Goal: Task Accomplishment & Management: Use online tool/utility

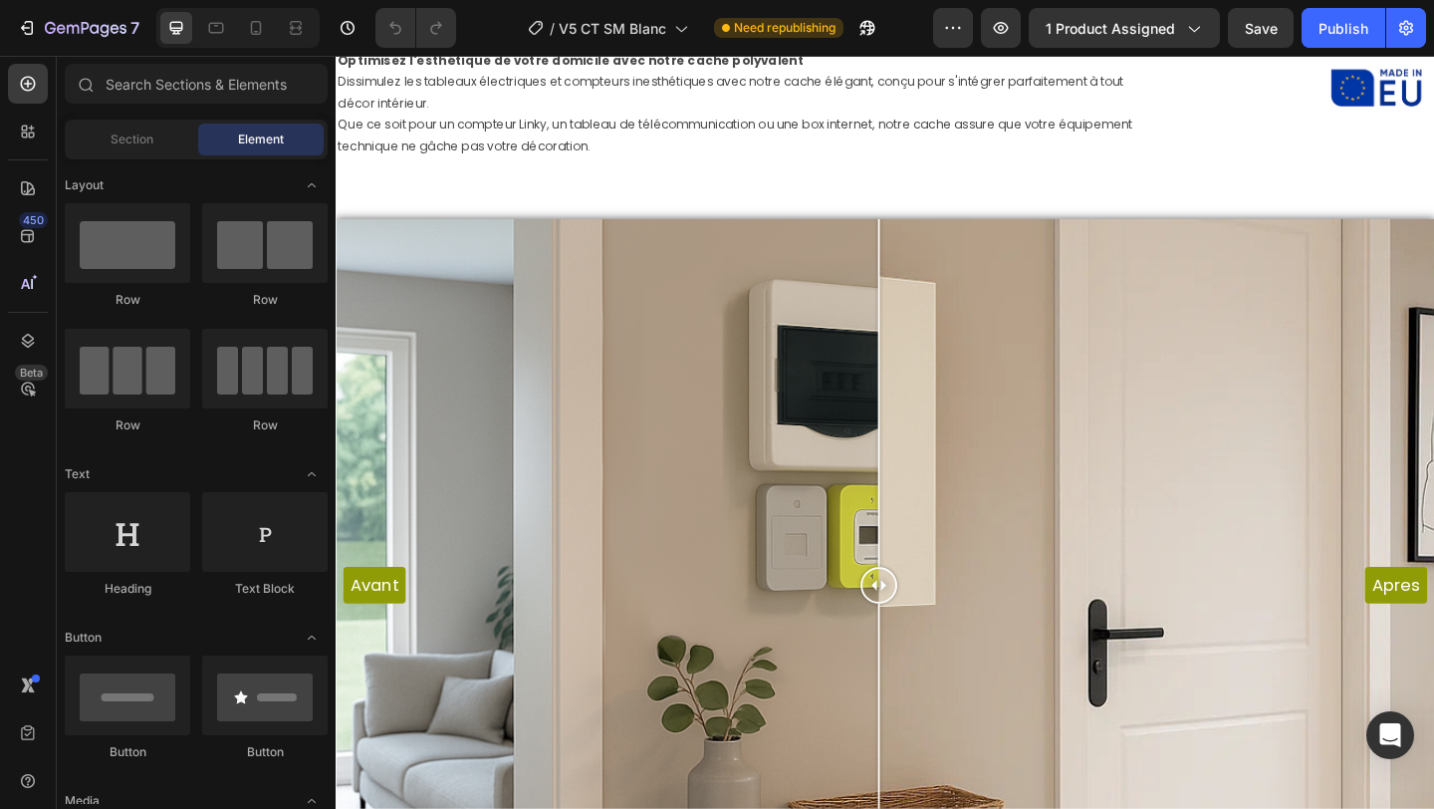
scroll to position [1236, 0]
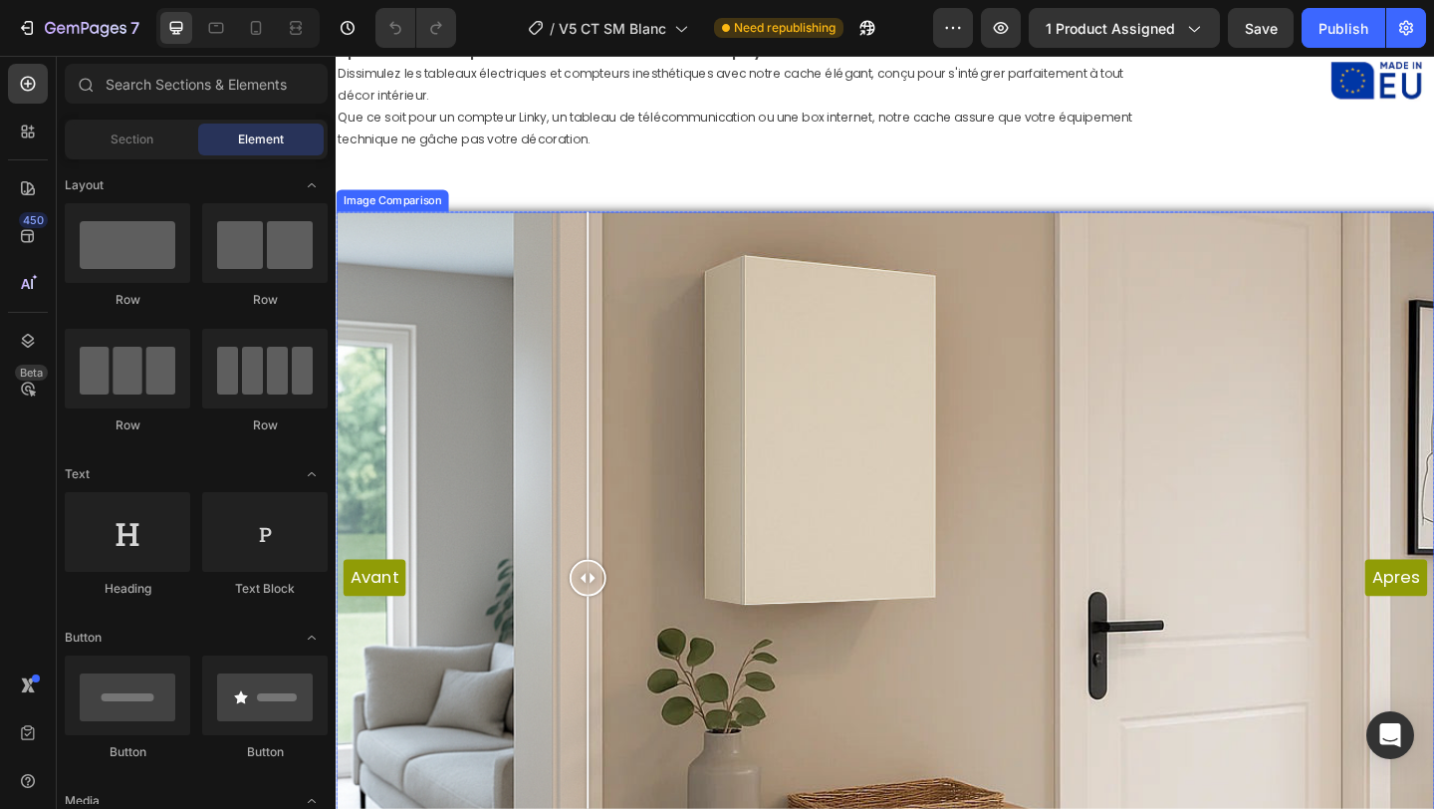
drag, startPoint x: 935, startPoint y: 631, endPoint x: 598, endPoint y: 364, distance: 429.5
click at [598, 364] on div at bounding box center [609, 623] width 40 height 797
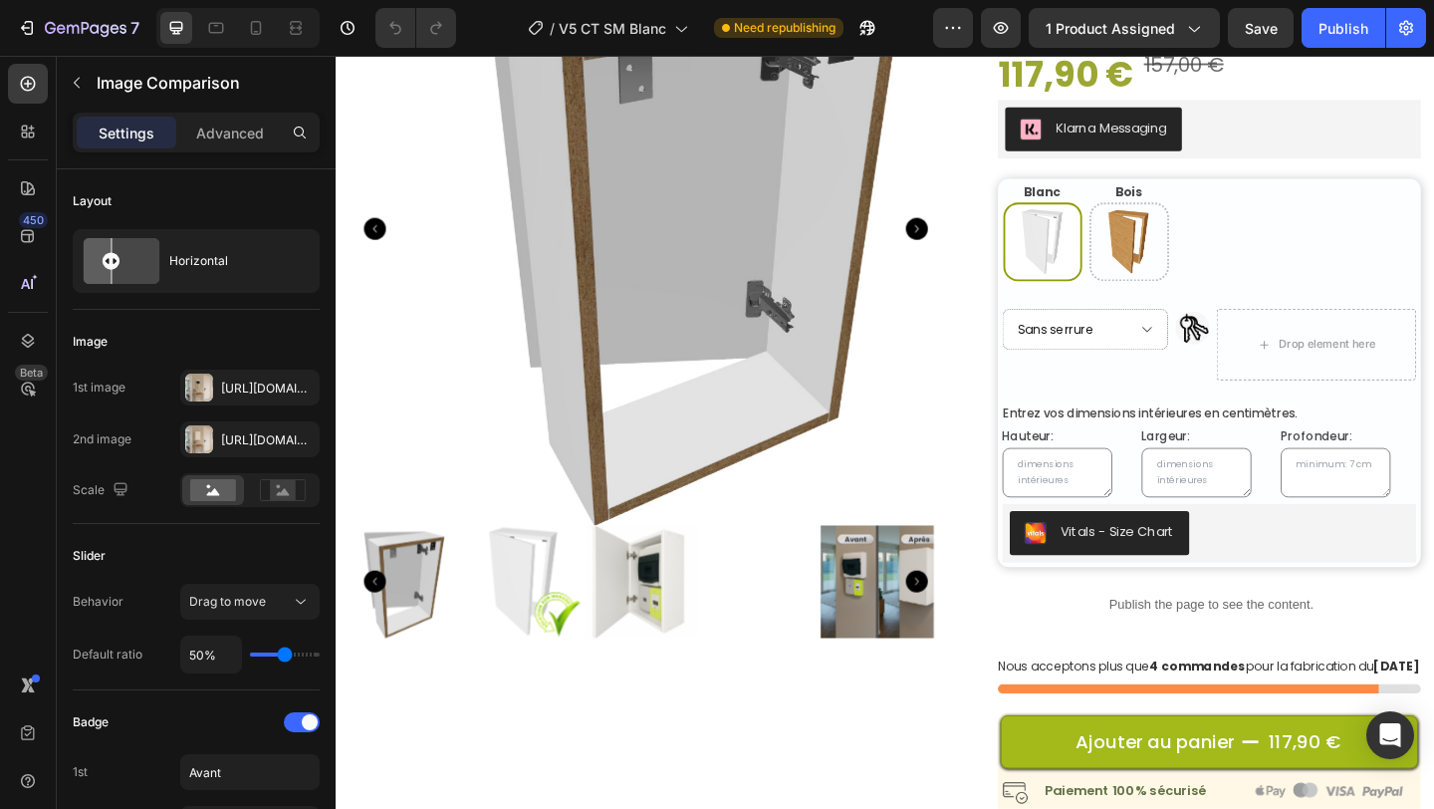
scroll to position [228, 0]
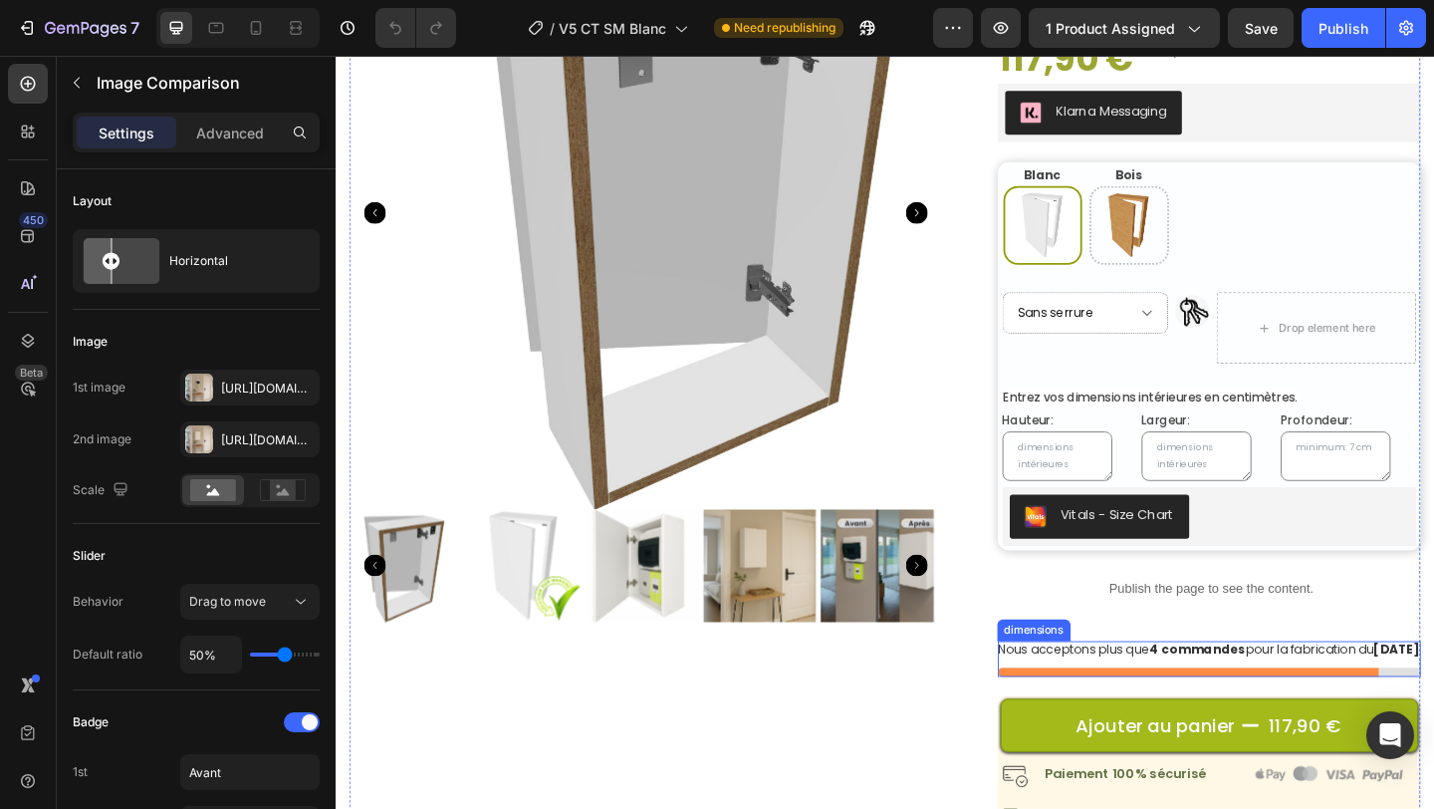
click at [1137, 707] on p "Nous acceptons plus que 4 commandes pour la fabrication du 6 octobre" at bounding box center [1285, 702] width 461 height 20
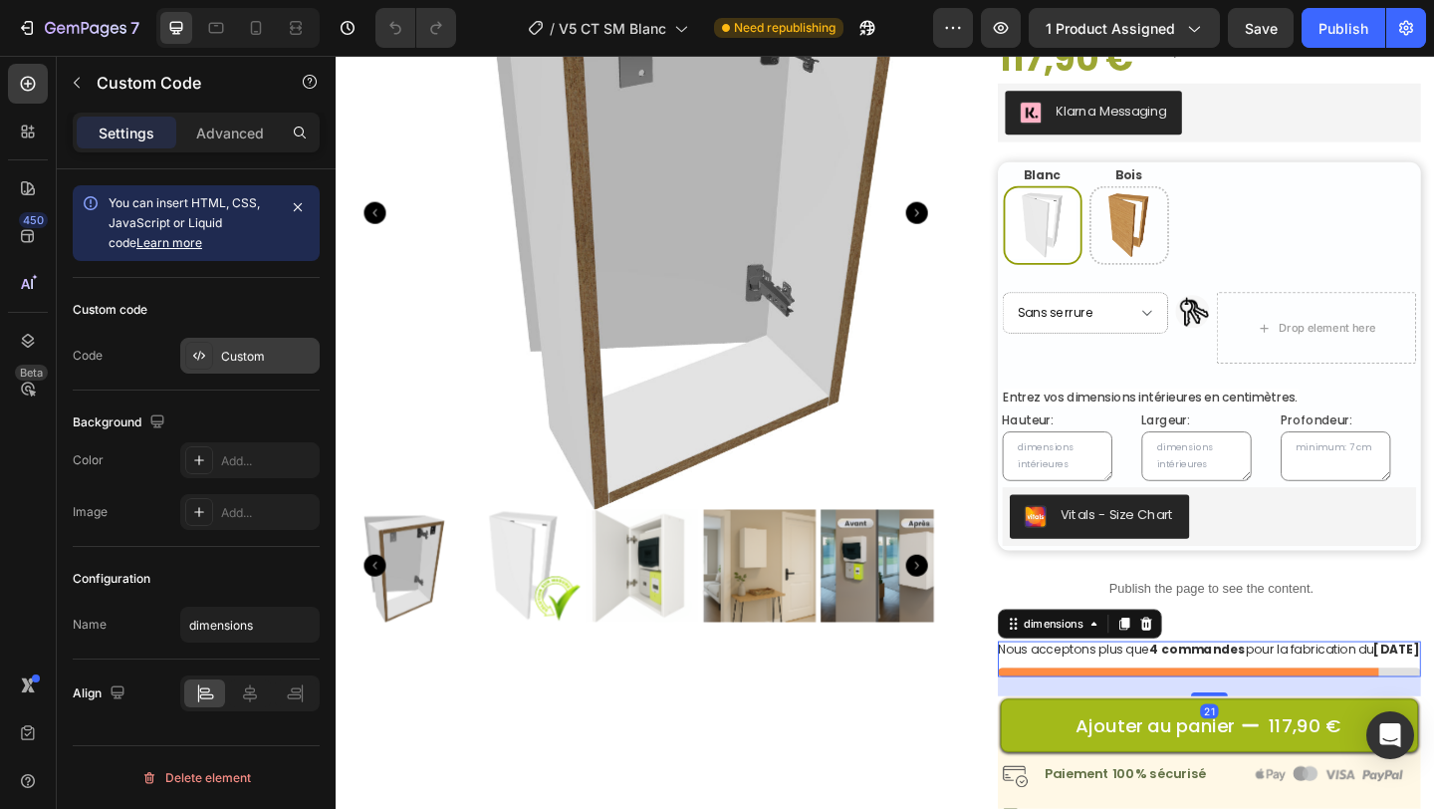
click at [223, 354] on div "Custom" at bounding box center [268, 357] width 94 height 18
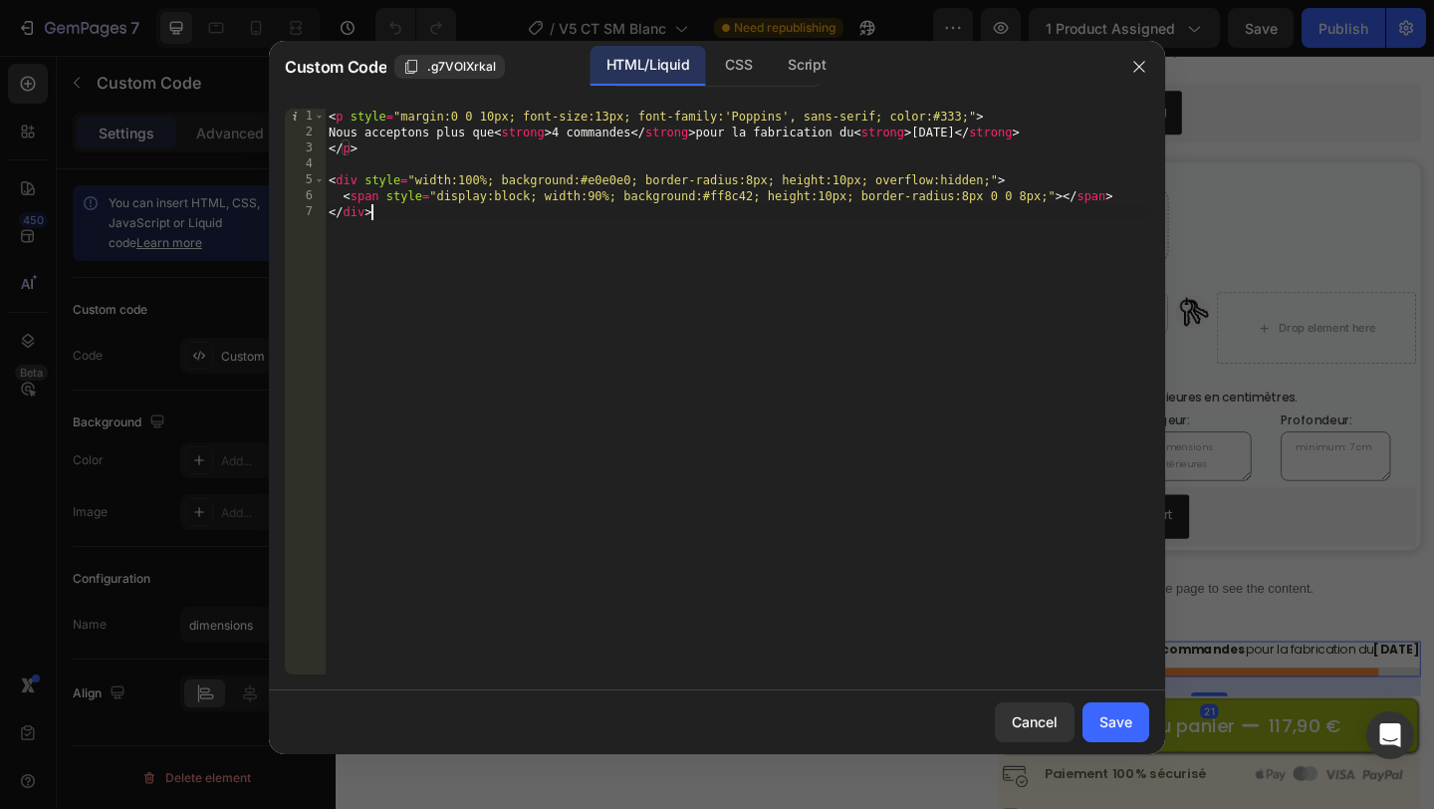
click at [646, 288] on div "< p style = "margin:0 0 10px; font-size:13px; font-family:'Poppins', sans-serif…" at bounding box center [737, 407] width 824 height 597
drag, startPoint x: 646, startPoint y: 288, endPoint x: 402, endPoint y: 180, distance: 266.6
click at [405, 184] on div "< p style = "margin:0 0 10px; font-size:13px; font-family:'Poppins', sans-serif…" at bounding box center [737, 407] width 824 height 597
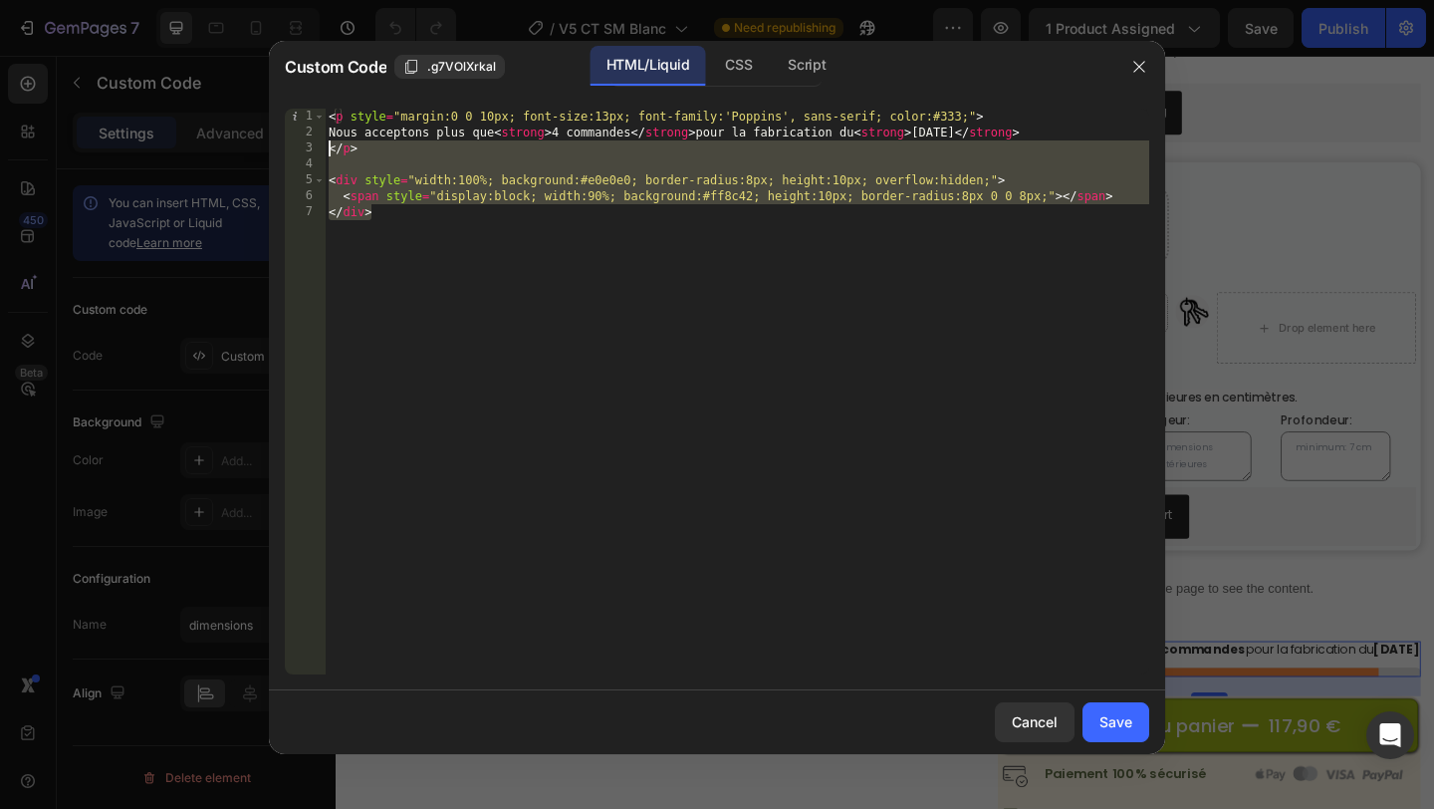
drag, startPoint x: 405, startPoint y: 237, endPoint x: 293, endPoint y: 18, distance: 246.3
click at [293, 20] on div "Custom Code .g7VOlXrkal HTML/Liquid CSS Script <span style="display:block; widt…" at bounding box center [717, 404] width 1434 height 809
type textarea "<p style="margin:0 0 10px; font-size:13px; font-family:'Poppins', sans-serif; c…"
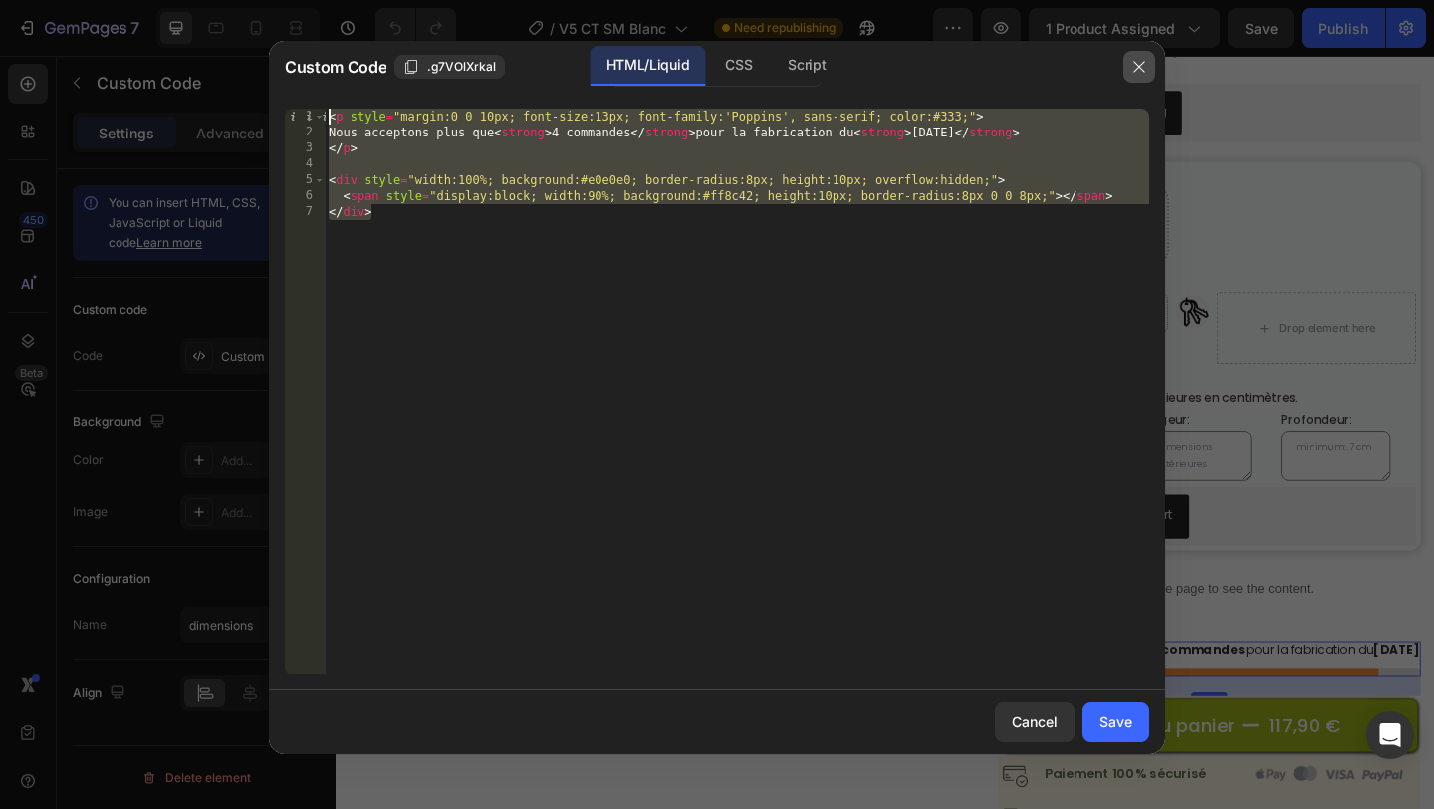
click at [1136, 67] on icon "button" at bounding box center [1139, 67] width 16 height 16
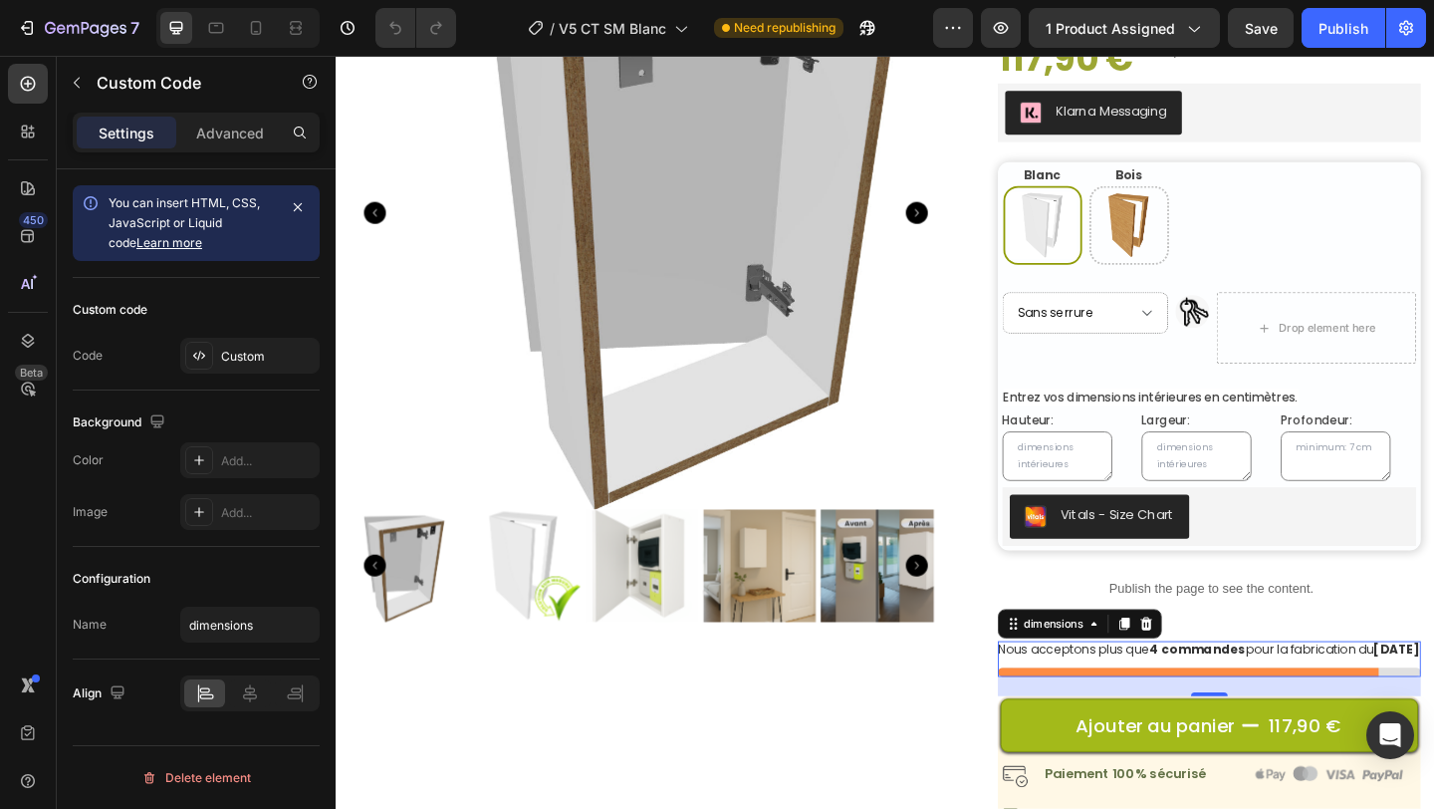
click at [267, 373] on div "Custom code Code Custom" at bounding box center [196, 334] width 247 height 113
click at [268, 357] on div "Custom" at bounding box center [268, 357] width 94 height 18
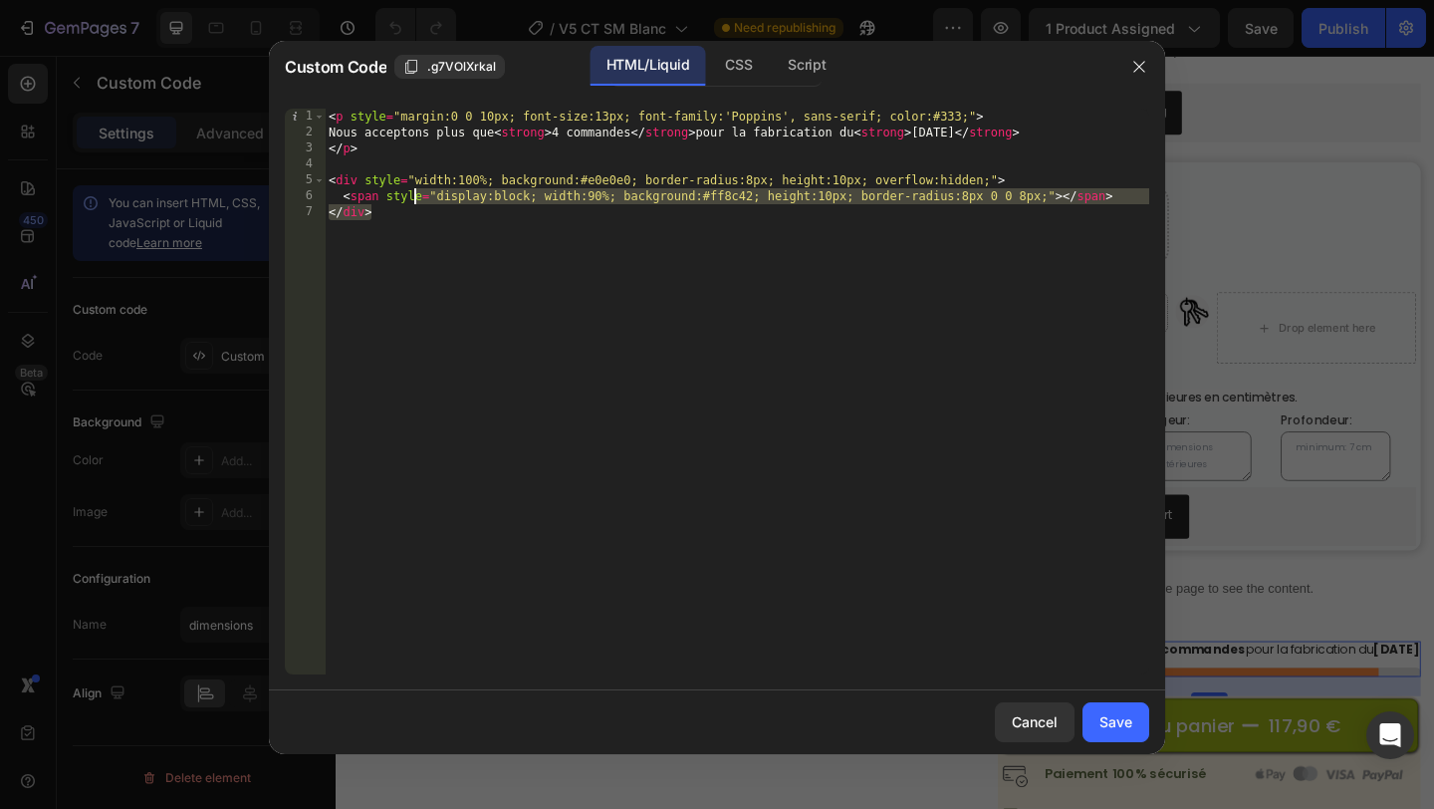
drag, startPoint x: 660, startPoint y: 307, endPoint x: 244, endPoint y: 33, distance: 498.2
click at [245, 34] on div "Custom Code .g7VOlXrkal HTML/Liquid CSS Script </div> 1 2 3 4 5 6 7 < p style =…" at bounding box center [717, 404] width 1434 height 809
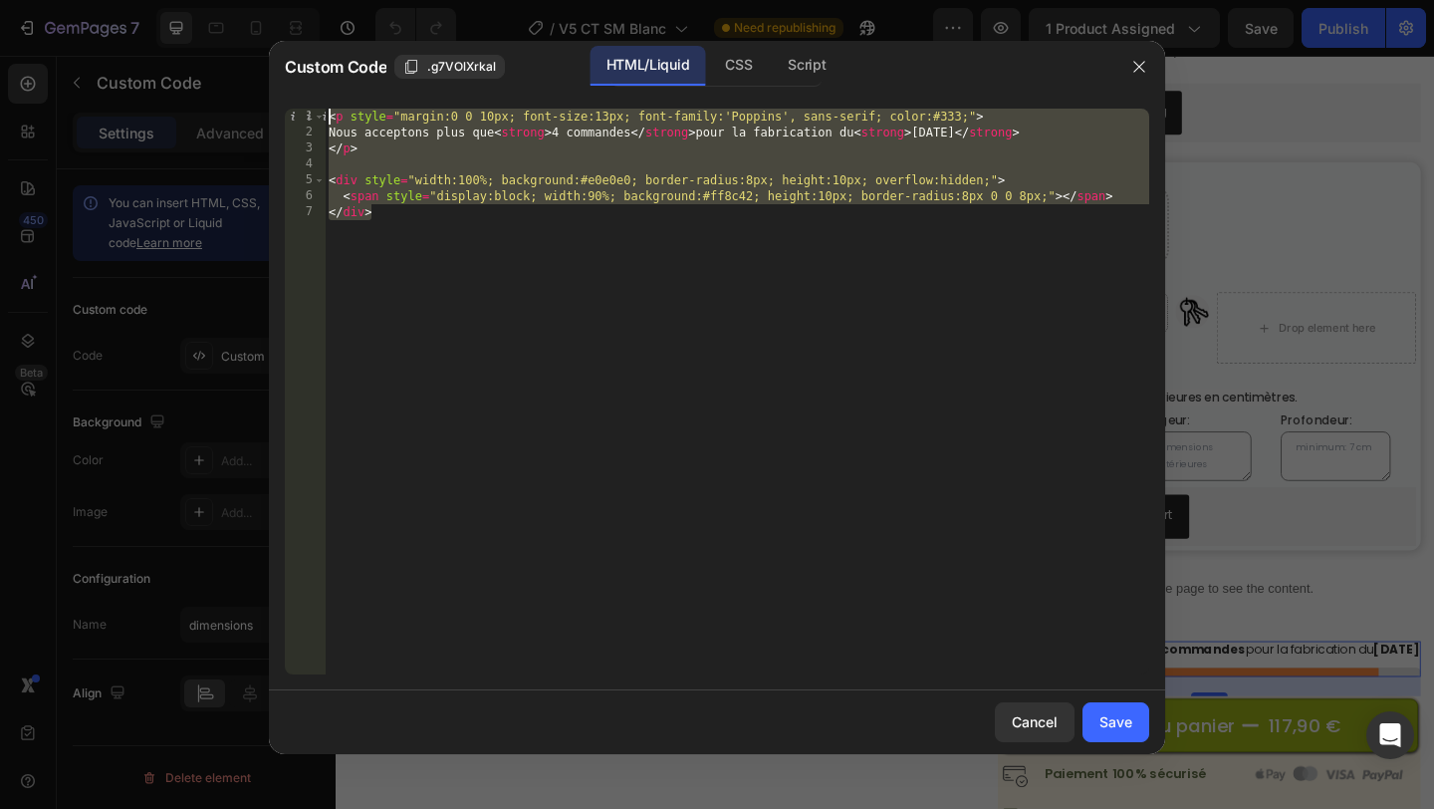
paste textarea "/div"
type textarea "</div>"
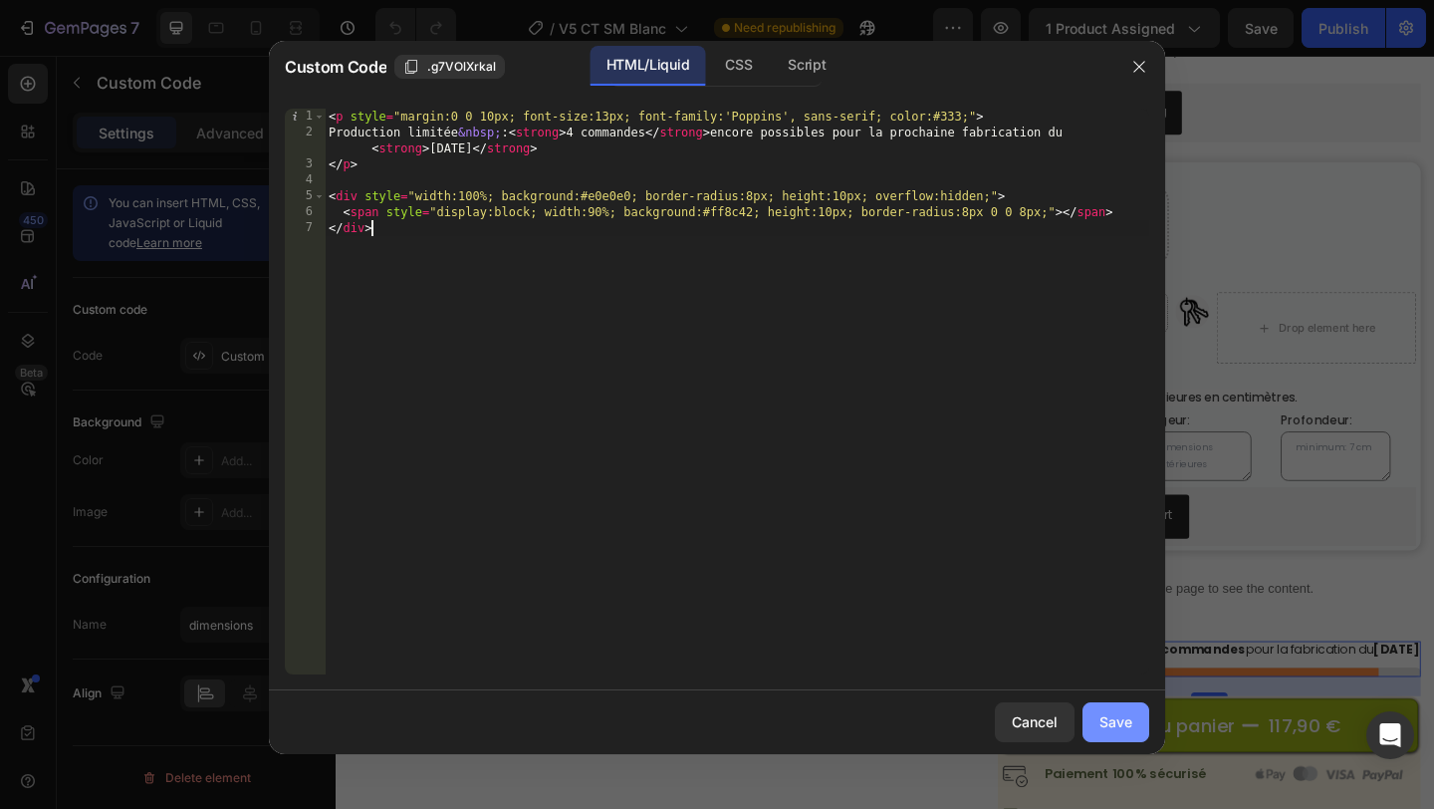
click at [1121, 713] on div "Save" at bounding box center [1115, 721] width 33 height 21
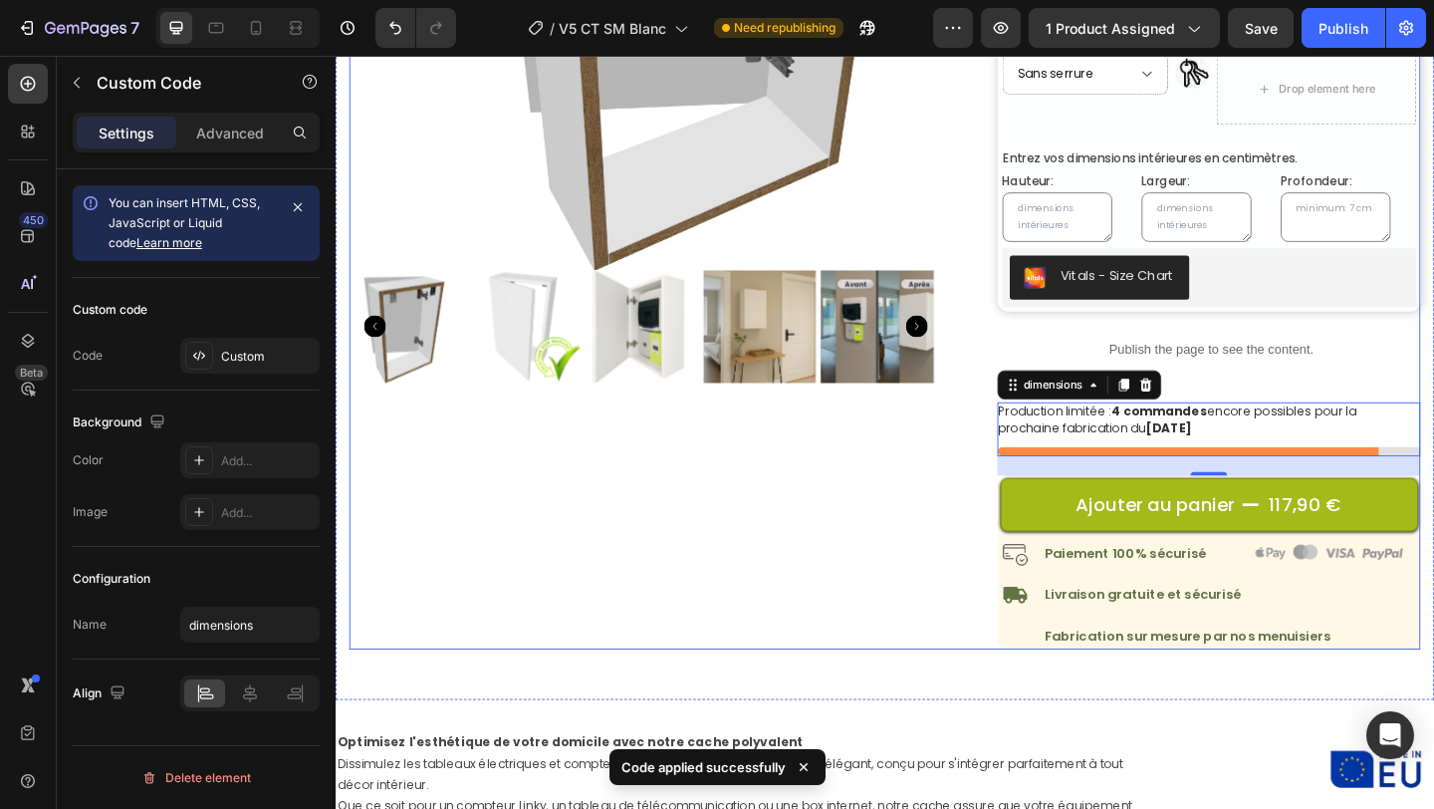
scroll to position [493, 0]
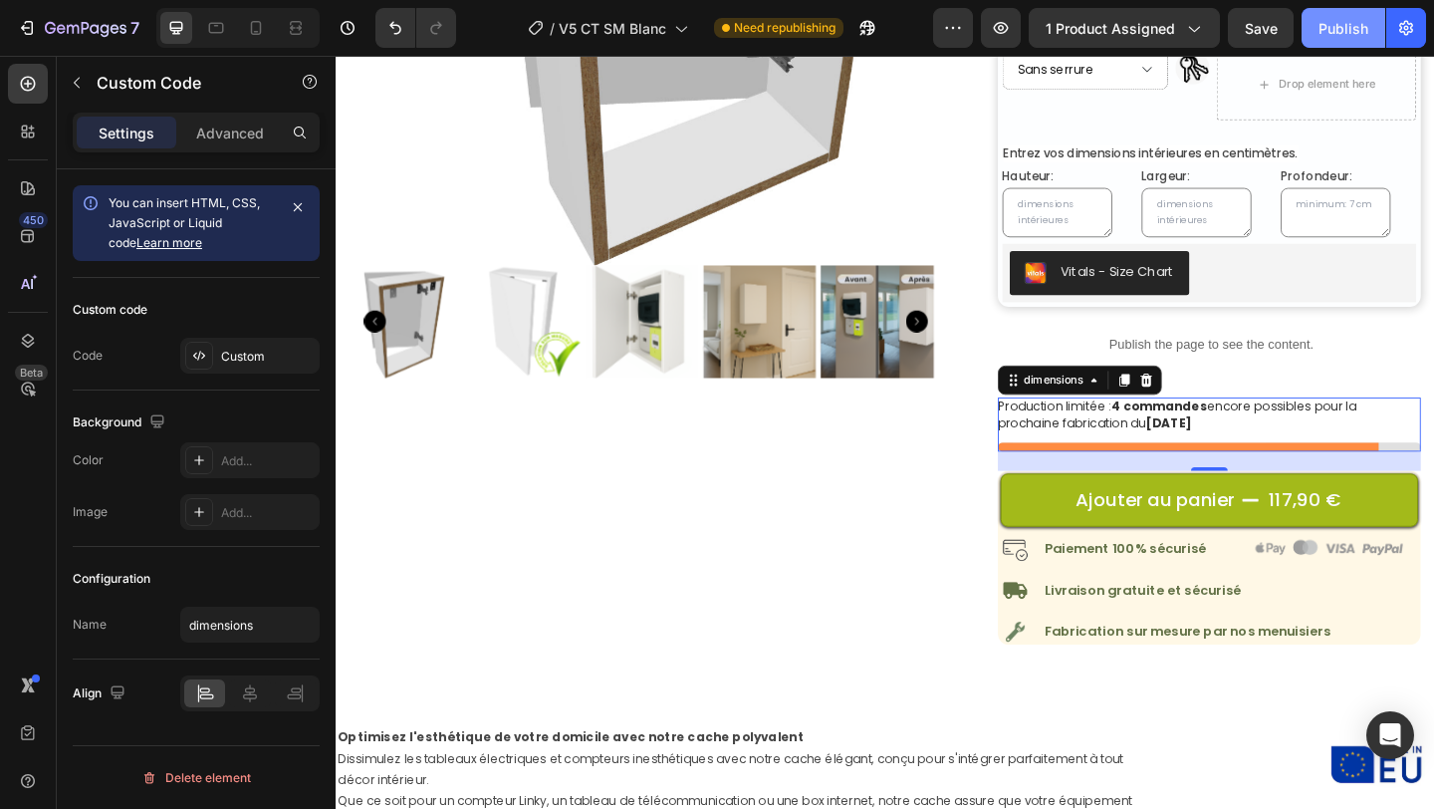
click at [1335, 25] on div "Publish" at bounding box center [1343, 28] width 50 height 21
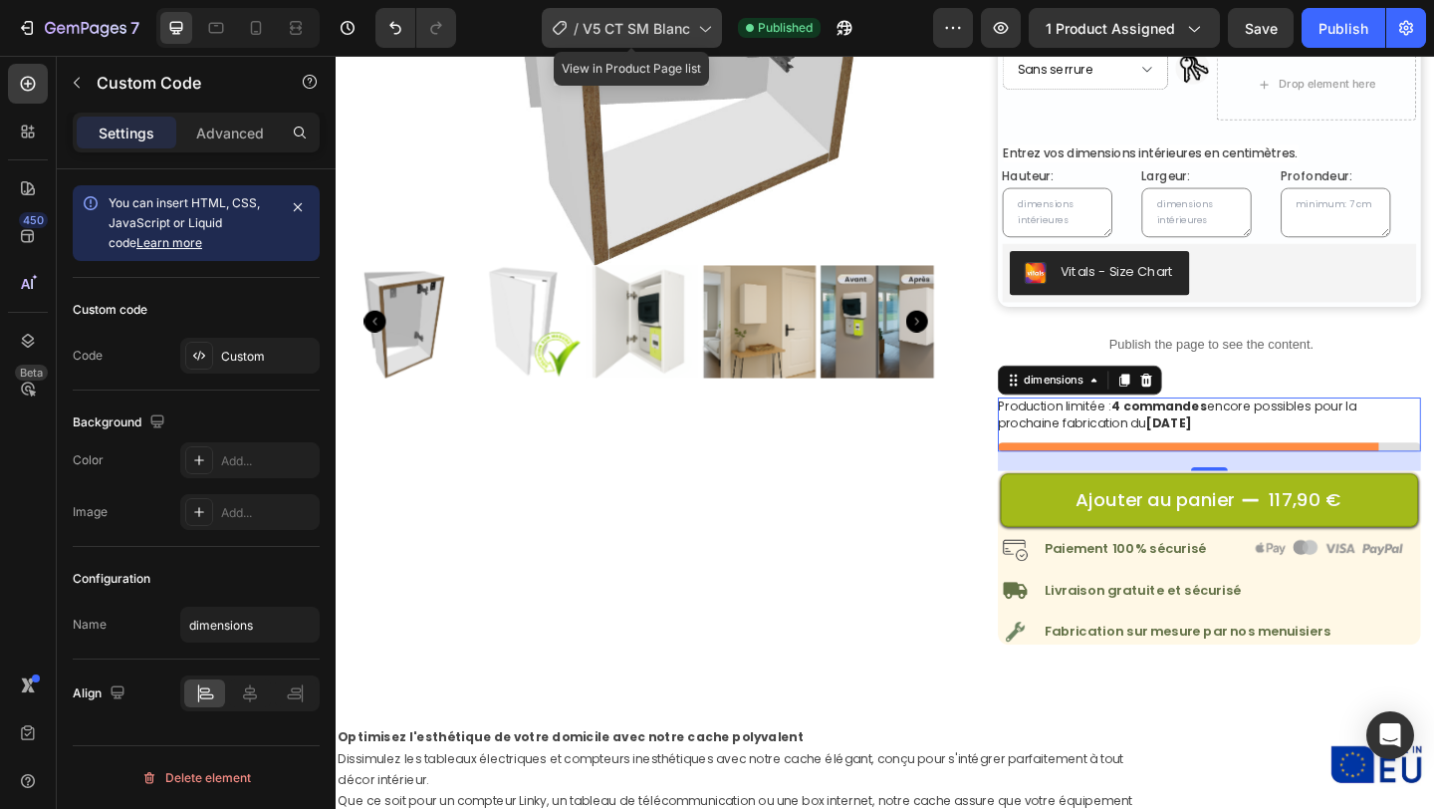
click at [596, 33] on span "V5 CT SM Blanc" at bounding box center [637, 28] width 108 height 21
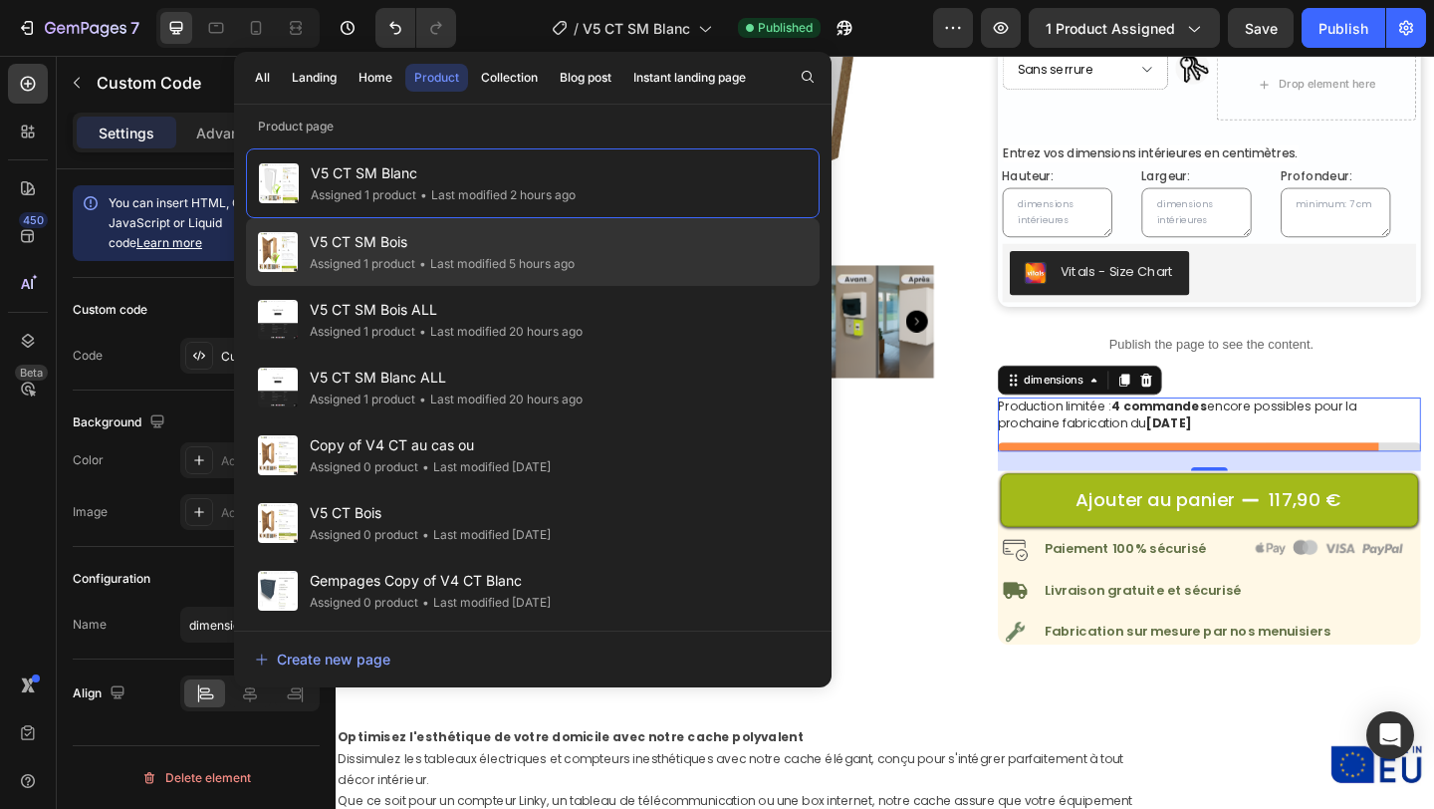
click at [627, 254] on div "V5 CT SM Bois Assigned 1 product • Last modified 5 hours ago" at bounding box center [533, 252] width 574 height 68
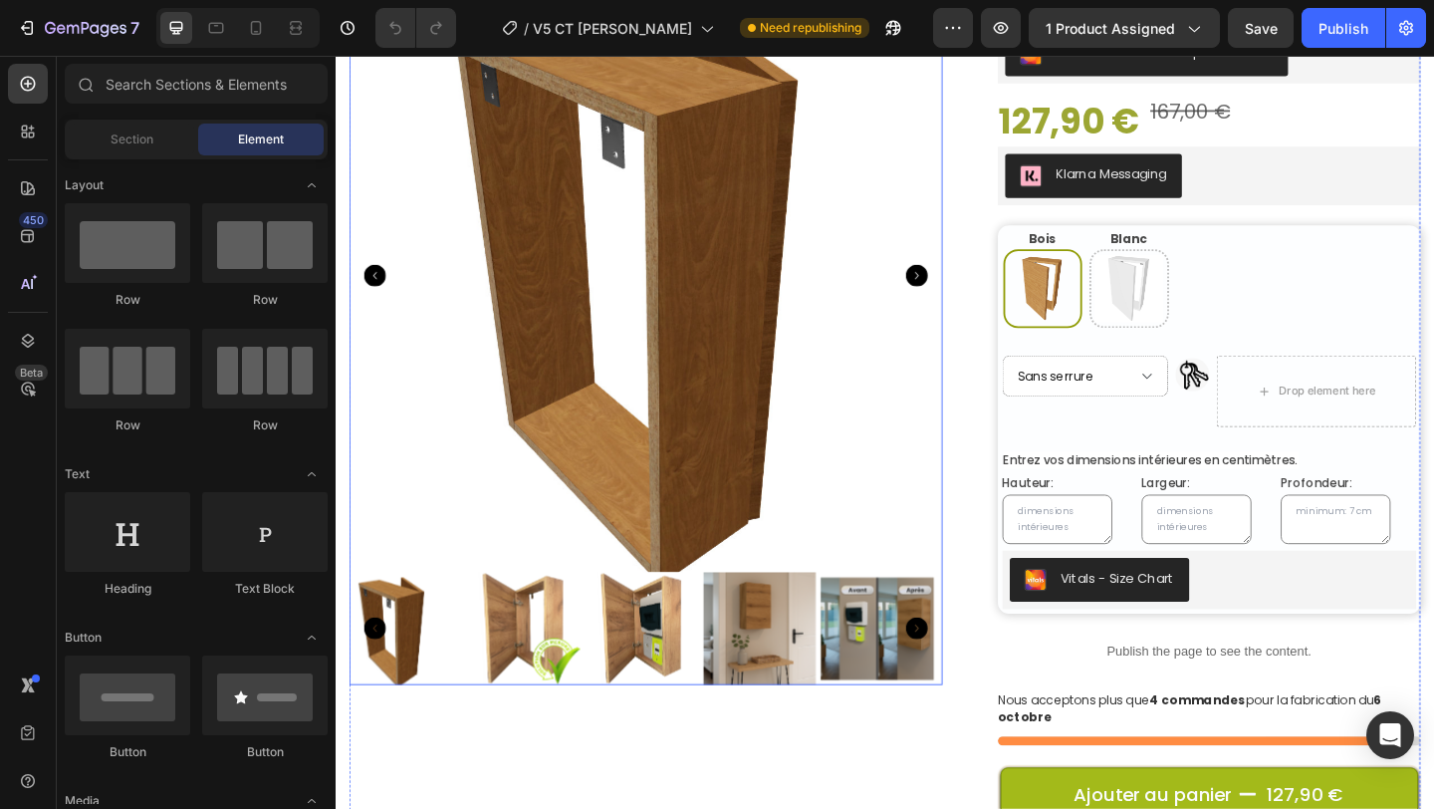
scroll to position [179, 0]
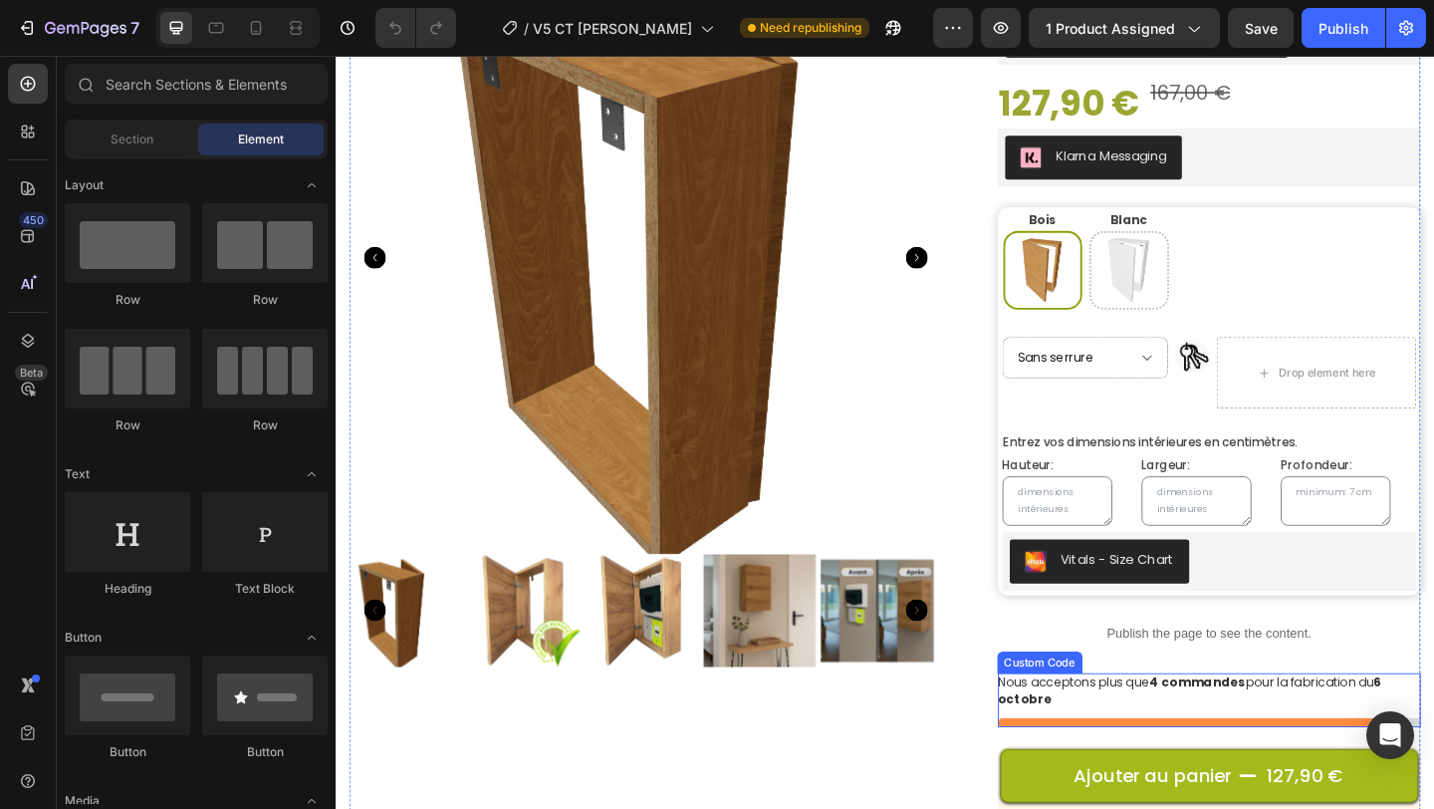
click at [1202, 742] on p "Nous acceptons plus que 4 commandes pour la fabrication du 6 octobre" at bounding box center [1285, 746] width 461 height 39
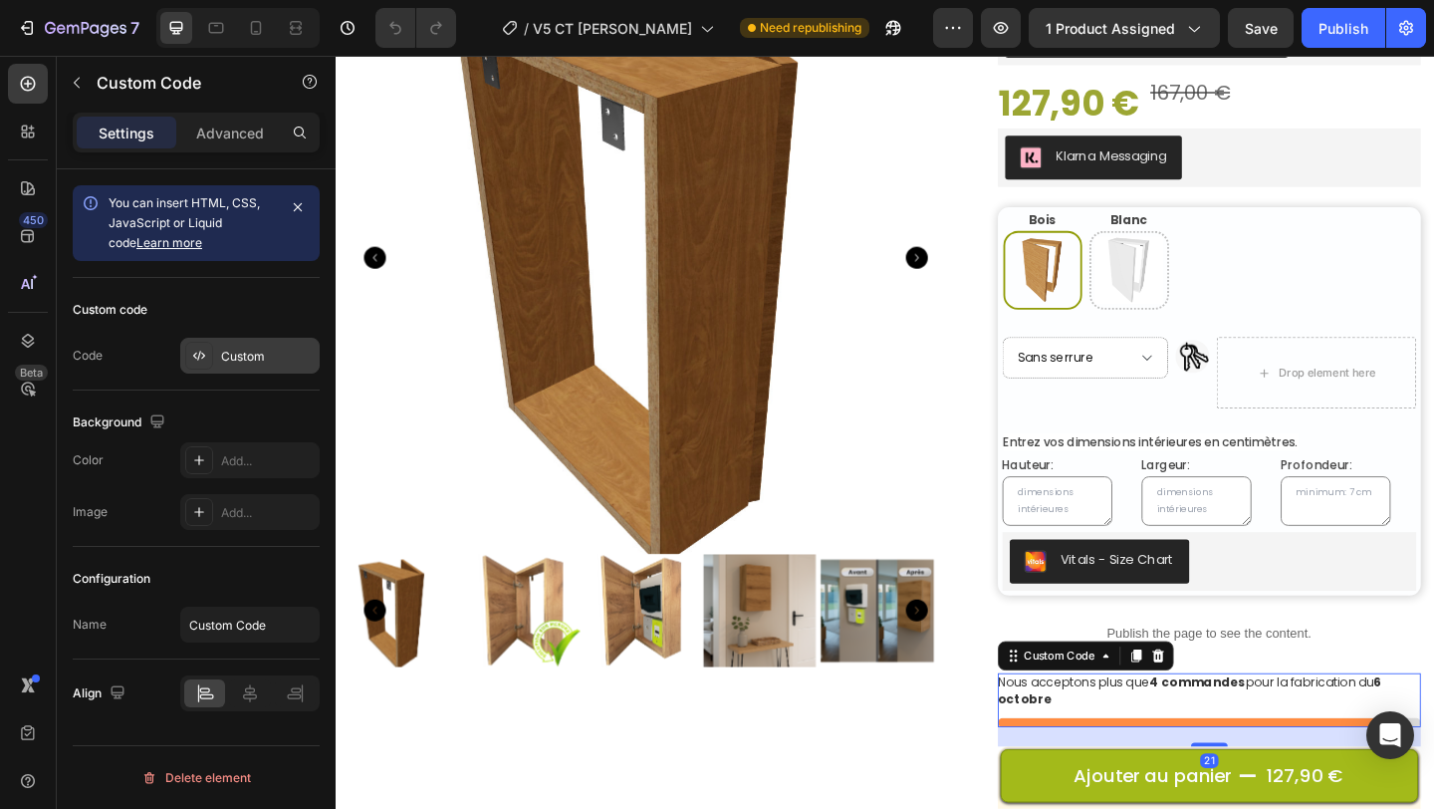
click at [254, 351] on div "Custom" at bounding box center [268, 357] width 94 height 18
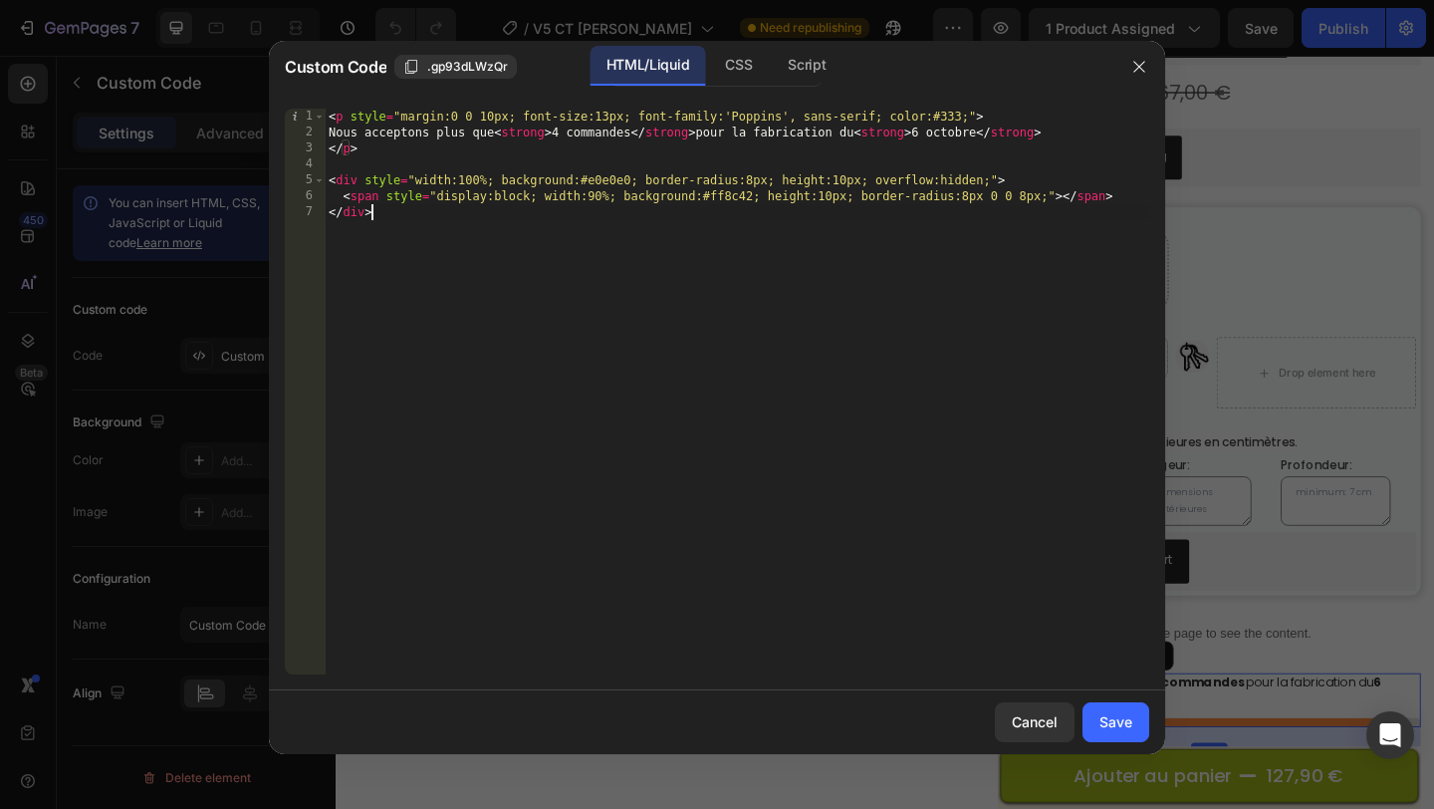
drag, startPoint x: 582, startPoint y: 305, endPoint x: 256, endPoint y: 25, distance: 429.3
click at [258, 29] on div "Custom Code .gp93dLWzQr HTML/Liquid CSS Script </div> 1 2 3 4 5 6 7 < p style =…" at bounding box center [717, 404] width 1434 height 809
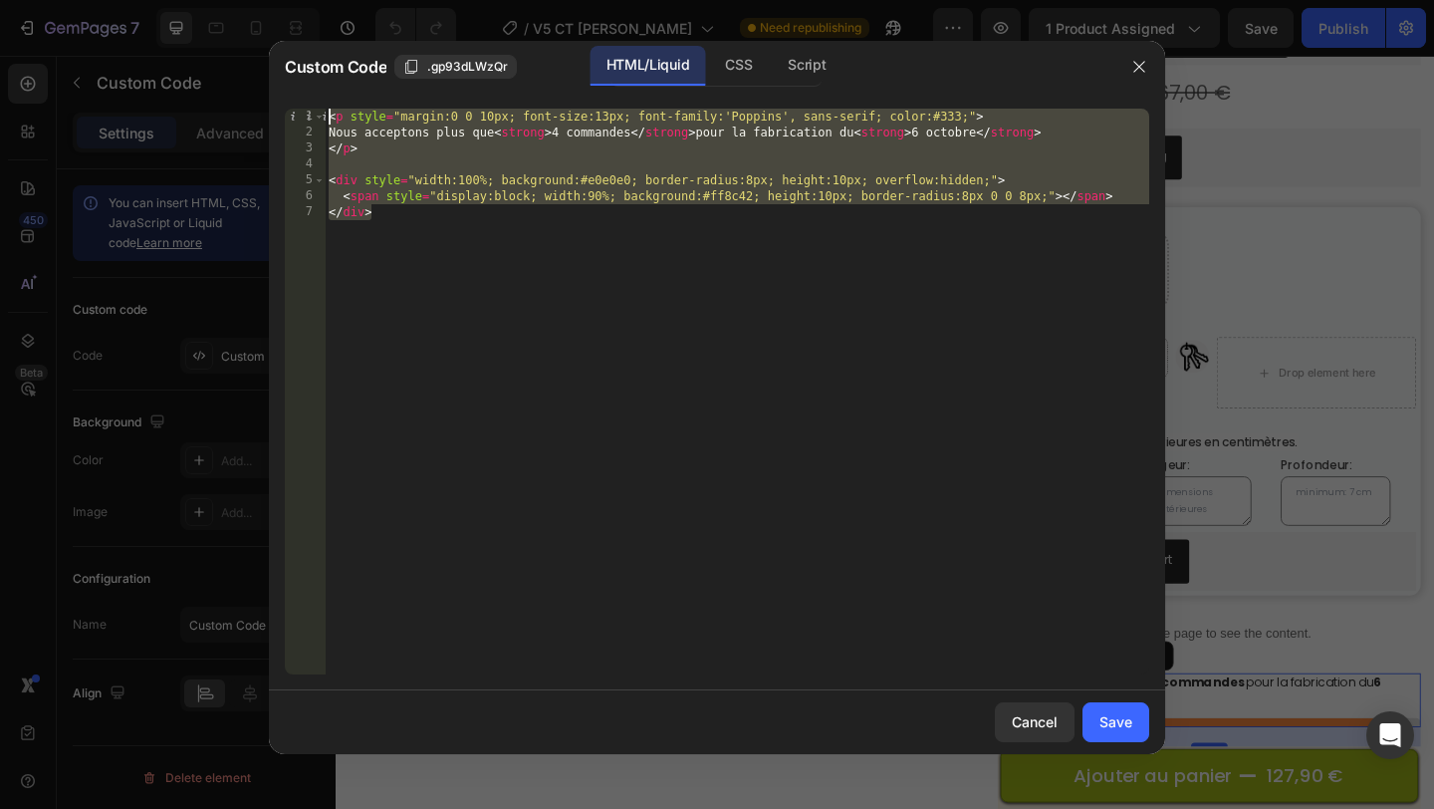
paste textarea "/div"
type textarea "</div>"
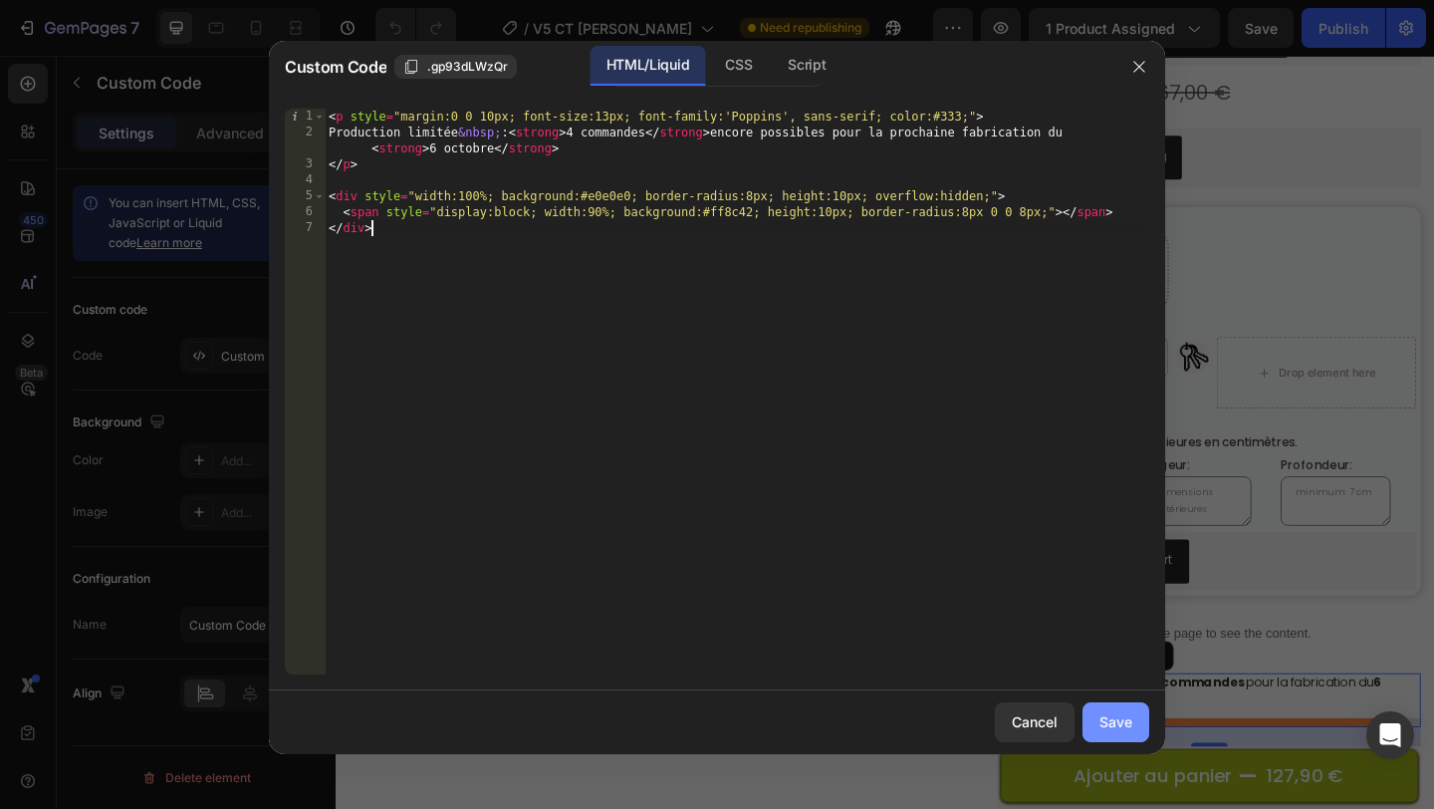
click at [1135, 724] on button "Save" at bounding box center [1115, 722] width 67 height 40
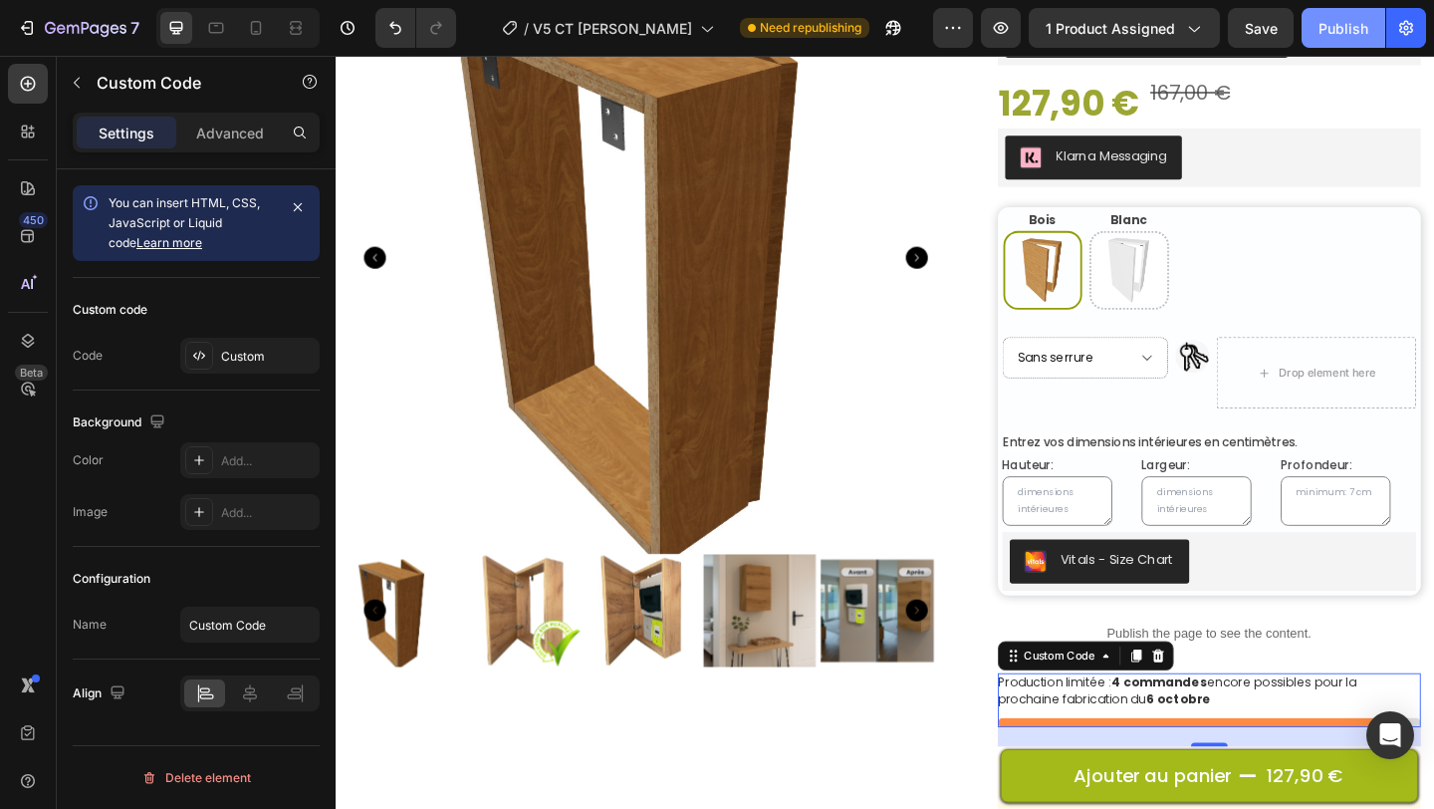
click at [1323, 32] on div "Publish" at bounding box center [1343, 28] width 50 height 21
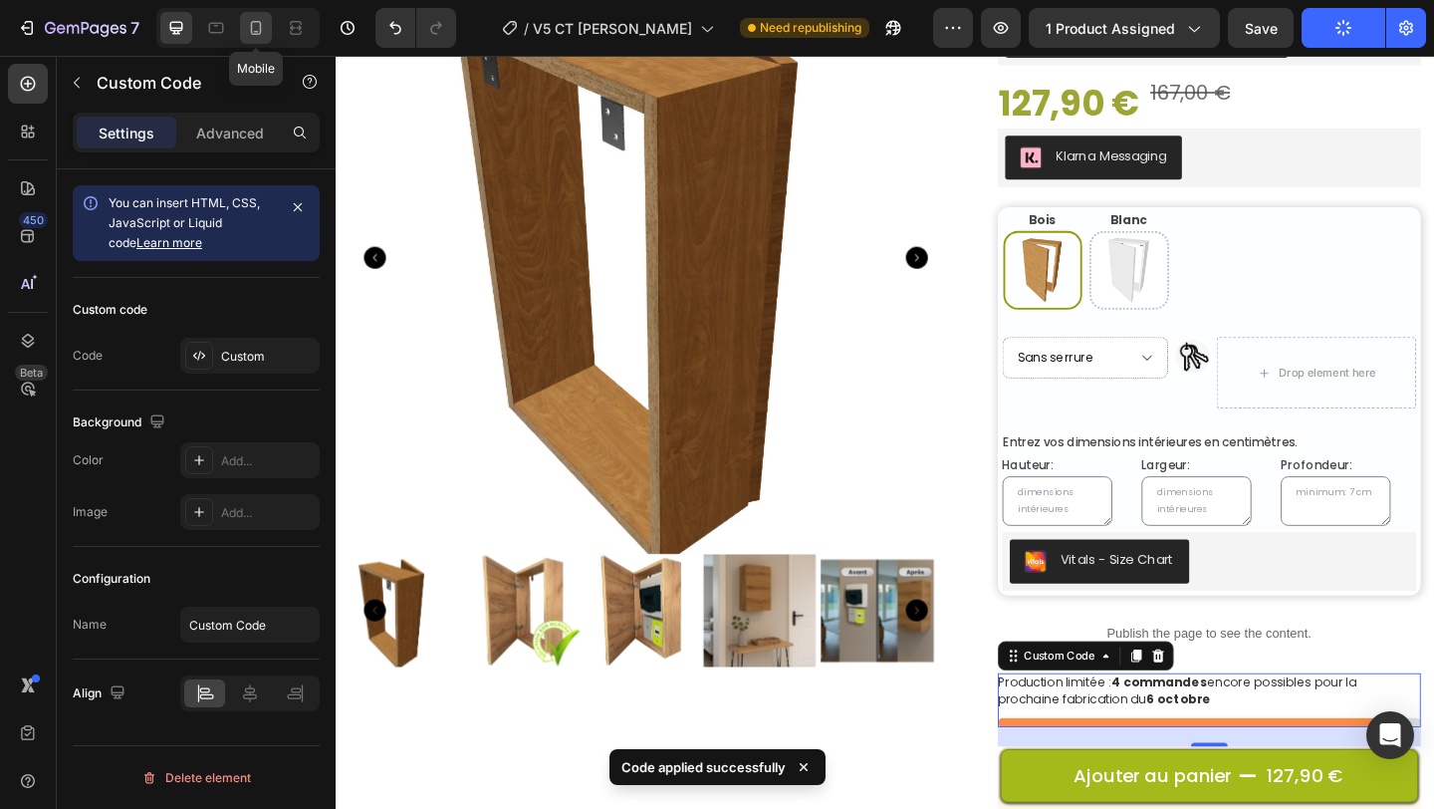
click at [262, 33] on icon at bounding box center [256, 28] width 20 height 20
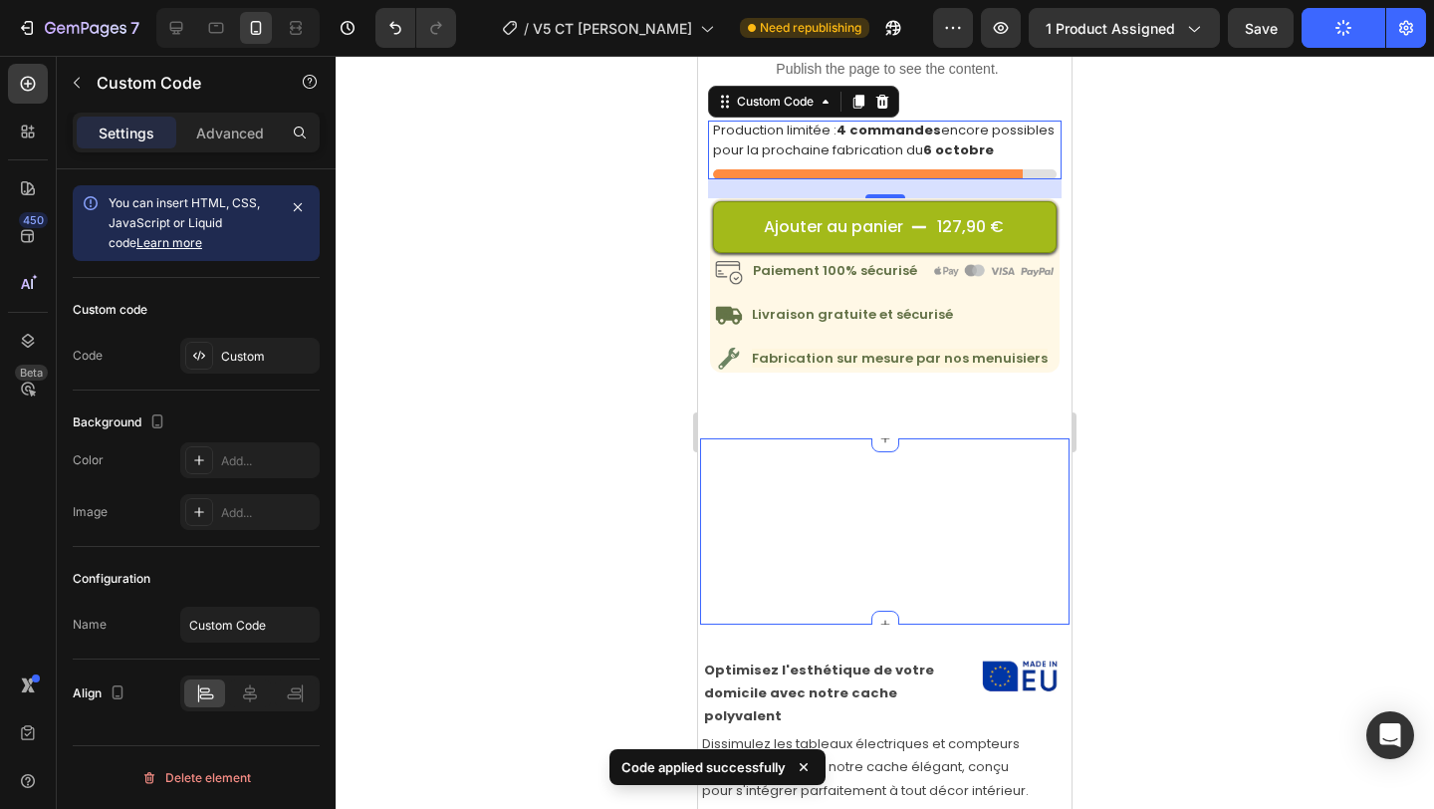
scroll to position [1219, 0]
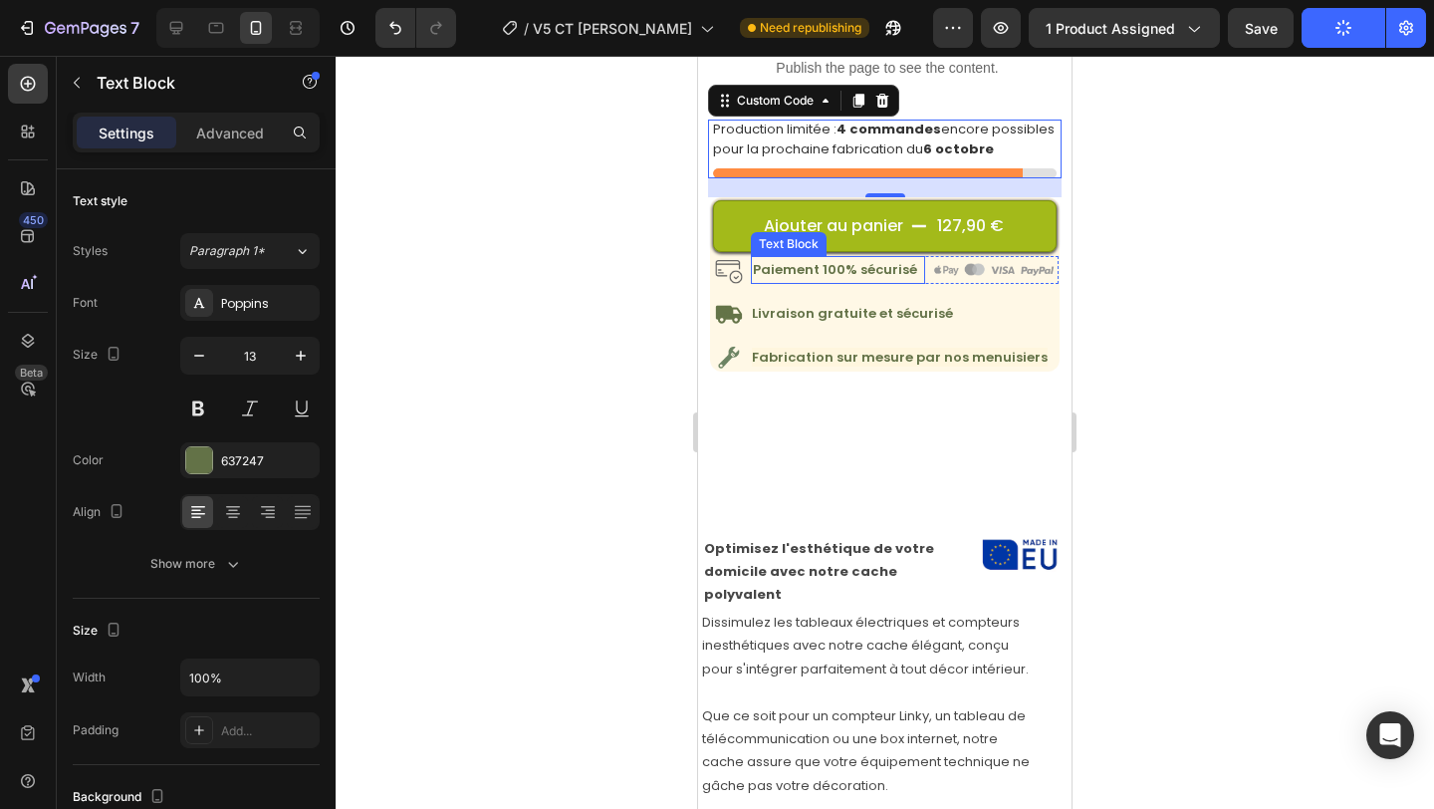
click at [839, 281] on p "Paiement 100% sécurisé" at bounding box center [838, 269] width 170 height 23
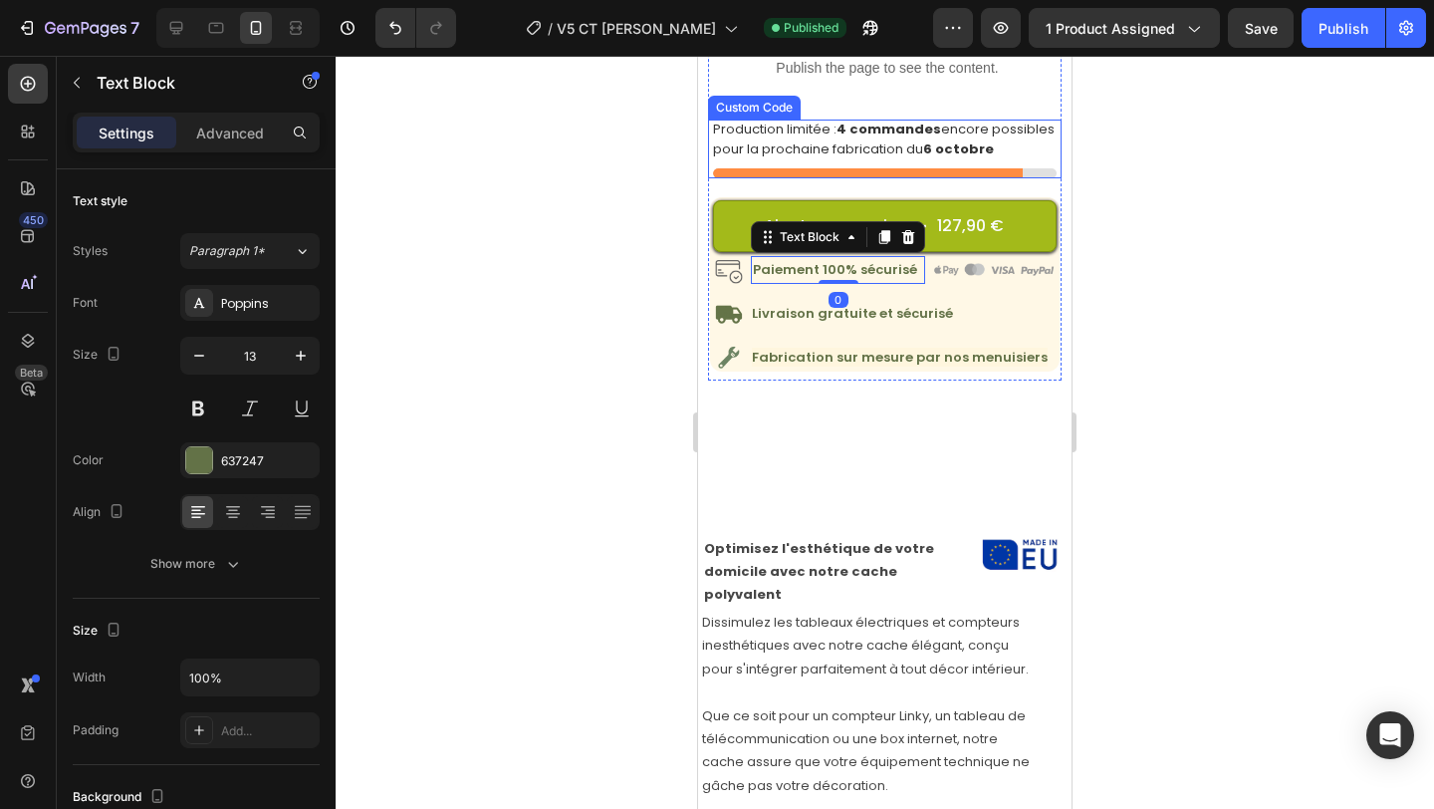
click at [830, 138] on p "Production limitée : 4 commandes encore possibles pour la prochaine fabrication…" at bounding box center [885, 138] width 344 height 39
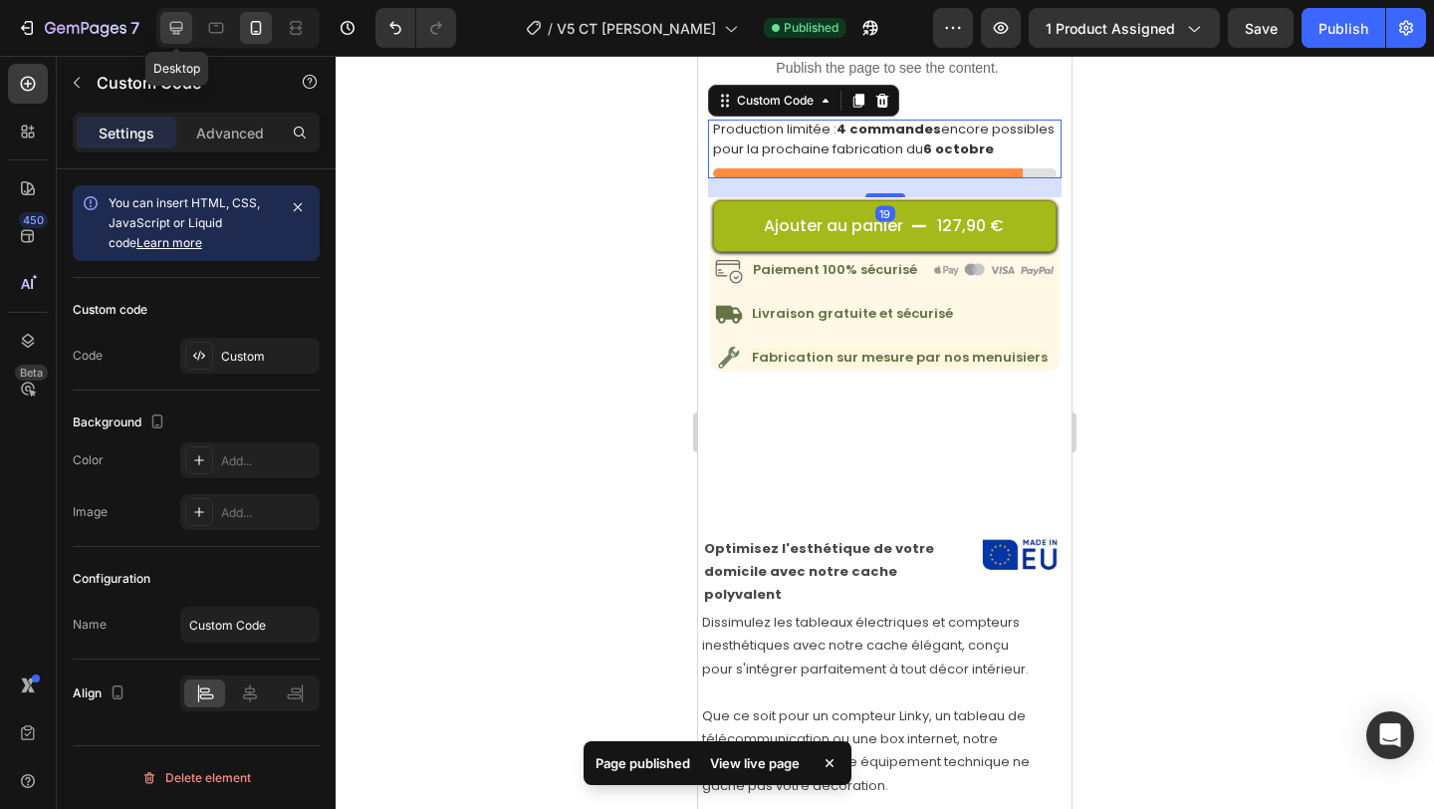
click at [176, 33] on icon at bounding box center [176, 28] width 13 height 13
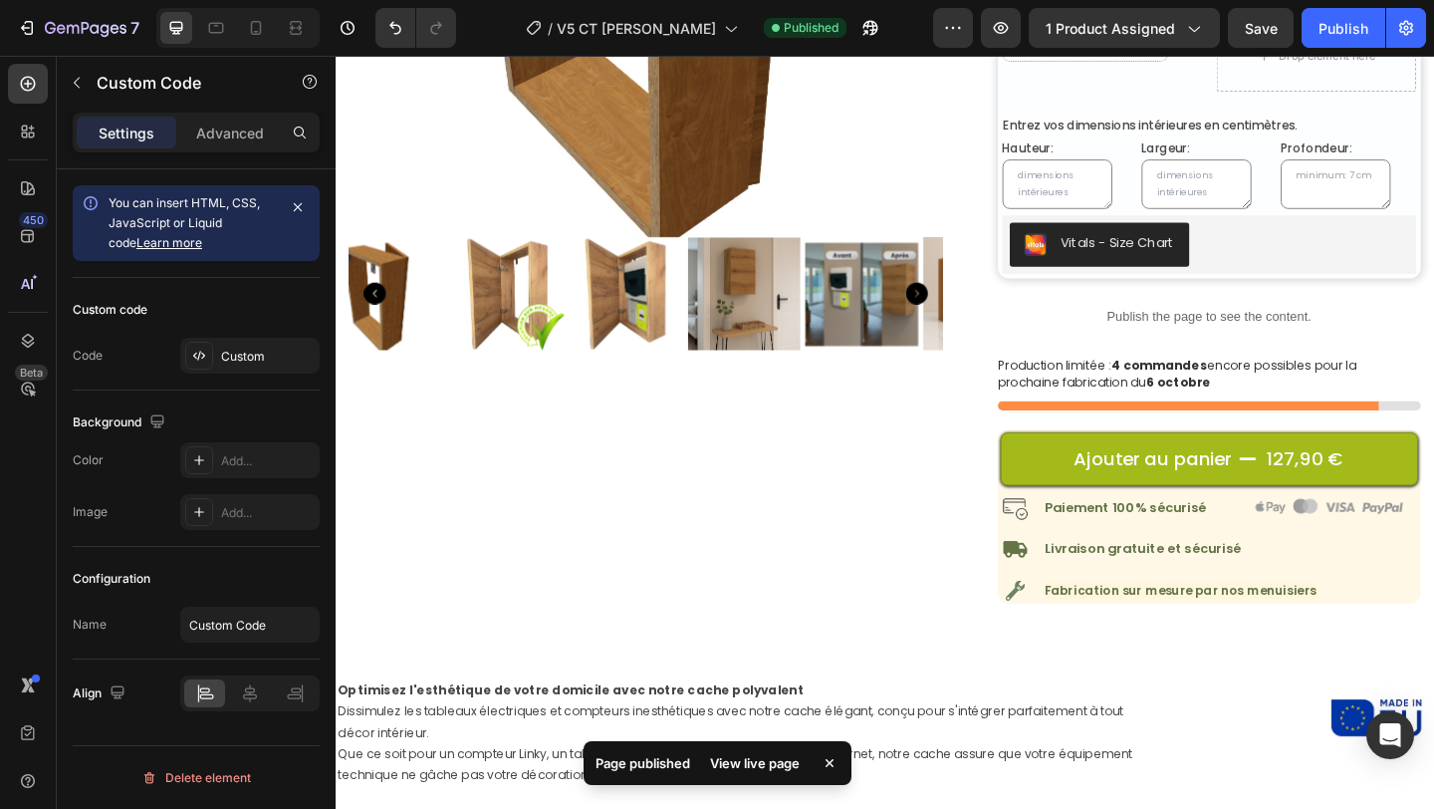
scroll to position [514, 0]
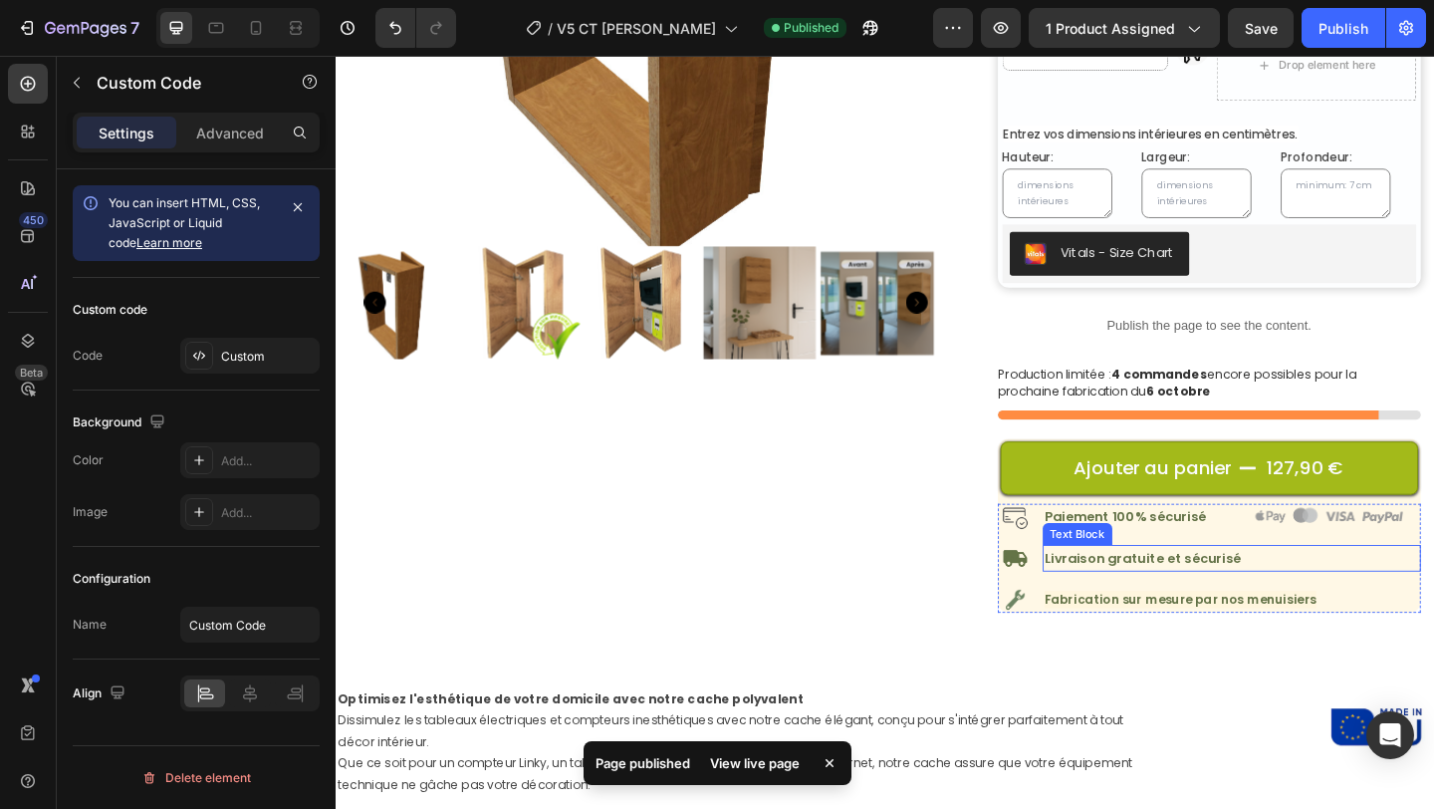
click at [1210, 592] on p "Livraison gratuite et sécurisé" at bounding box center [1309, 601] width 407 height 25
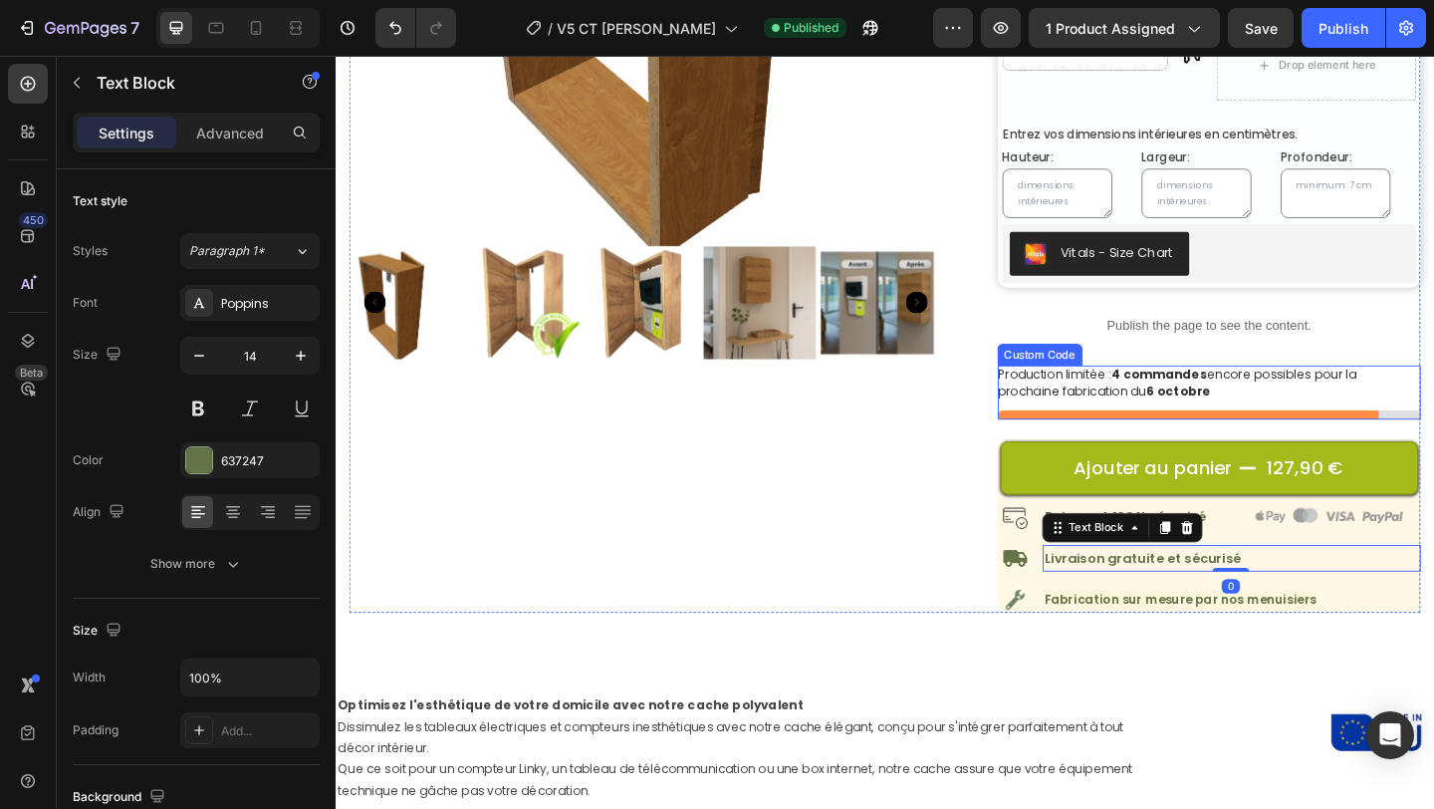
click at [1295, 405] on p "Production limitée : 4 commandes encore possibles pour la prochaine fabrication…" at bounding box center [1285, 411] width 461 height 39
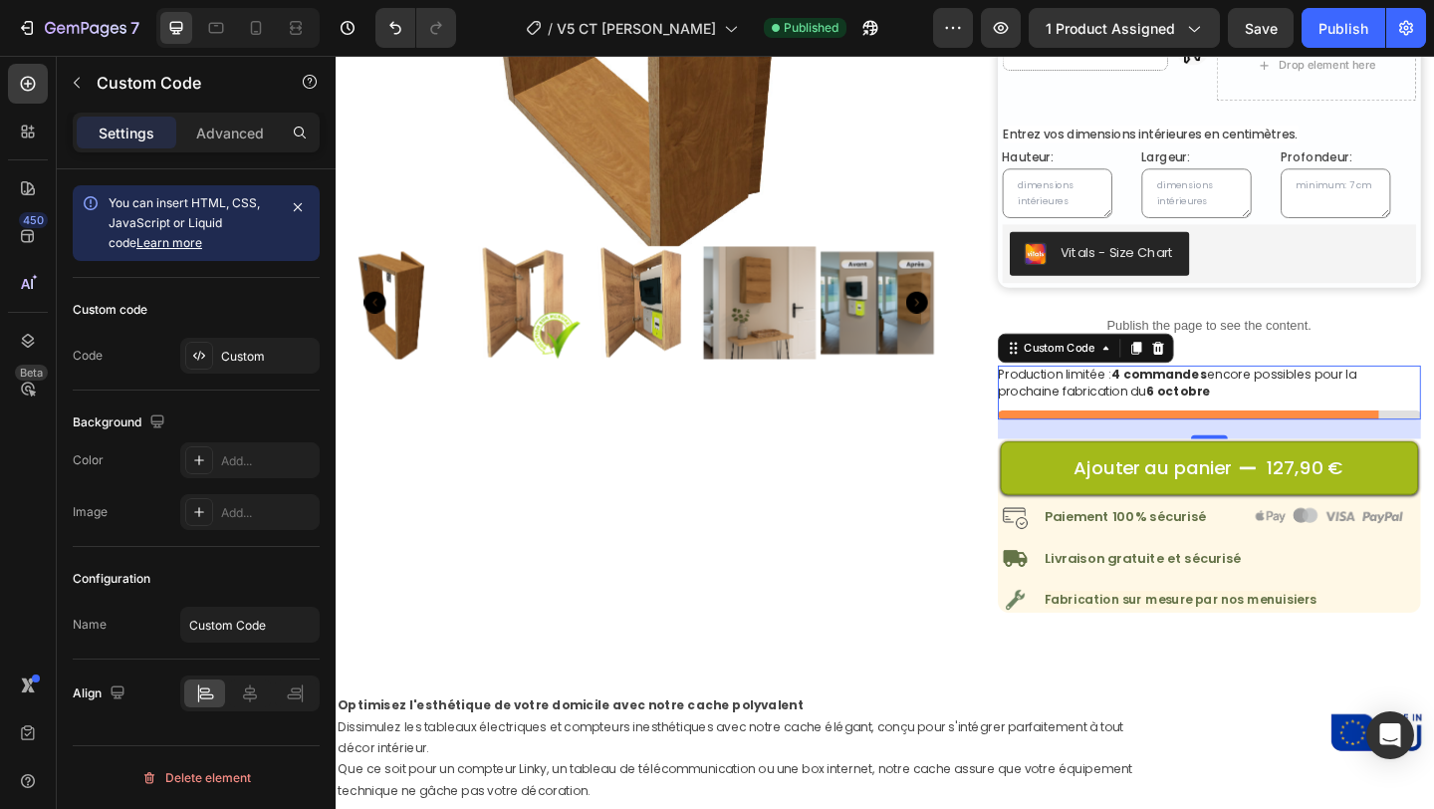
click at [1153, 419] on p "Production limitée : 4 commandes encore possibles pour la prochaine fabrication…" at bounding box center [1285, 411] width 461 height 39
click at [220, 125] on p "Advanced" at bounding box center [230, 132] width 68 height 21
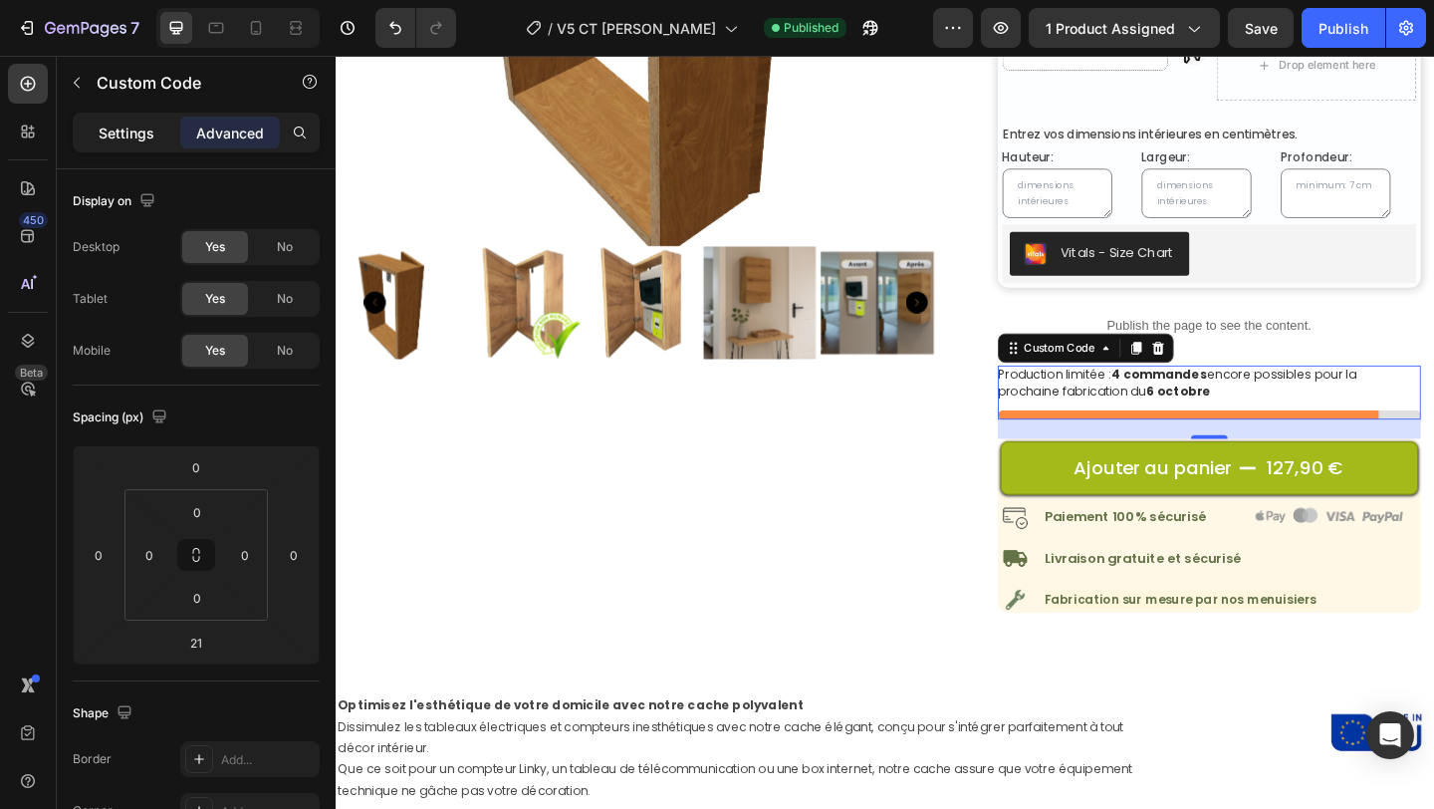
click at [136, 129] on p "Settings" at bounding box center [127, 132] width 56 height 21
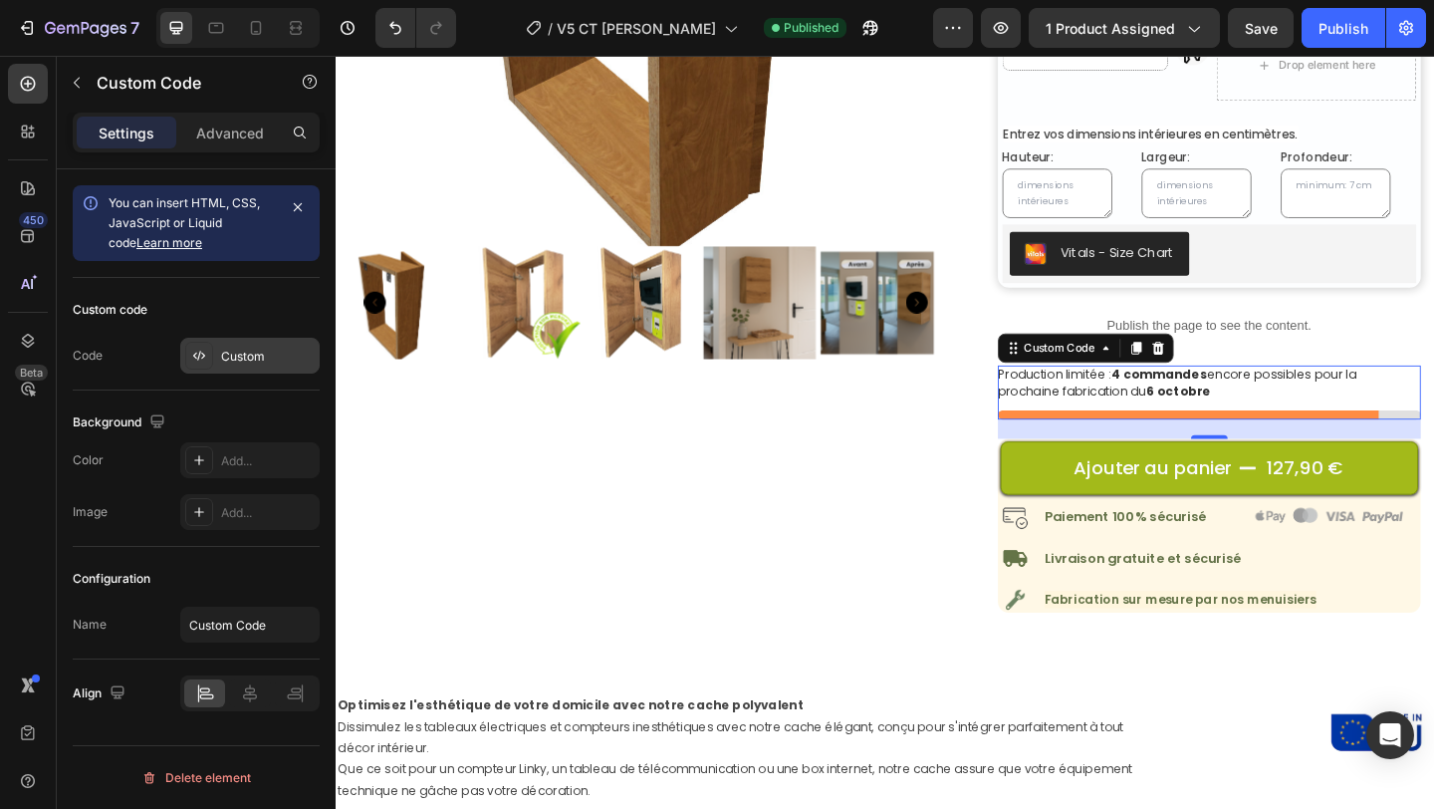
click at [239, 349] on div "Custom" at bounding box center [268, 357] width 94 height 18
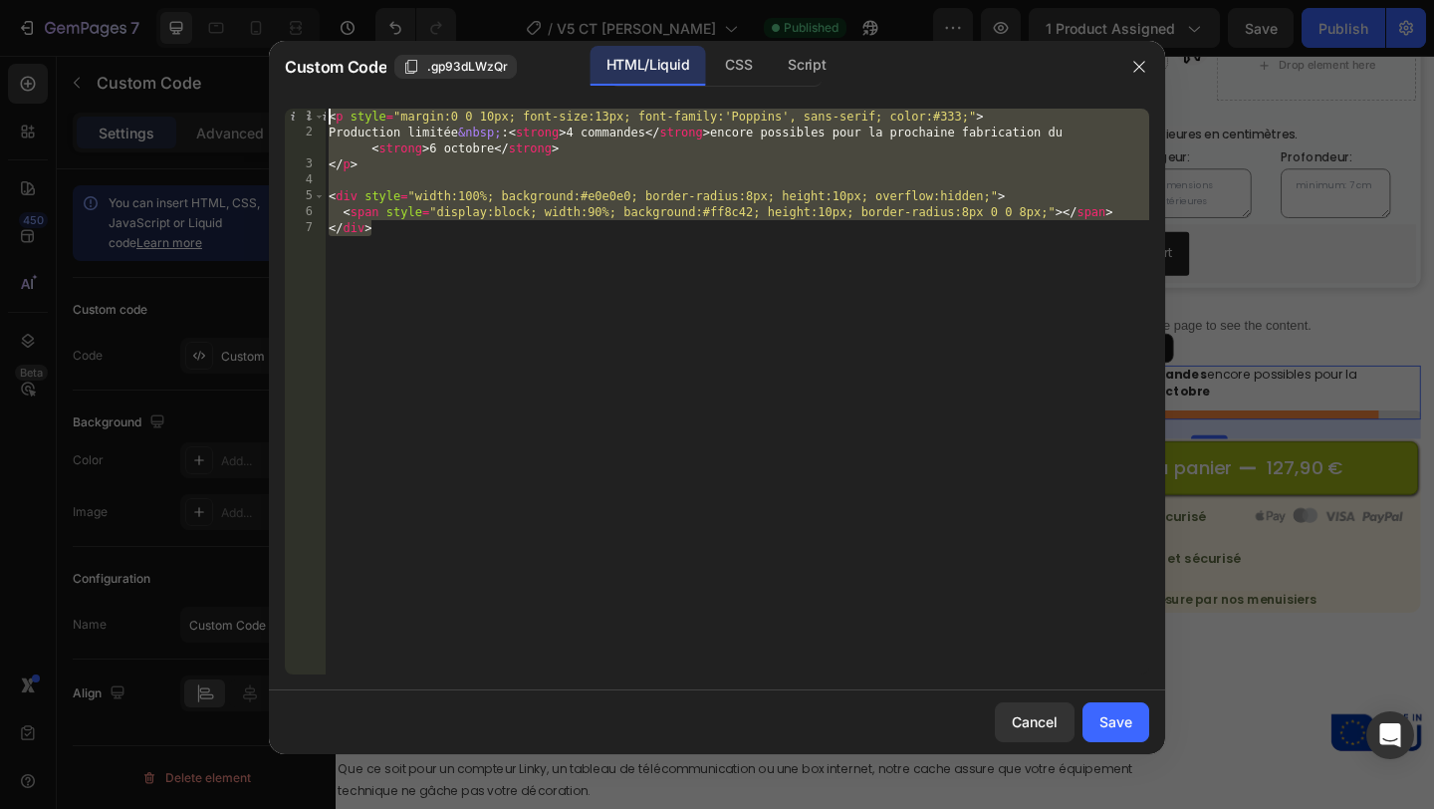
drag, startPoint x: 687, startPoint y: 335, endPoint x: 286, endPoint y: 14, distance: 513.6
click at [286, 16] on div "Custom Code .gp93dLWzQr HTML/Liquid CSS Script </div> 1 2 3 4 5 6 7 < p style =…" at bounding box center [717, 404] width 1434 height 809
type textarea "<p style="margin:0 0 10px; font-size:13px; font-family:'Poppins', sans-serif; c…"
click at [734, 68] on div "CSS" at bounding box center [738, 66] width 59 height 40
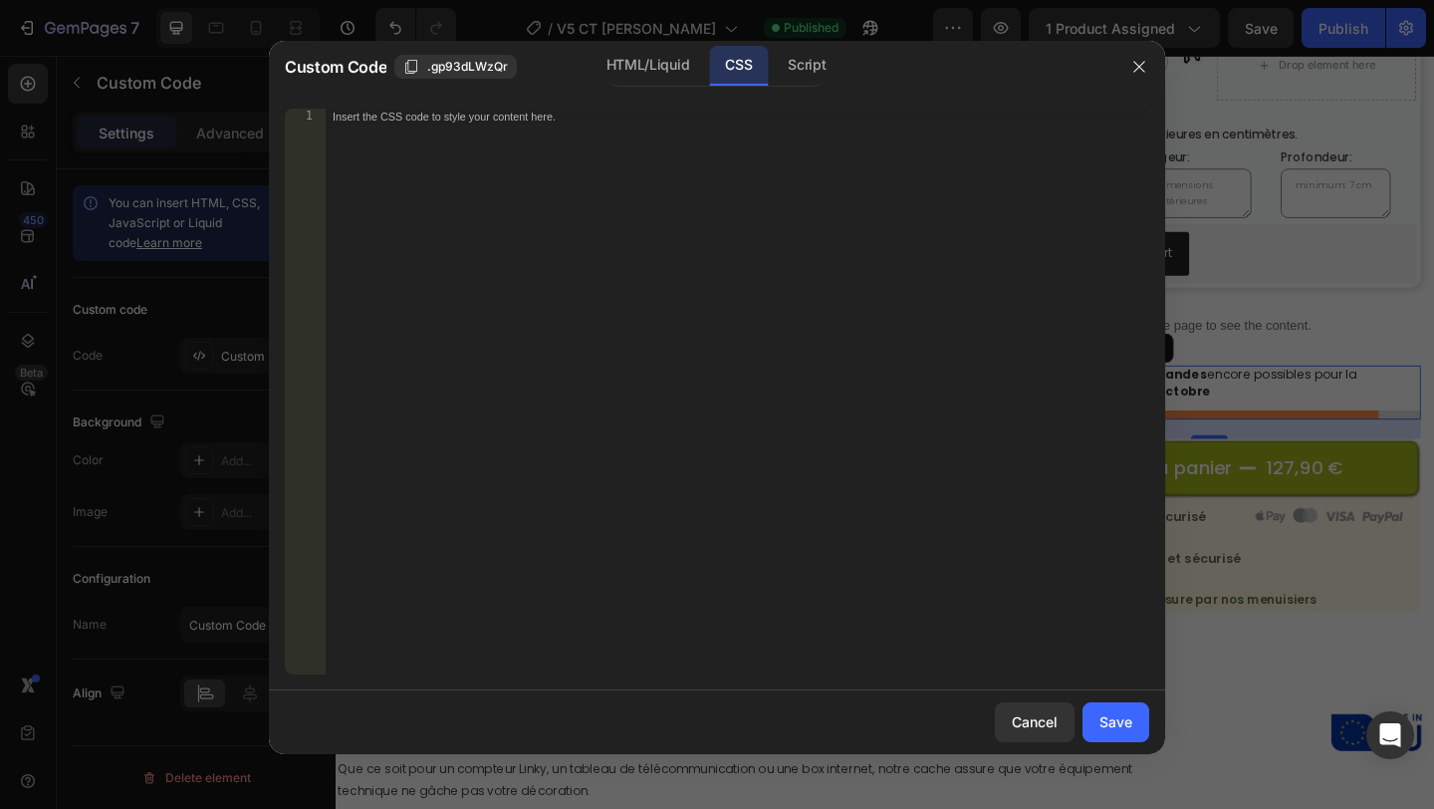
click at [603, 297] on div "Insert the CSS code to style your content here." at bounding box center [737, 407] width 824 height 597
paste textarea "</div>"
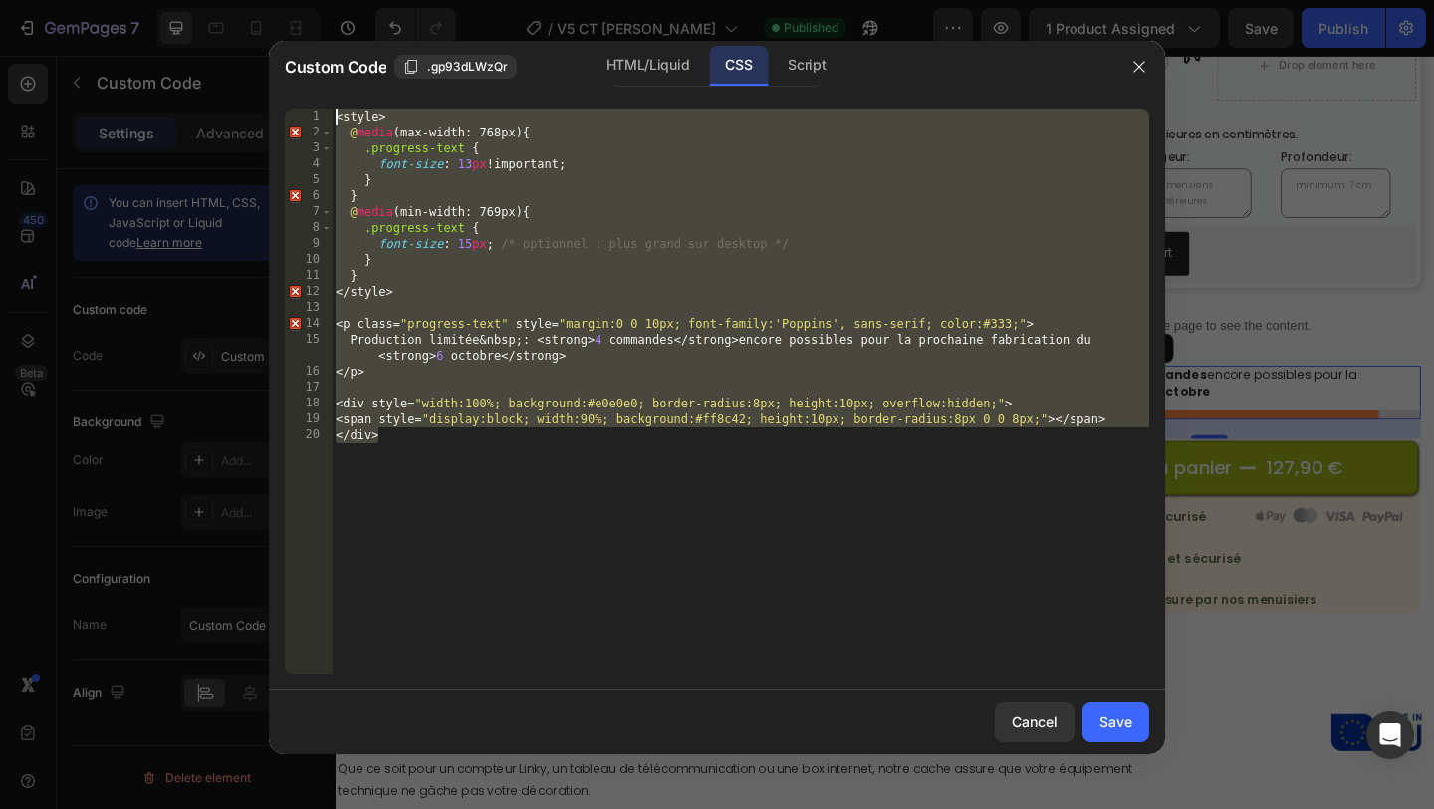
drag, startPoint x: 552, startPoint y: 492, endPoint x: 167, endPoint y: -84, distance: 692.1
click at [167, 0] on html "7 Version history / V5 CT SM Bois Published Preview 1 product assigned Save Pub…" at bounding box center [717, 0] width 1434 height 0
type textarea "<style> @media (max-width: 768px) {"
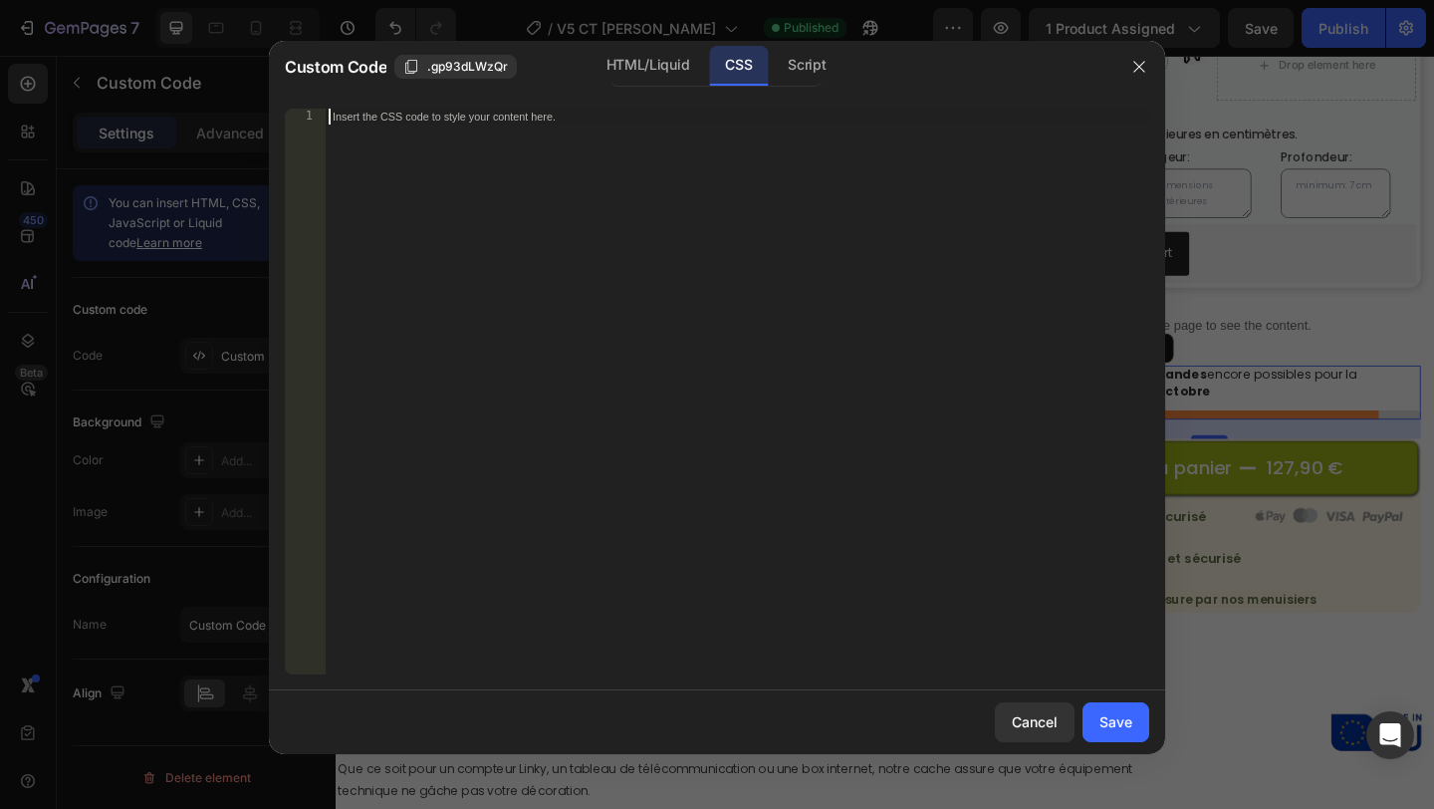
click at [615, 88] on div "Custom Code .gp93dLWzQr HTML/Liquid CSS Script" at bounding box center [691, 67] width 844 height 52
click at [626, 69] on div "HTML/Liquid" at bounding box center [647, 66] width 115 height 40
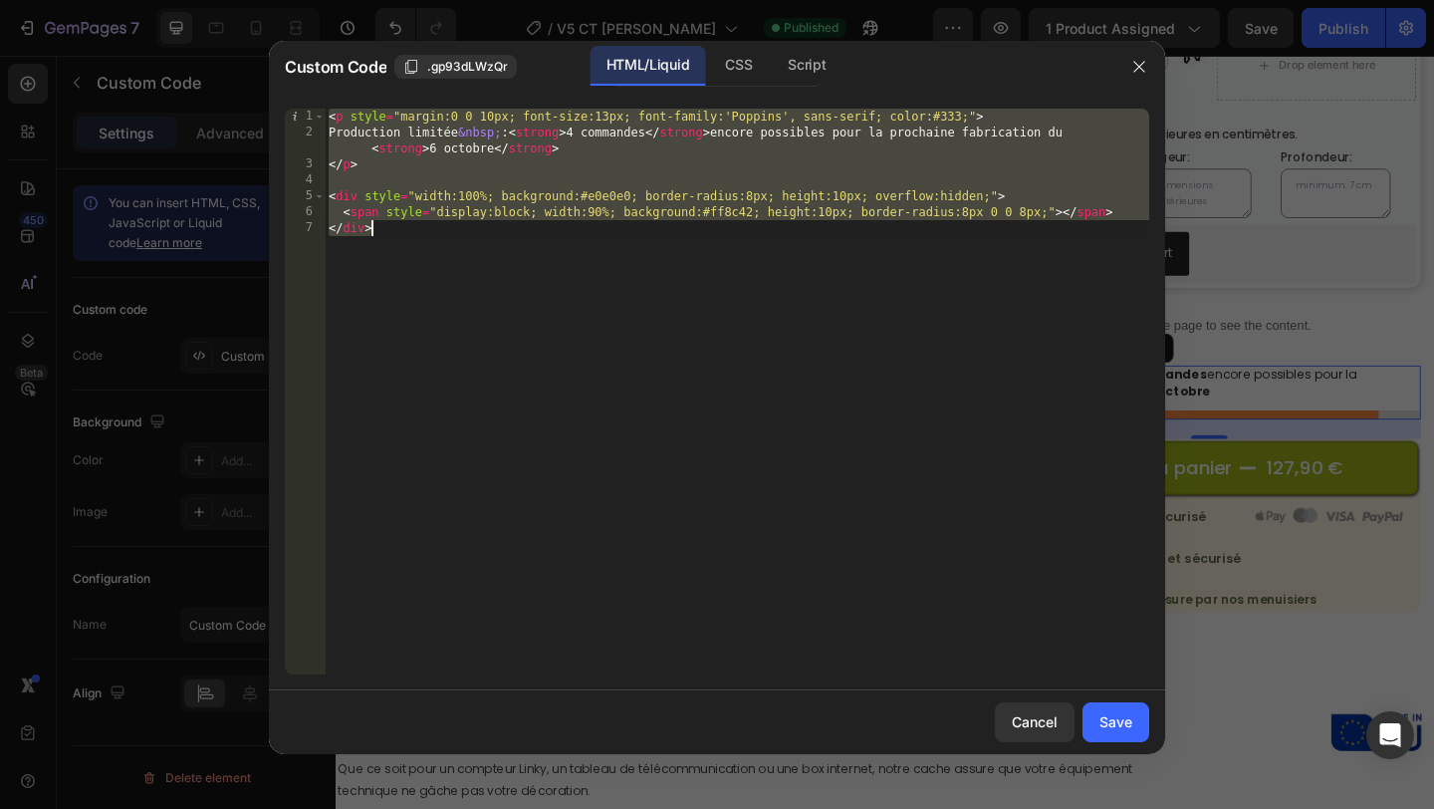
type textarea "<span style="display:block; width:90%; background:#ff8c42; height:10px; border-…"
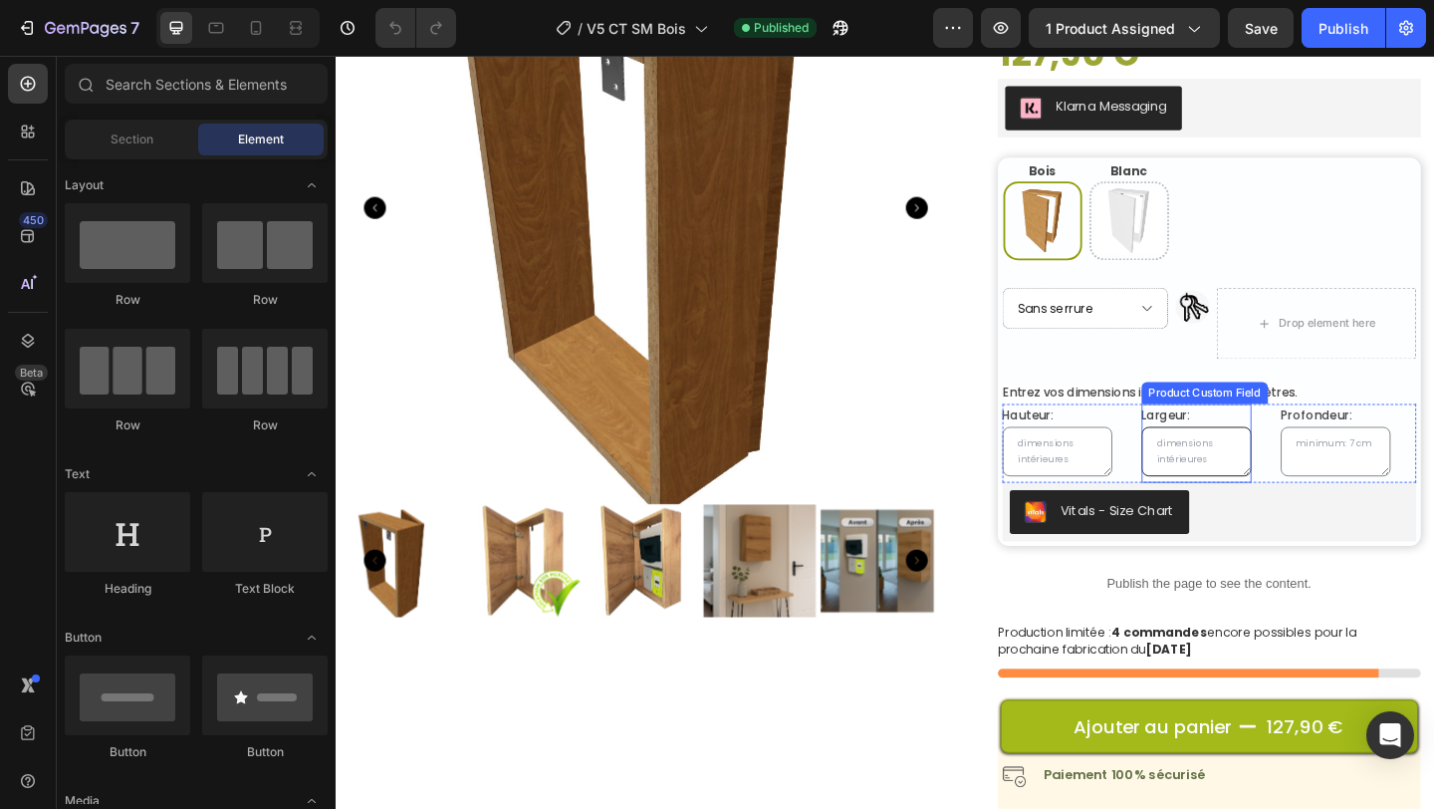
scroll to position [272, 0]
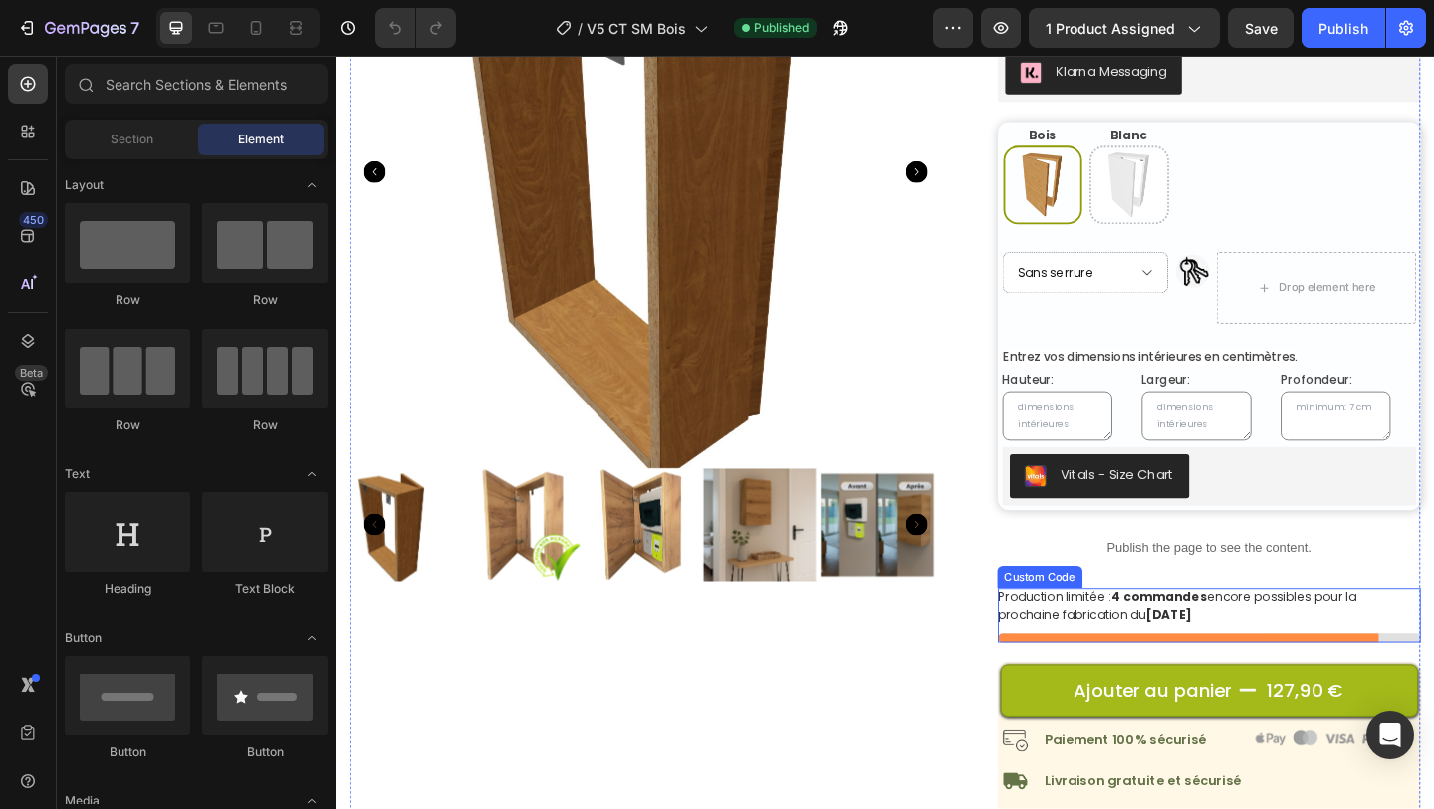
click at [1192, 626] on div "Cache tableau électrique bois "SUR MESURE" (P) Title Un cache qui s’adapte à vo…" at bounding box center [1285, 382] width 461 height 1044
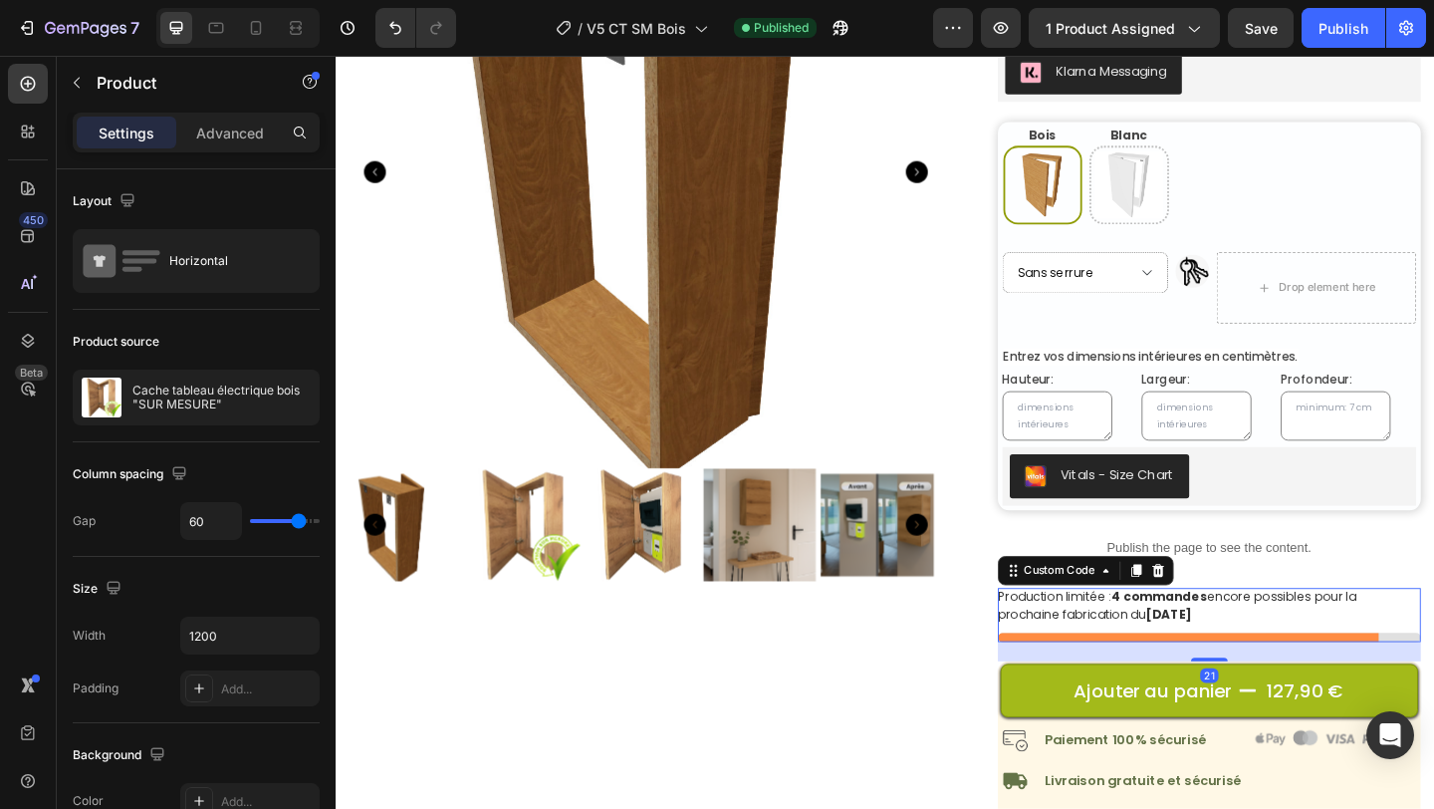
click at [1171, 645] on p "Production limitée : 4 commandes encore possibles pour la prochaine fabrication…" at bounding box center [1285, 653] width 461 height 39
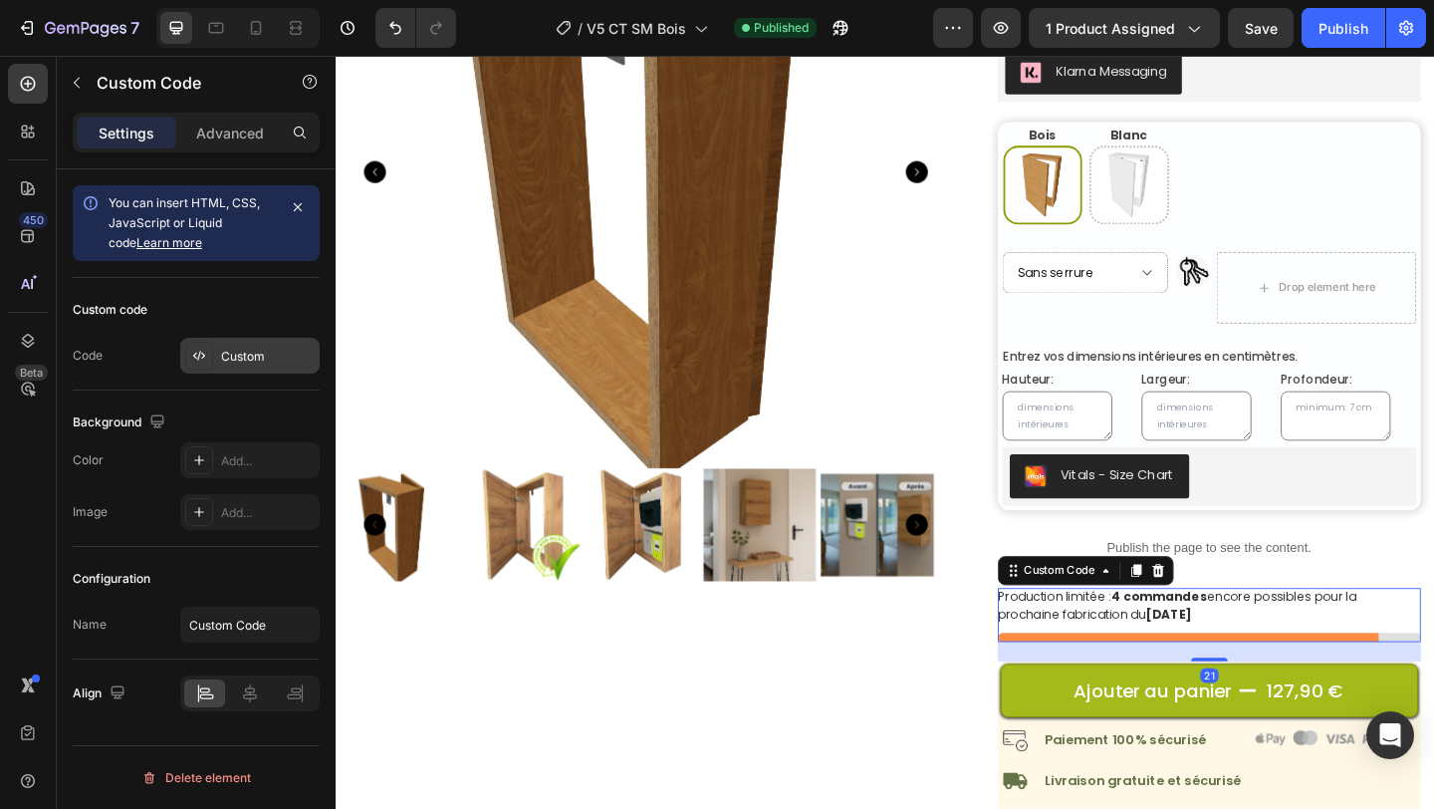
click at [241, 367] on div "Custom" at bounding box center [249, 356] width 139 height 36
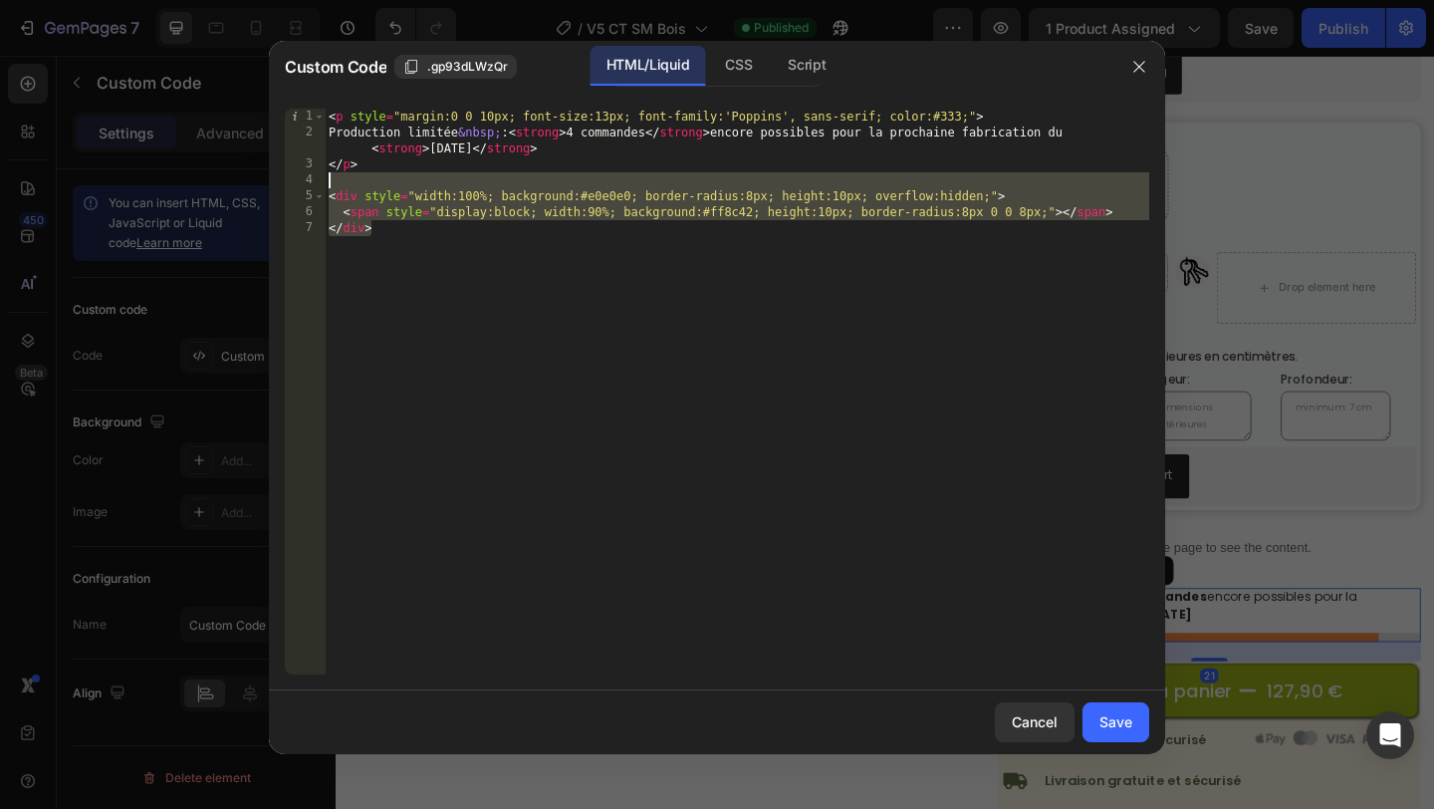
drag, startPoint x: 558, startPoint y: 279, endPoint x: 256, endPoint y: 9, distance: 404.8
click at [256, 11] on div "Custom Code .gp93dLWzQr HTML/Liquid CSS Script </div> 1 2 3 4 5 6 7 < p style =…" at bounding box center [717, 404] width 1434 height 809
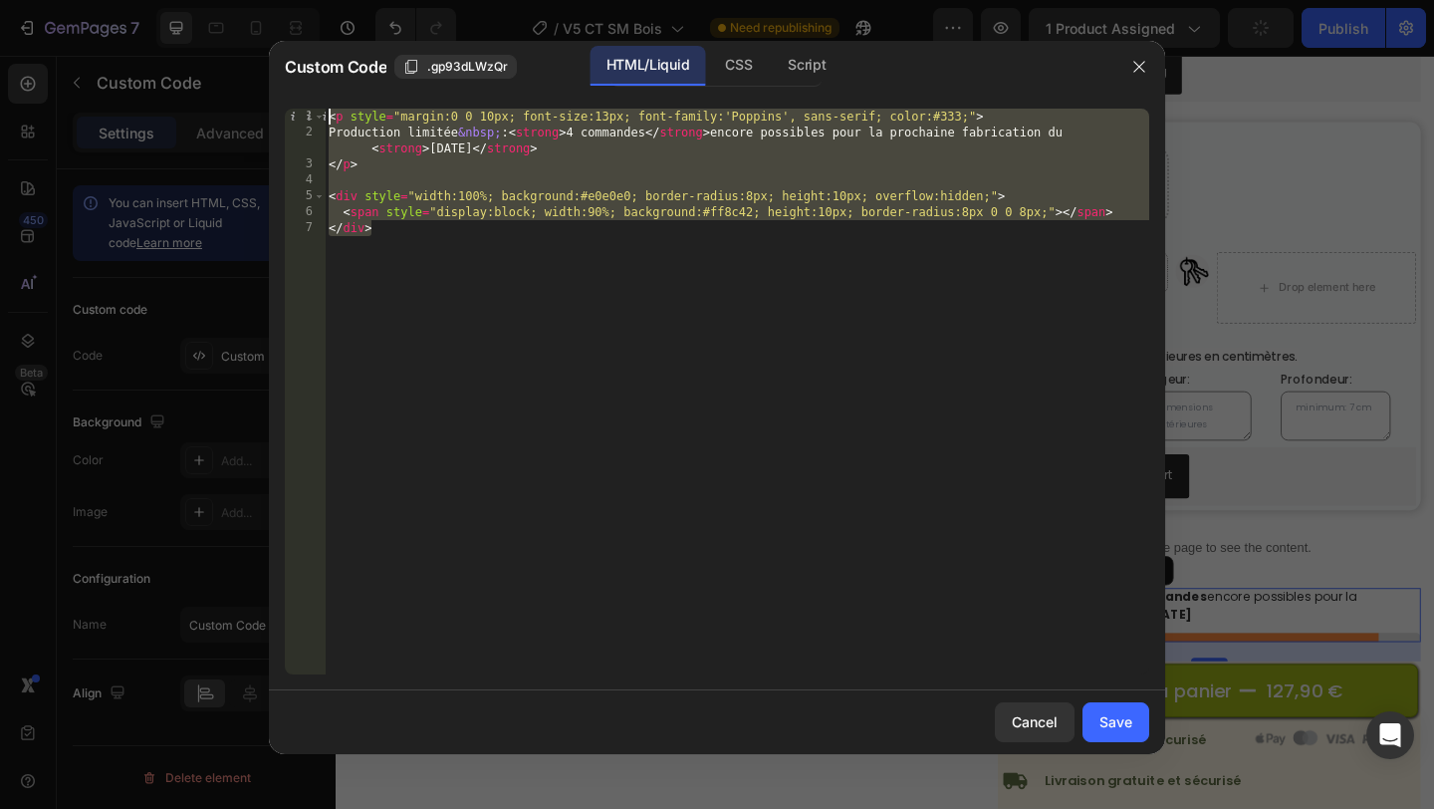
paste textarea "/div"
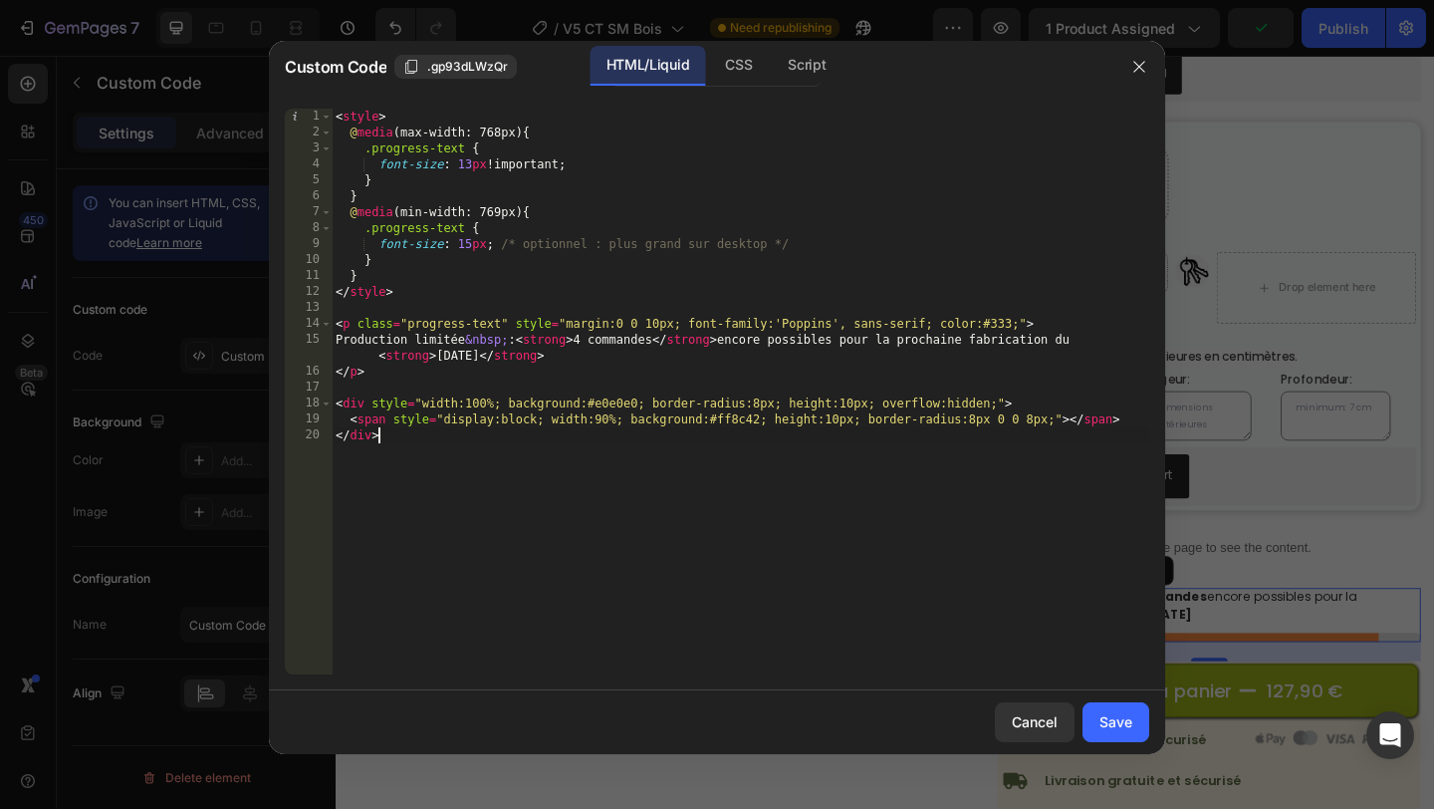
click at [609, 596] on div "< style > @ media (max-width: 768px) { .progress-text { font-size : 13 px !impo…" at bounding box center [741, 407] width 818 height 597
click at [467, 243] on div "< style > @ media (max-width: 768px) { .progress-text { font-size : 13 px !impo…" at bounding box center [741, 407] width 818 height 597
click at [688, 476] on div "< style > @ media (max-width: 768px) { .progress-text { font-size : 13 px !impo…" at bounding box center [741, 407] width 818 height 597
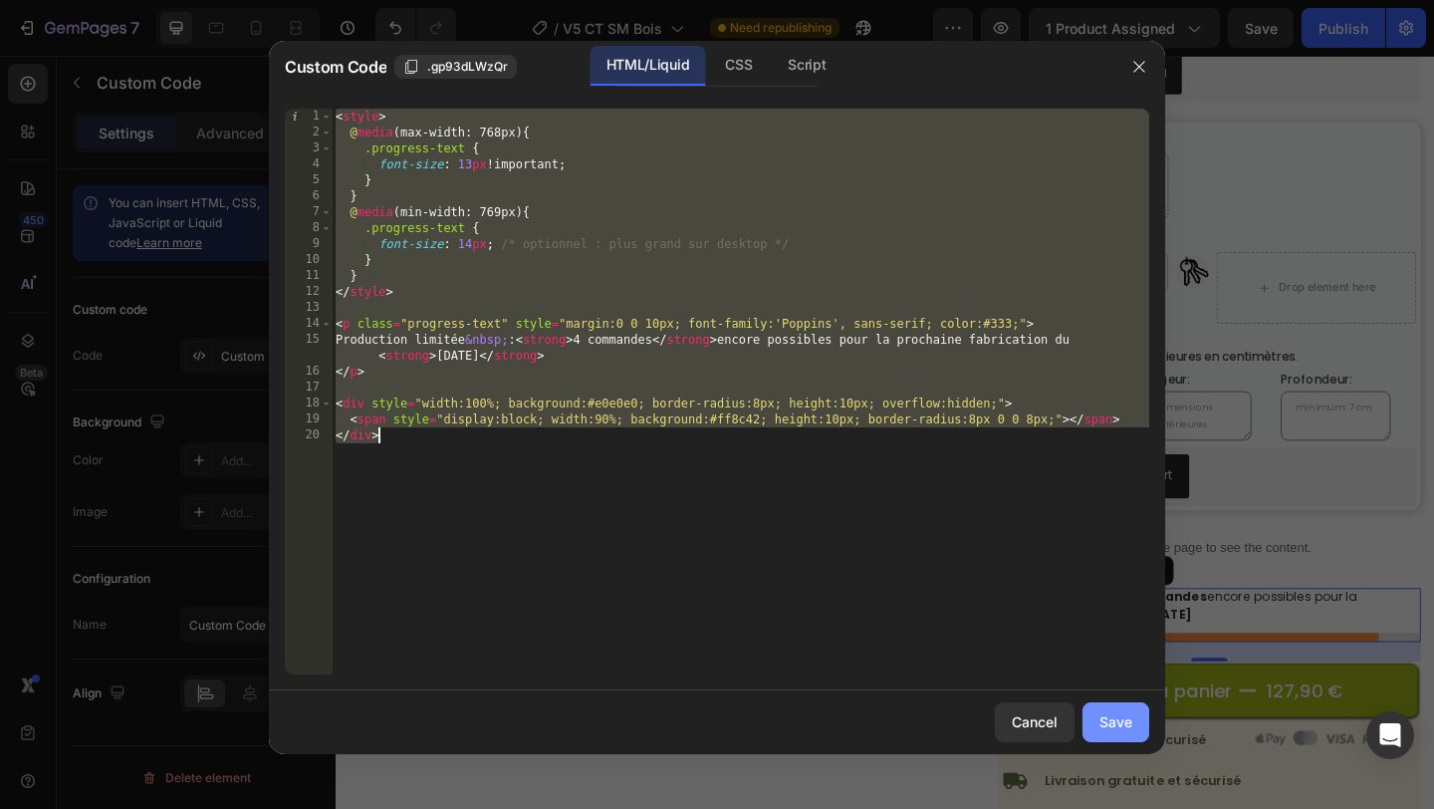
type textarea "<span style="display:block; width:90%; background:#ff8c42; height:10px; border-…"
click at [1125, 716] on div "Save" at bounding box center [1115, 721] width 33 height 21
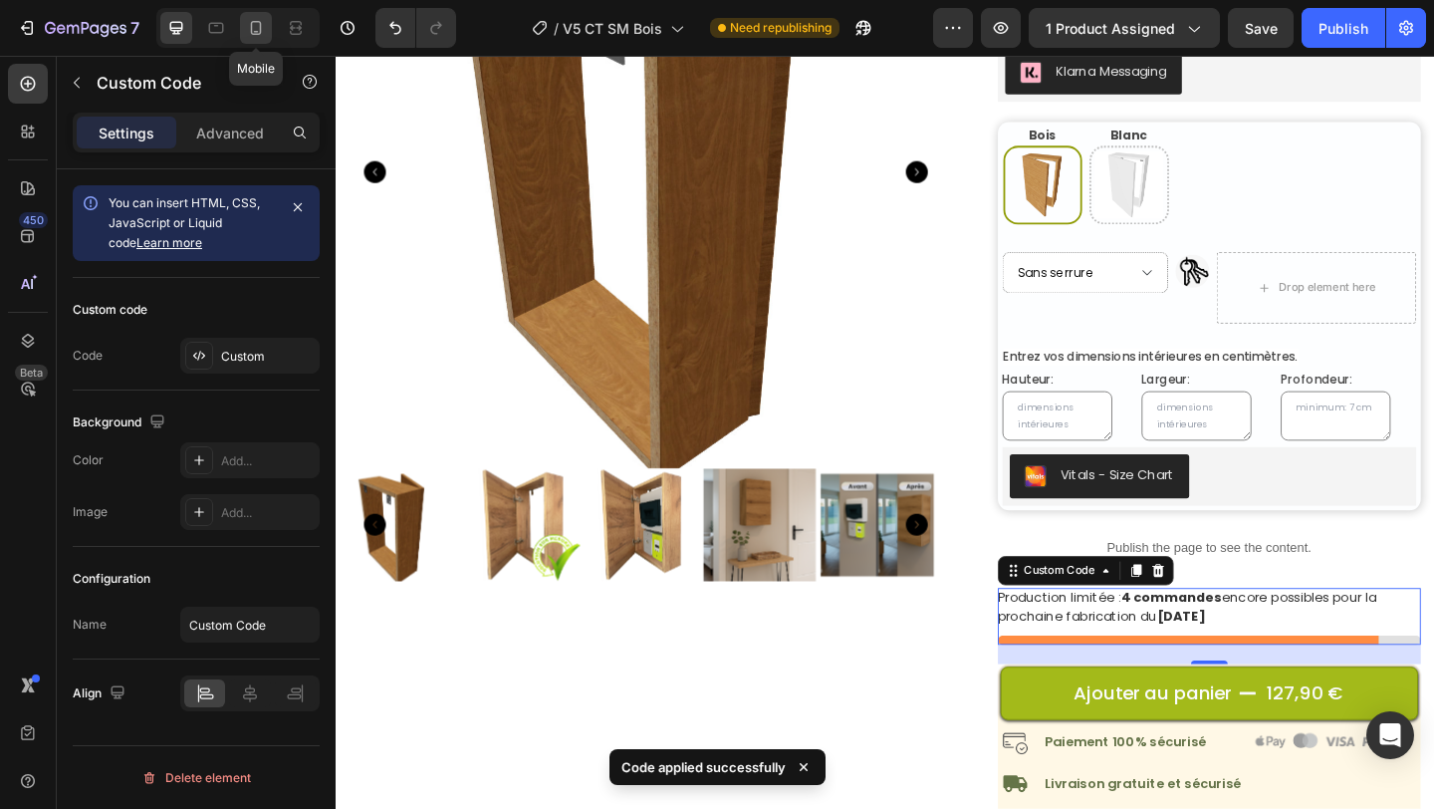
click at [257, 31] on icon at bounding box center [256, 32] width 5 height 2
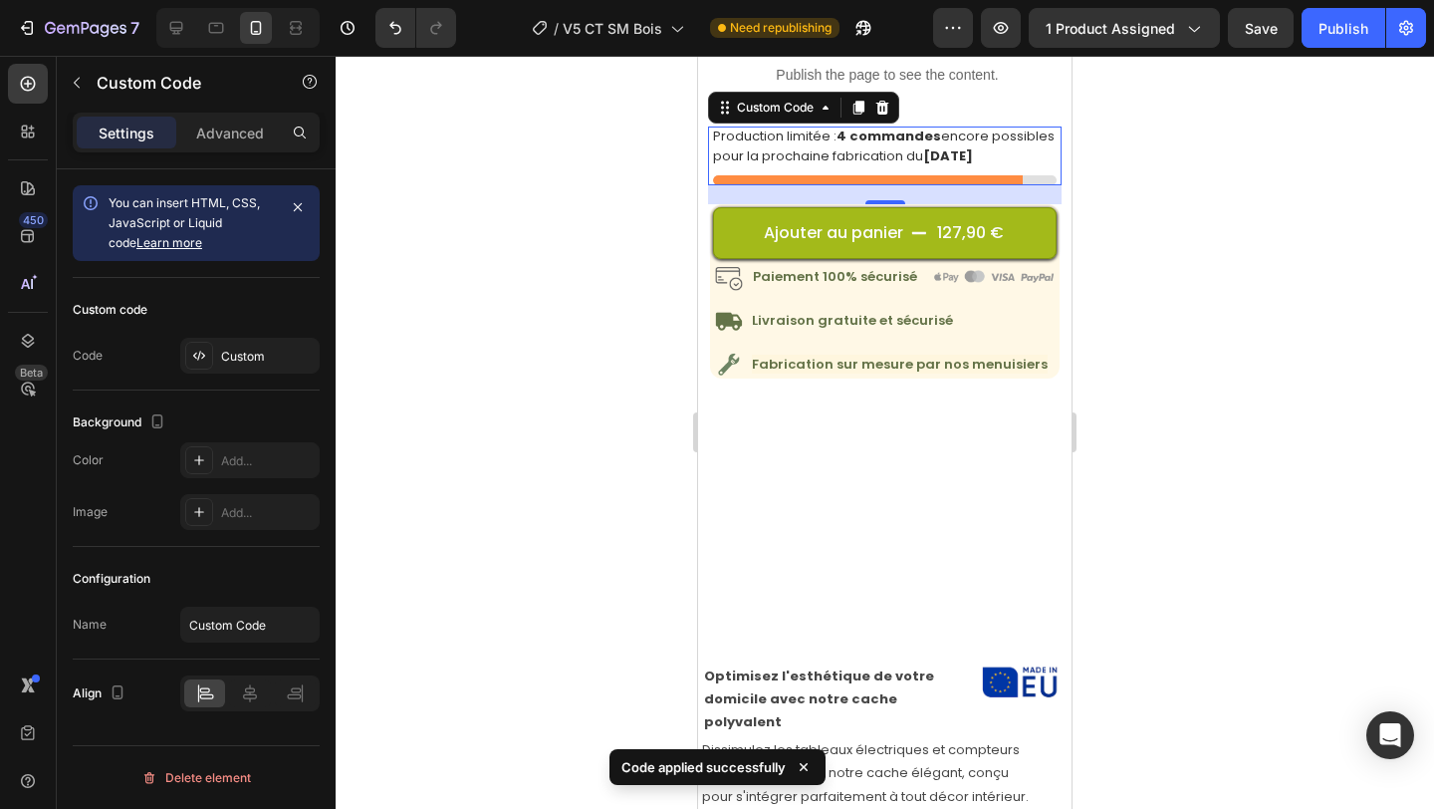
scroll to position [1219, 0]
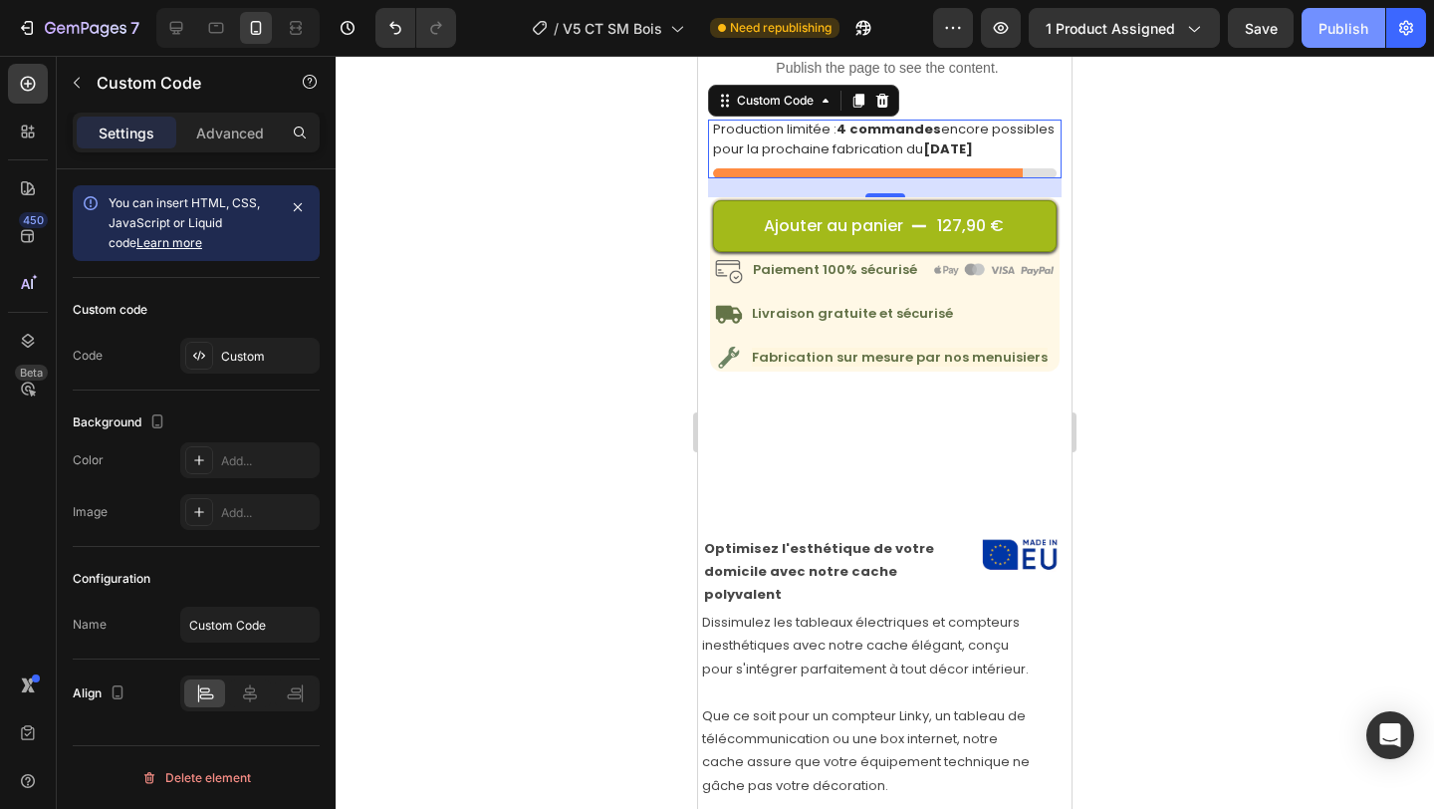
click at [1344, 24] on div "Publish" at bounding box center [1343, 28] width 50 height 21
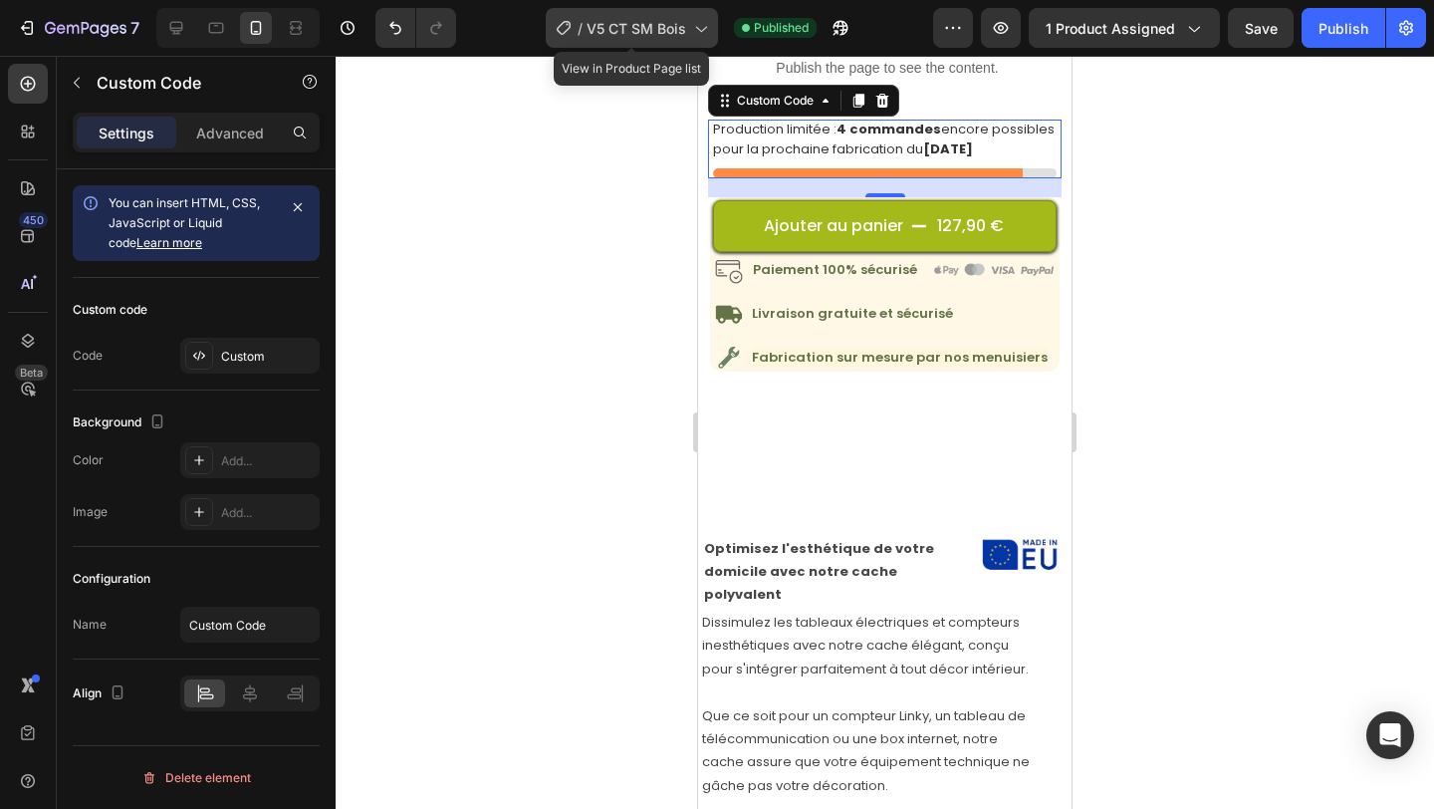
click at [637, 19] on span "V5 CT [PERSON_NAME]" at bounding box center [636, 28] width 100 height 21
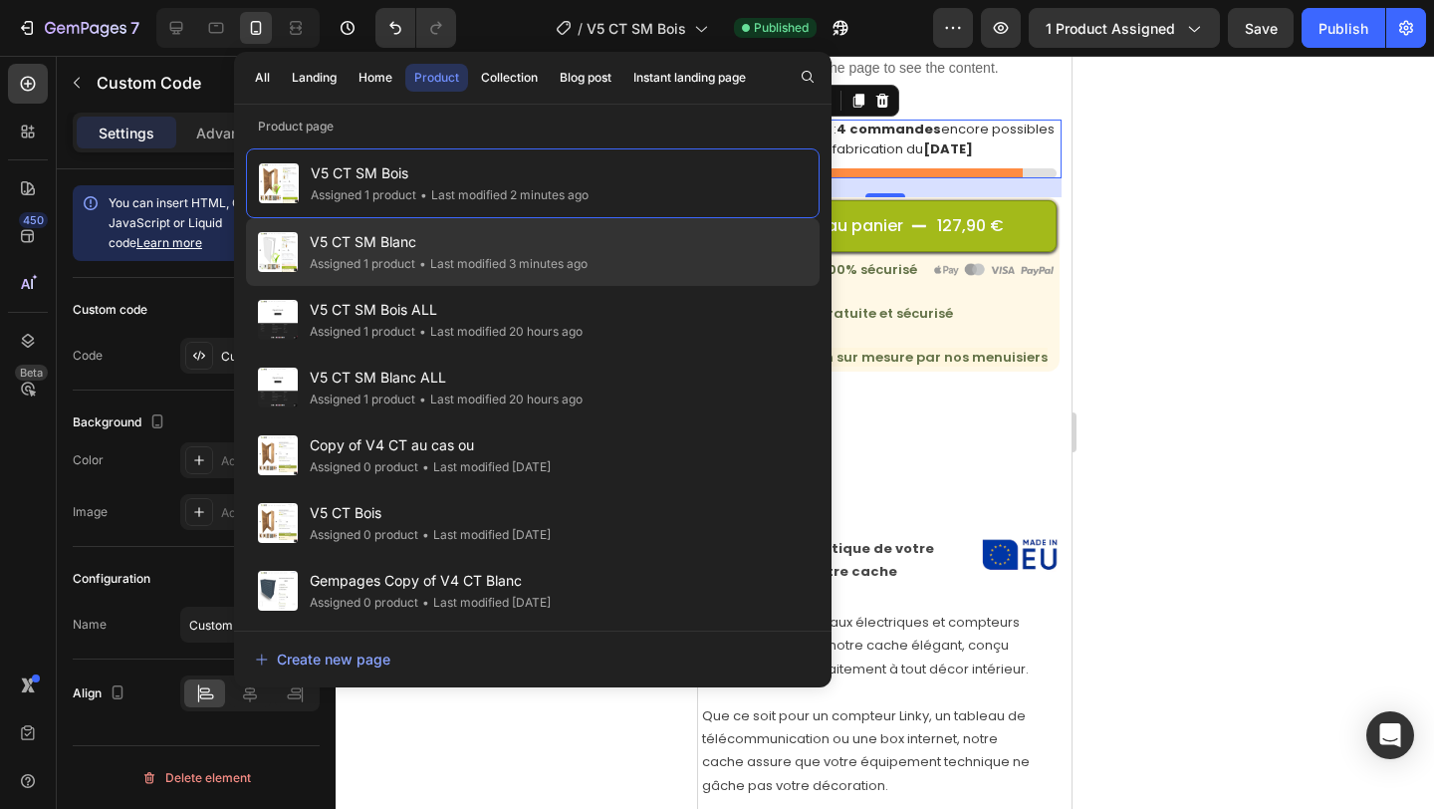
click at [514, 247] on span "V5 CT [PERSON_NAME]" at bounding box center [449, 242] width 278 height 24
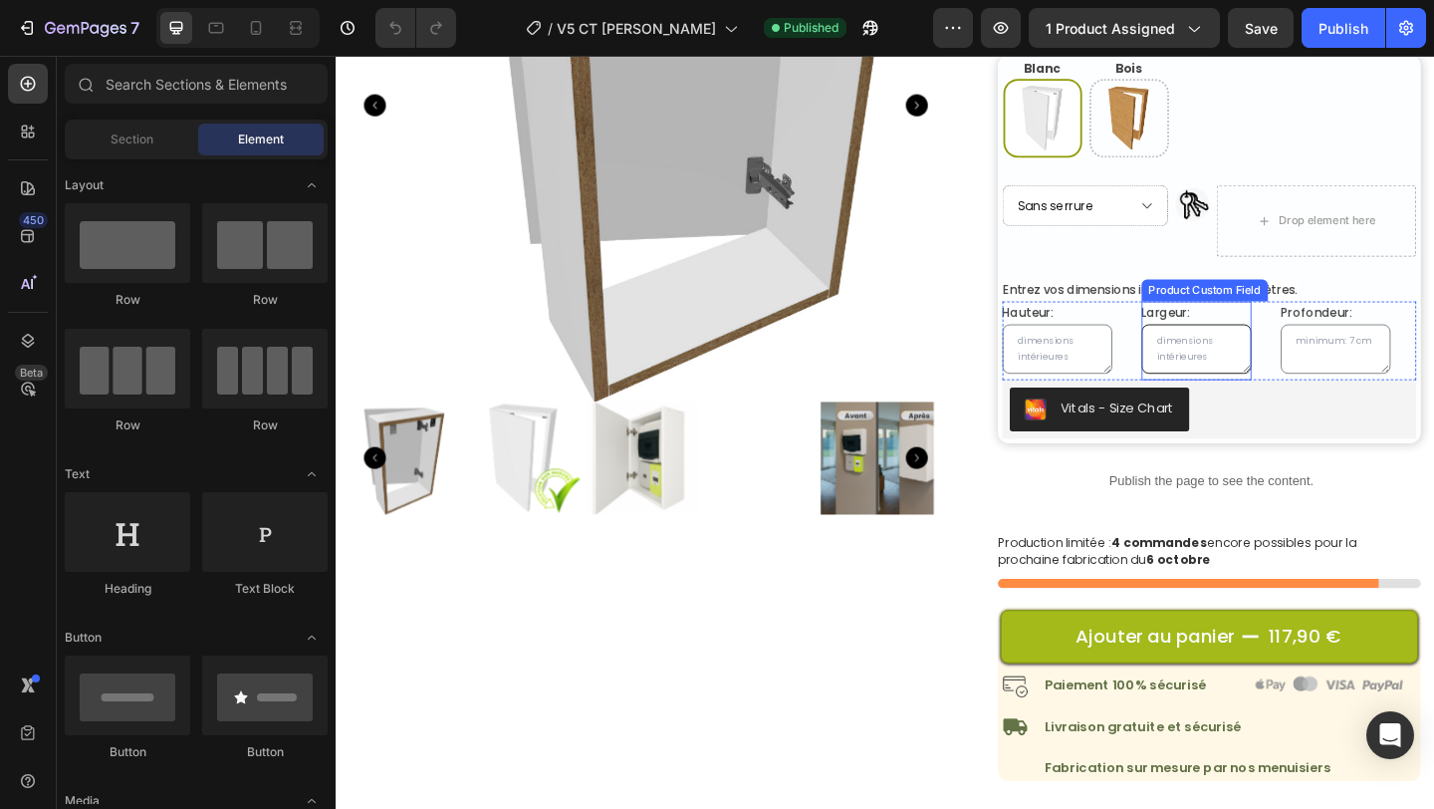
scroll to position [377, 0]
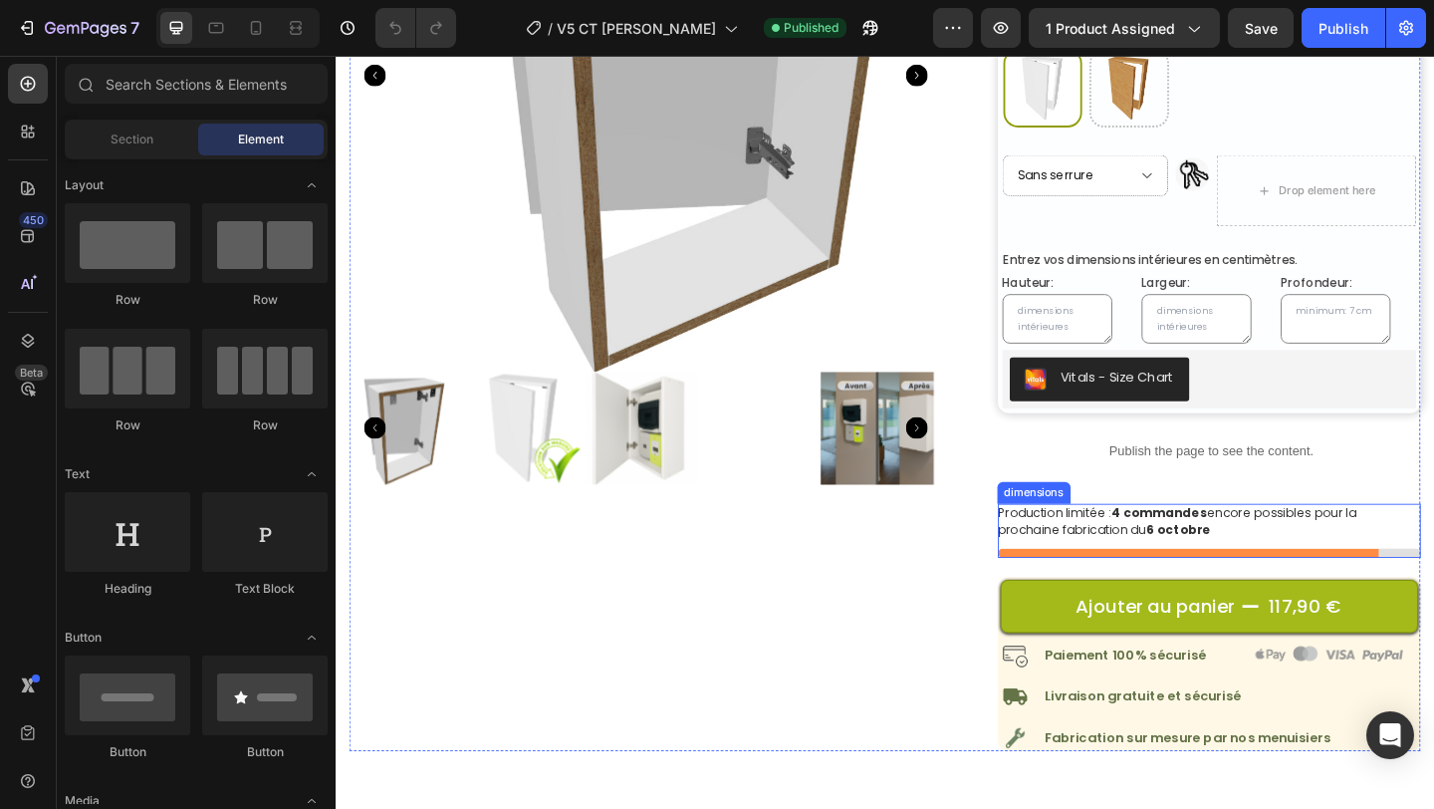
click at [1210, 552] on strong "4 commandes" at bounding box center [1231, 552] width 105 height 19
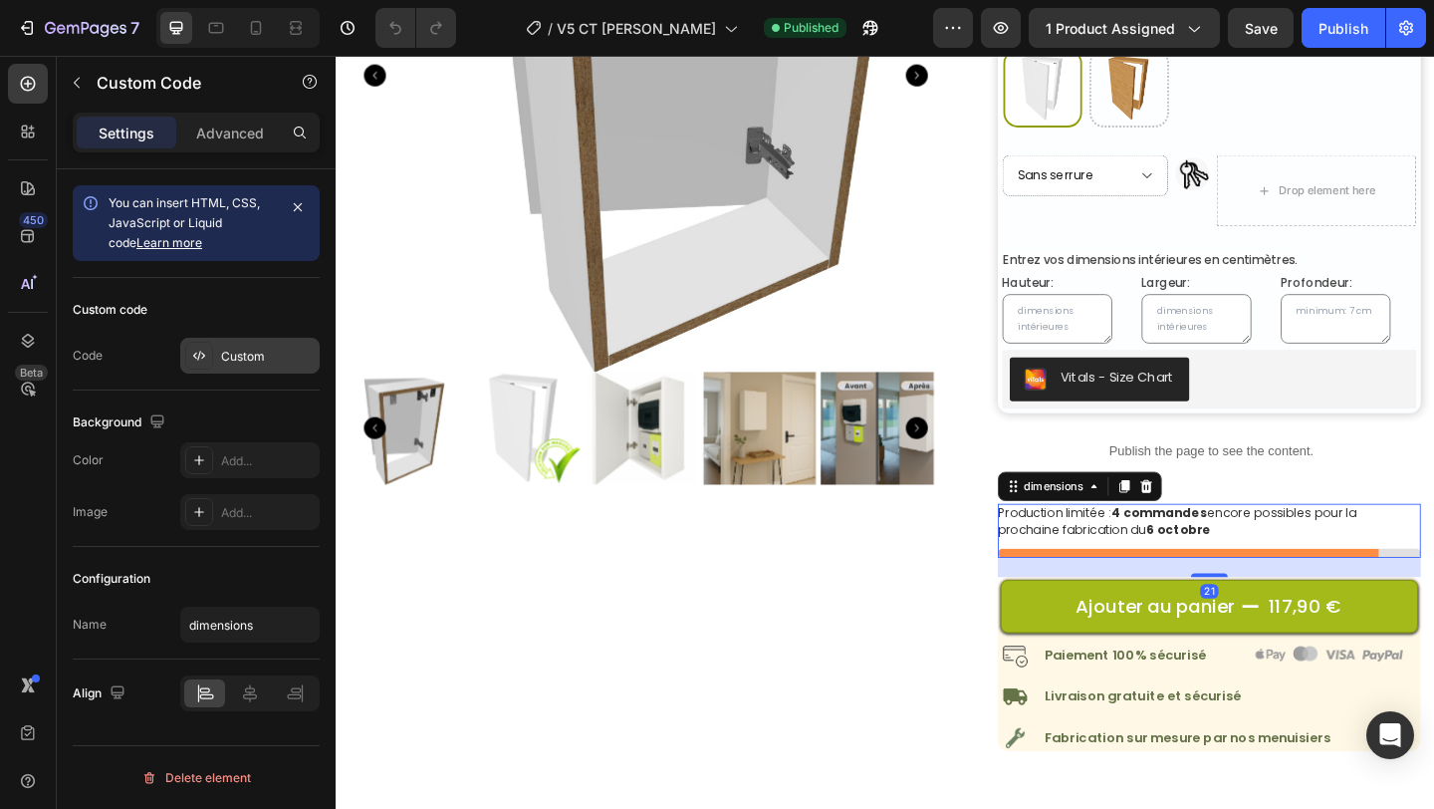
click at [211, 347] on div at bounding box center [199, 356] width 28 height 28
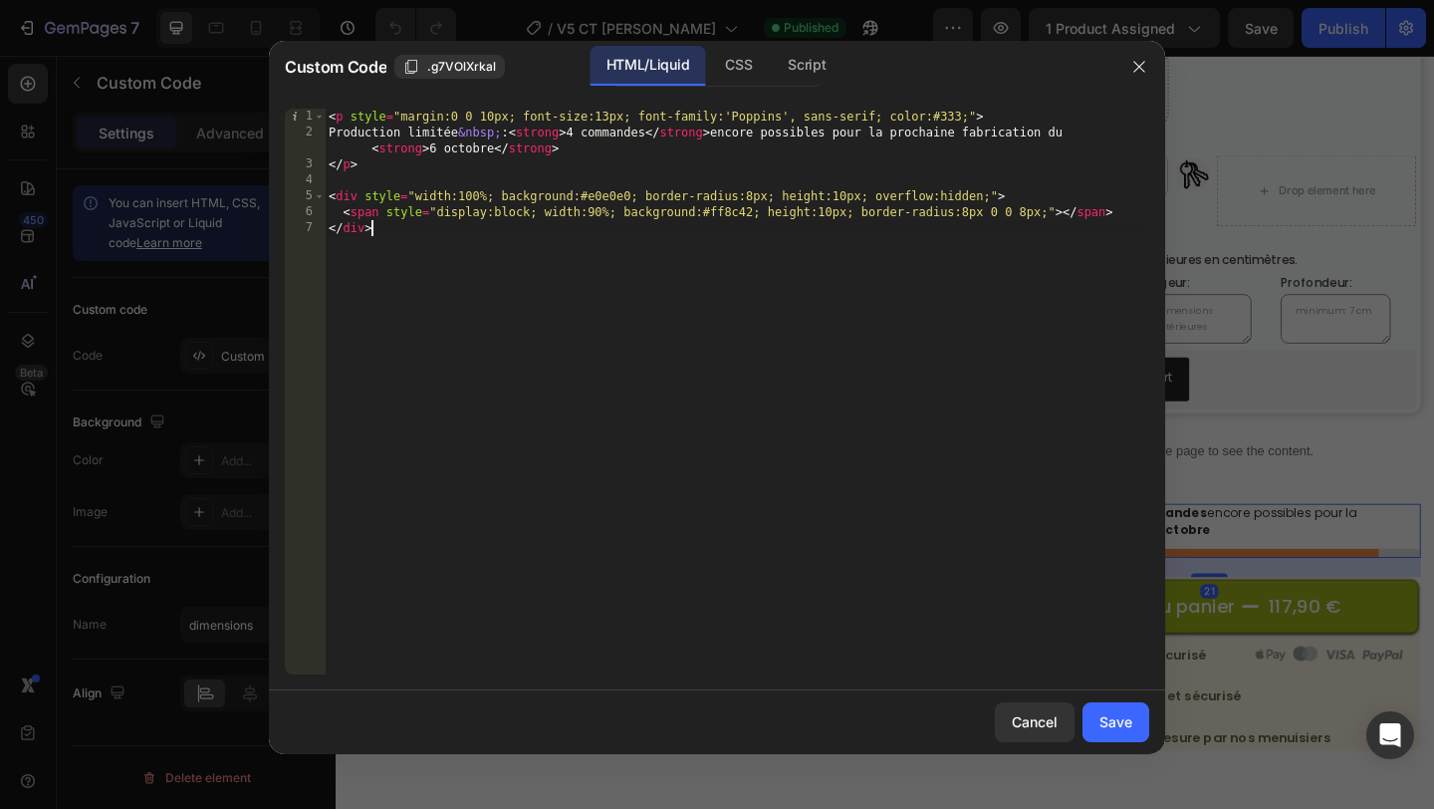
drag, startPoint x: 580, startPoint y: 367, endPoint x: 150, endPoint y: -88, distance: 625.5
click at [150, 0] on html "7 Version history / V5 CT [PERSON_NAME] Published Preview 1 product assigned Sa…" at bounding box center [717, 0] width 1434 height 0
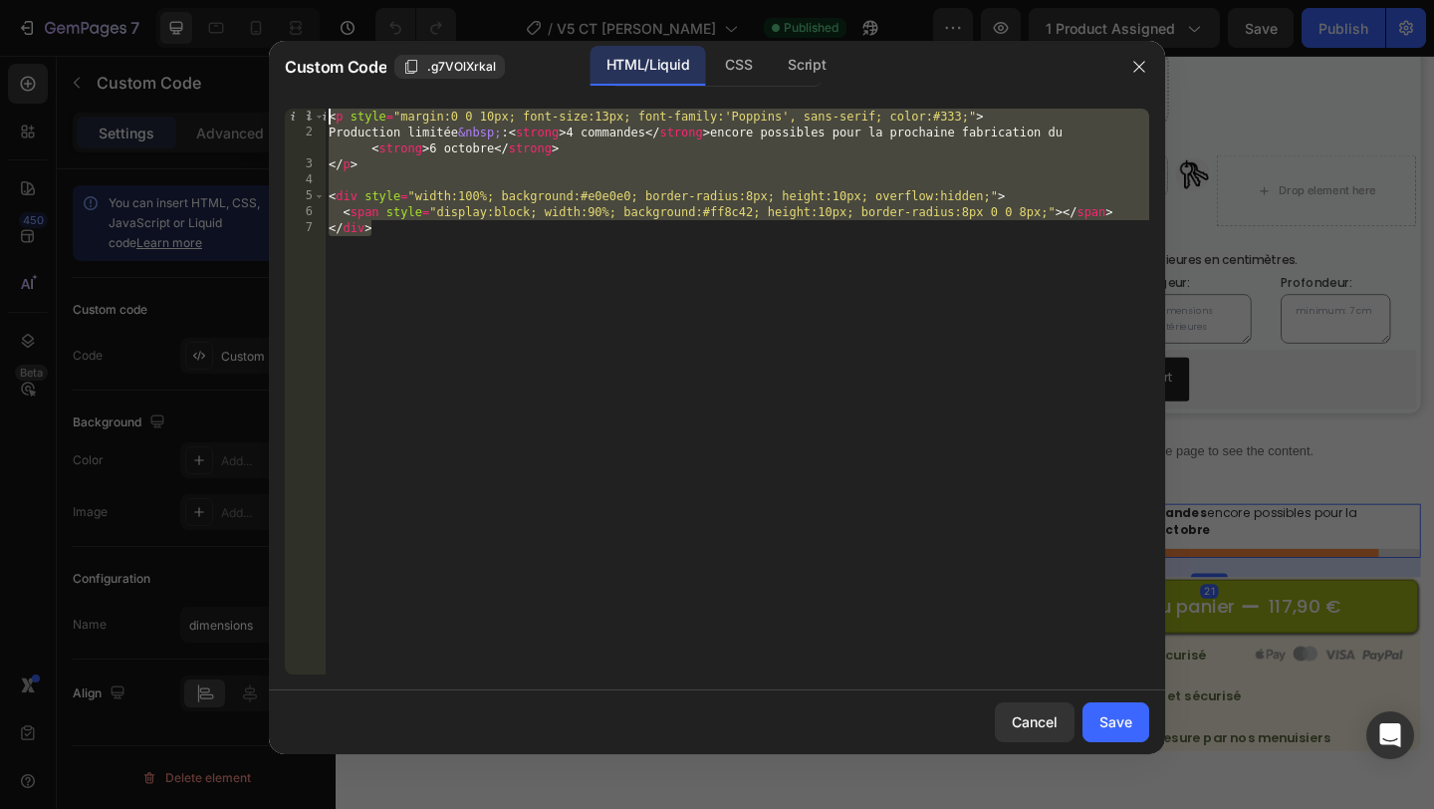
paste textarea "/div"
type textarea "</div>"
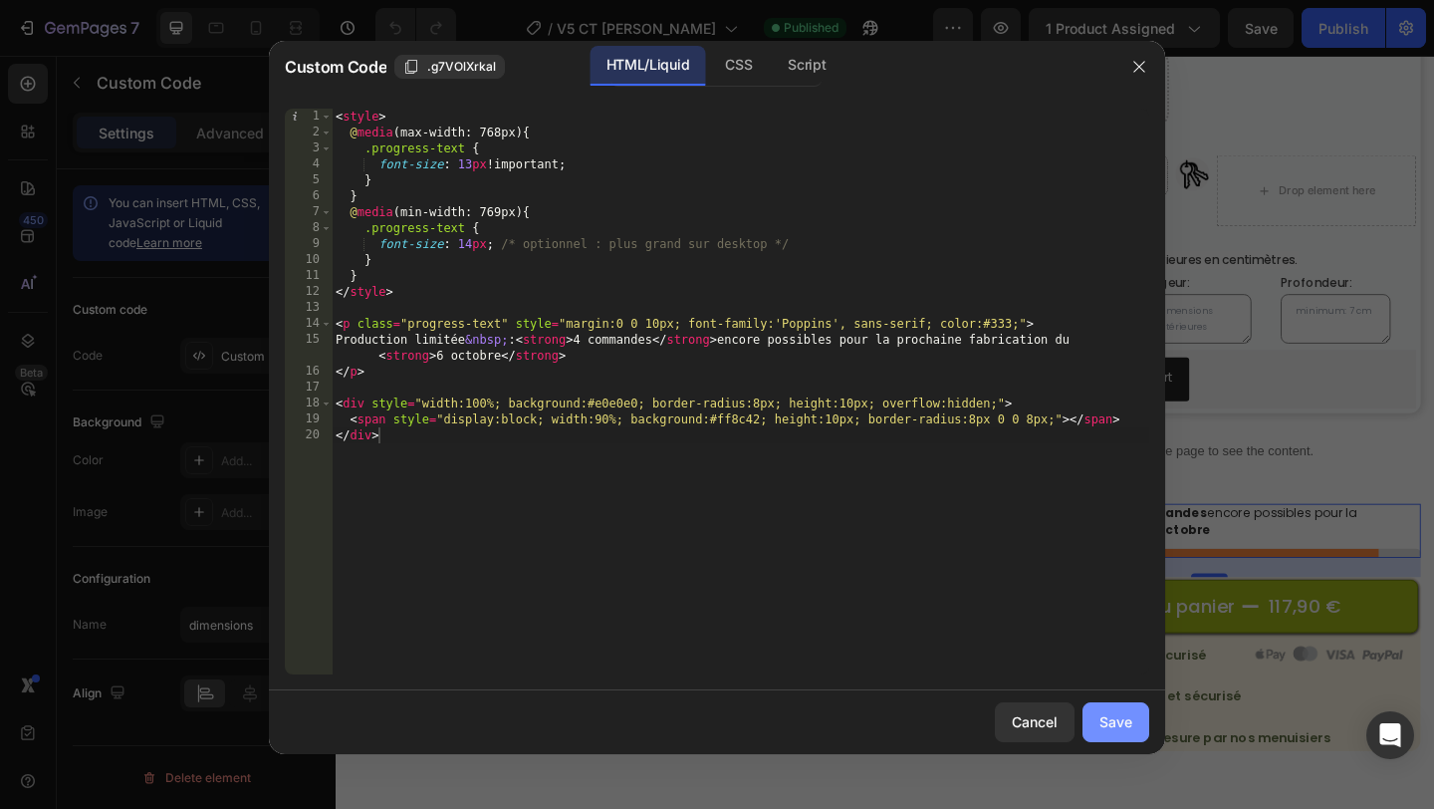
click at [1093, 705] on button "Save" at bounding box center [1115, 722] width 67 height 40
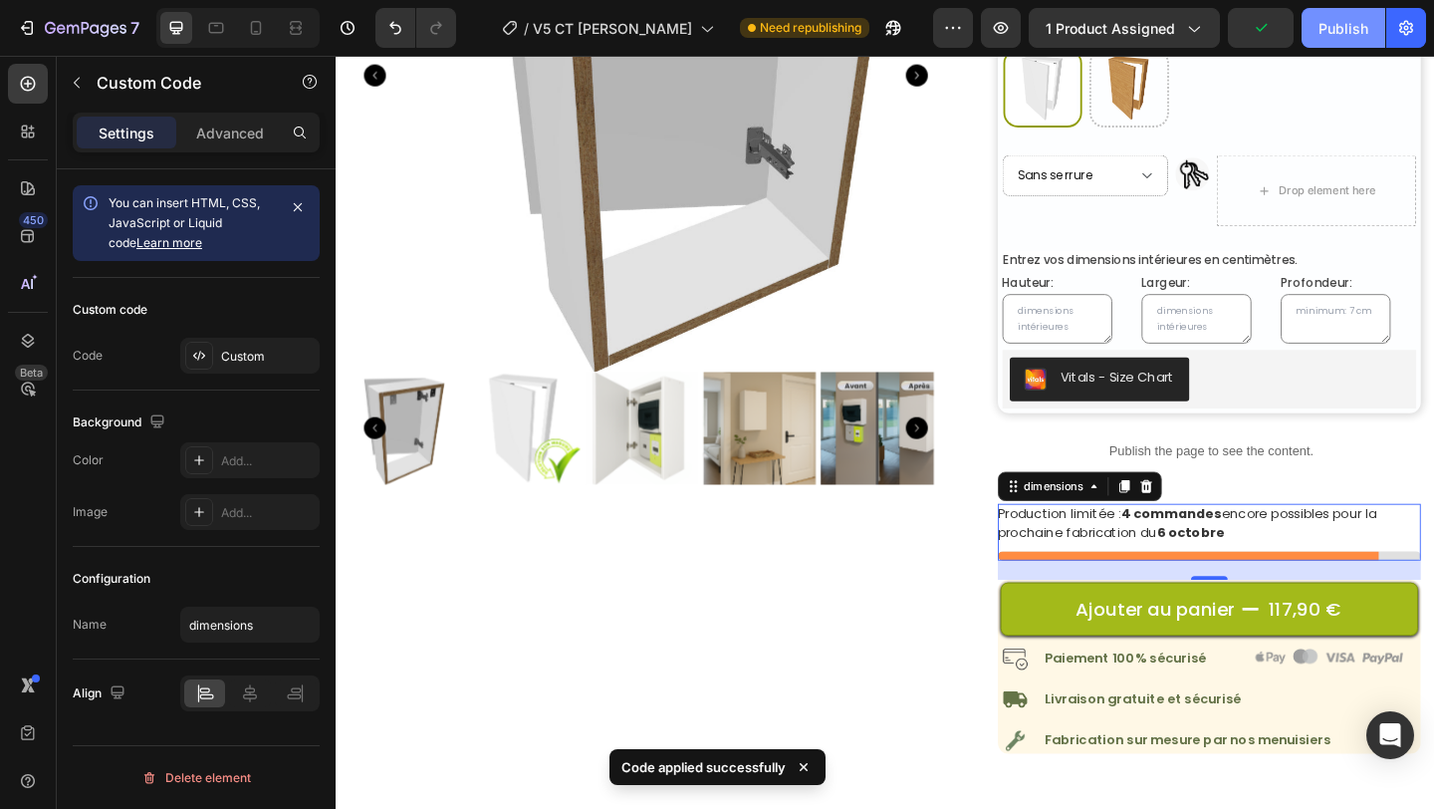
click at [1329, 37] on div "Publish" at bounding box center [1343, 28] width 50 height 21
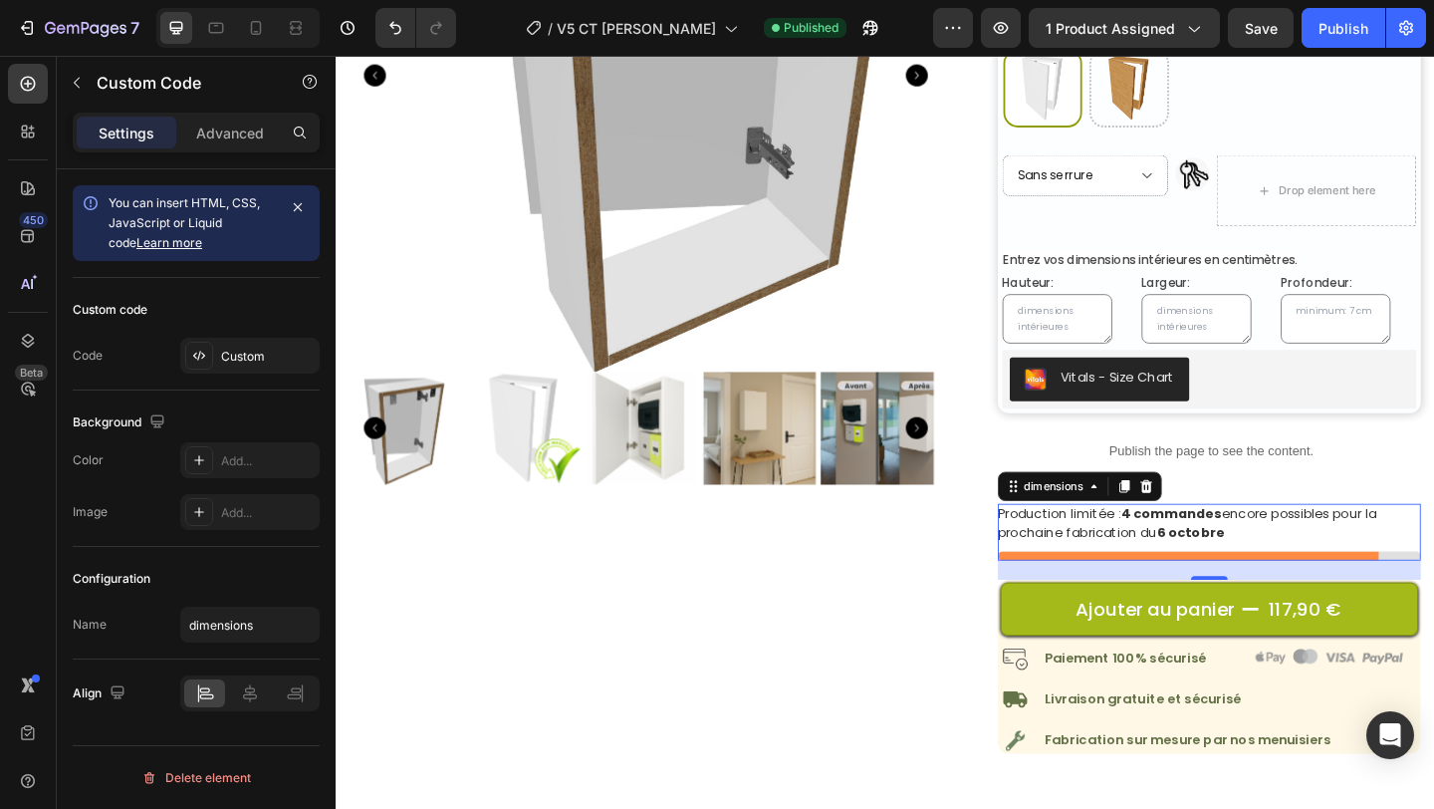
click at [1317, 570] on p "Production limitée : 4 commandes encore possibles pour la prochaine fabrication…" at bounding box center [1285, 564] width 461 height 42
click at [227, 359] on div "Custom" at bounding box center [268, 357] width 94 height 18
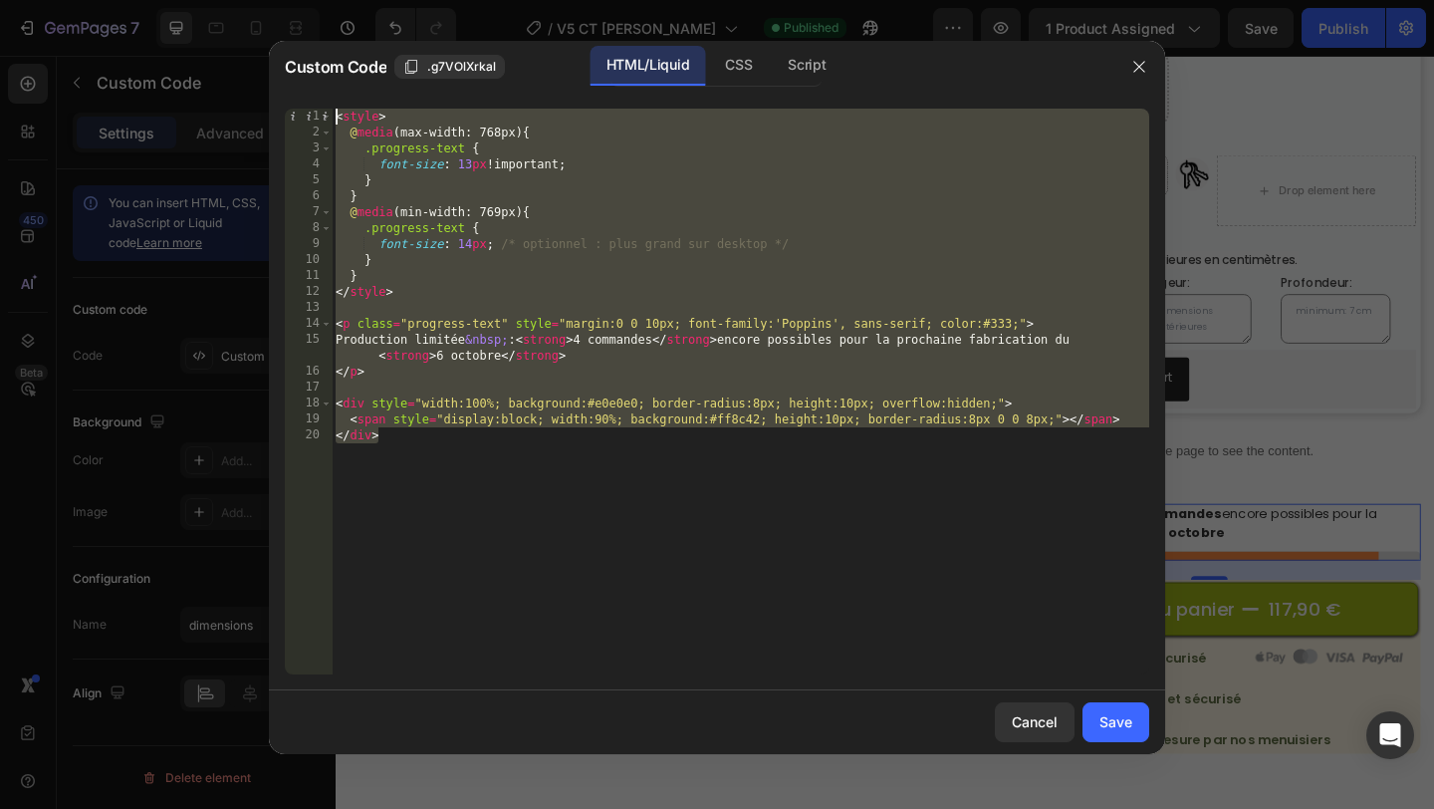
drag, startPoint x: 587, startPoint y: 497, endPoint x: 132, endPoint y: -29, distance: 695.3
click at [132, 0] on html "7 Version history / V5 CT [PERSON_NAME] Published Preview 1 product assigned Sa…" at bounding box center [717, 0] width 1434 height 0
paste textarea "/div>"
type textarea "</div>"
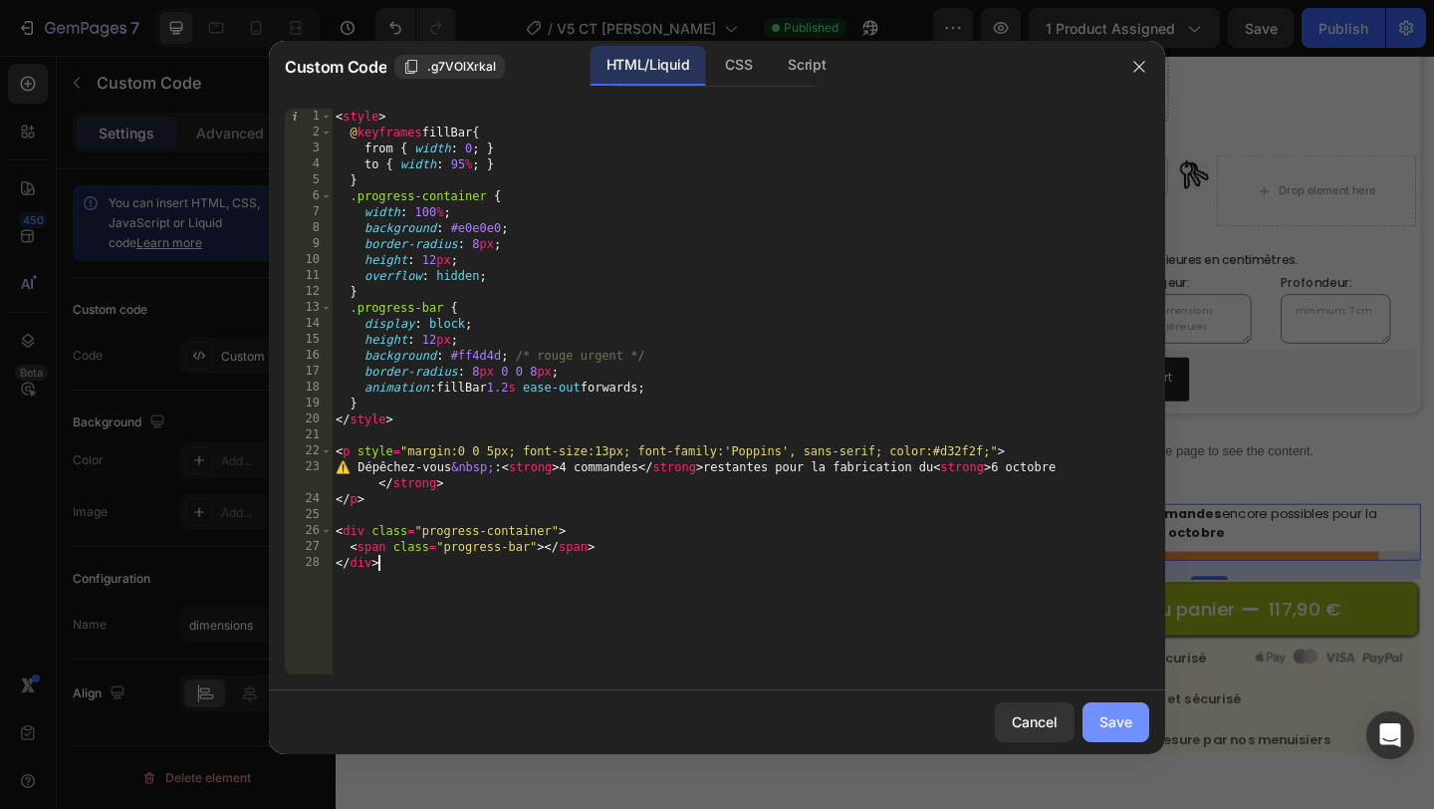
click at [1114, 714] on div "Save" at bounding box center [1115, 721] width 33 height 21
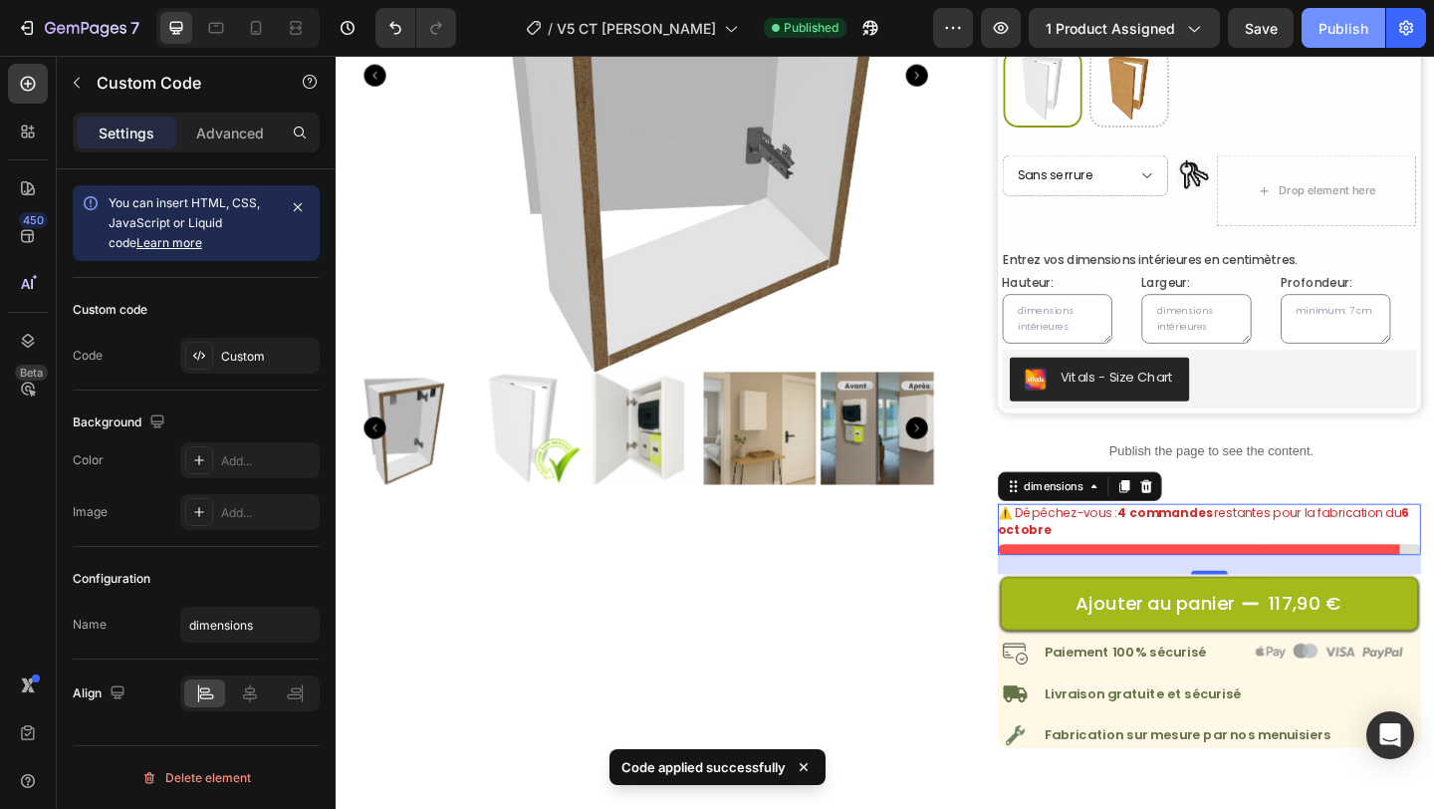
click at [1340, 33] on div "Publish" at bounding box center [1343, 28] width 50 height 21
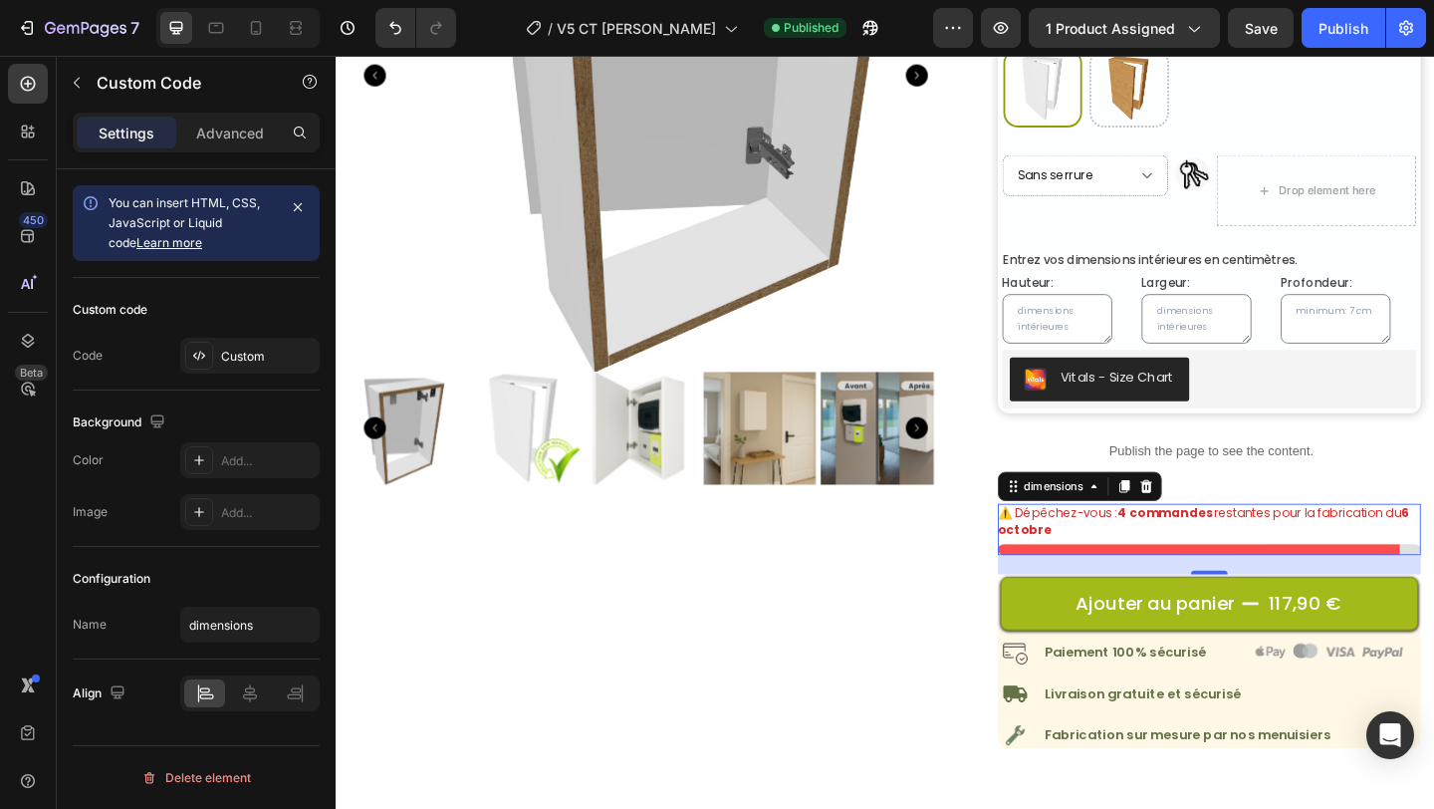
click at [1127, 565] on p "⚠️ Dépêchez-vous : 4 commandes restantes pour la fabrication du 6 octobre" at bounding box center [1285, 562] width 461 height 39
click at [302, 353] on div "Custom" at bounding box center [268, 357] width 94 height 18
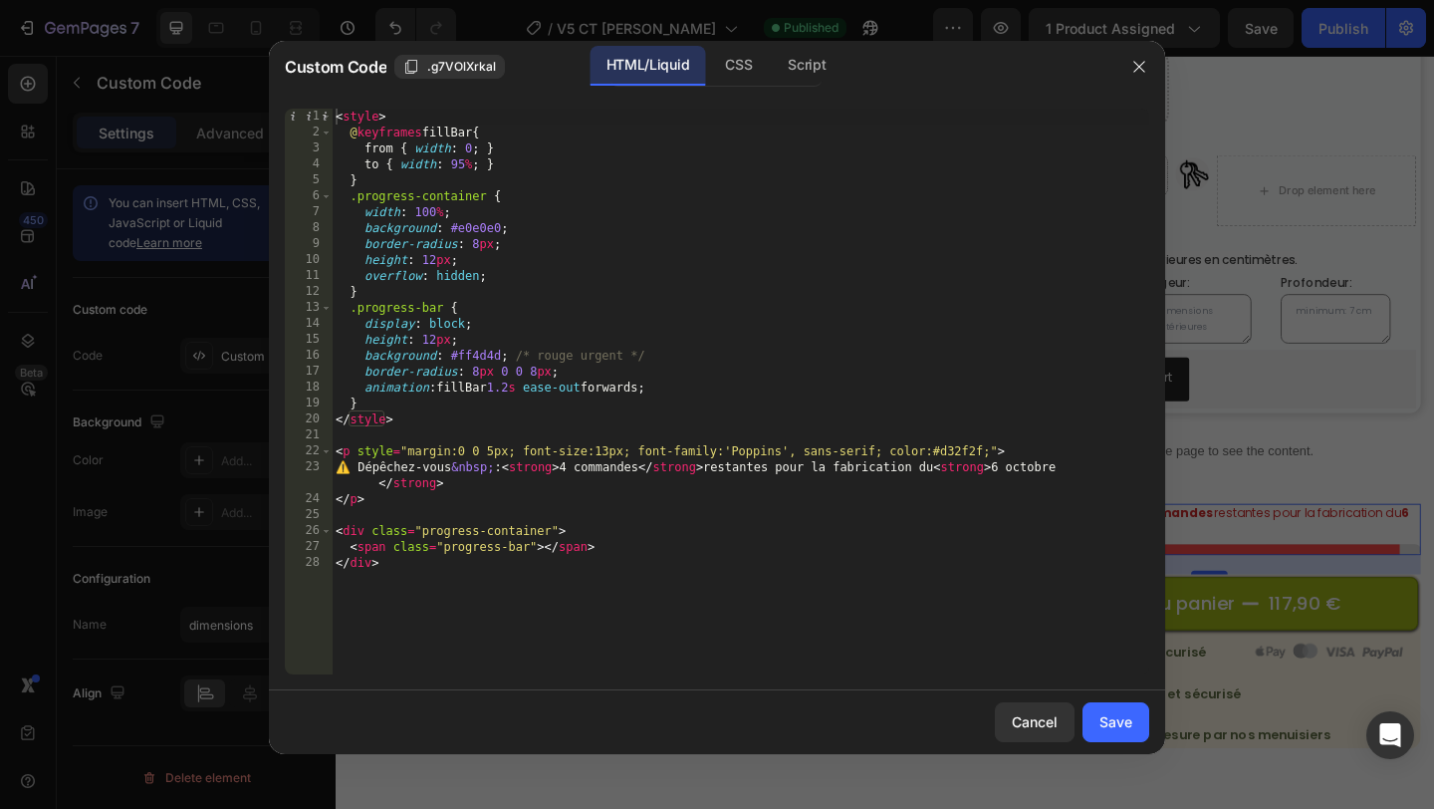
click at [713, 568] on div "< style > @ keyframes fillBar { from { width : 0 ; } to { width : 95 % ; } } .p…" at bounding box center [741, 407] width 818 height 597
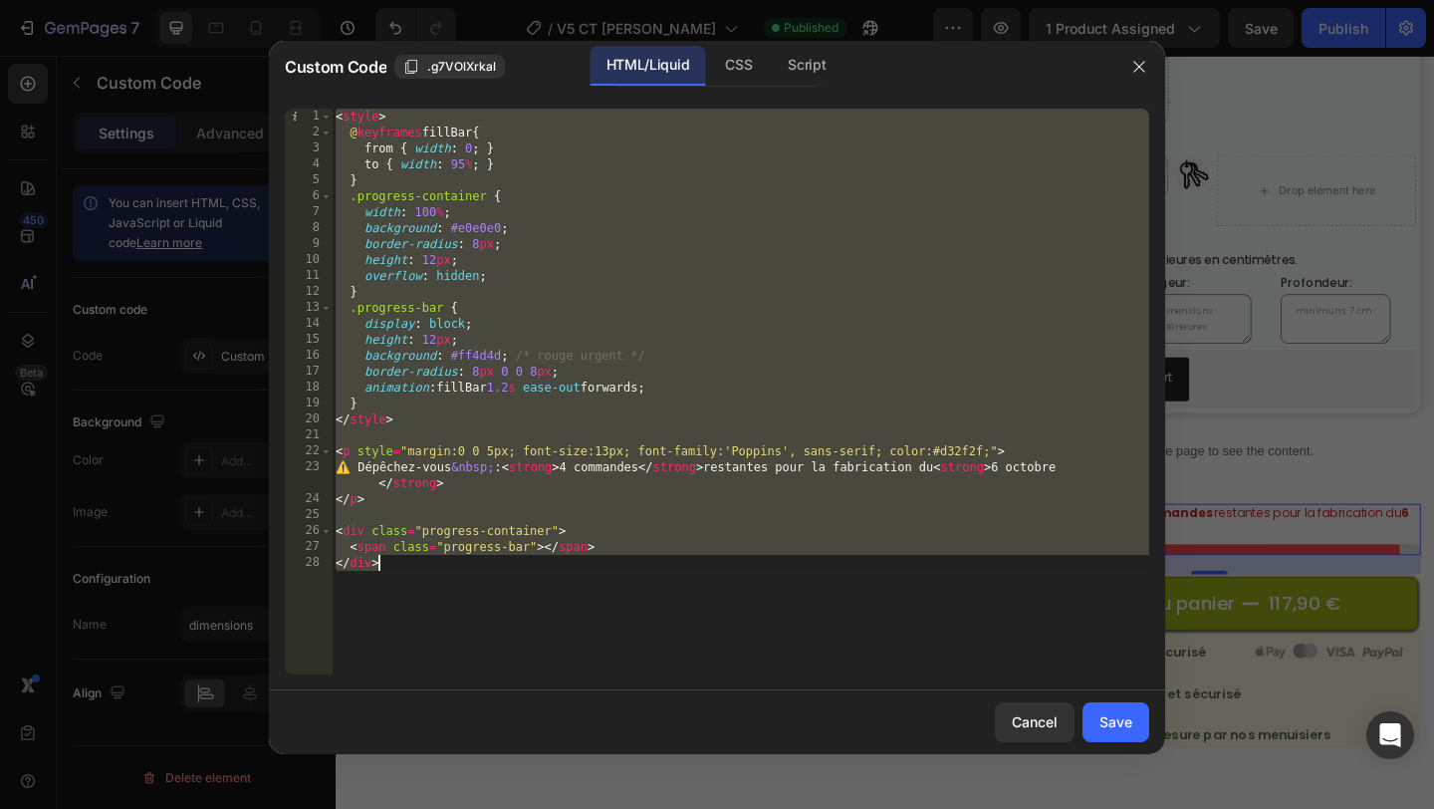
paste textarea "</script"
type textarea "</script>"
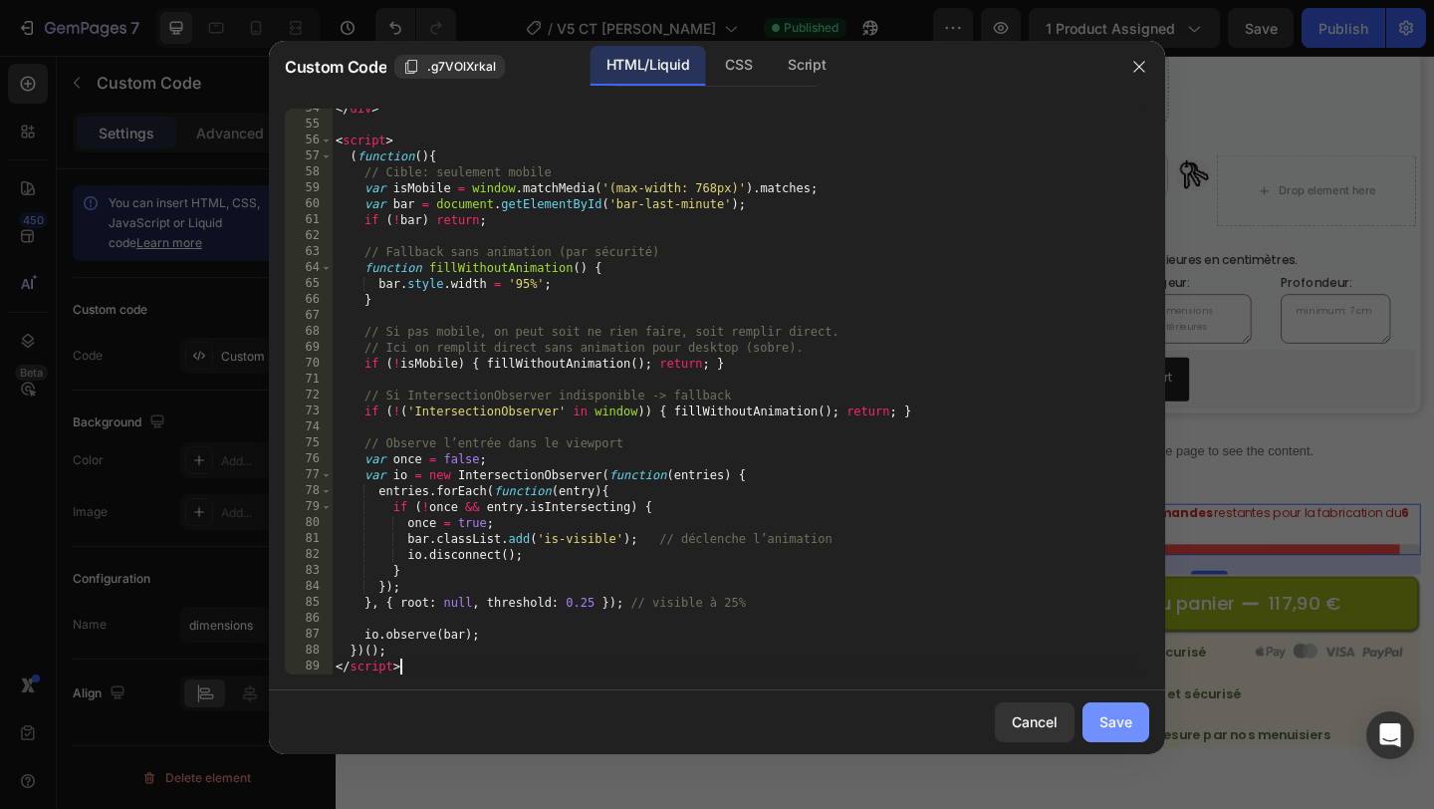
click at [1140, 729] on button "Save" at bounding box center [1115, 722] width 67 height 40
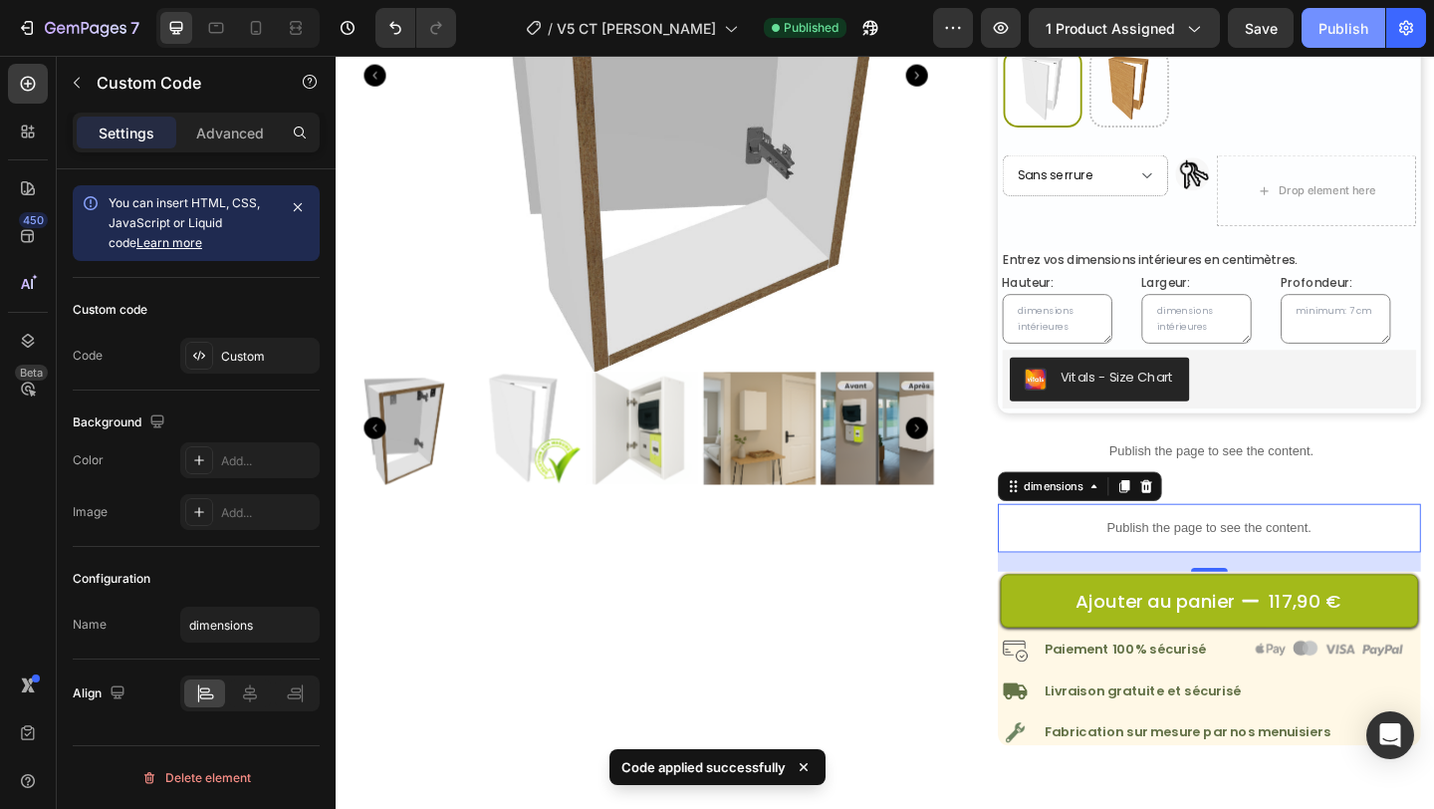
click at [1339, 24] on div "Publish" at bounding box center [1343, 28] width 50 height 21
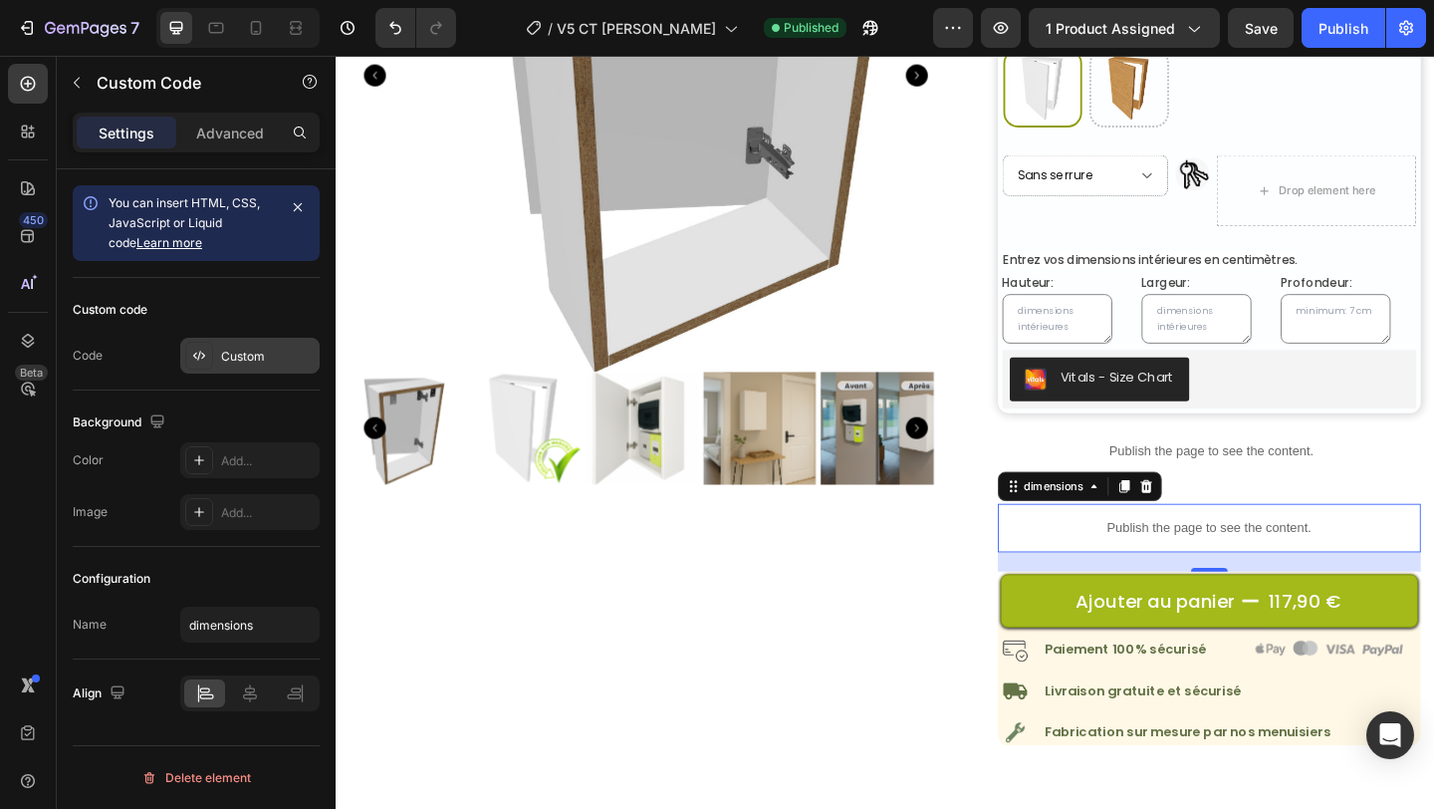
click at [264, 357] on div "Custom" at bounding box center [268, 357] width 94 height 18
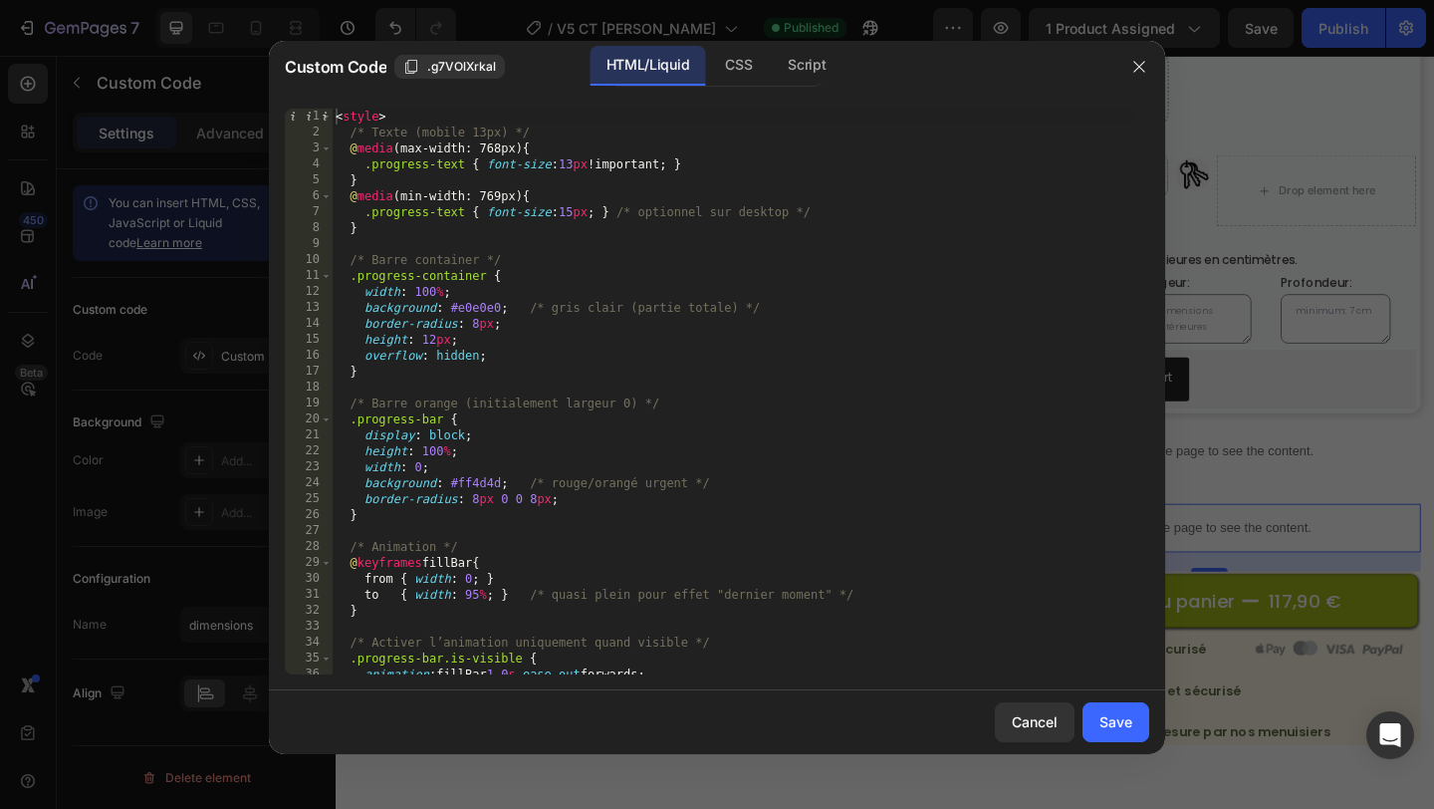
click at [633, 465] on div "< style > /* Texte (mobile 13px) */ @ media (max-width: 768px) { .progress-text…" at bounding box center [733, 407] width 803 height 597
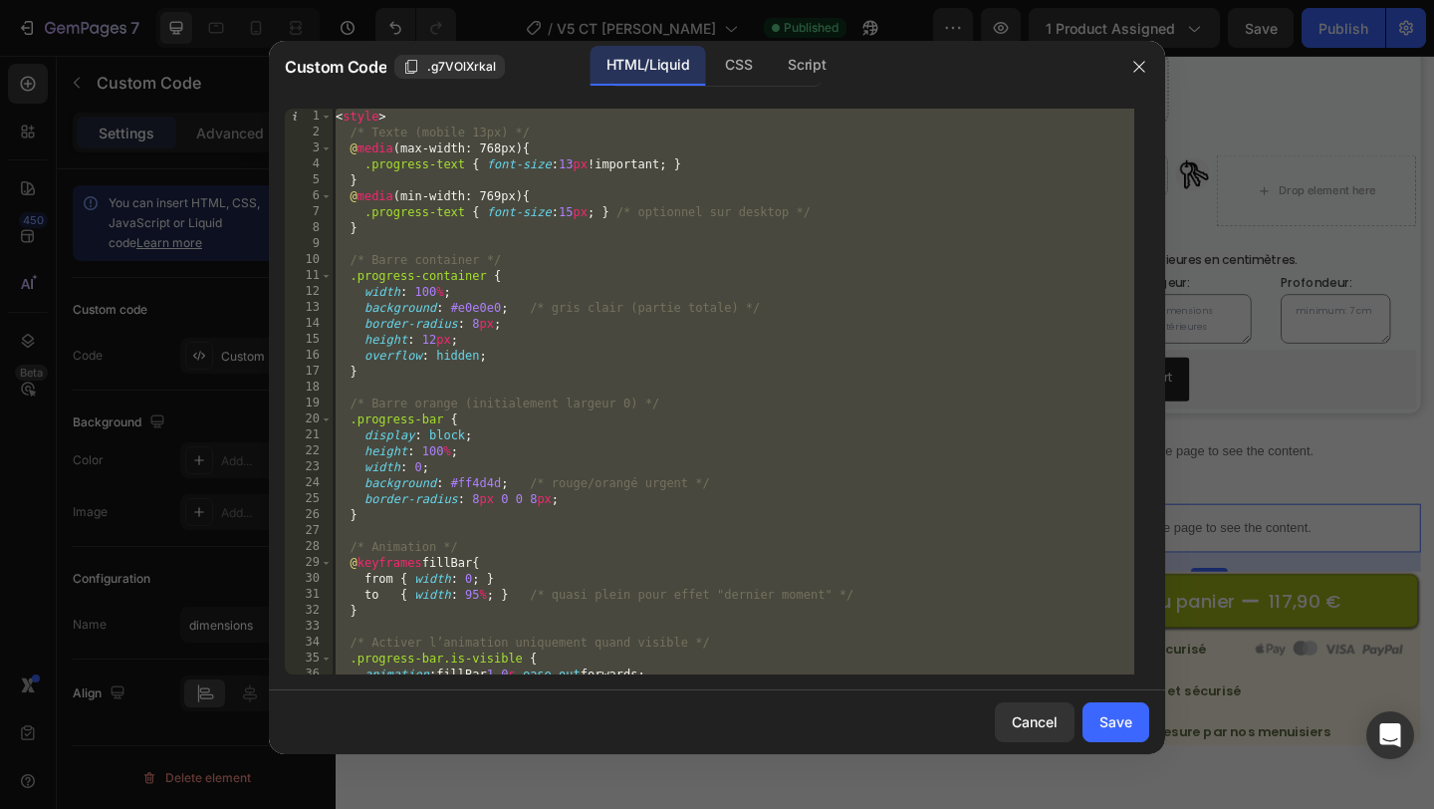
paste textarea
type textarea "</script>"
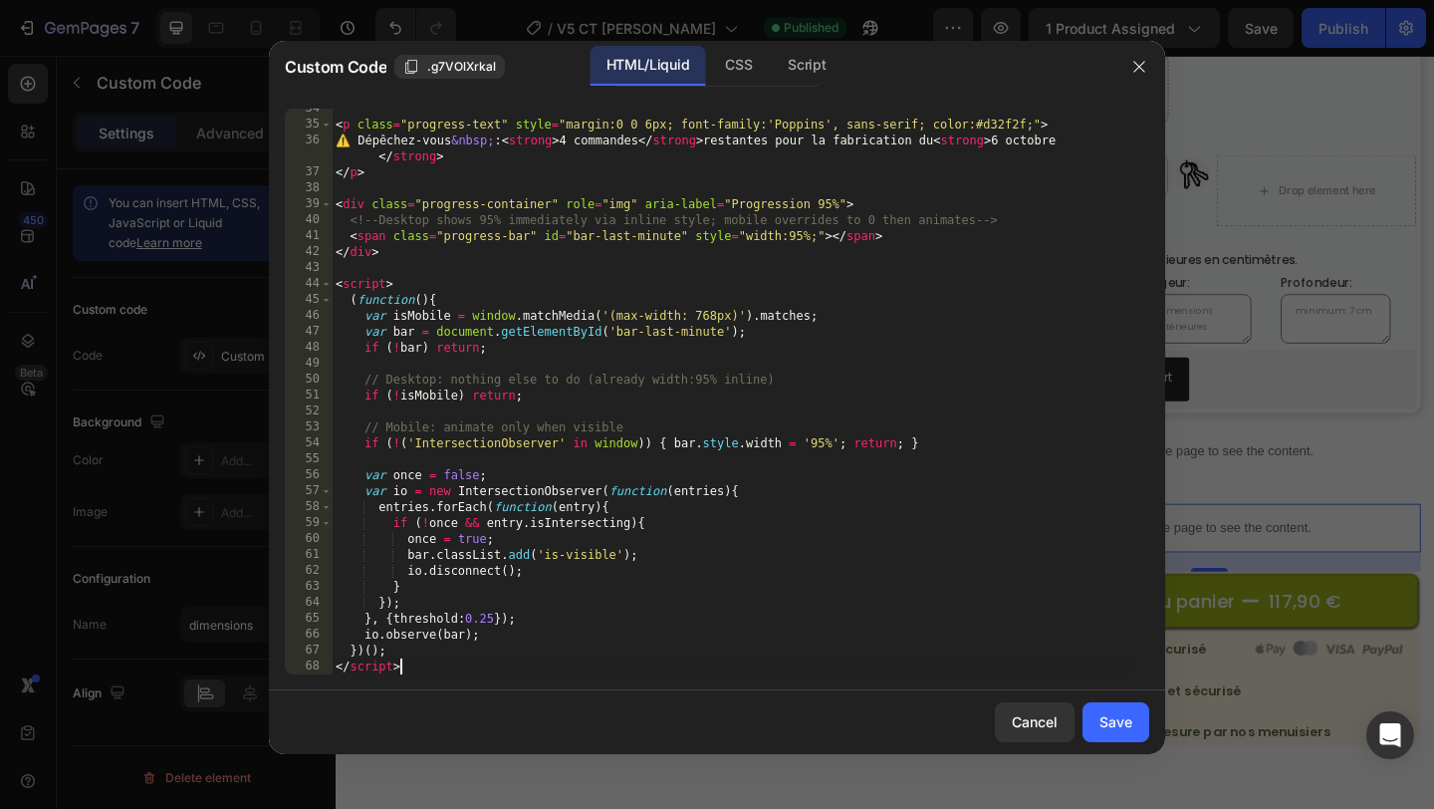
scroll to position [534, 0]
click at [1115, 715] on div "Save" at bounding box center [1115, 721] width 33 height 21
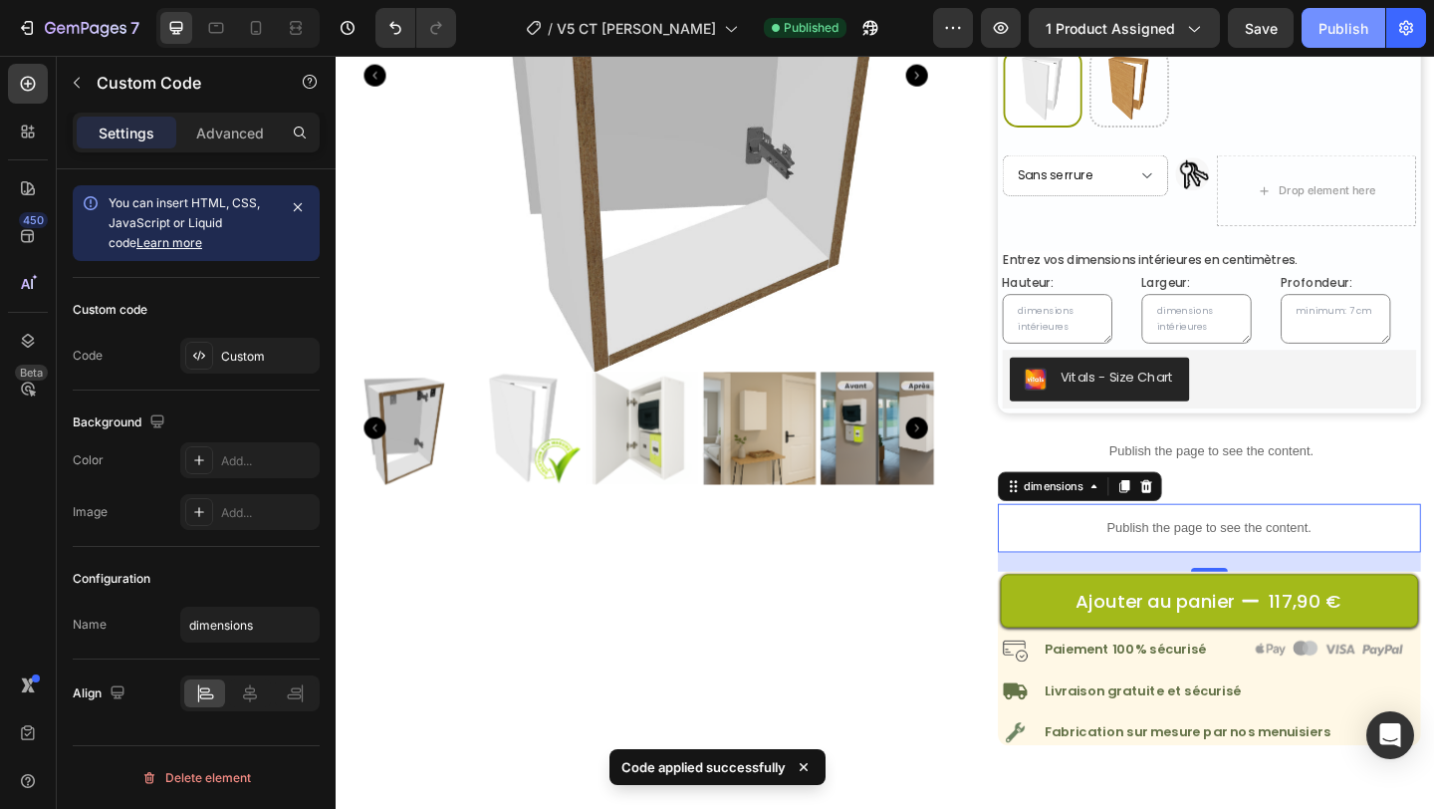
click at [1330, 37] on div "Publish" at bounding box center [1343, 28] width 50 height 21
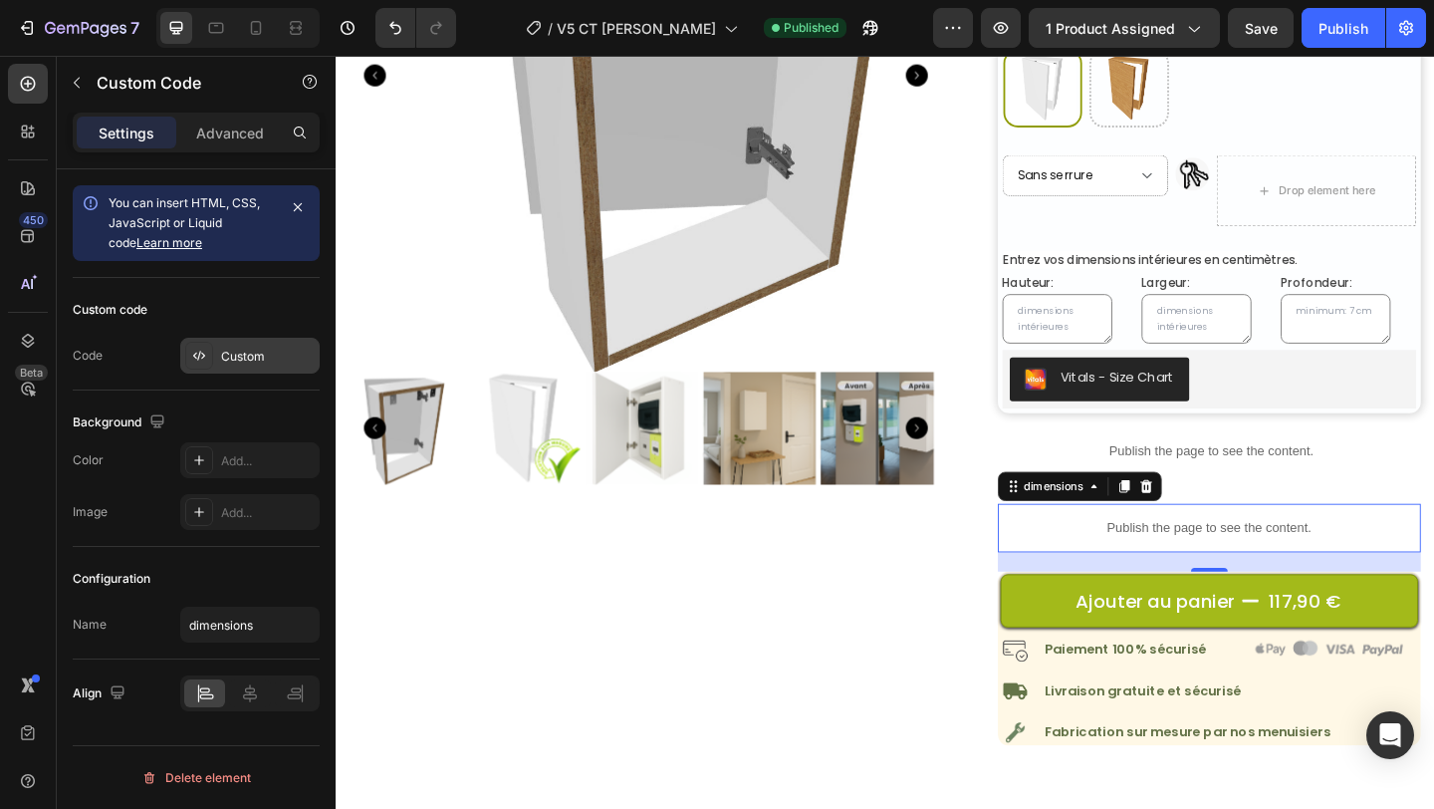
click at [248, 361] on div "Custom" at bounding box center [268, 357] width 94 height 18
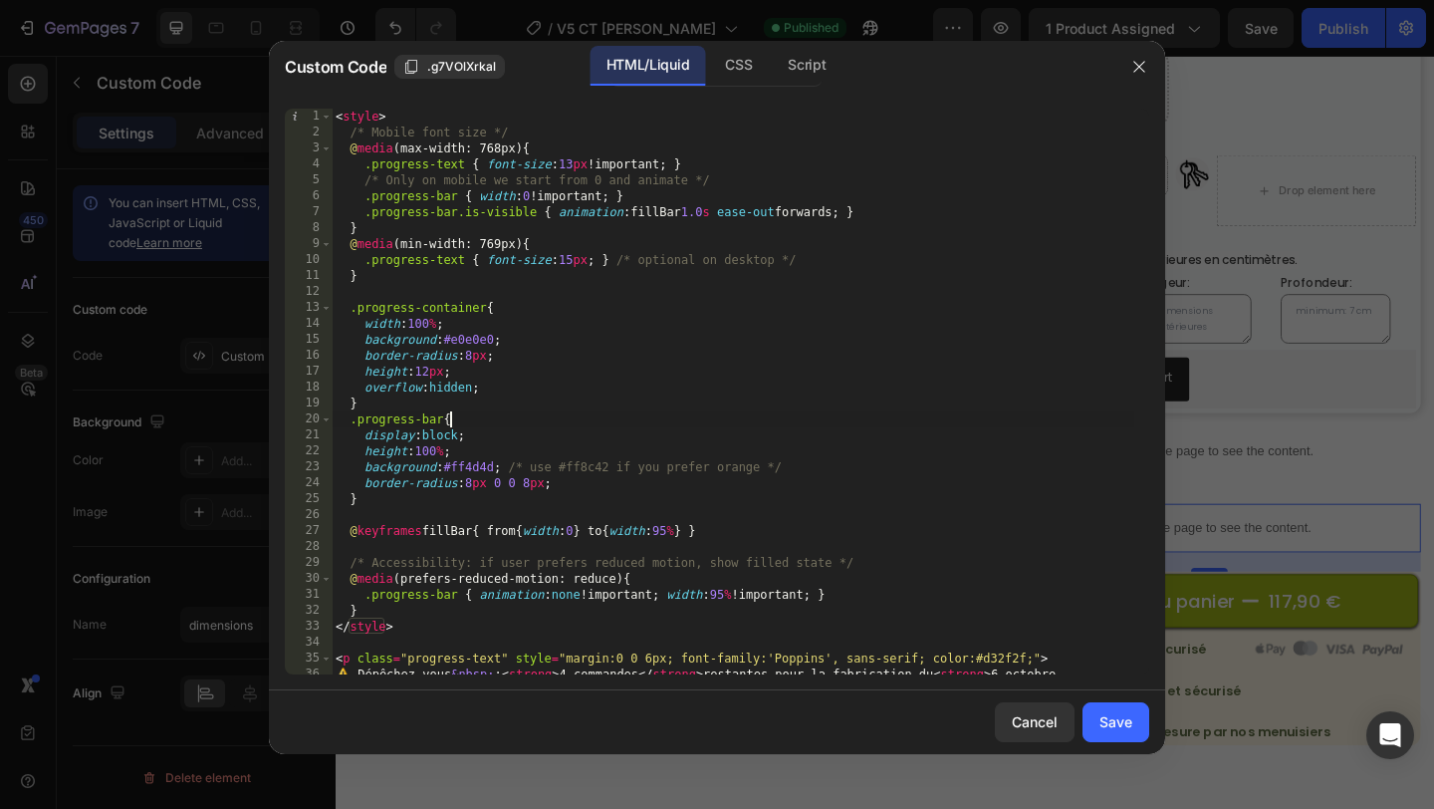
click at [663, 411] on div "< style > /* Mobile font size */ @ media (max-width: 768px) { .progress-text { …" at bounding box center [733, 415] width 803 height 613
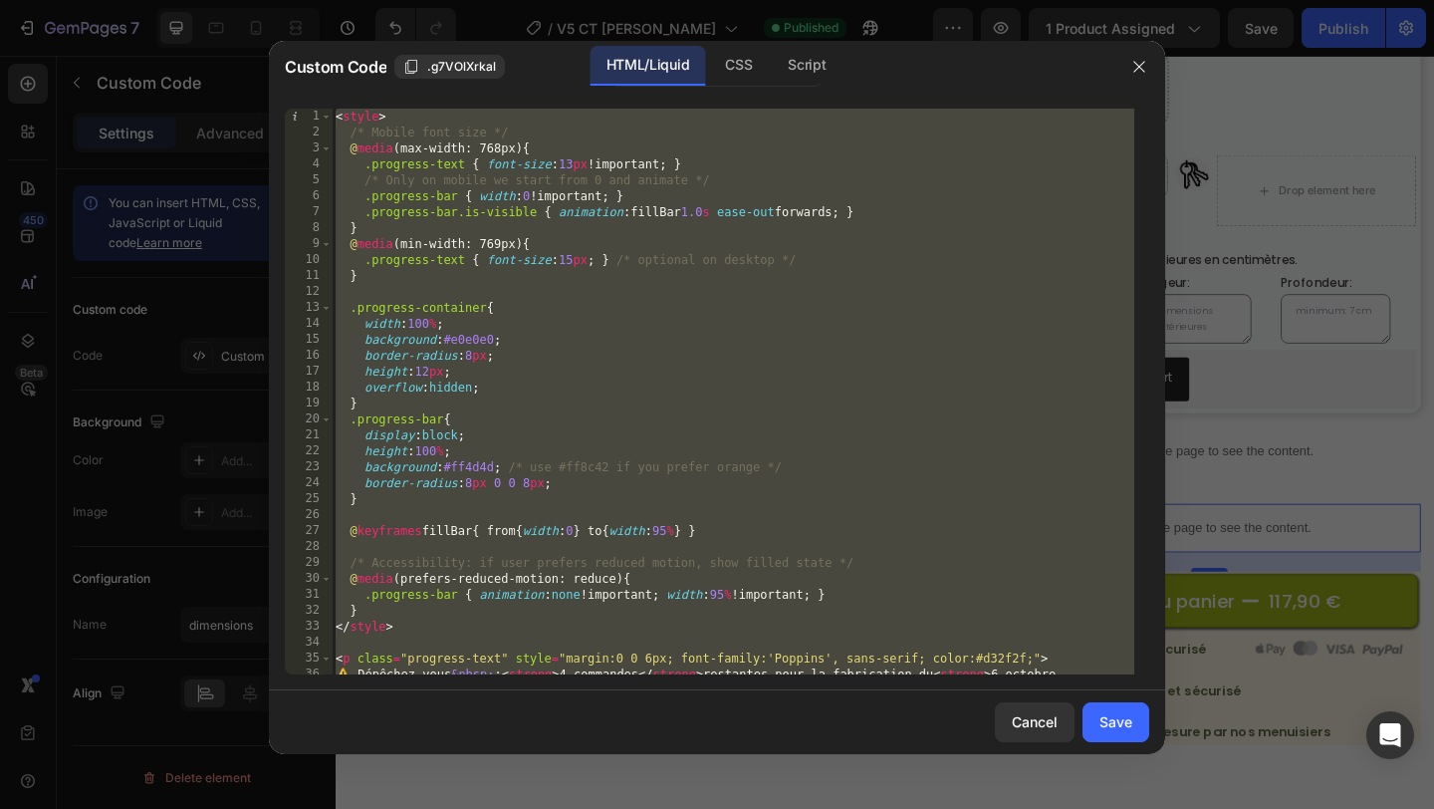
paste textarea
type textarea "</script>"
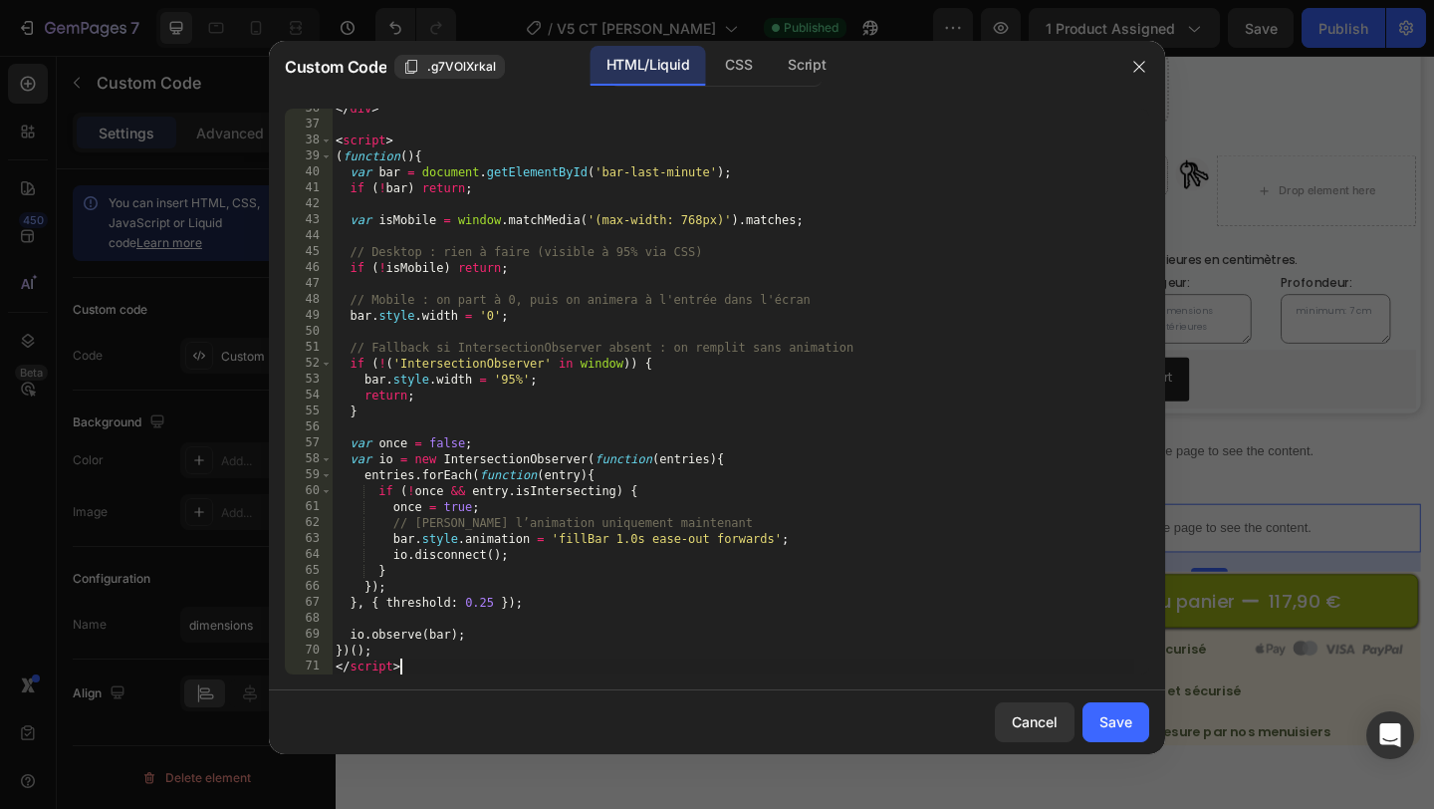
scroll to position [582, 0]
click at [1121, 728] on div "Save" at bounding box center [1115, 721] width 33 height 21
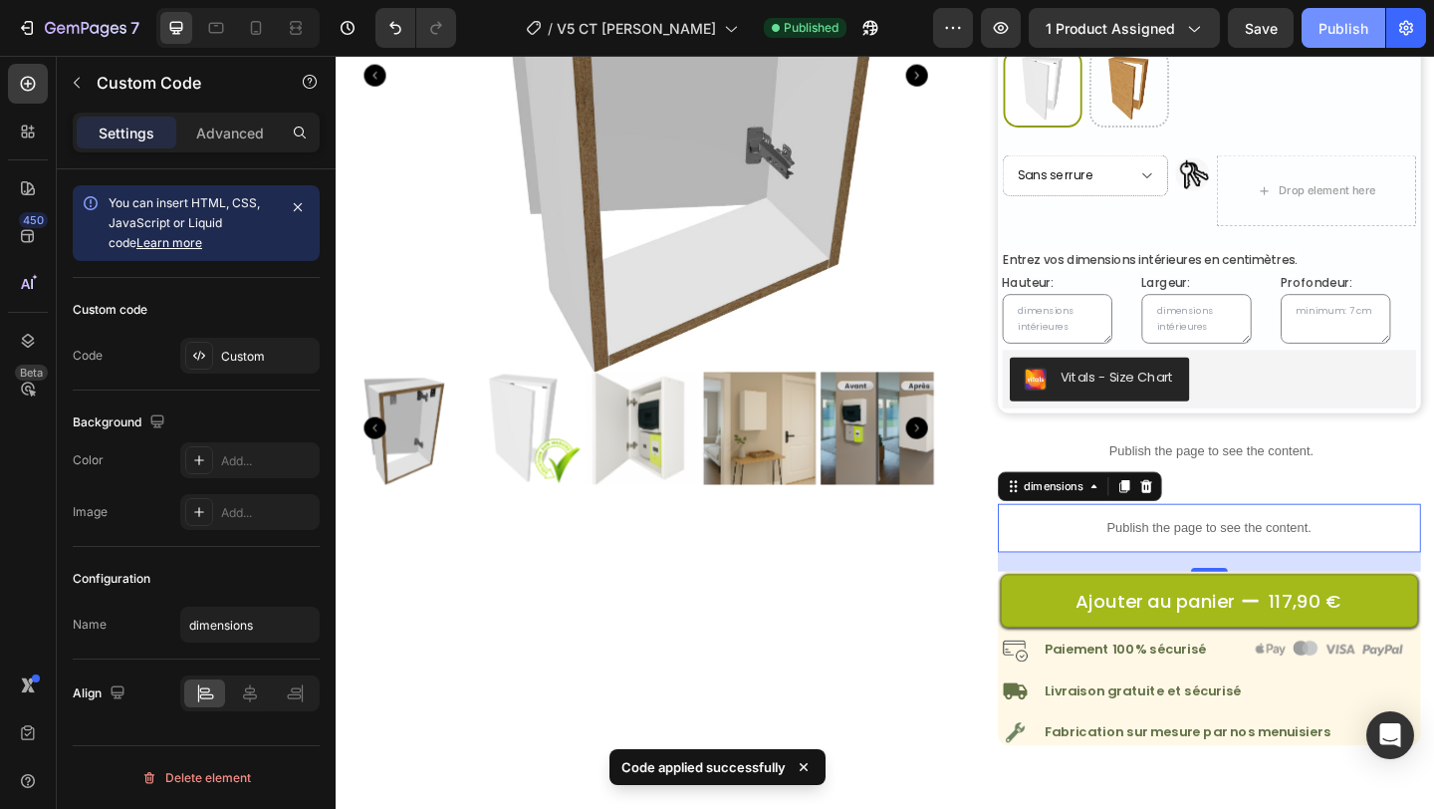
click at [1333, 22] on div "Publish" at bounding box center [1343, 28] width 50 height 21
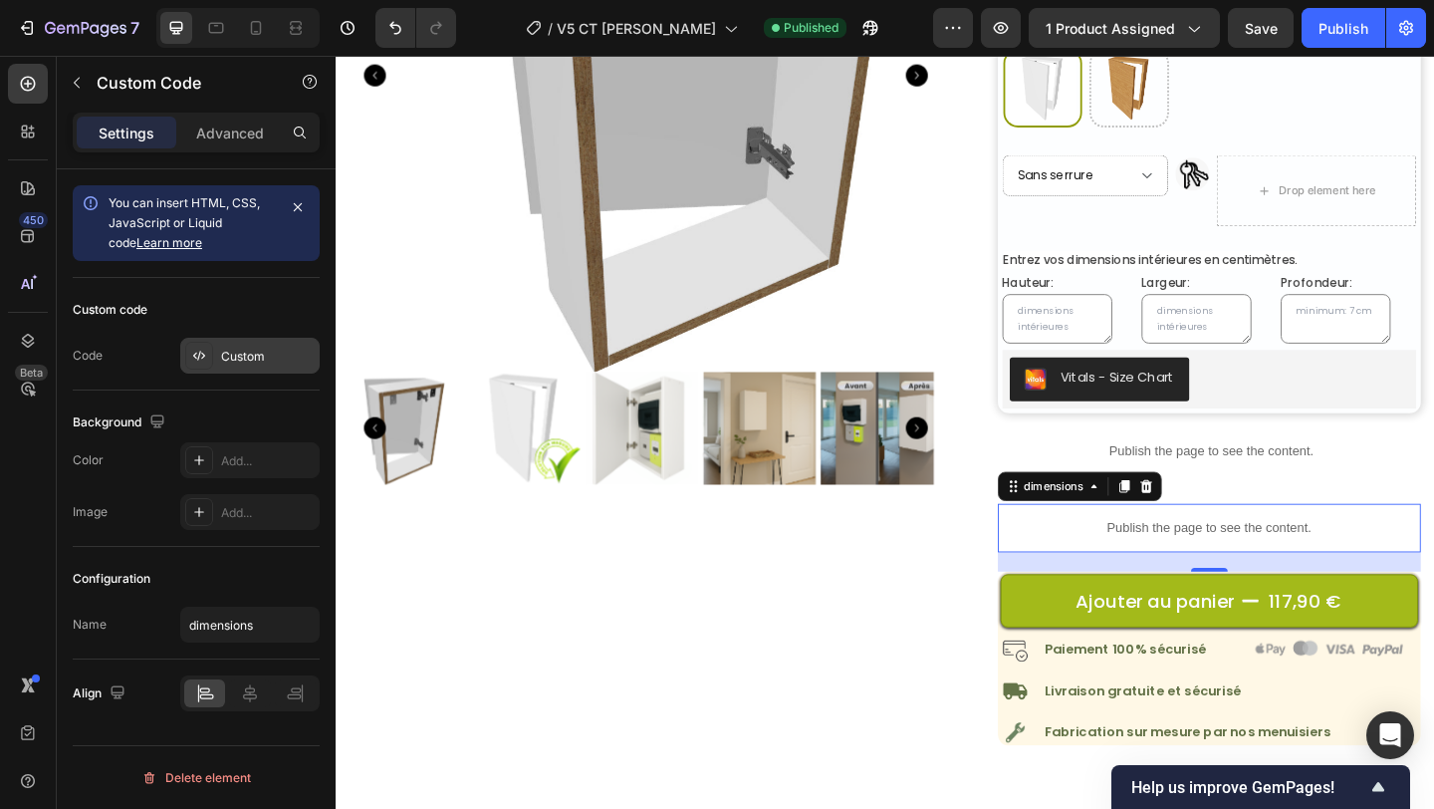
click at [254, 357] on div "Custom" at bounding box center [268, 357] width 94 height 18
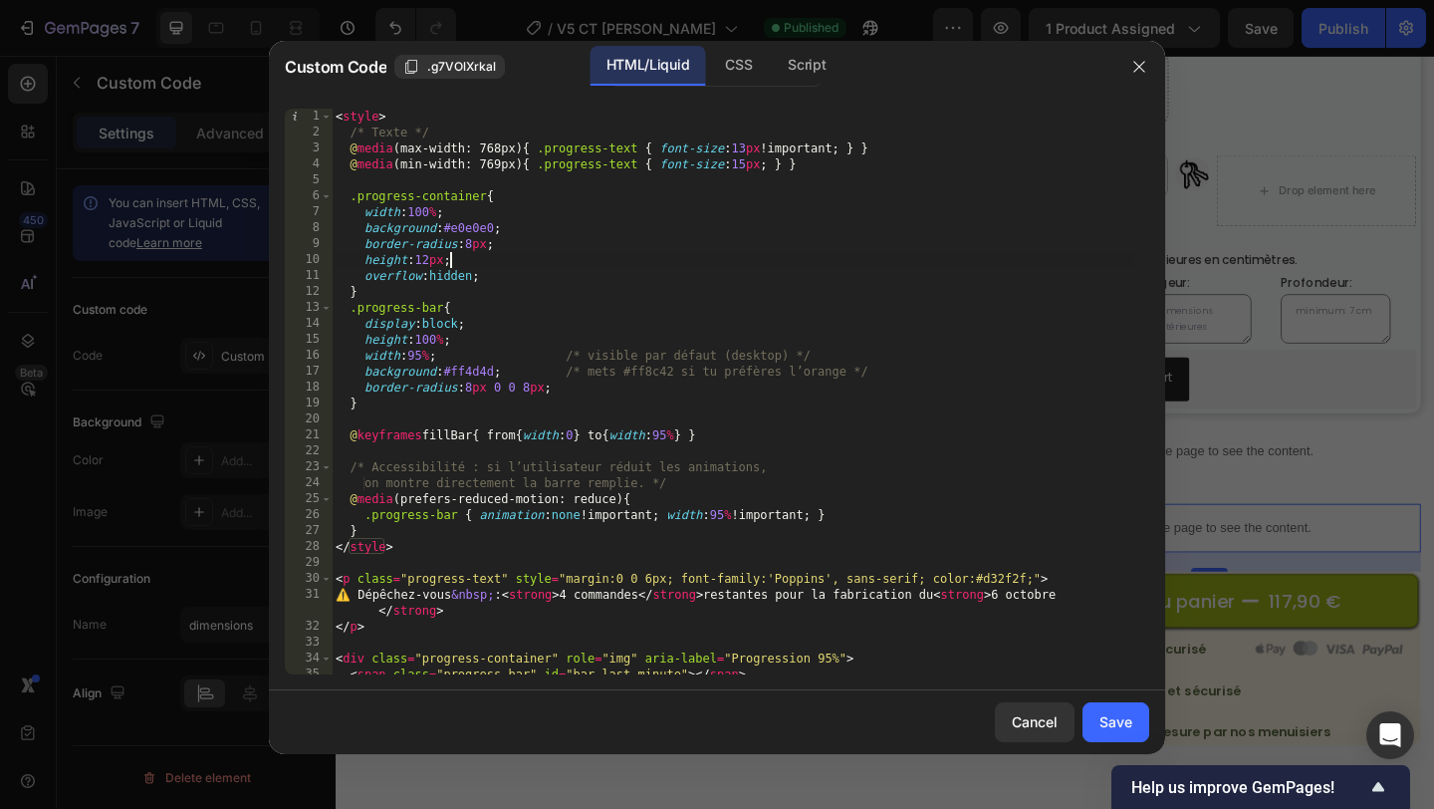
click at [669, 256] on div "< style > /* Texte */ @ media (max-width: 768px) { .progress-text { font-size :…" at bounding box center [733, 407] width 803 height 597
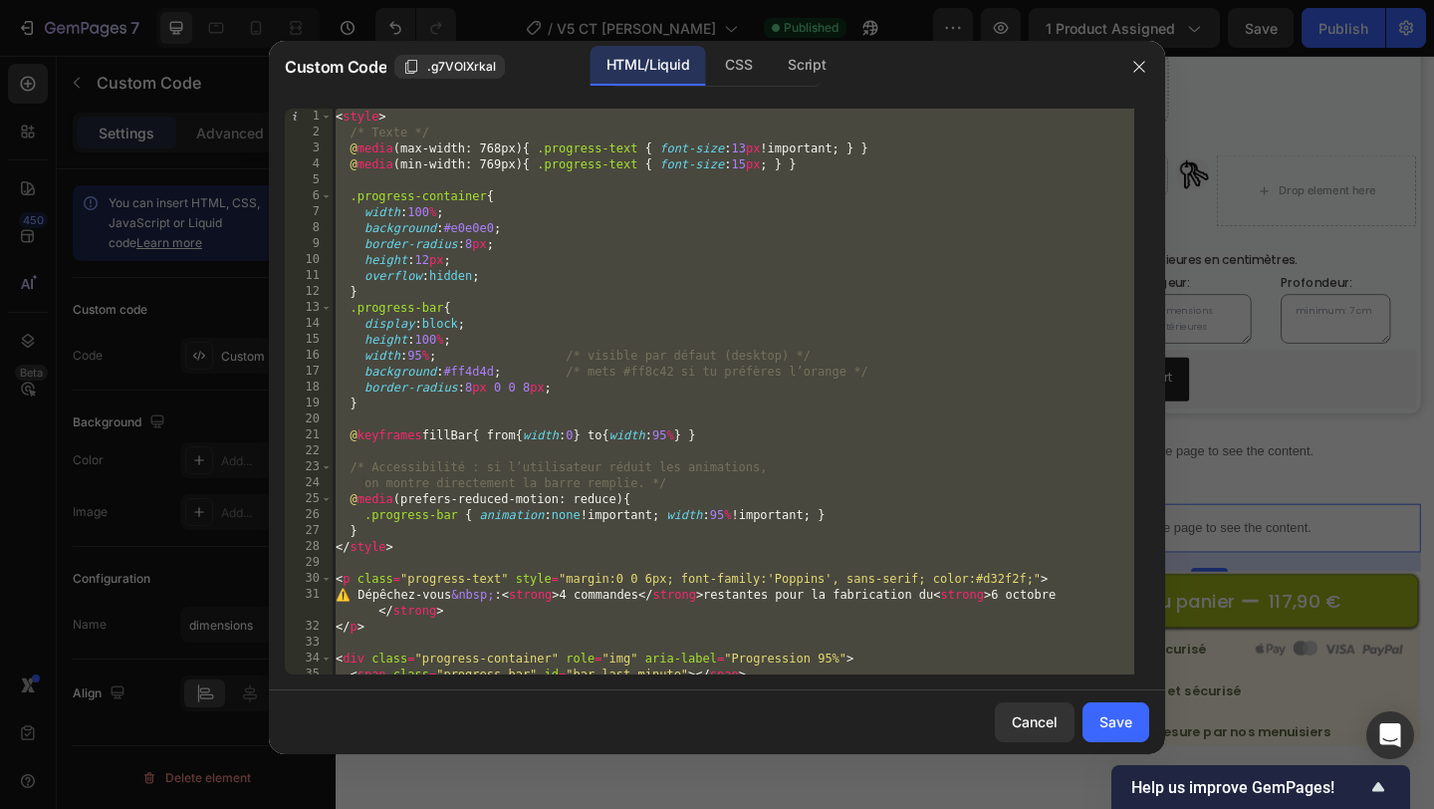
paste textarea
type textarea "</script>"
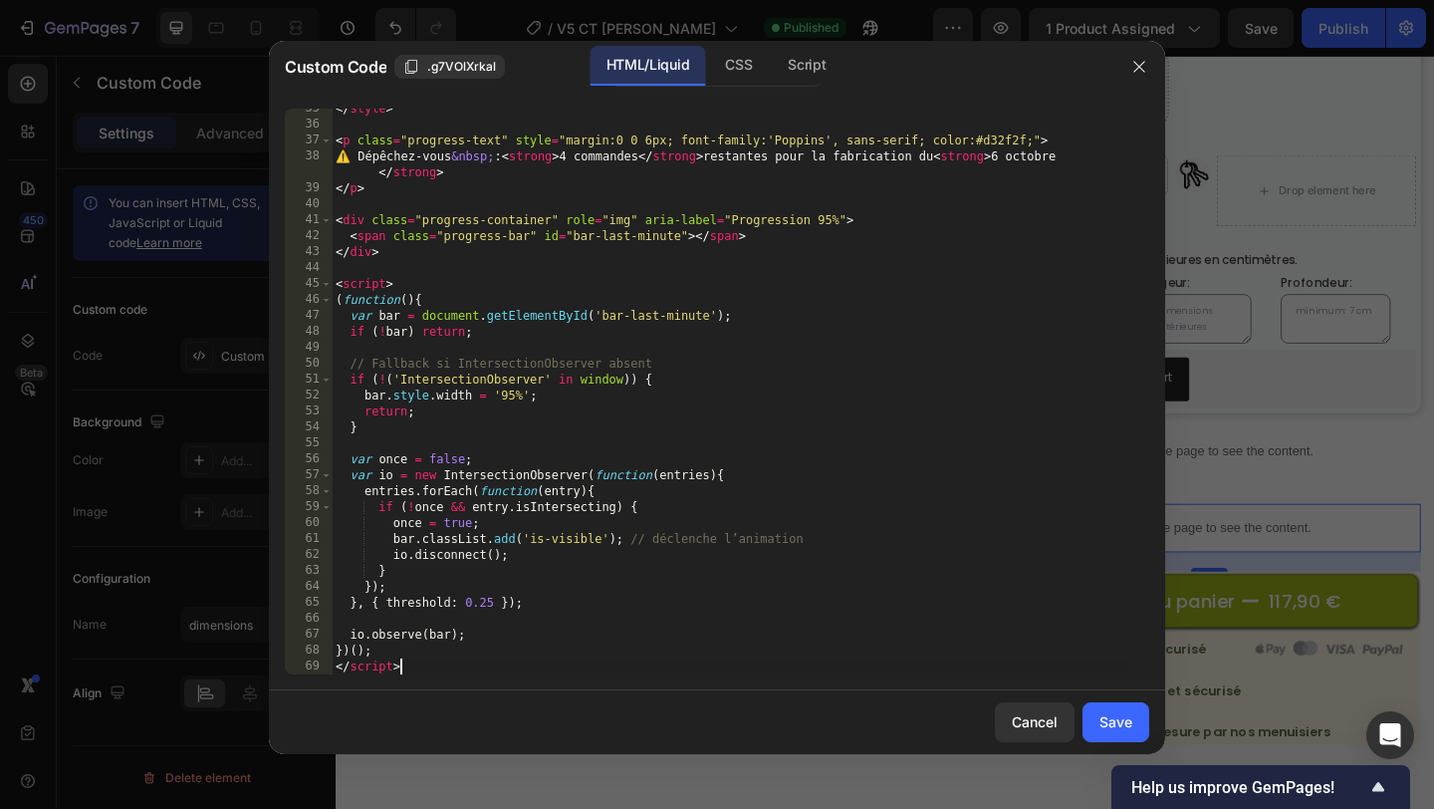
scroll to position [550, 0]
click at [1125, 716] on div "Save" at bounding box center [1115, 721] width 33 height 21
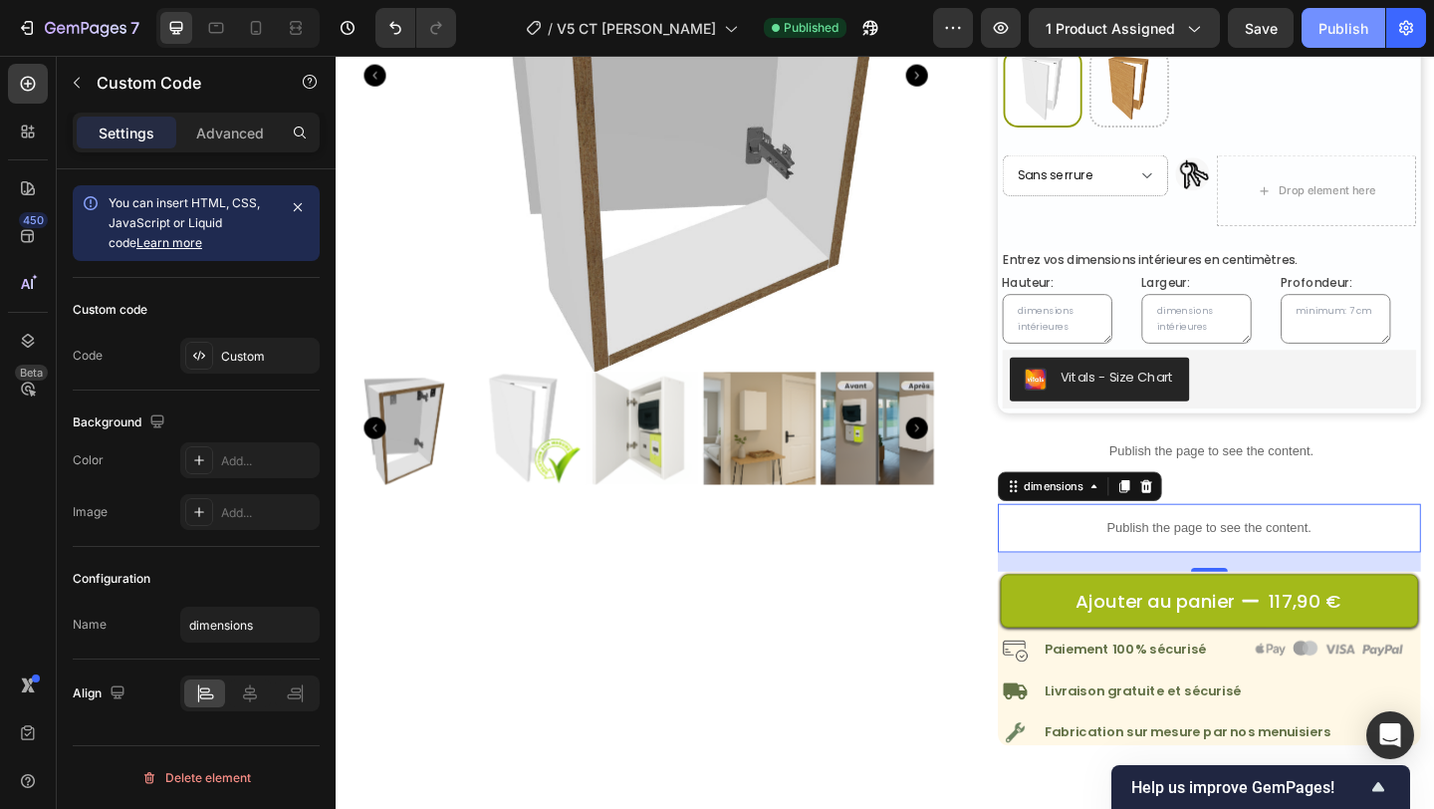
click at [1351, 34] on div "Publish" at bounding box center [1343, 28] width 50 height 21
click at [267, 367] on div "Custom" at bounding box center [249, 356] width 139 height 36
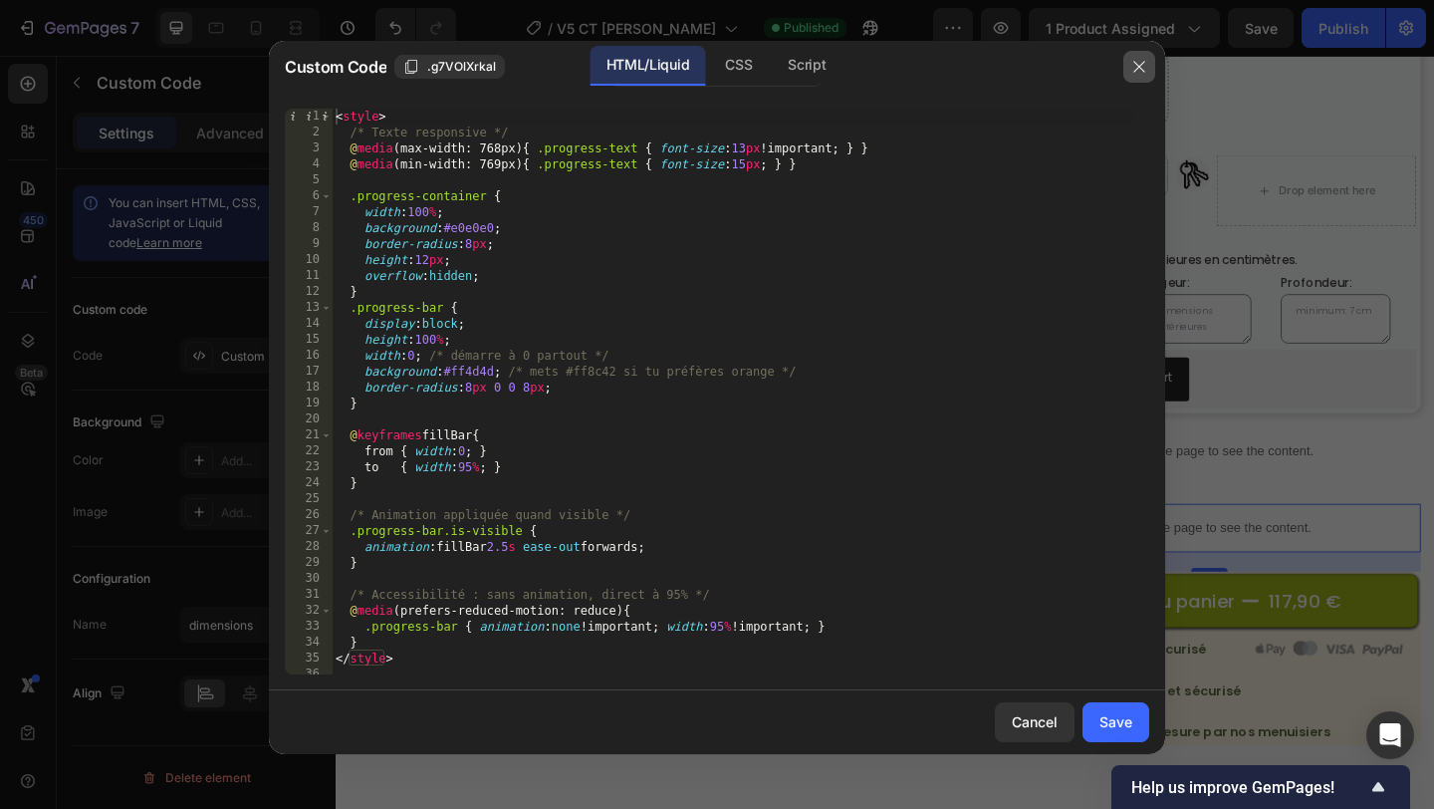
click at [1139, 64] on icon "button" at bounding box center [1139, 67] width 16 height 16
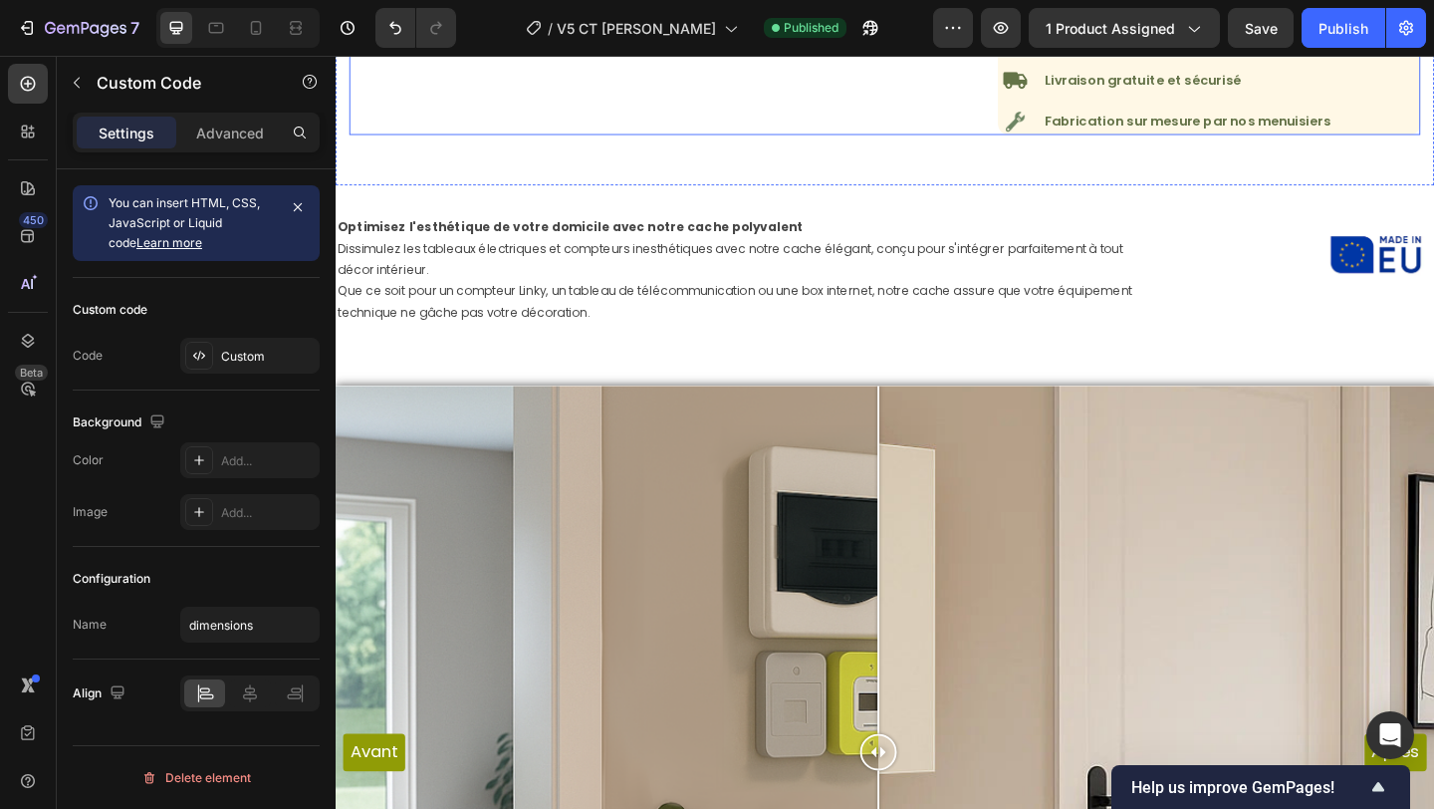
scroll to position [1043, 0]
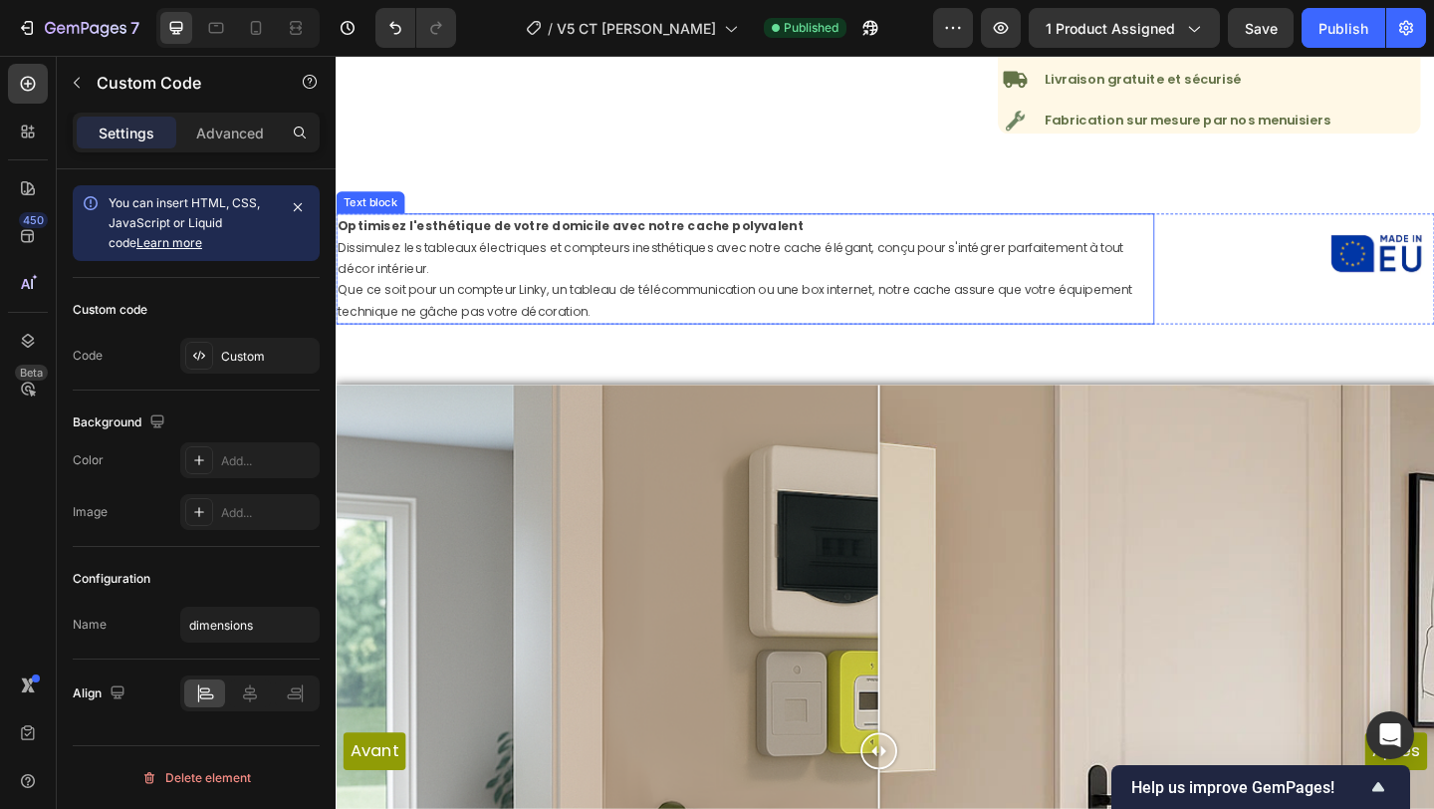
click at [525, 237] on strong "Optimisez l'esthétique de votre domicile avec notre cache polyvalent" at bounding box center [591, 240] width 507 height 19
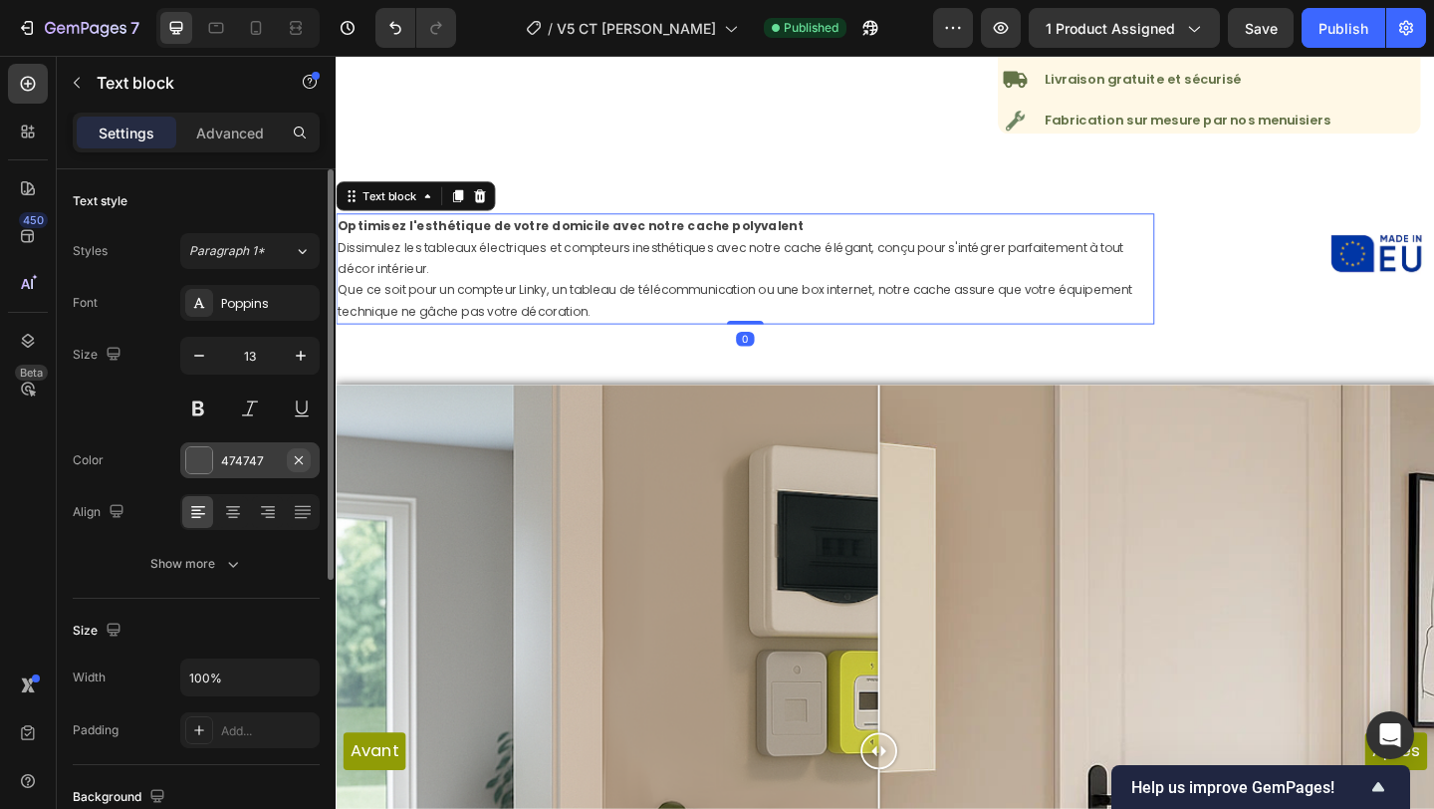
click at [289, 461] on button "button" at bounding box center [299, 460] width 24 height 24
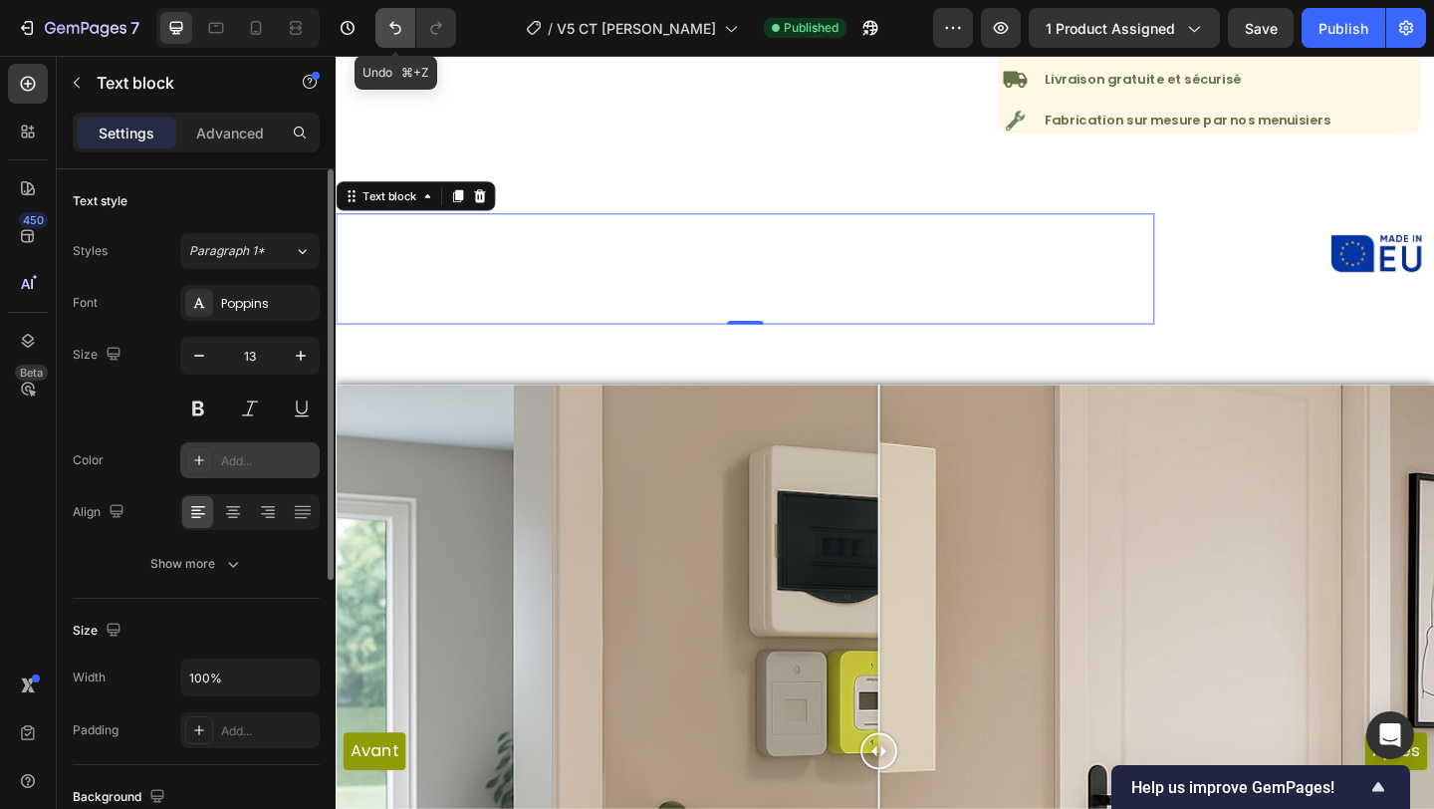
click at [392, 23] on icon "Undo/Redo" at bounding box center [395, 28] width 12 height 13
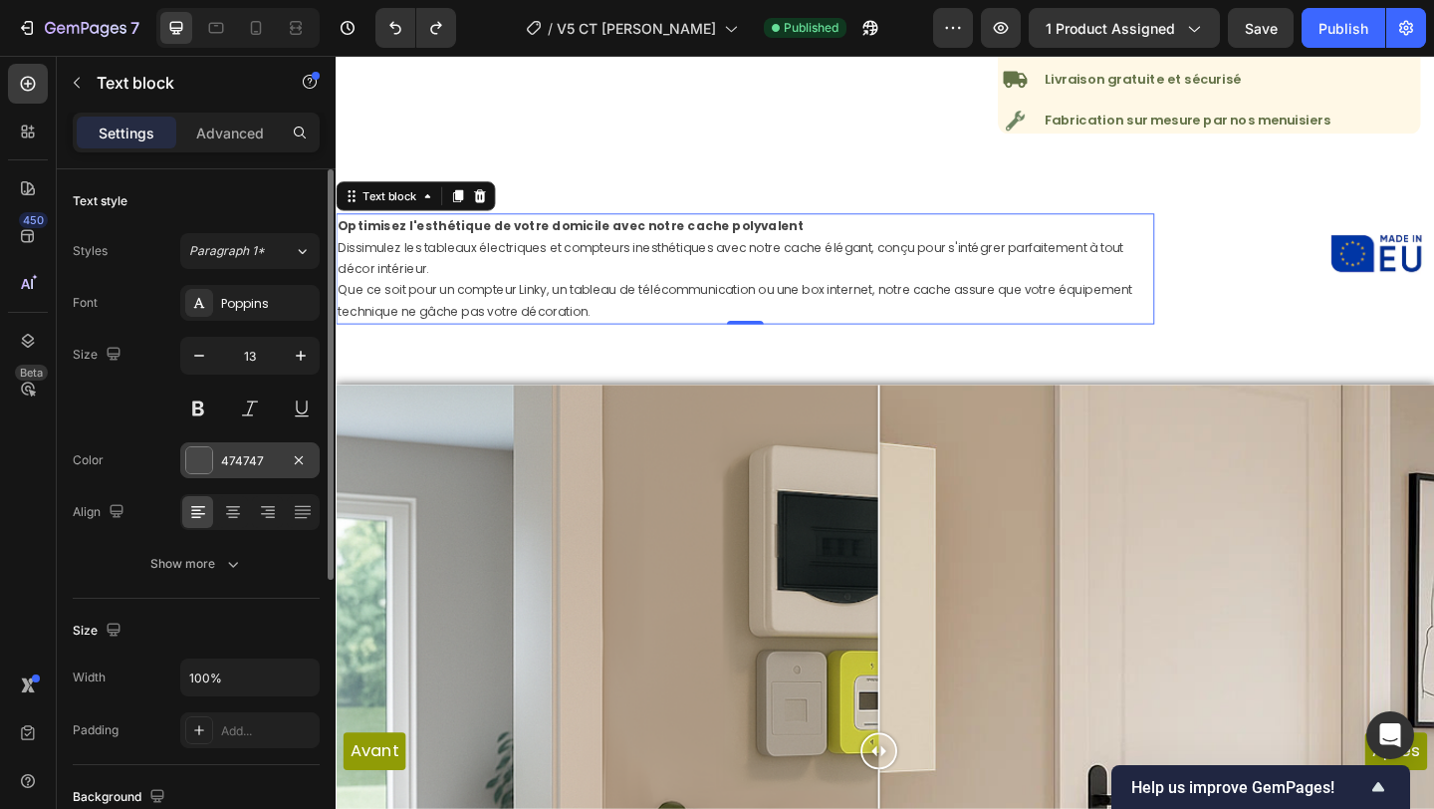
click at [241, 457] on div "474747" at bounding box center [250, 461] width 58 height 18
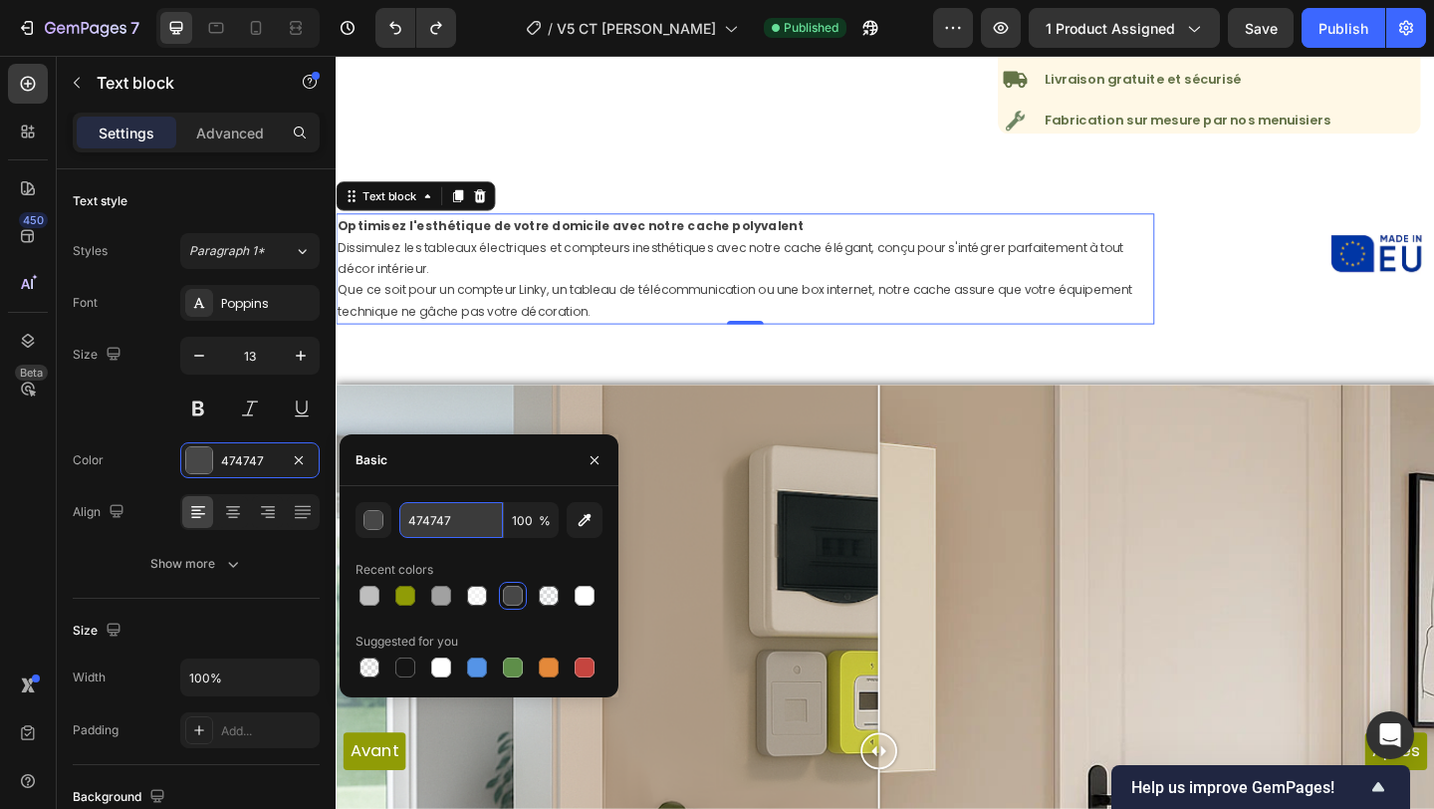
click at [448, 522] on input "474747" at bounding box center [451, 520] width 104 height 36
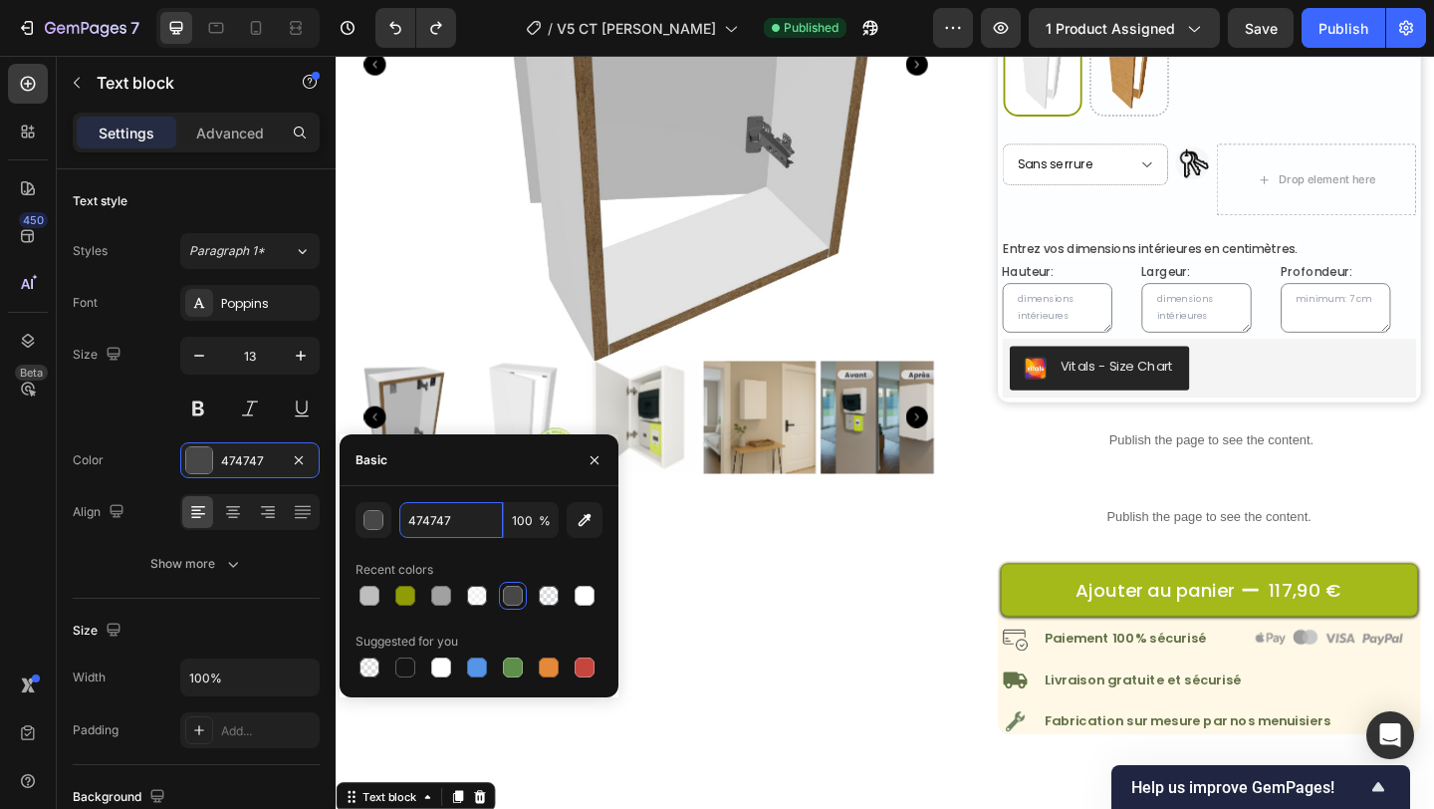
scroll to position [388, 0]
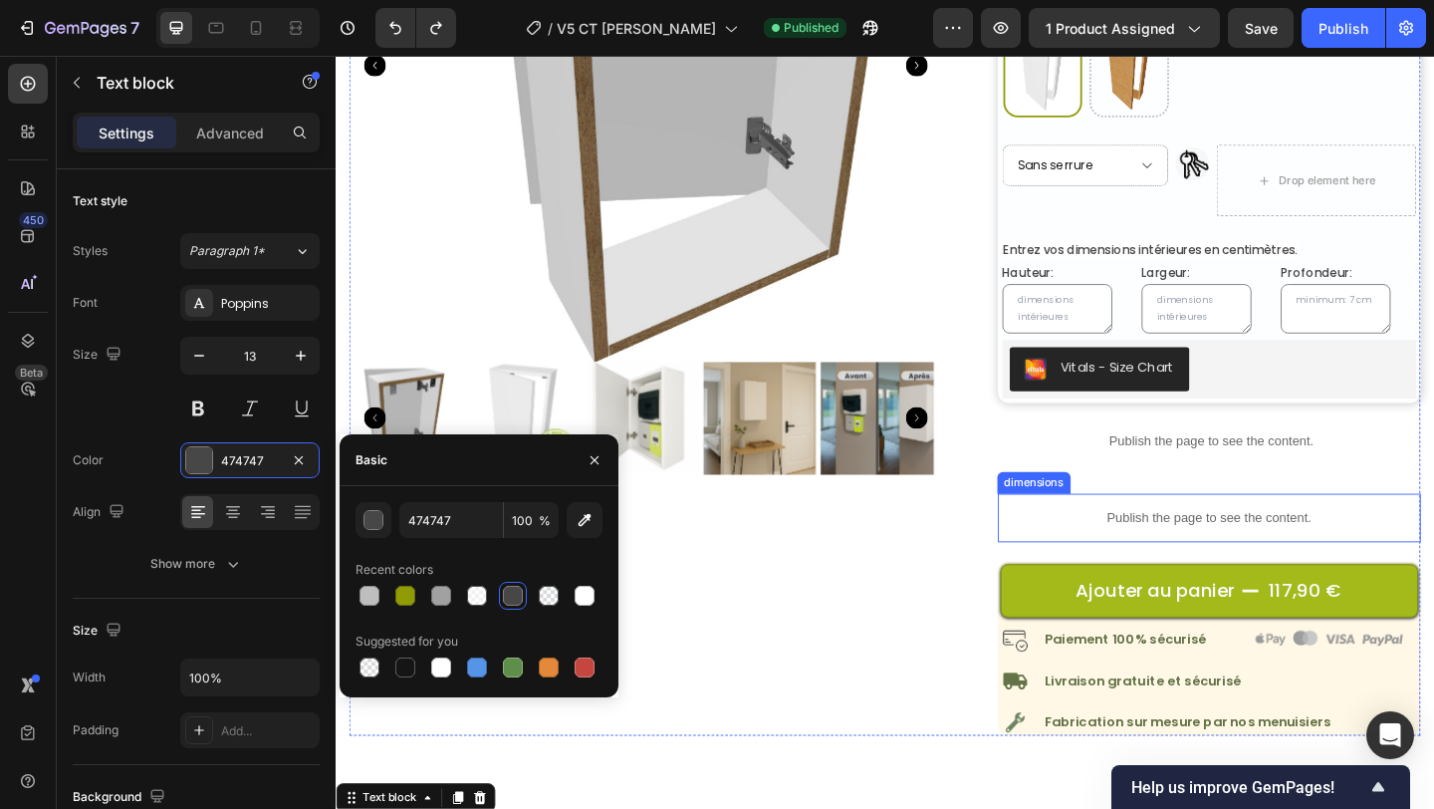
click at [1340, 563] on p "Publish the page to see the content." at bounding box center [1285, 558] width 461 height 21
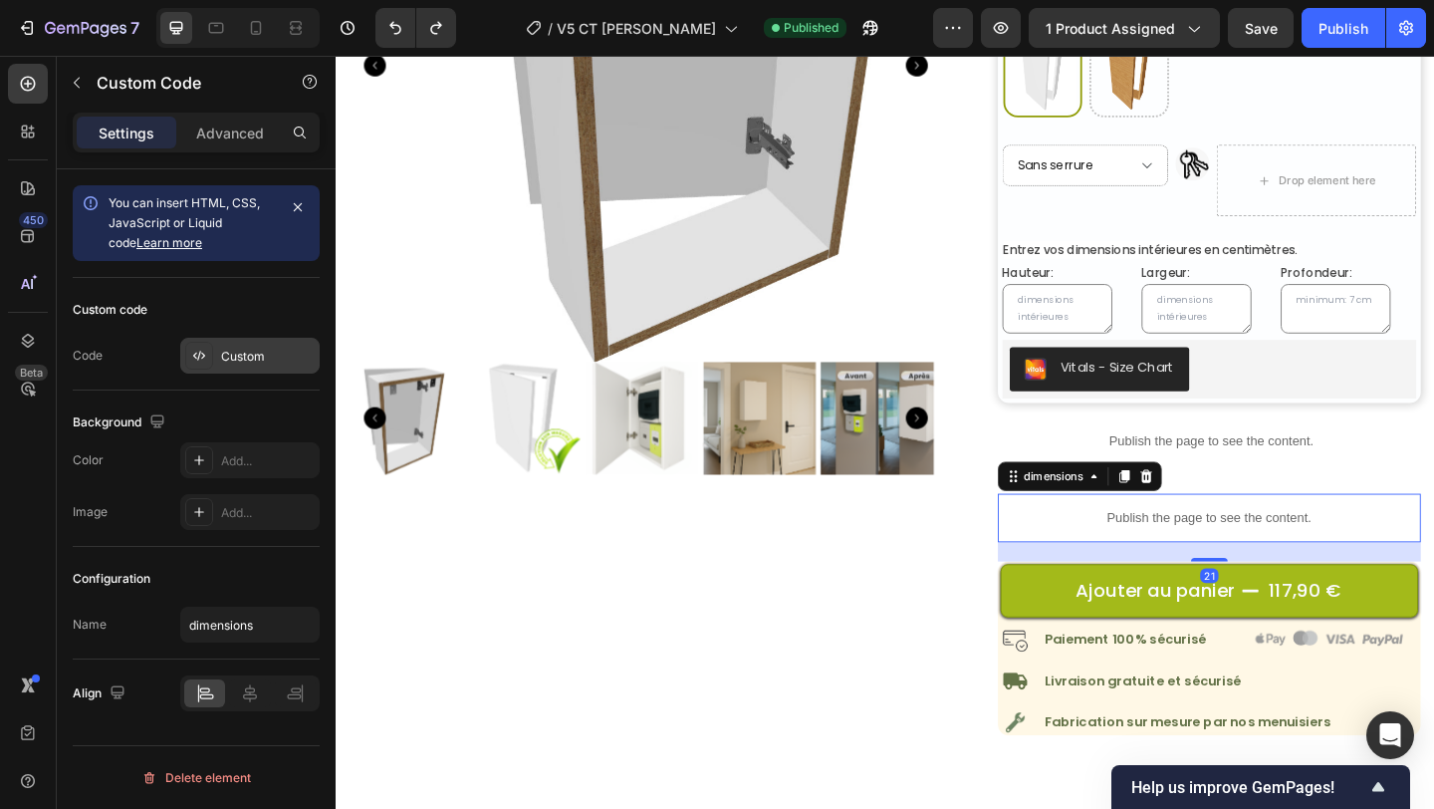
click at [277, 356] on div "Custom" at bounding box center [268, 357] width 94 height 18
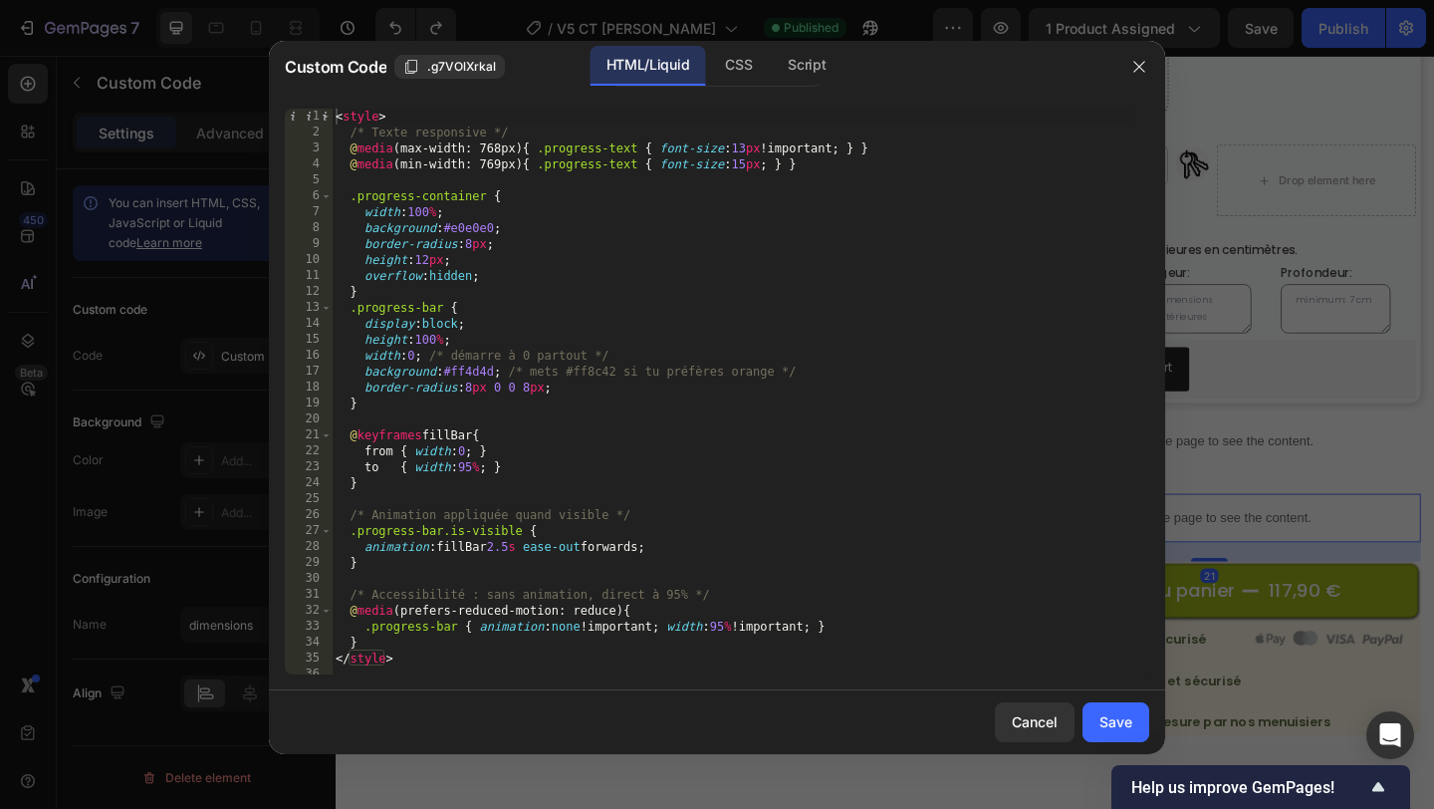
click at [735, 460] on div "< style > /* Texte responsive */ @ media (max-width: 768px) { .progress-text { …" at bounding box center [733, 407] width 803 height 597
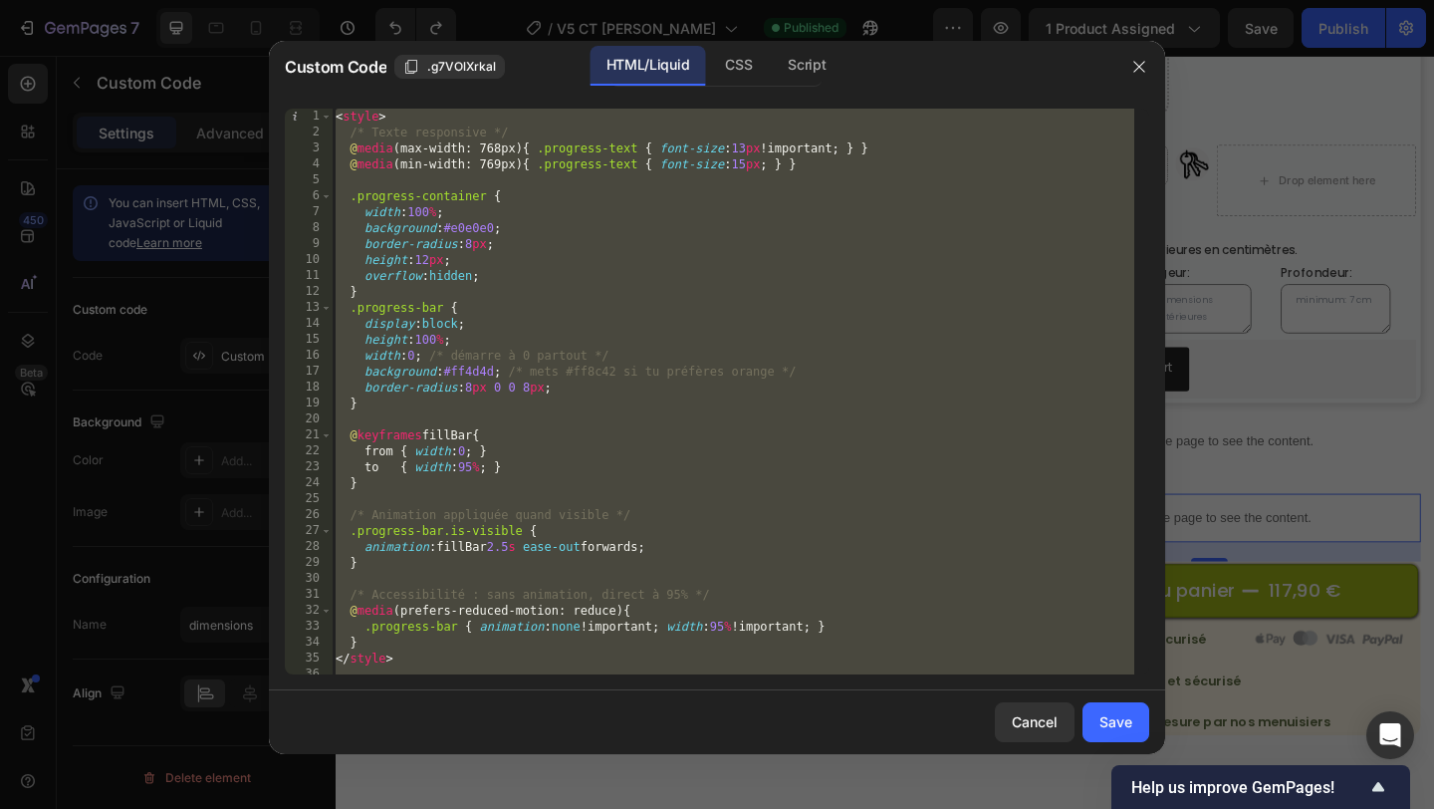
paste textarea
type textarea "</script>"
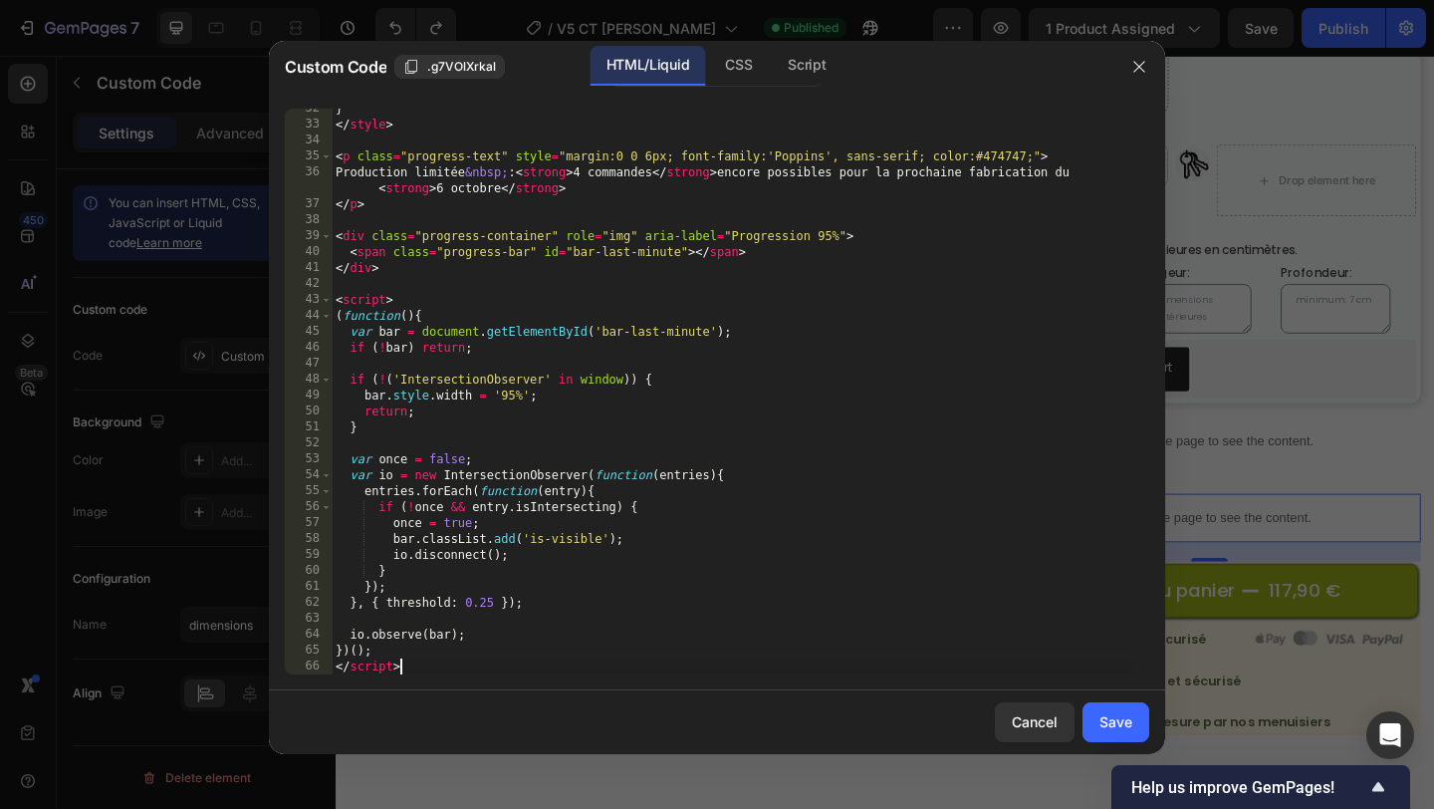
scroll to position [502, 0]
click at [1121, 718] on div "Save" at bounding box center [1115, 721] width 33 height 21
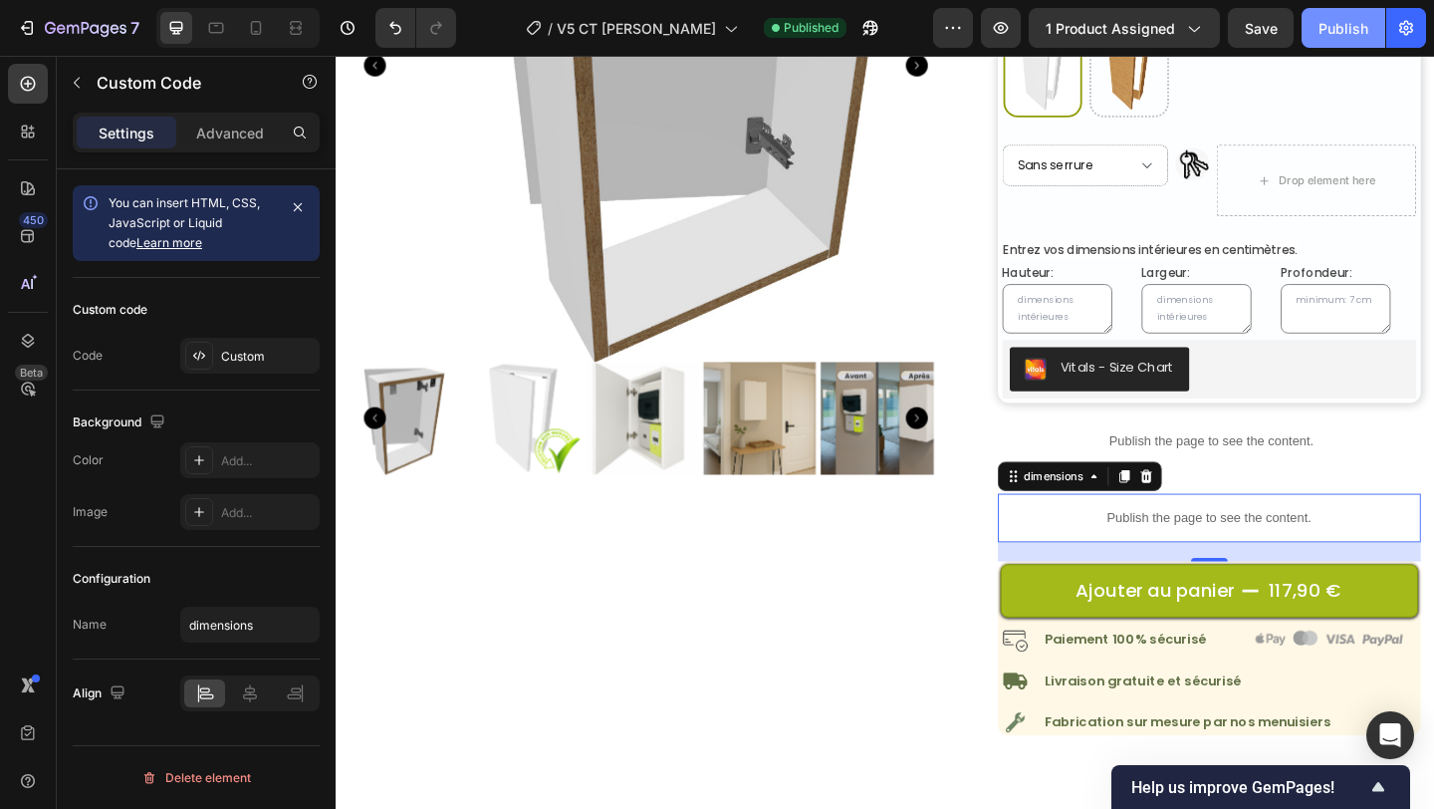
click at [1349, 35] on div "Publish" at bounding box center [1343, 28] width 50 height 21
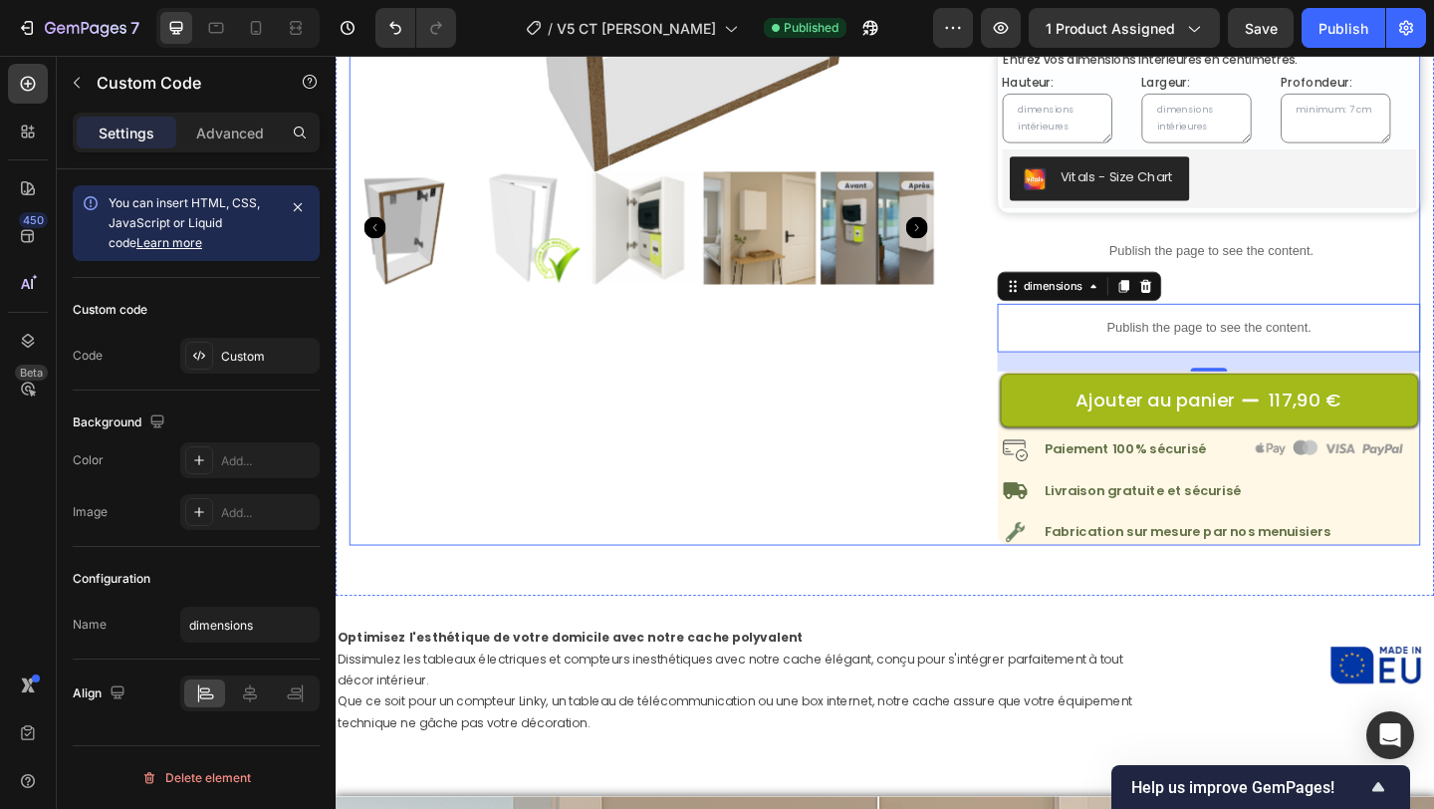
scroll to position [594, 0]
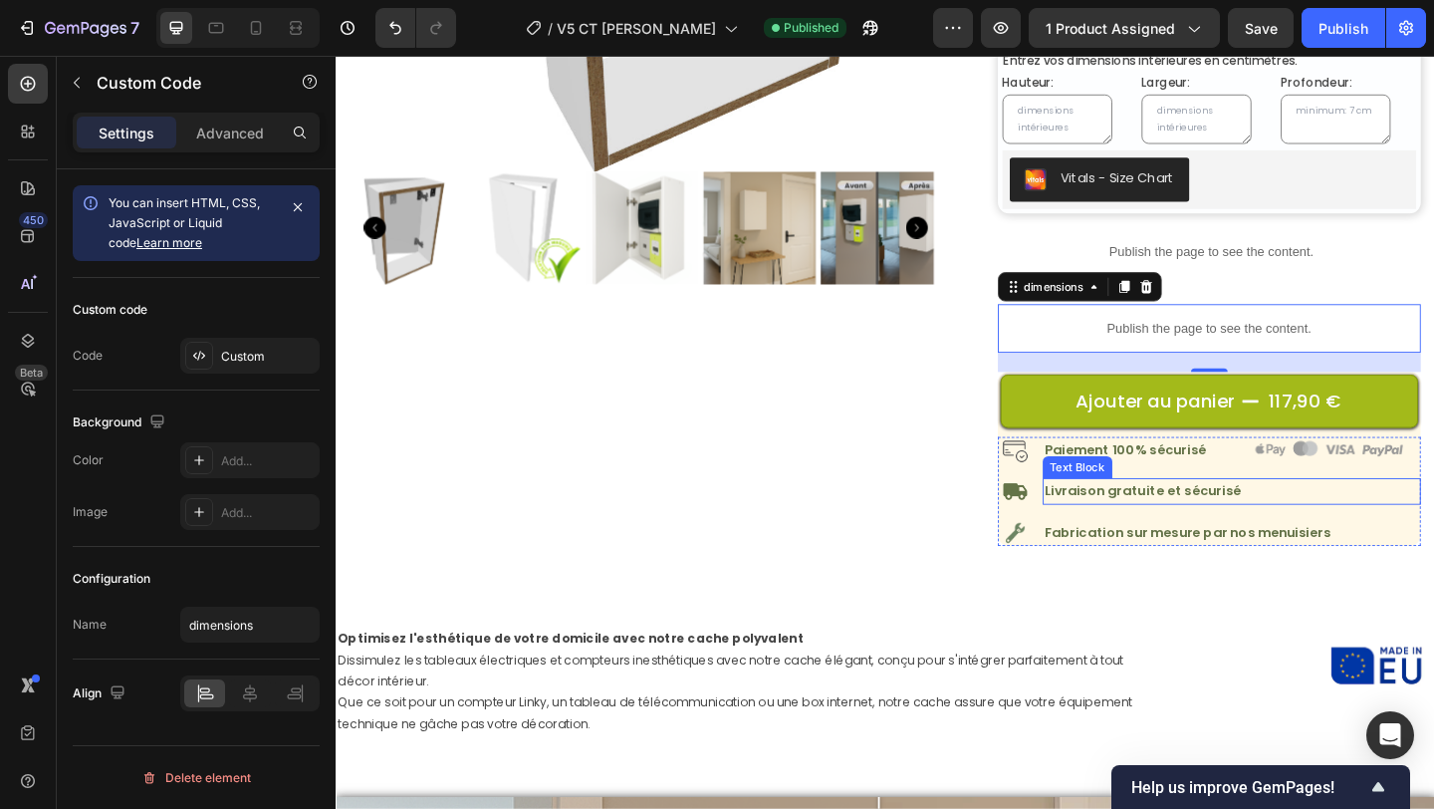
click at [1216, 543] on ul "Image Paiement 100% sécurisé Text Block Image Row Image Livraison gratuite et s…" at bounding box center [1285, 529] width 461 height 119
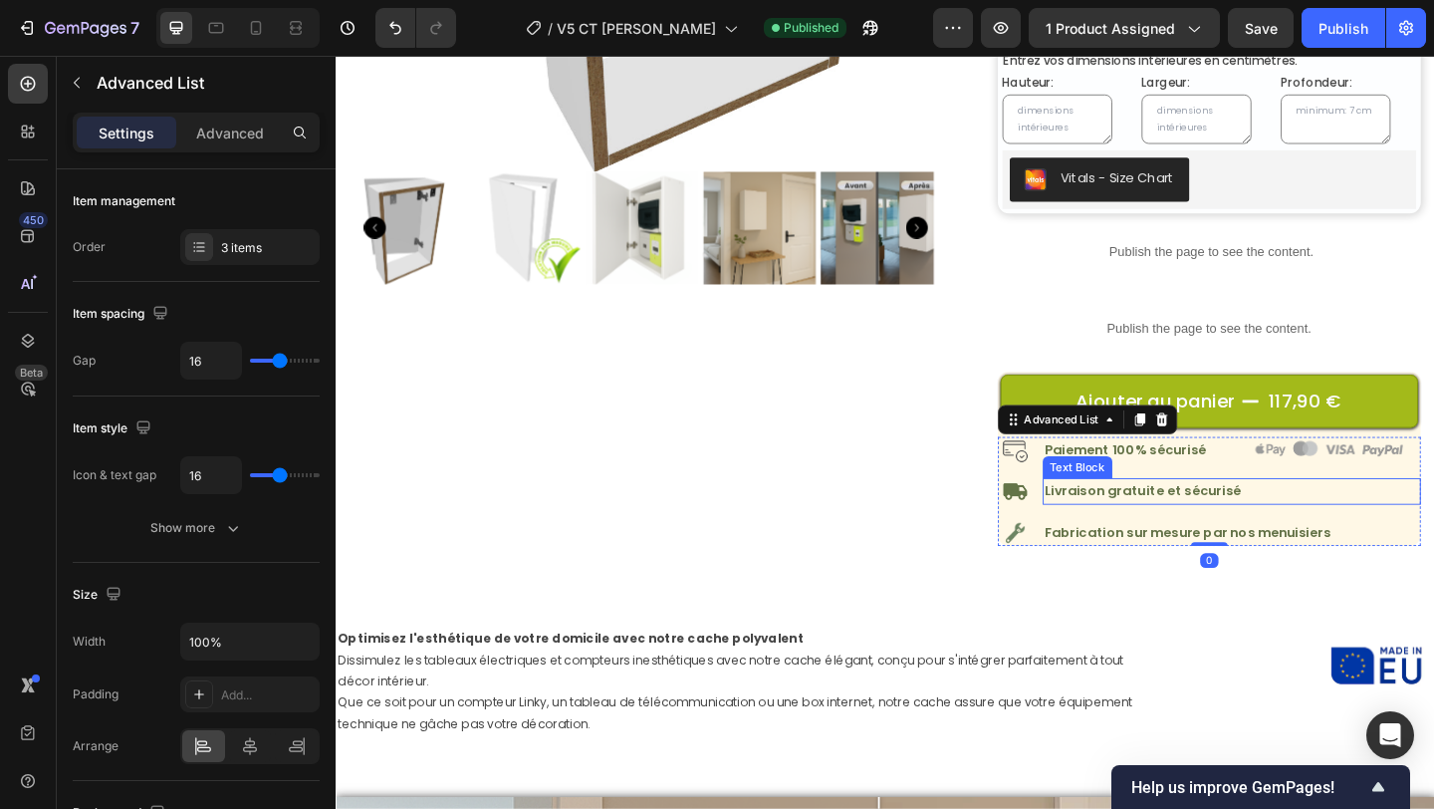
click at [1216, 531] on p "Livraison gratuite et sécurisé" at bounding box center [1309, 529] width 407 height 25
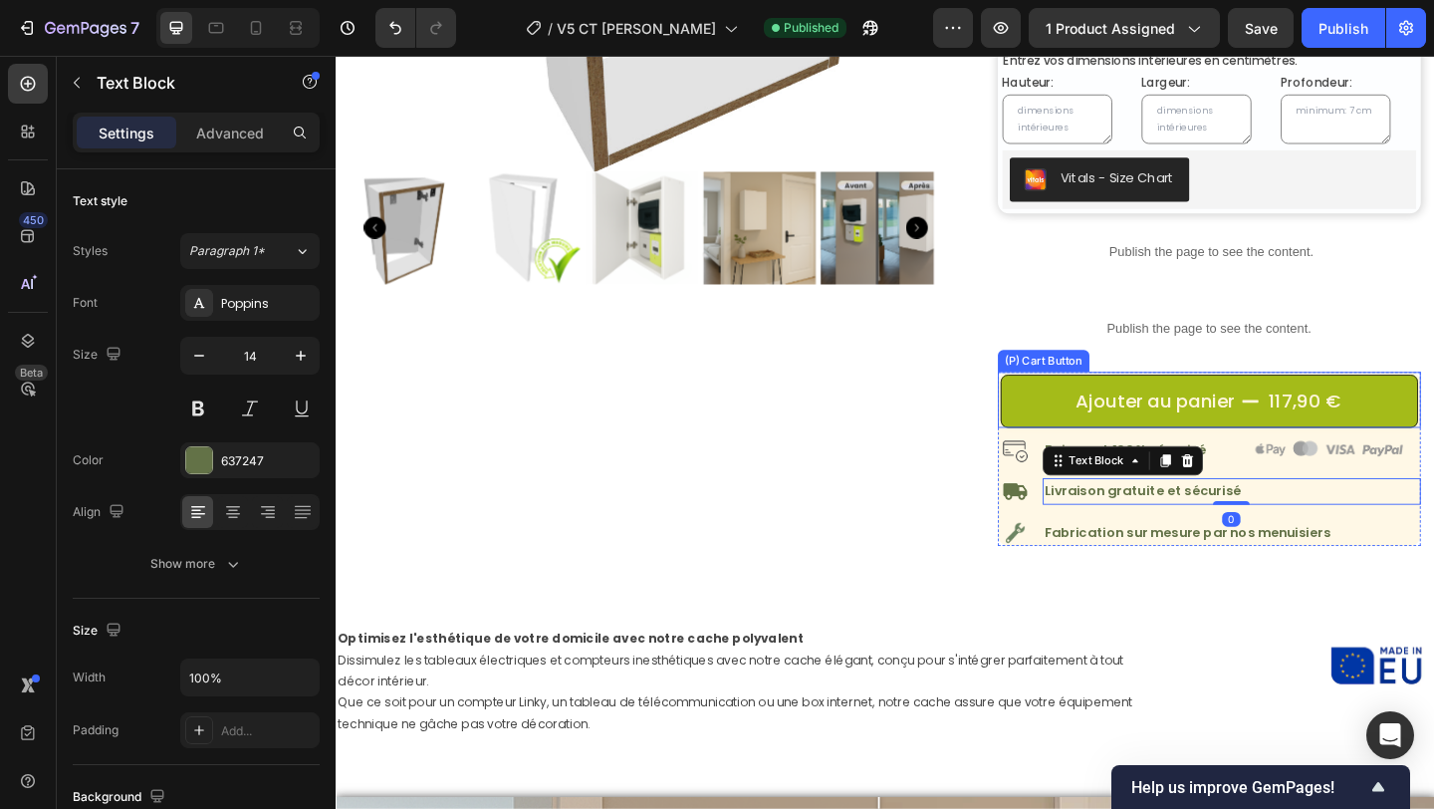
scroll to position [519, 0]
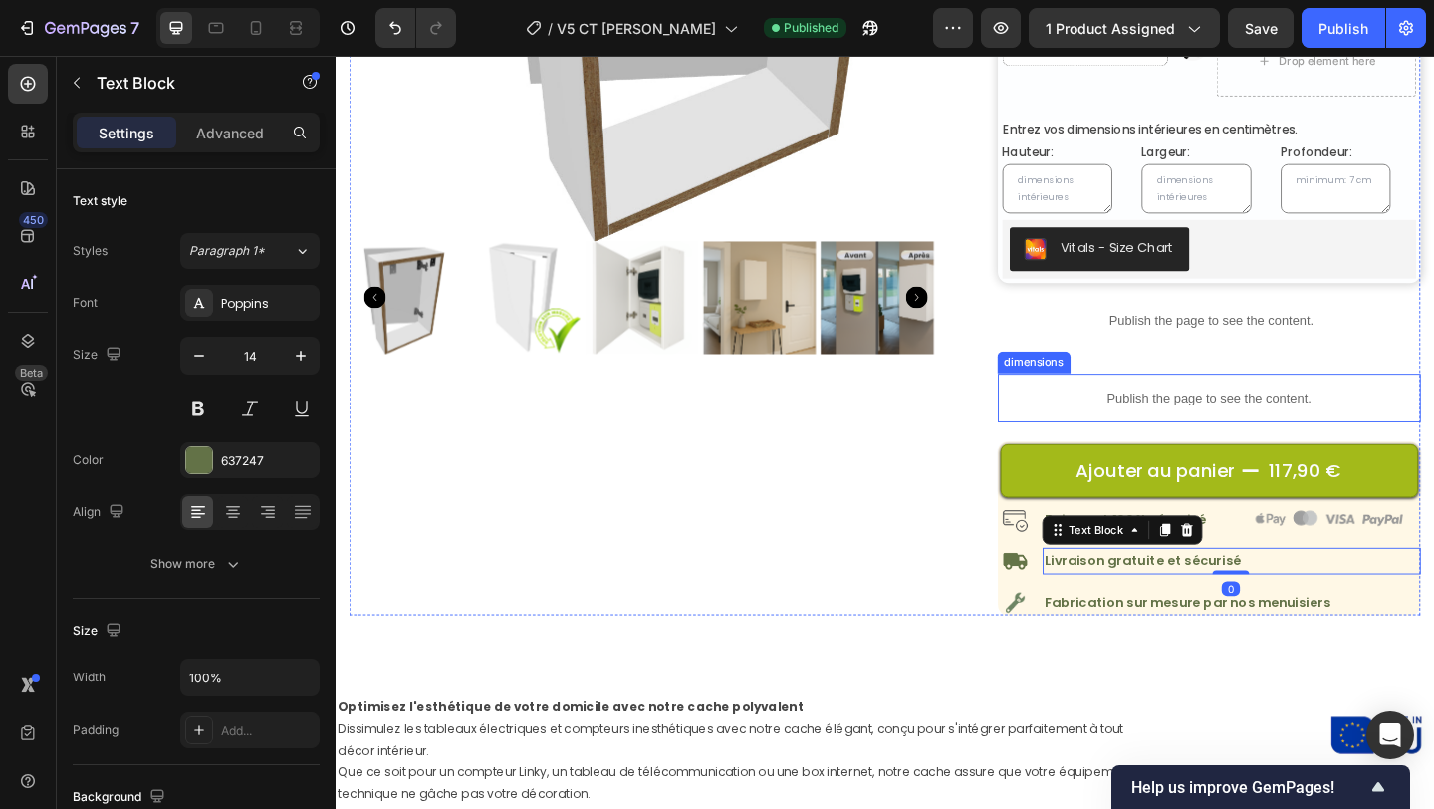
click at [1247, 434] on p "Publish the page to see the content." at bounding box center [1285, 427] width 461 height 21
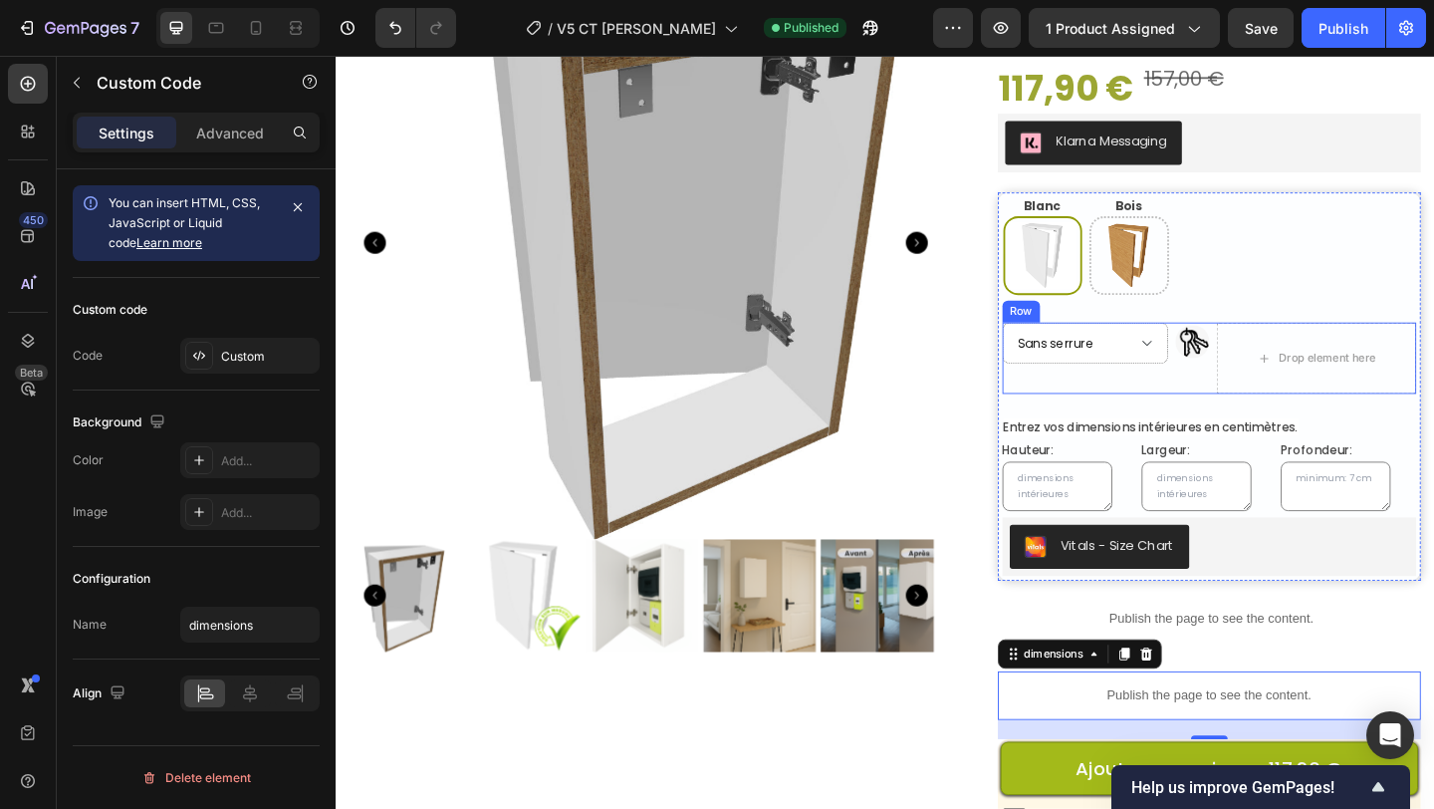
scroll to position [214, 0]
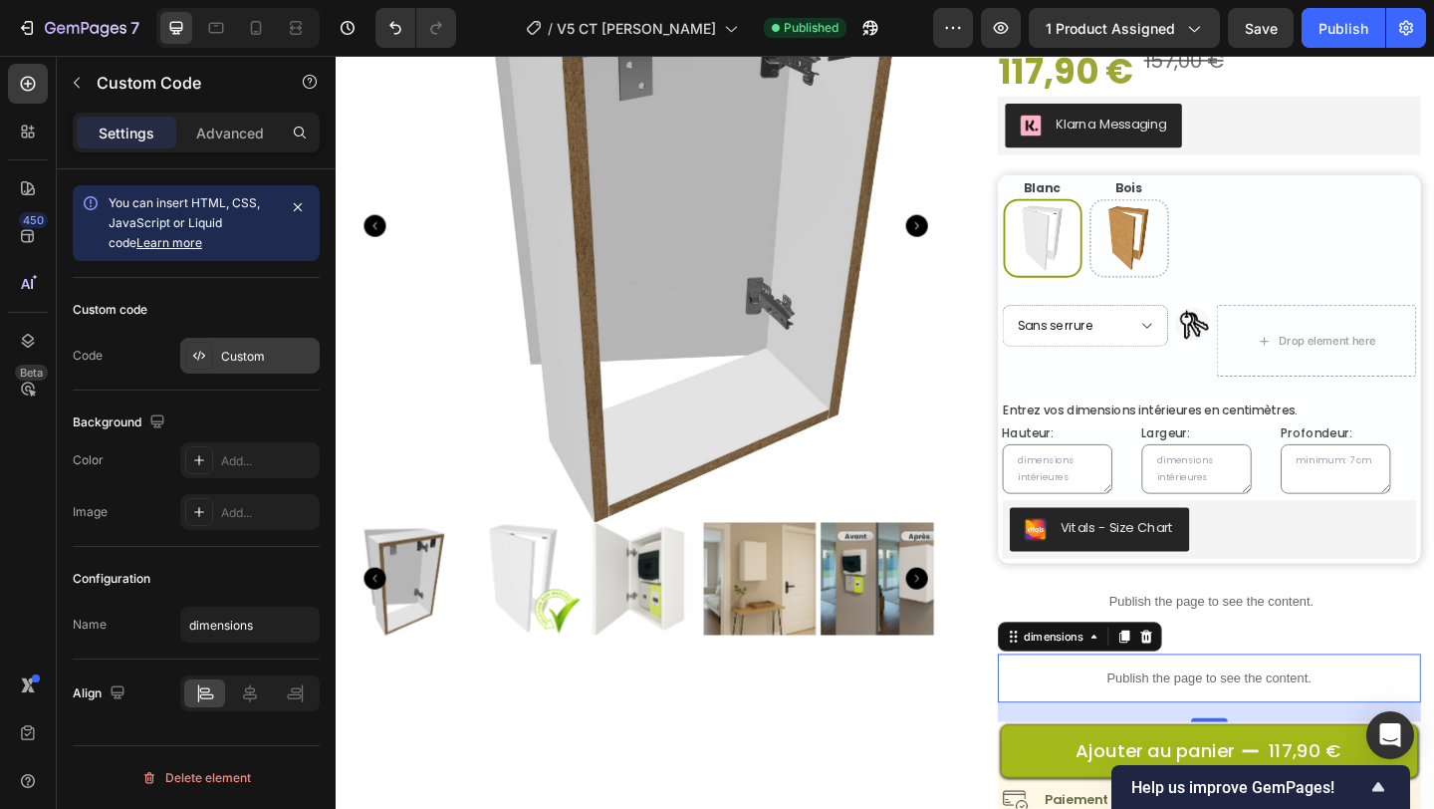
click at [267, 352] on div "Custom" at bounding box center [268, 357] width 94 height 18
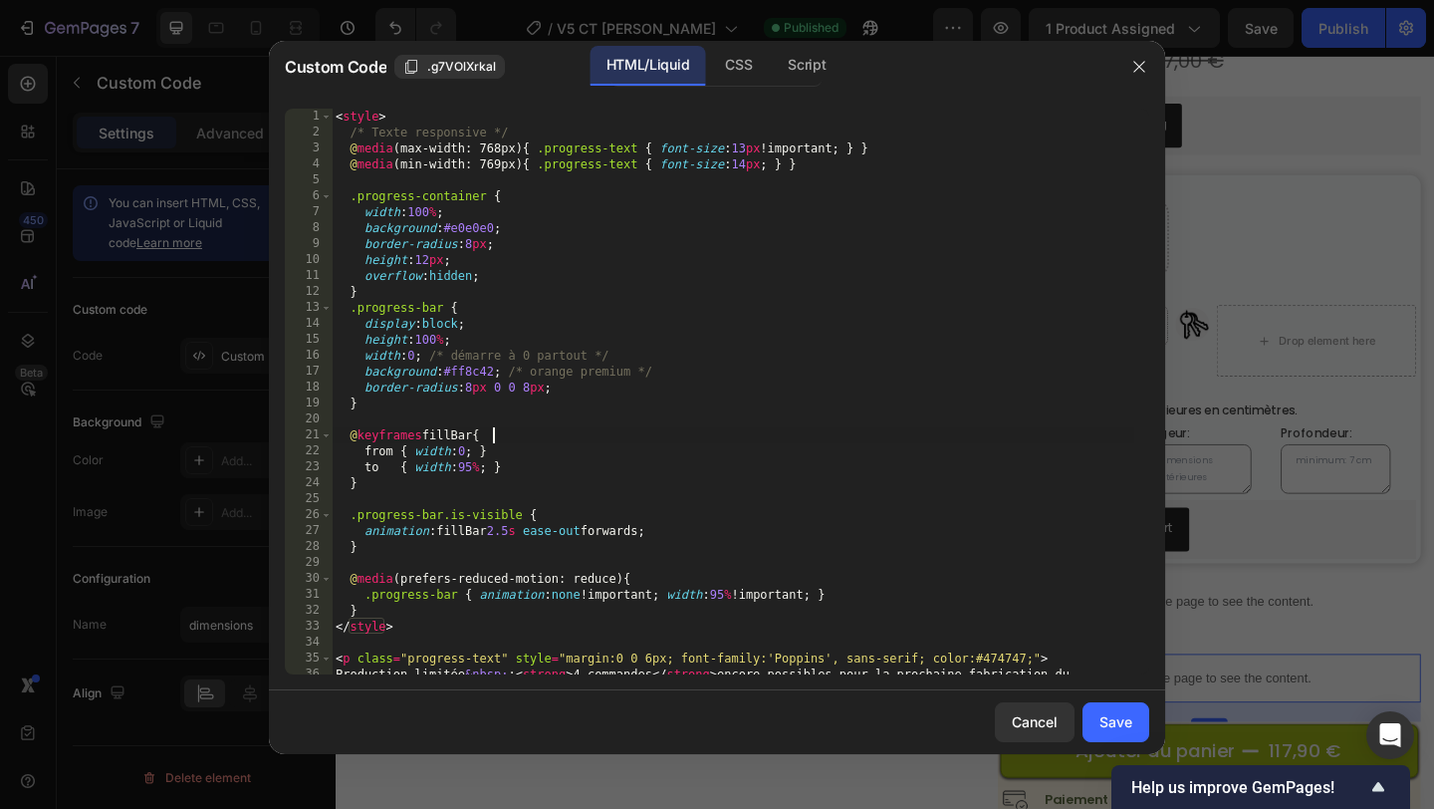
click at [678, 431] on div "< style > /* Texte responsive */ @ media (max-width: 768px) { .progress-text { …" at bounding box center [733, 415] width 803 height 613
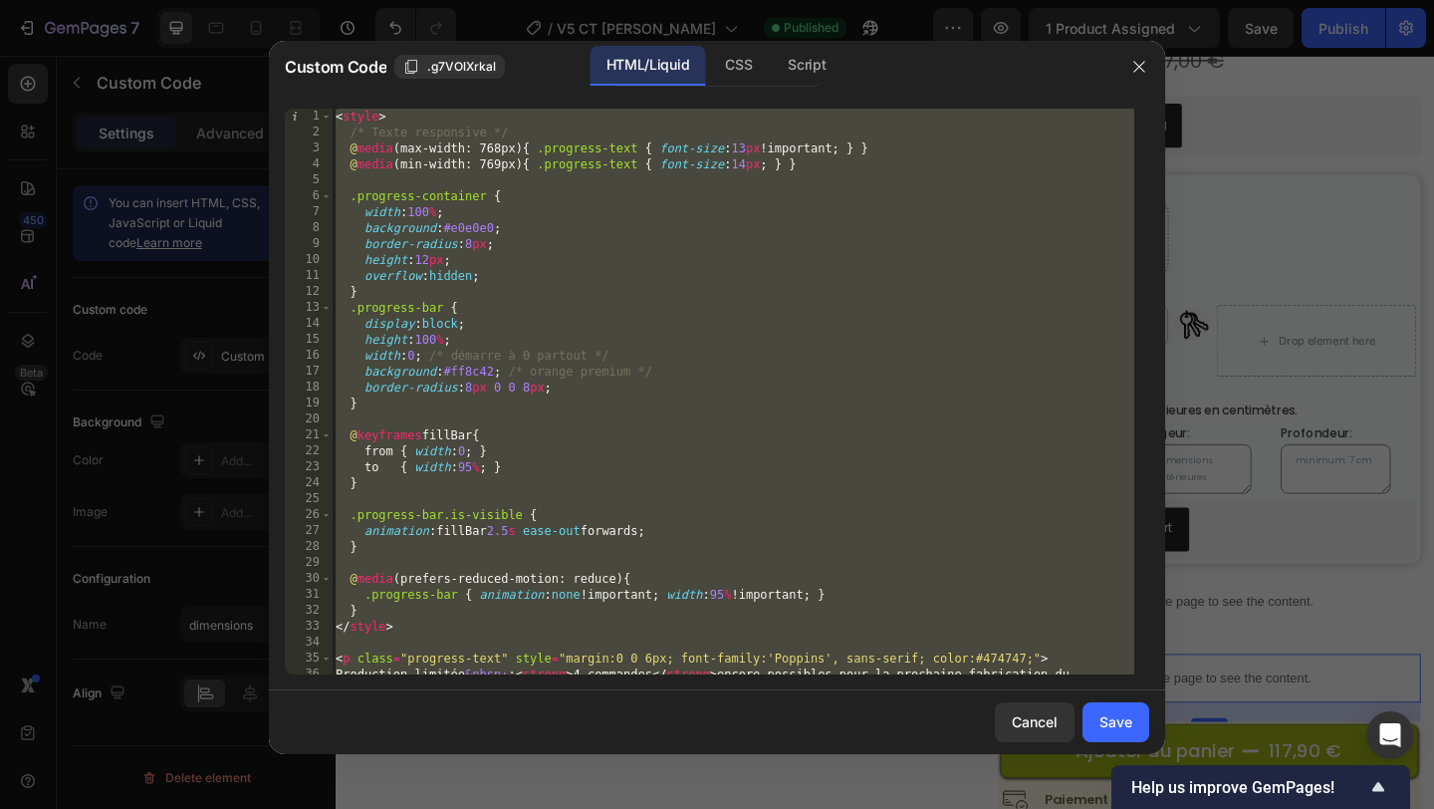
paste textarea
type textarea "</script>"
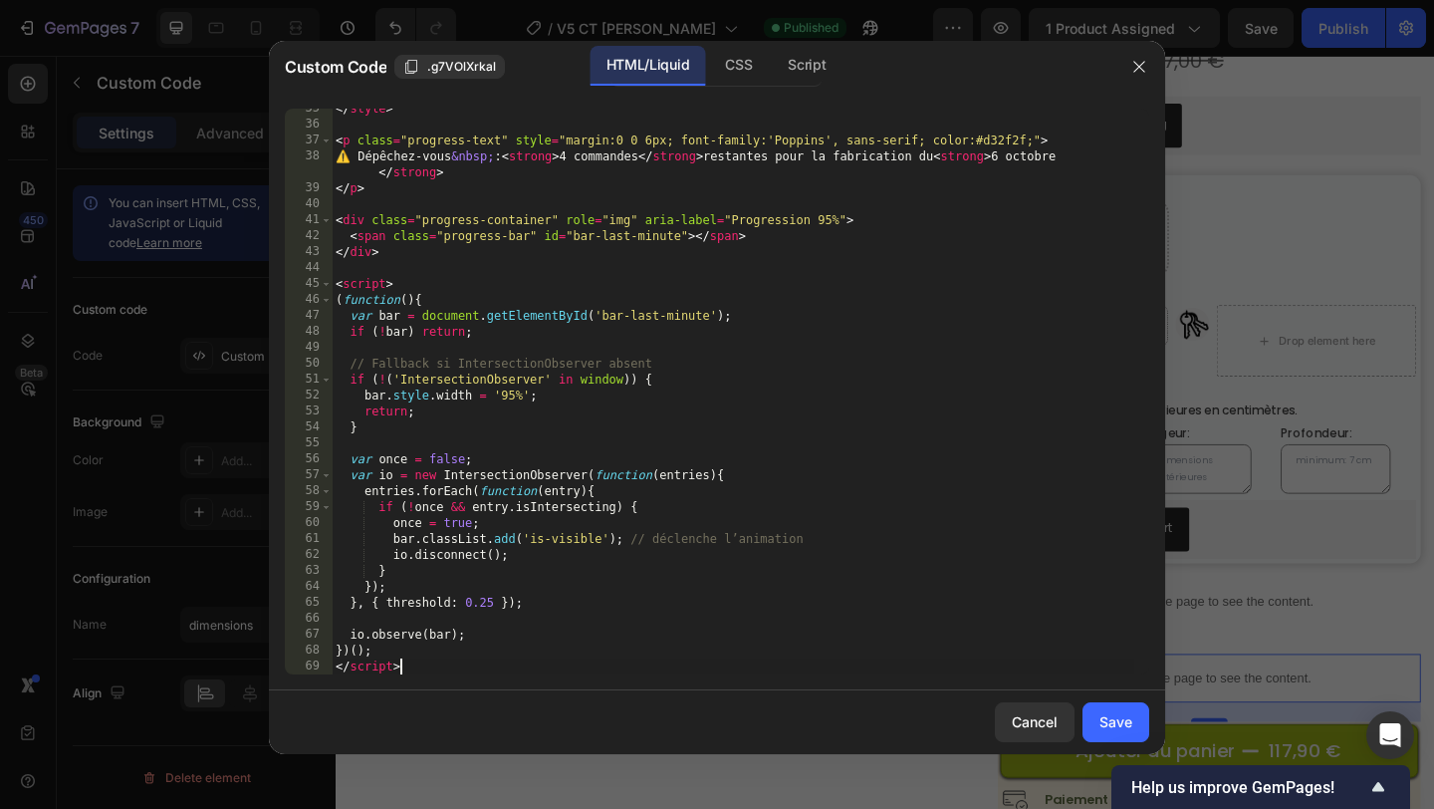
scroll to position [550, 0]
click at [1121, 730] on div "Save" at bounding box center [1115, 721] width 33 height 21
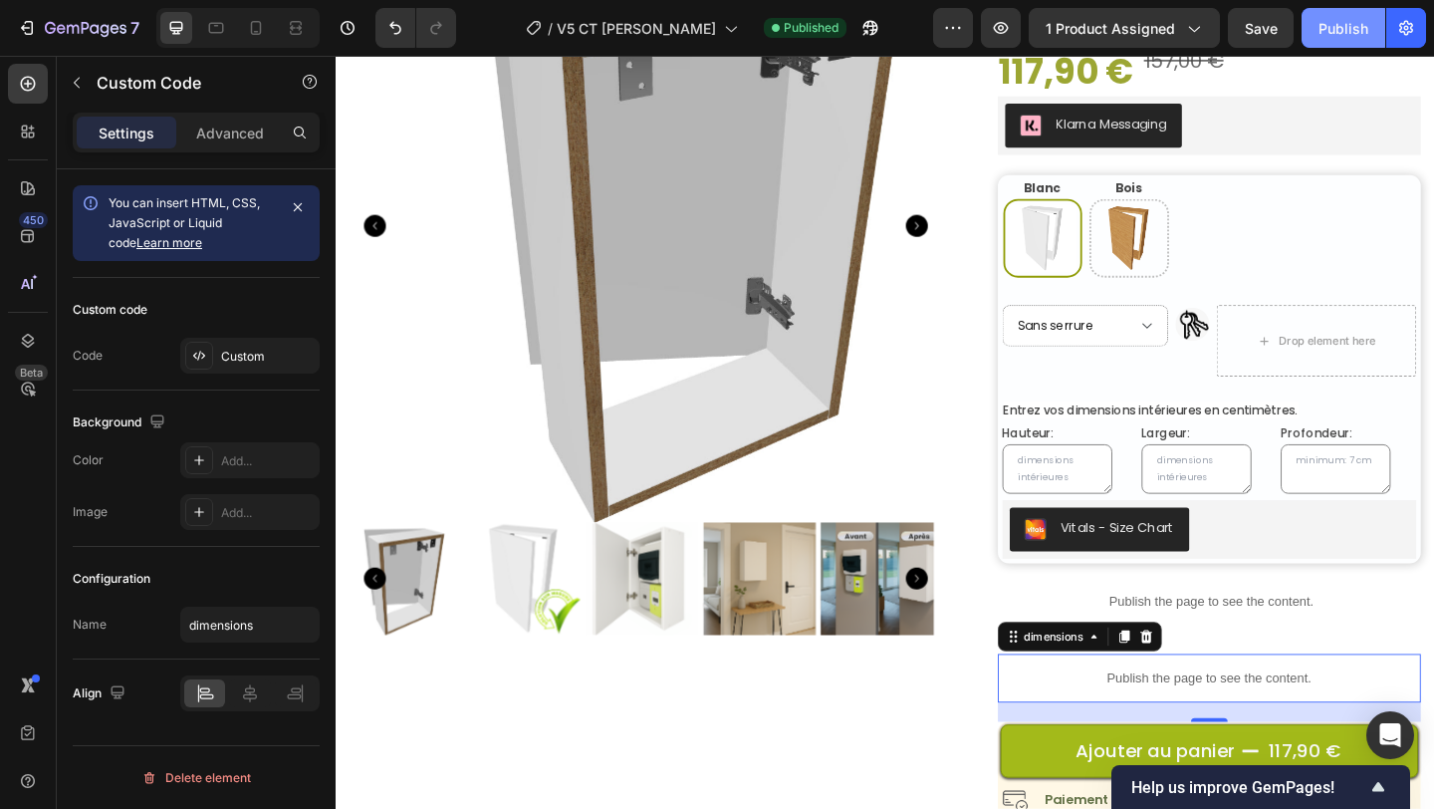
click at [1339, 19] on div "Publish" at bounding box center [1343, 28] width 50 height 21
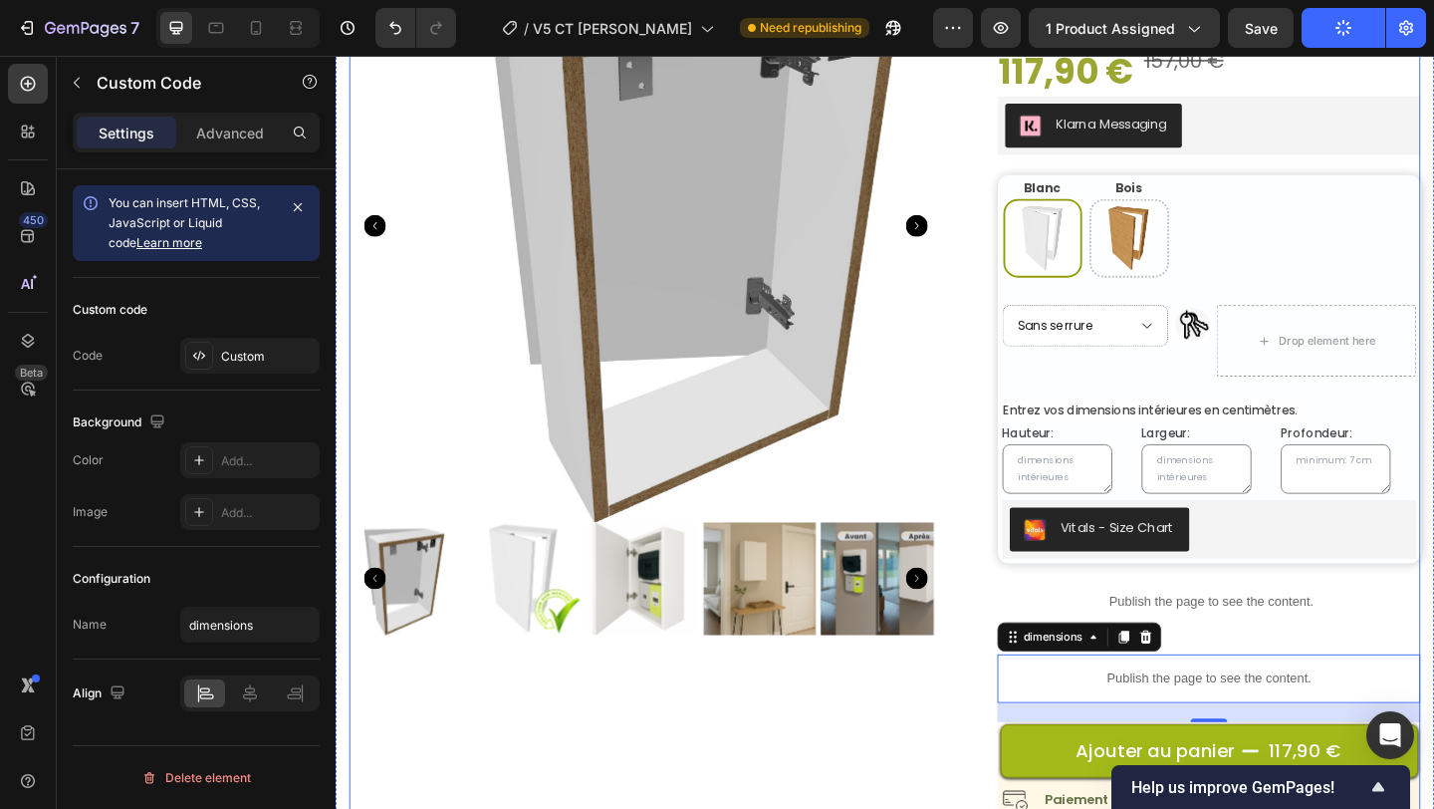
scroll to position [0, 0]
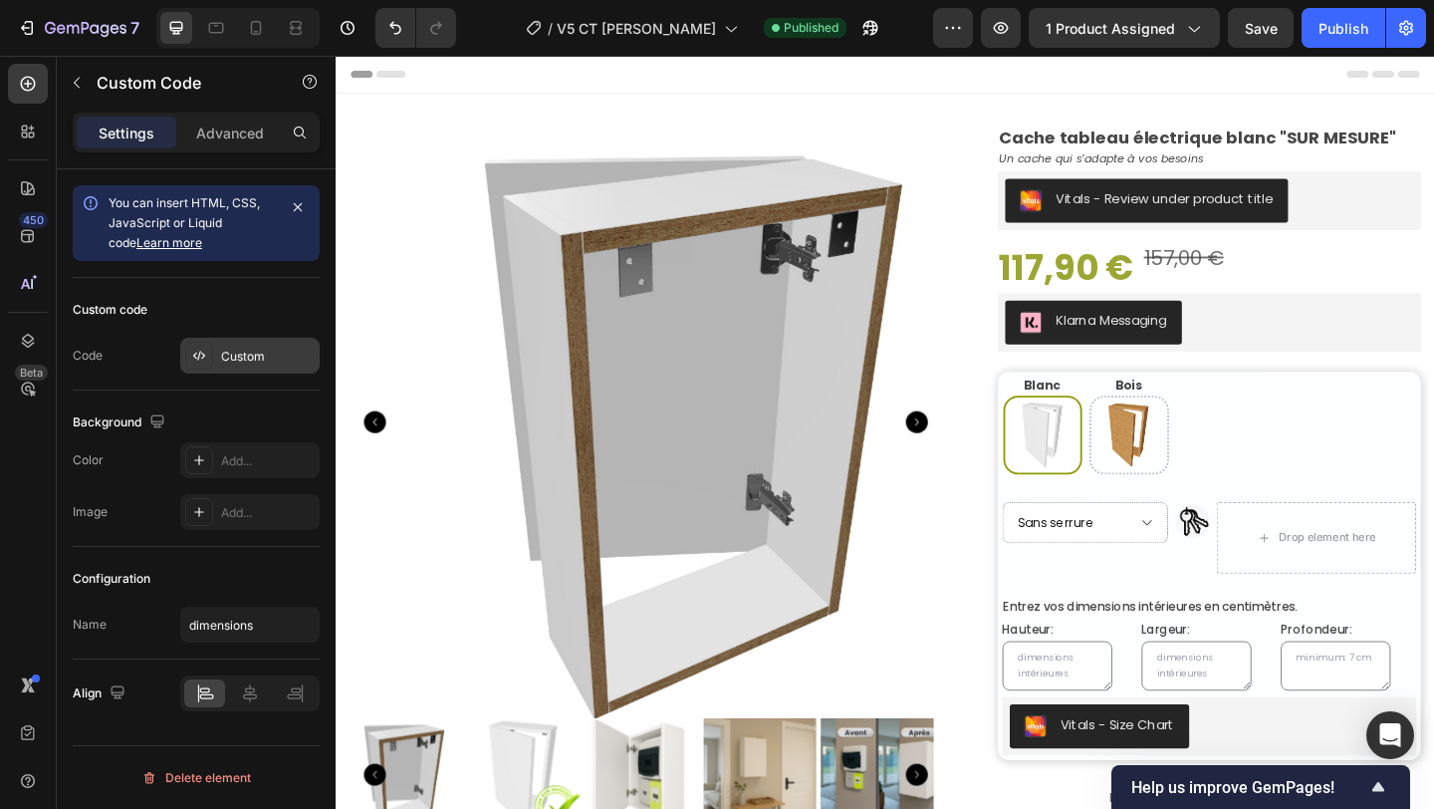
click at [245, 362] on div "Custom" at bounding box center [268, 357] width 94 height 18
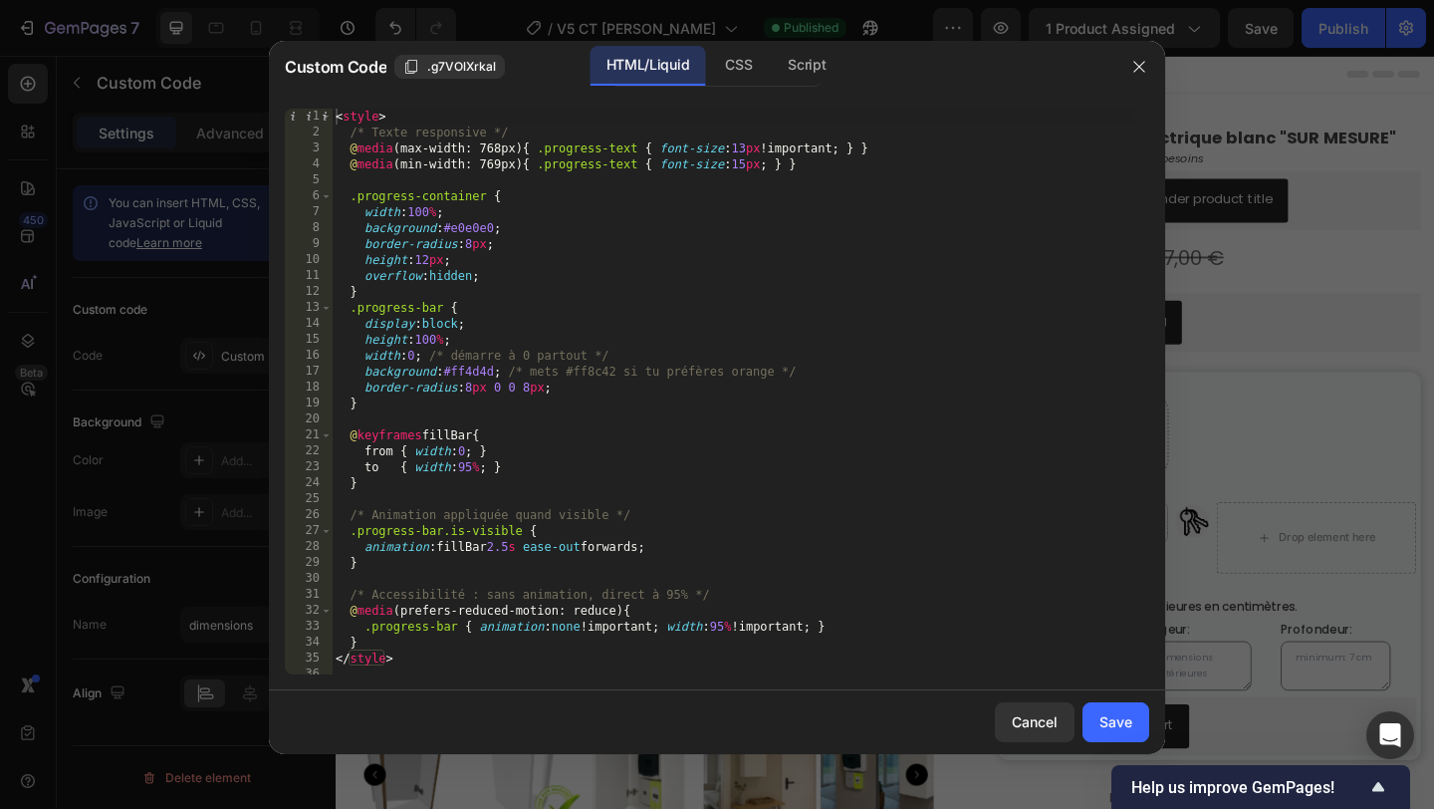
click at [689, 299] on div "< style > /* Texte responsive */ @ media (max-width: 768px) { .progress-text { …" at bounding box center [733, 407] width 803 height 597
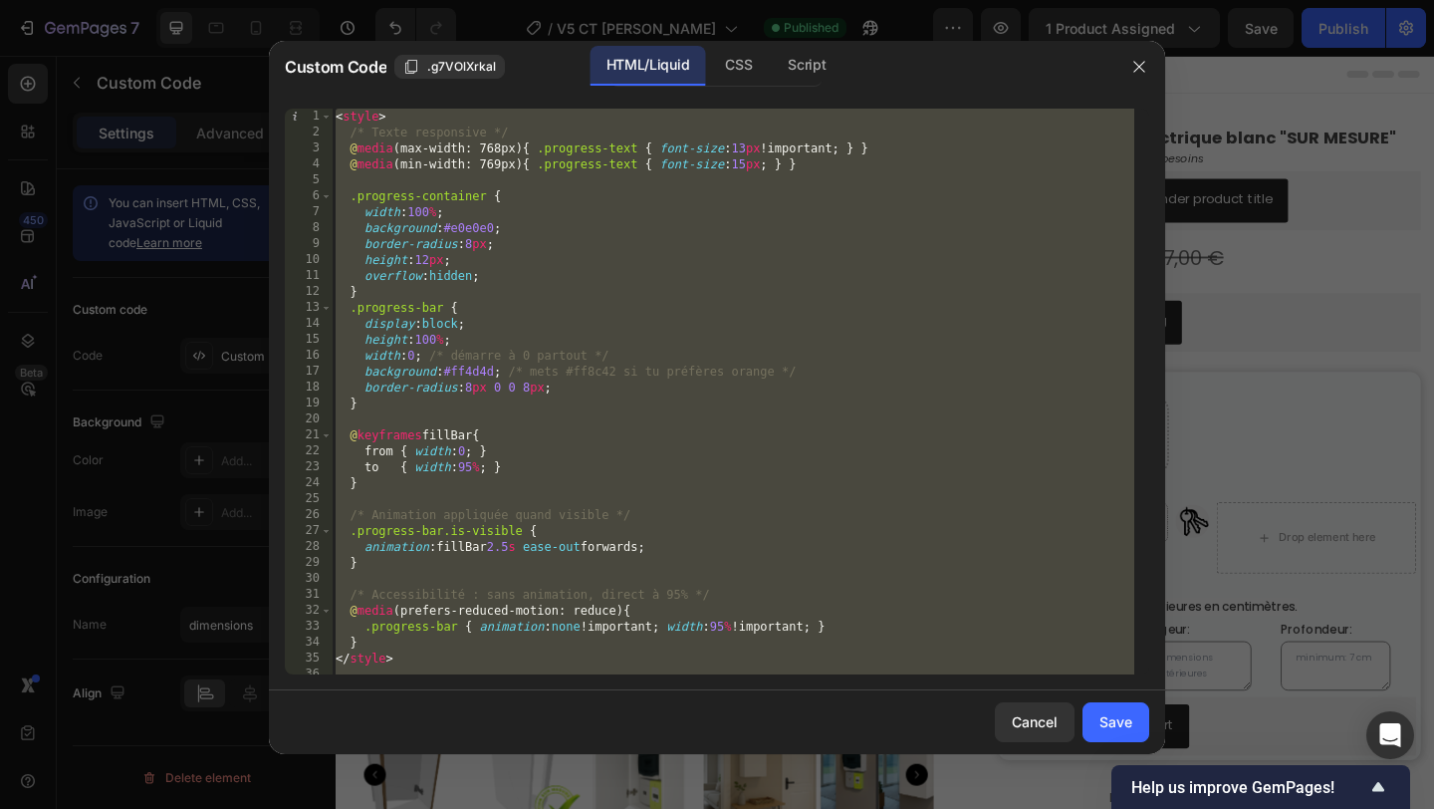
click at [640, 378] on div "< style > /* Texte responsive */ @ media (max-width: 768px) { .progress-text { …" at bounding box center [733, 407] width 803 height 597
paste textarea
type textarea "</script>"
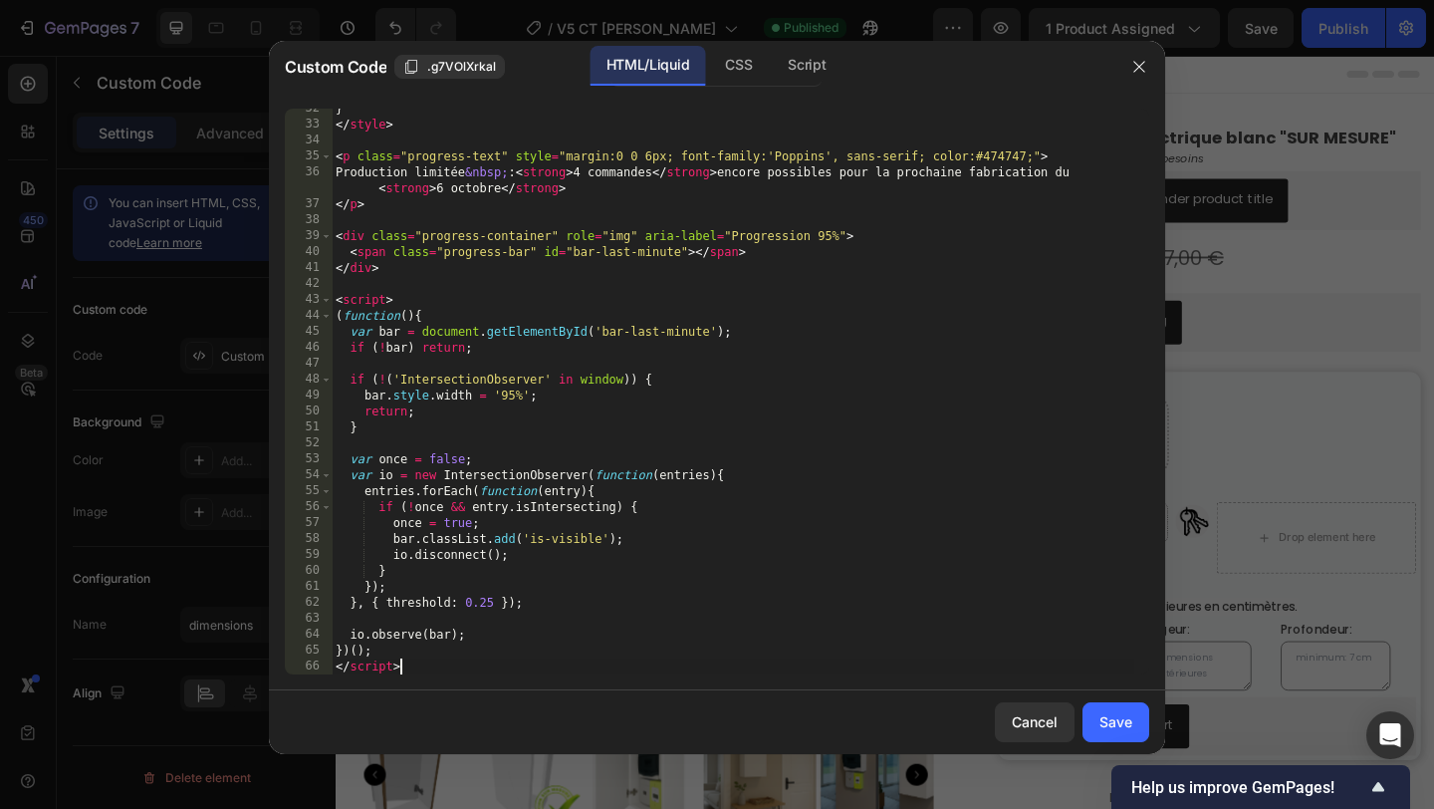
scroll to position [502, 0]
click at [1106, 718] on div "Save" at bounding box center [1115, 721] width 33 height 21
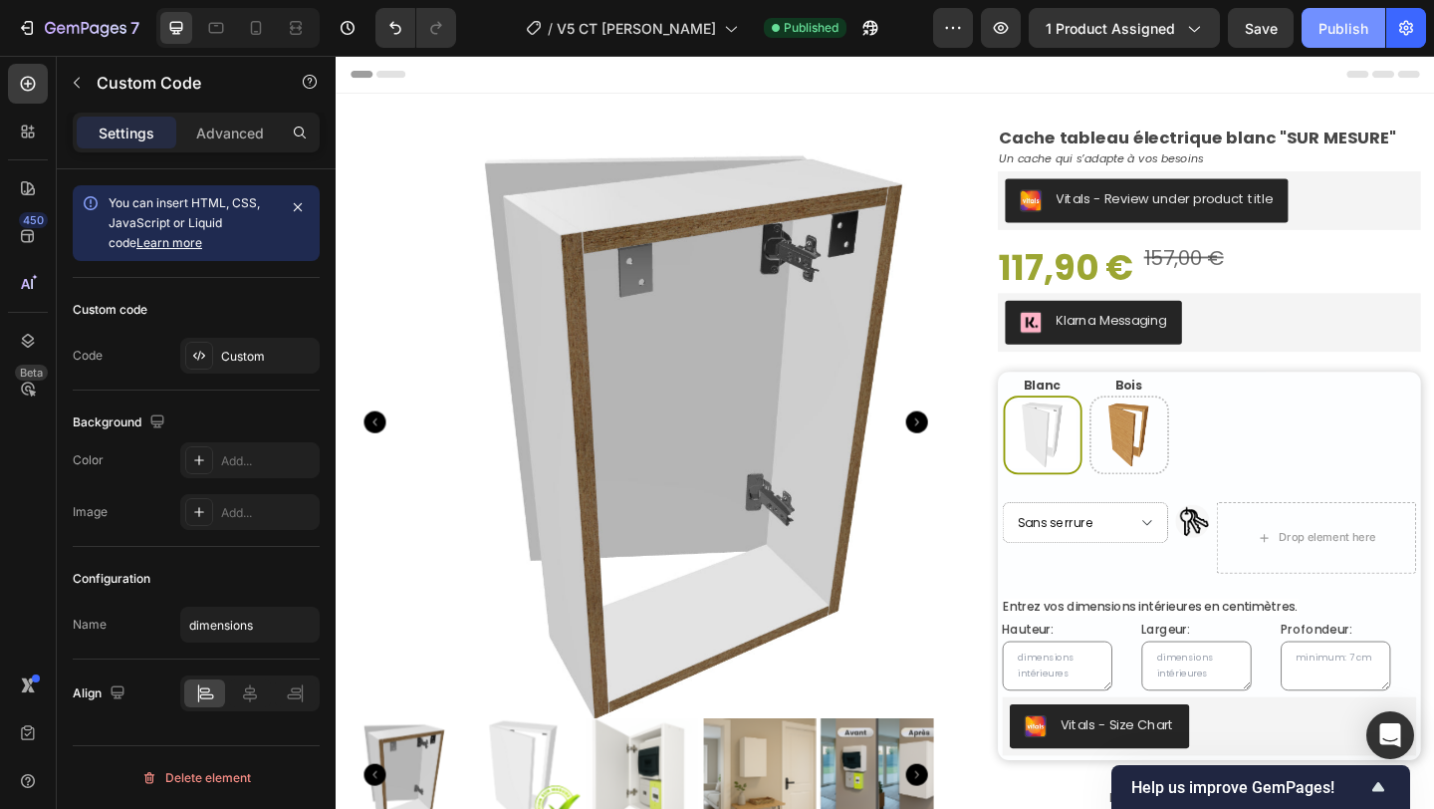
click at [1334, 30] on div "Publish" at bounding box center [1343, 28] width 50 height 21
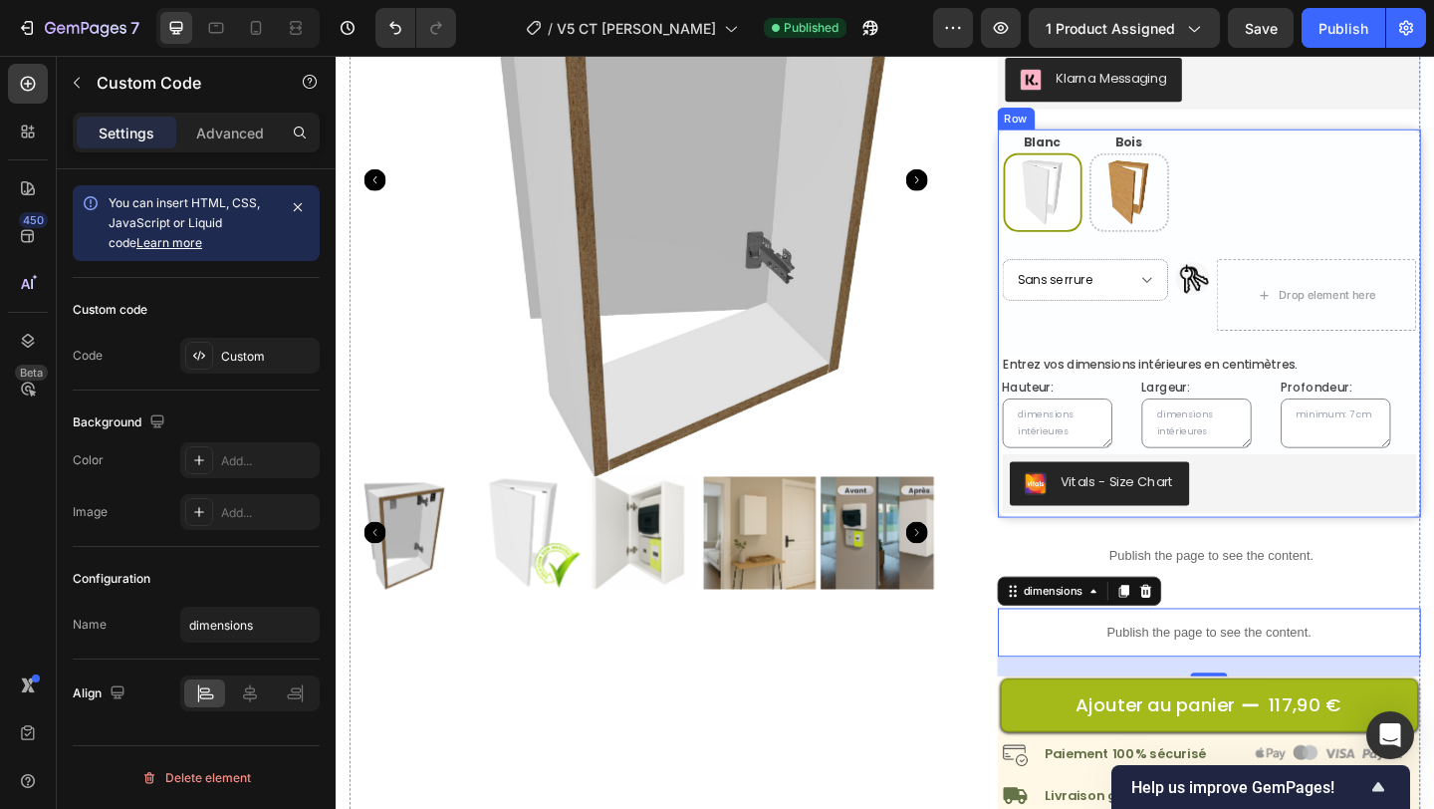
scroll to position [266, 0]
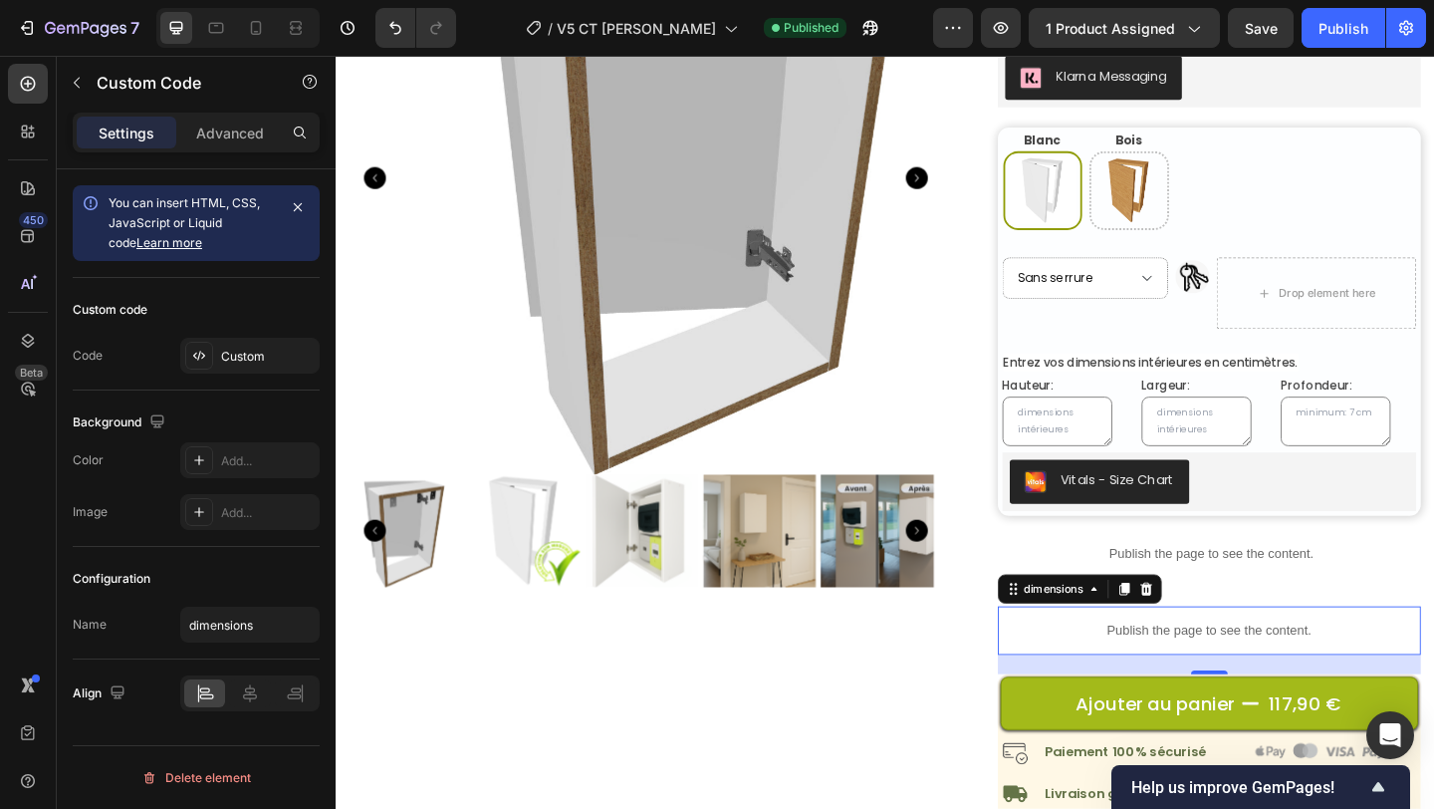
click at [1336, 681] on p "Publish the page to see the content." at bounding box center [1285, 680] width 461 height 21
click at [258, 367] on div "Custom" at bounding box center [249, 356] width 139 height 36
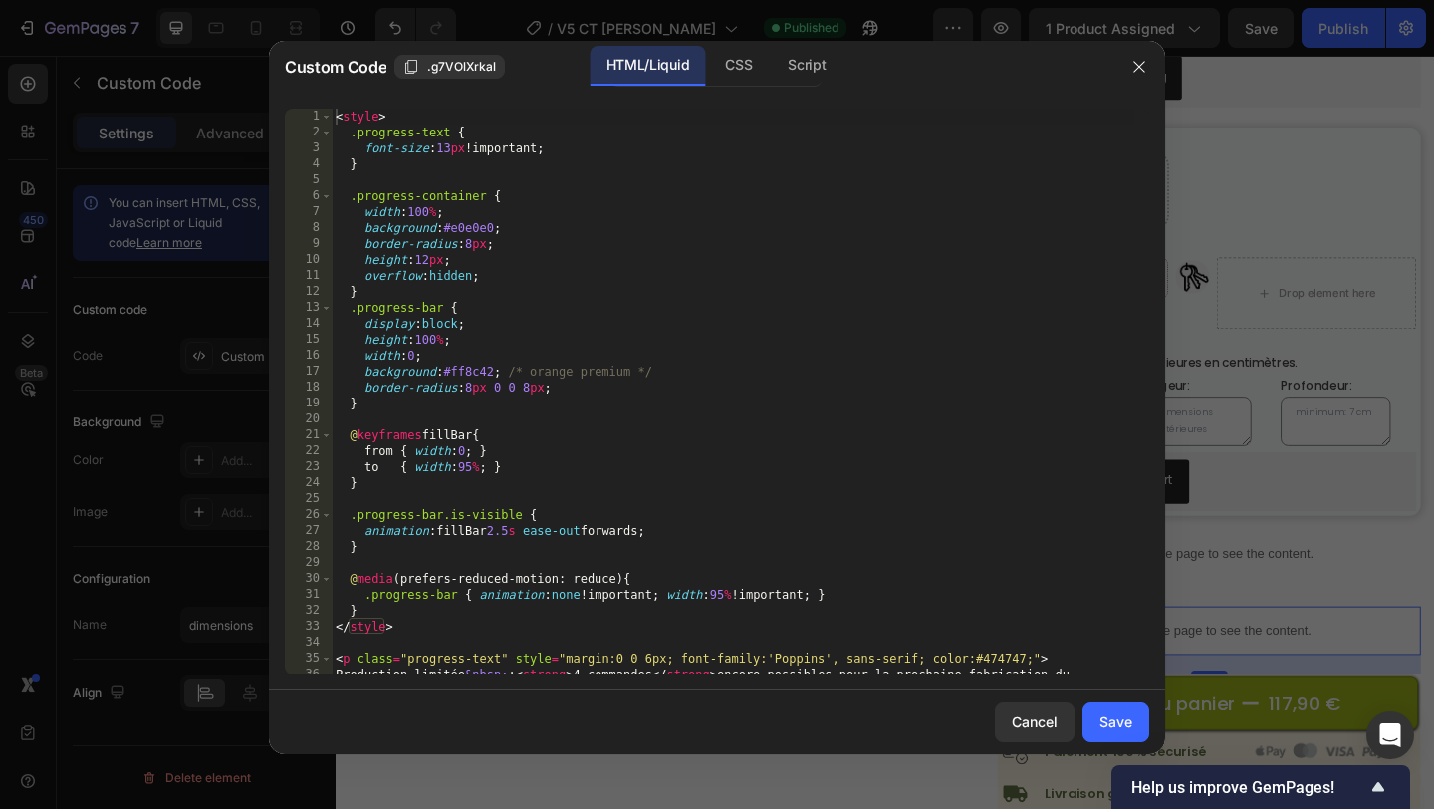
click at [659, 426] on div "< style > .progress-text { font-size : 13 px !important ; } .progress-container…" at bounding box center [733, 415] width 803 height 613
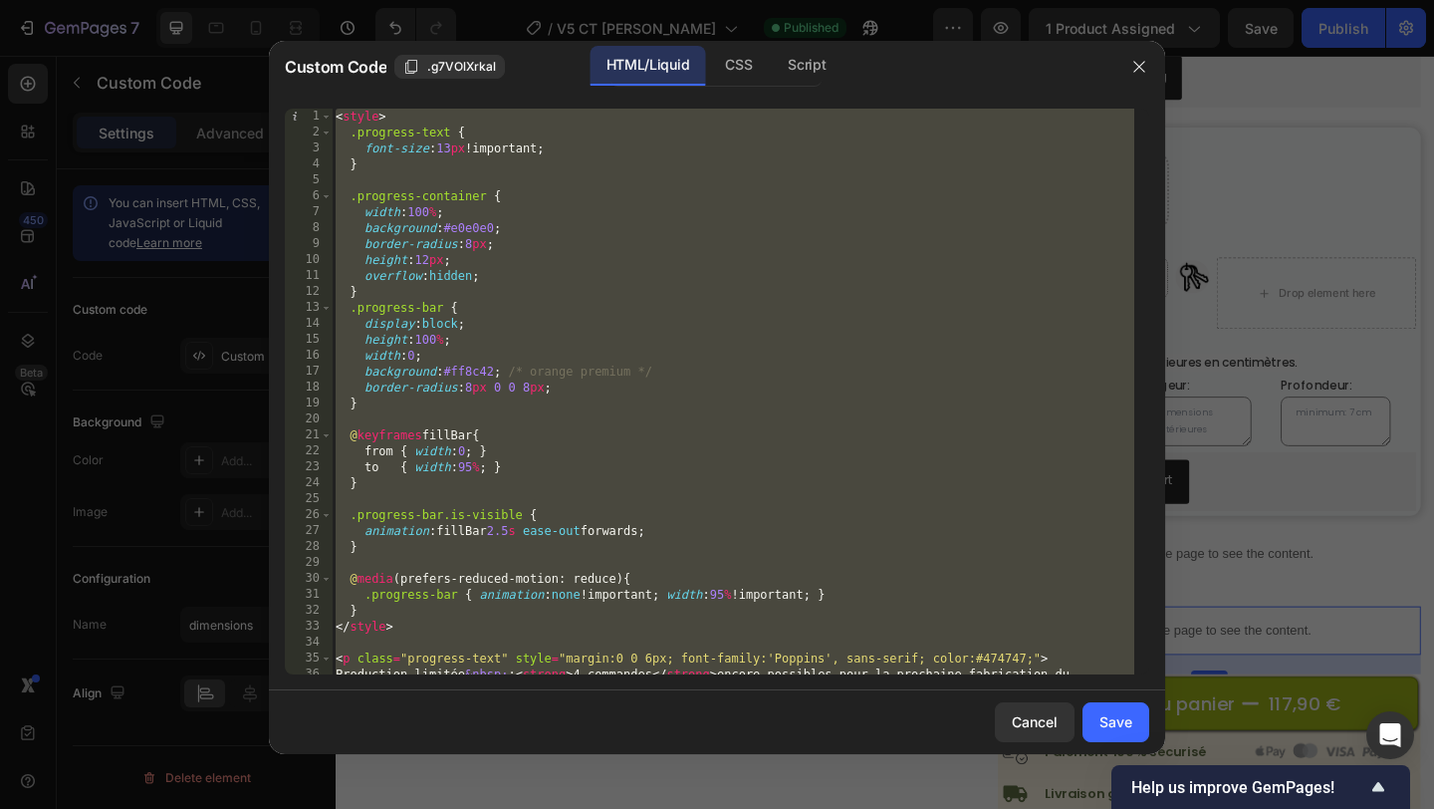
paste textarea
type textarea "</script>"
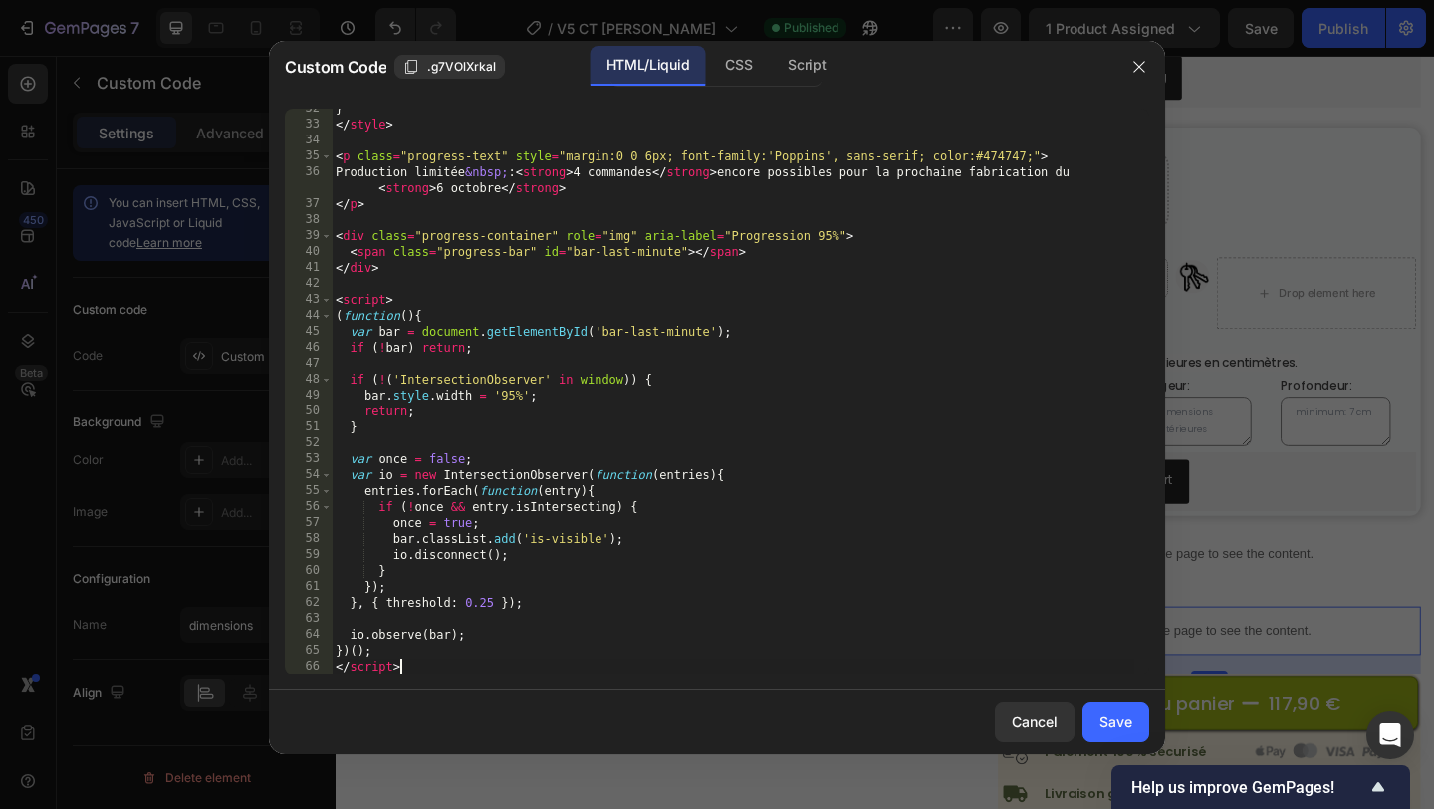
scroll to position [502, 0]
click at [1115, 724] on div "Save" at bounding box center [1115, 721] width 33 height 21
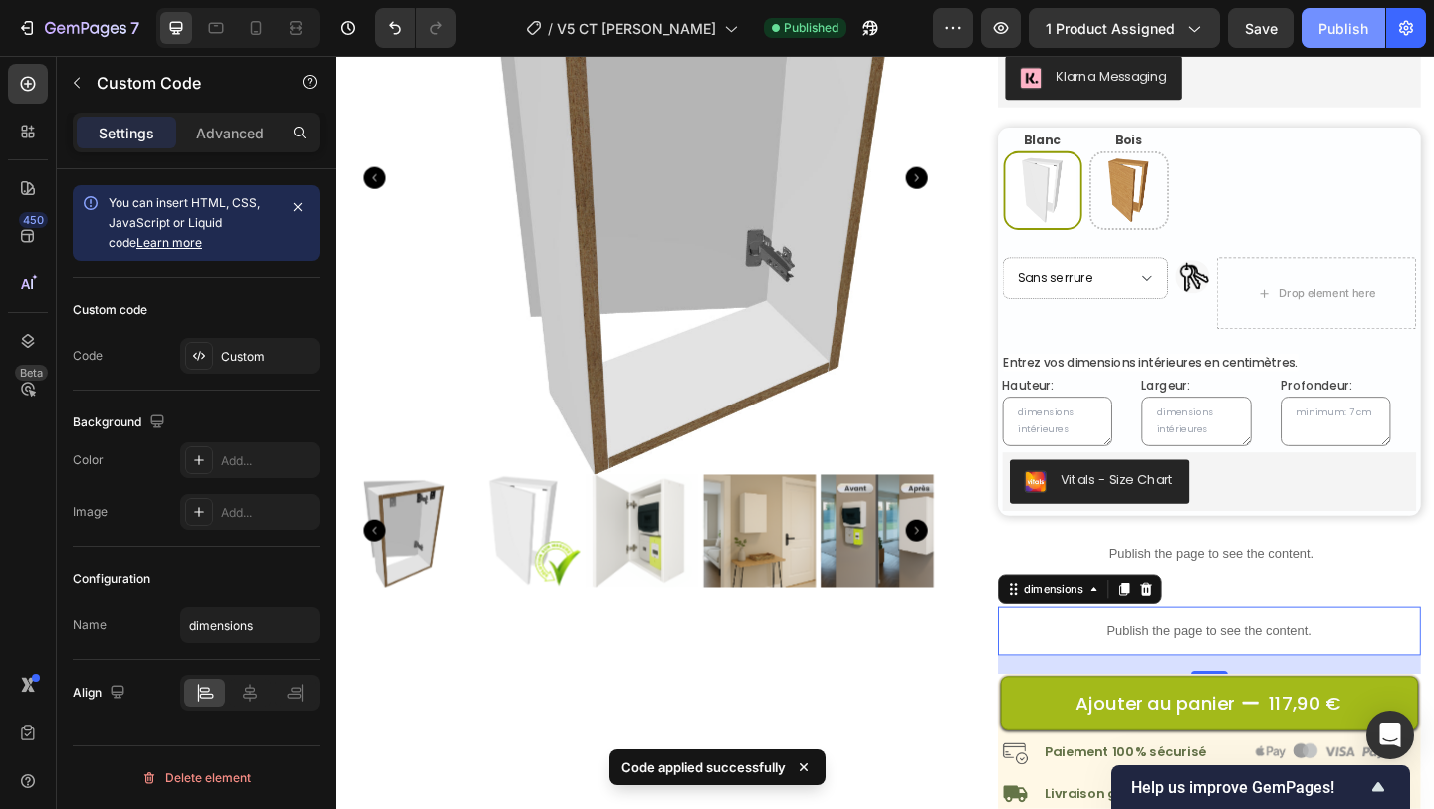
click at [1347, 32] on div "Publish" at bounding box center [1343, 28] width 50 height 21
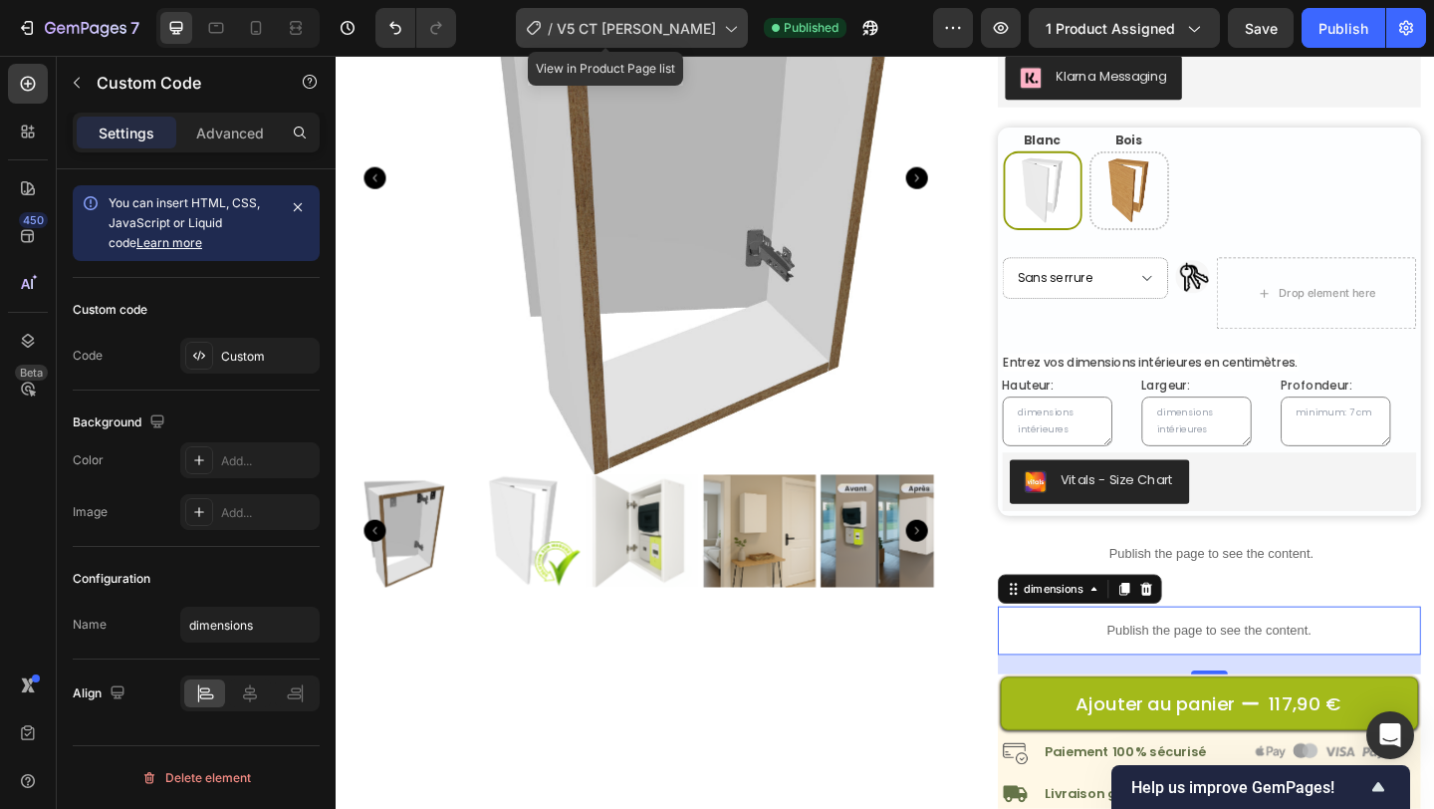
click at [652, 32] on span "V5 CT SM Blanc" at bounding box center [636, 28] width 159 height 21
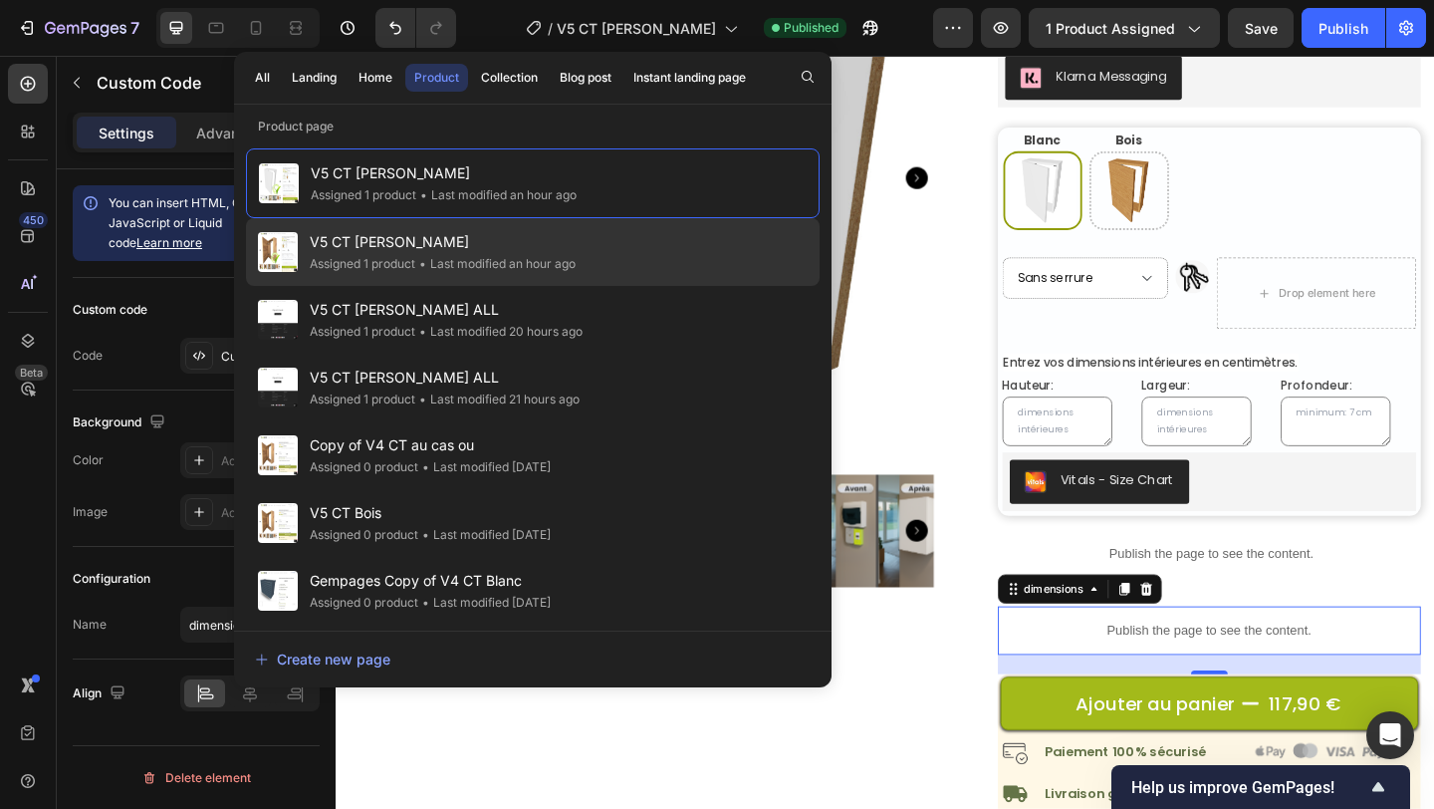
click at [463, 248] on span "V5 CT SM Bois" at bounding box center [443, 242] width 266 height 24
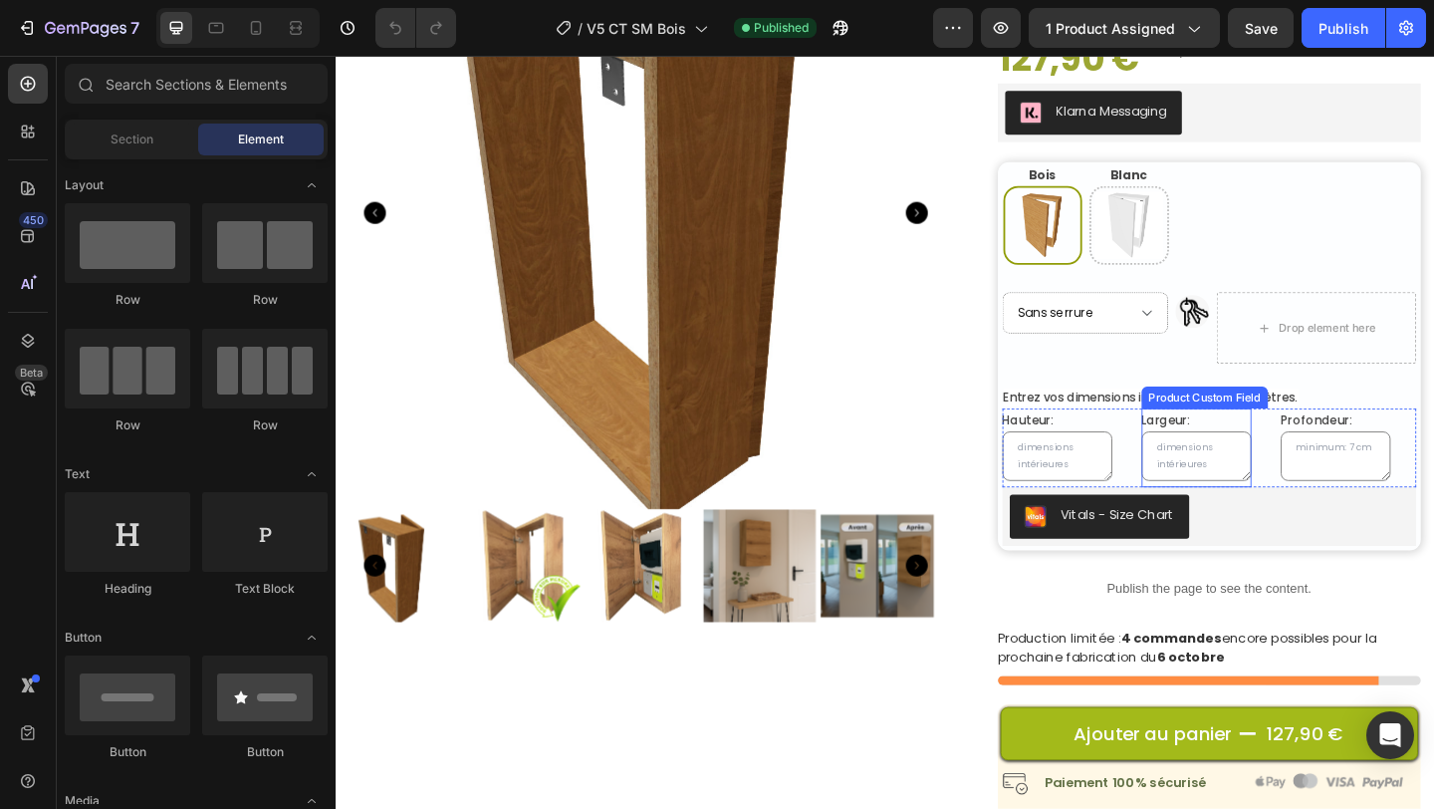
scroll to position [230, 0]
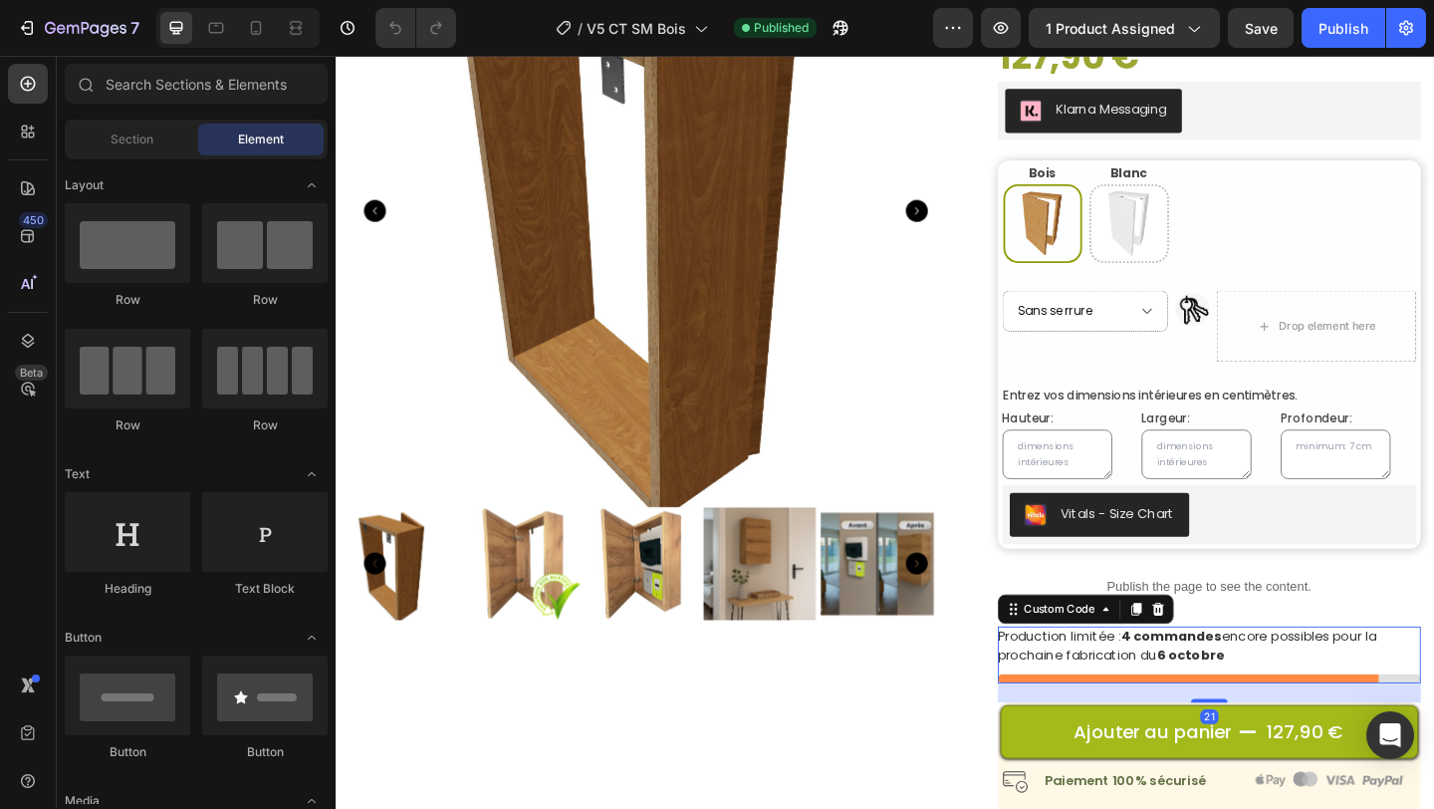
click at [1323, 699] on p "Production limitée : 4 commandes encore possibles pour la prochaine fabrication…" at bounding box center [1285, 697] width 461 height 42
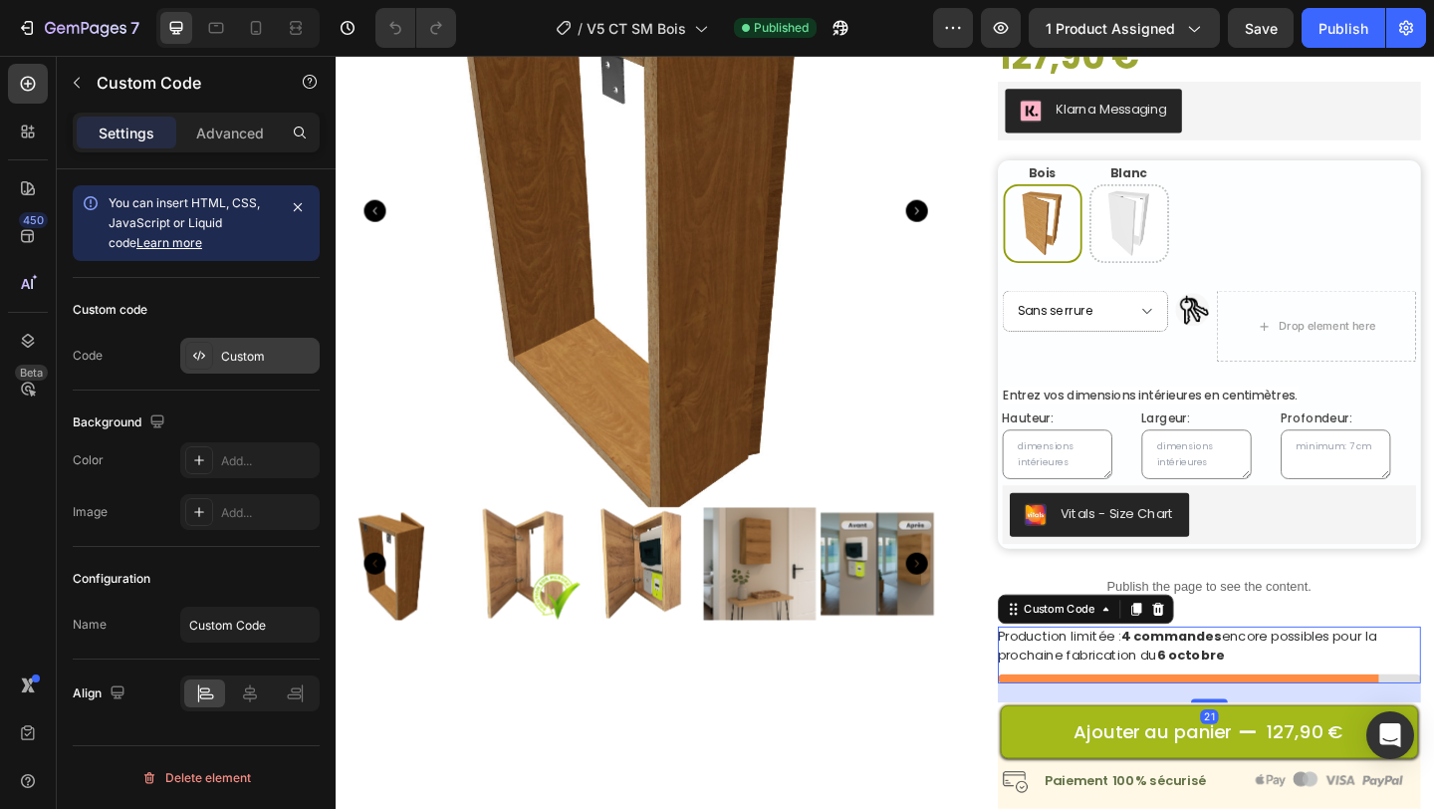
click at [235, 360] on div "Custom" at bounding box center [268, 357] width 94 height 18
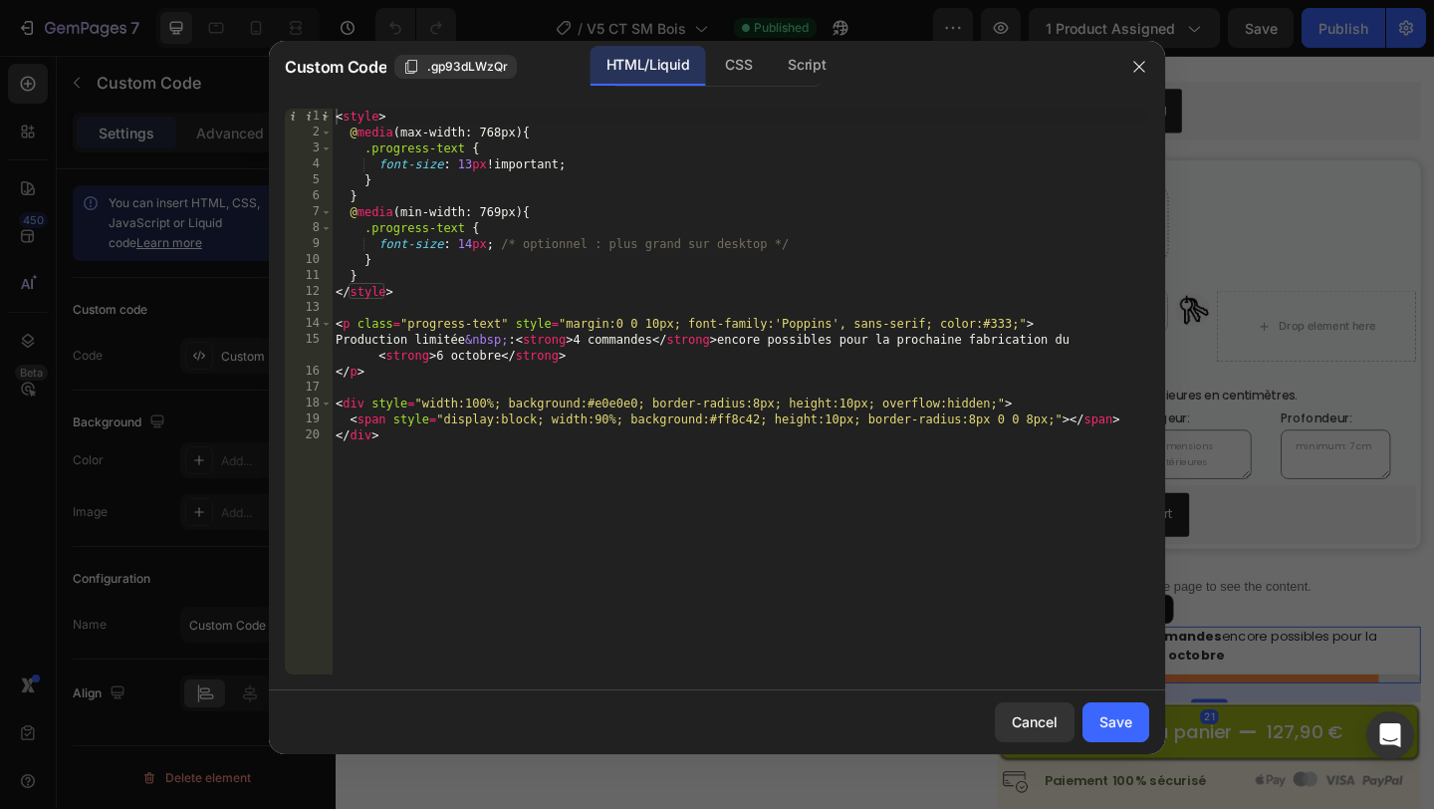
click at [659, 518] on div "< style > @ media (max-width: 768px) { .progress-text { font-size : 13 px !impo…" at bounding box center [741, 407] width 818 height 597
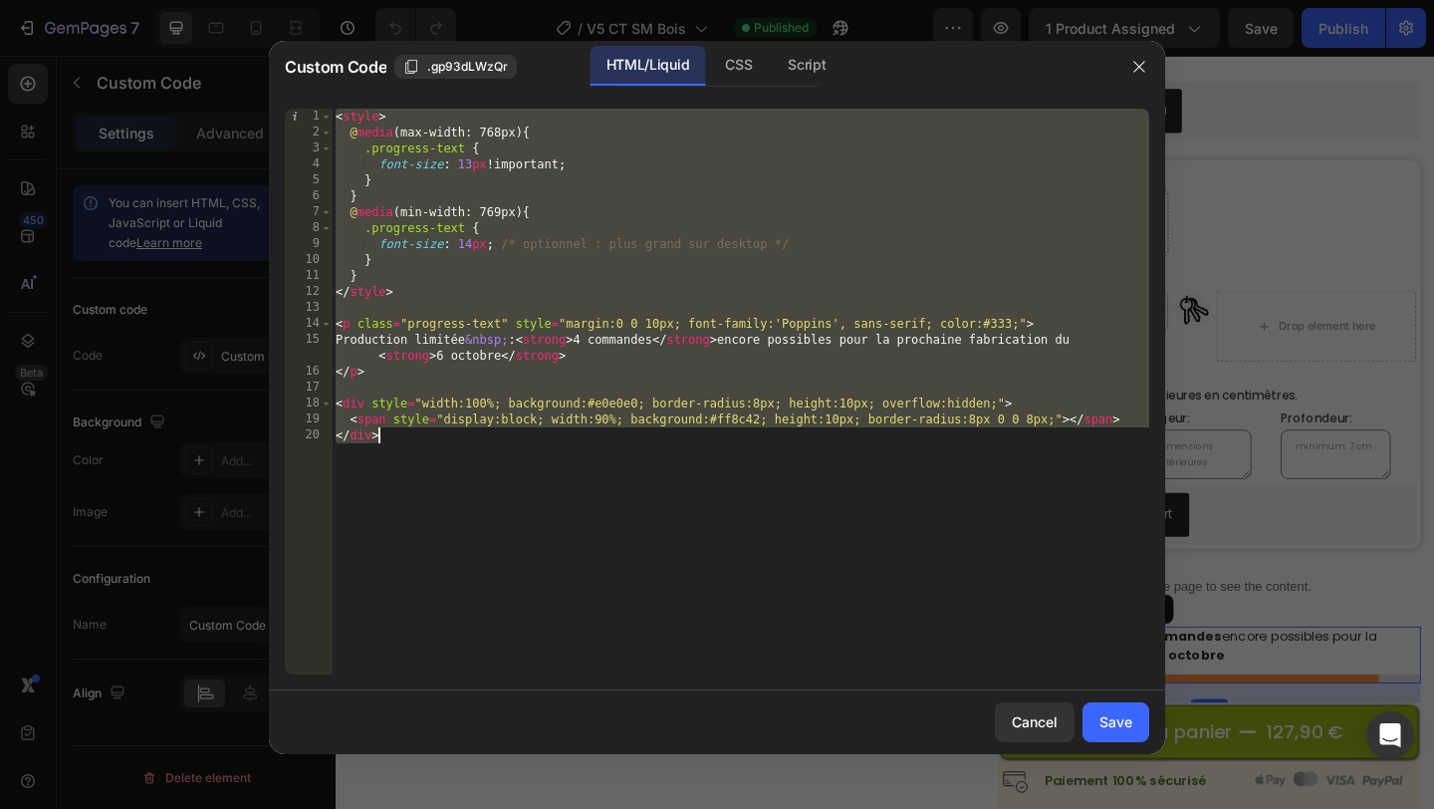
paste textarea "</script"
type textarea "</script>"
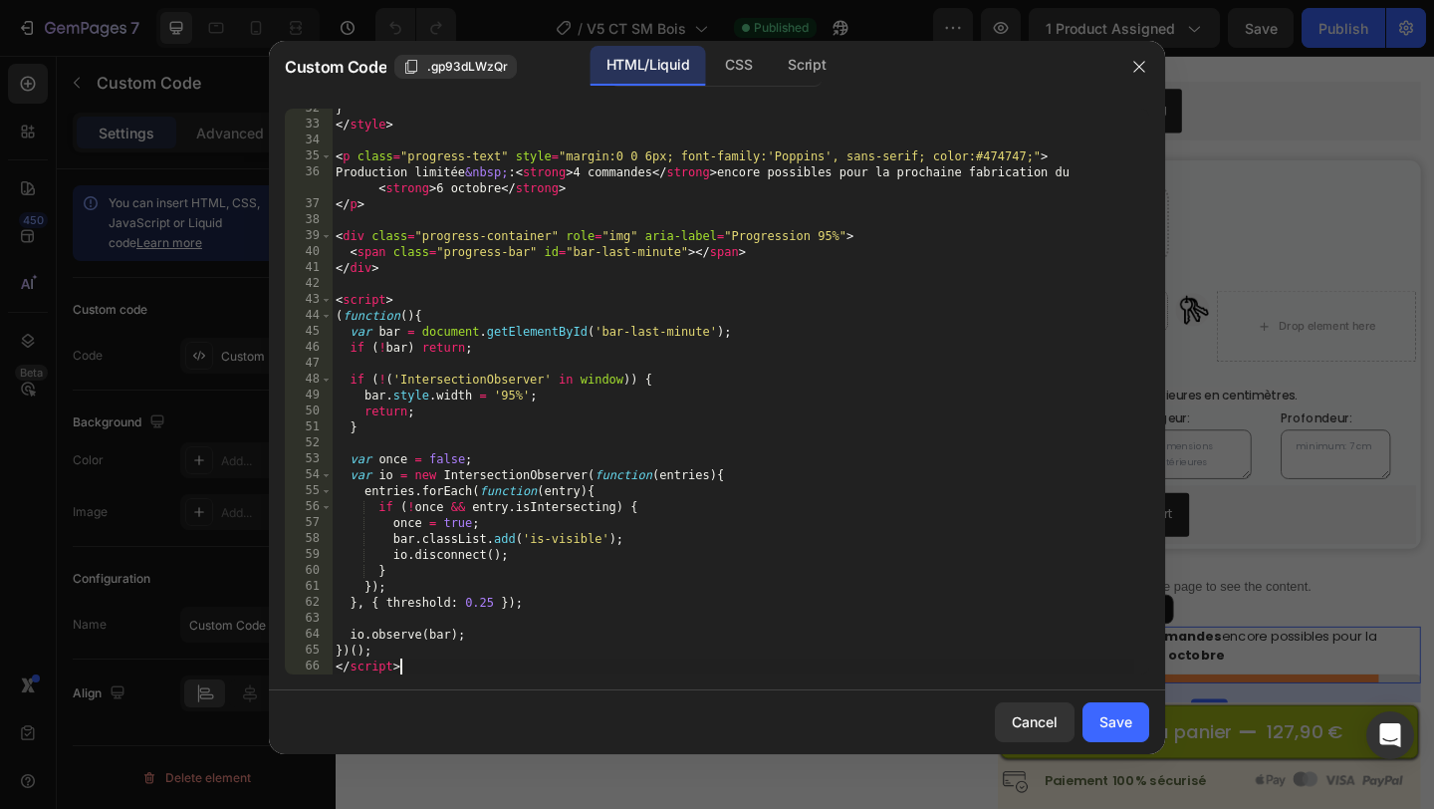
scroll to position [502, 0]
click at [1121, 731] on div "Save" at bounding box center [1115, 721] width 33 height 21
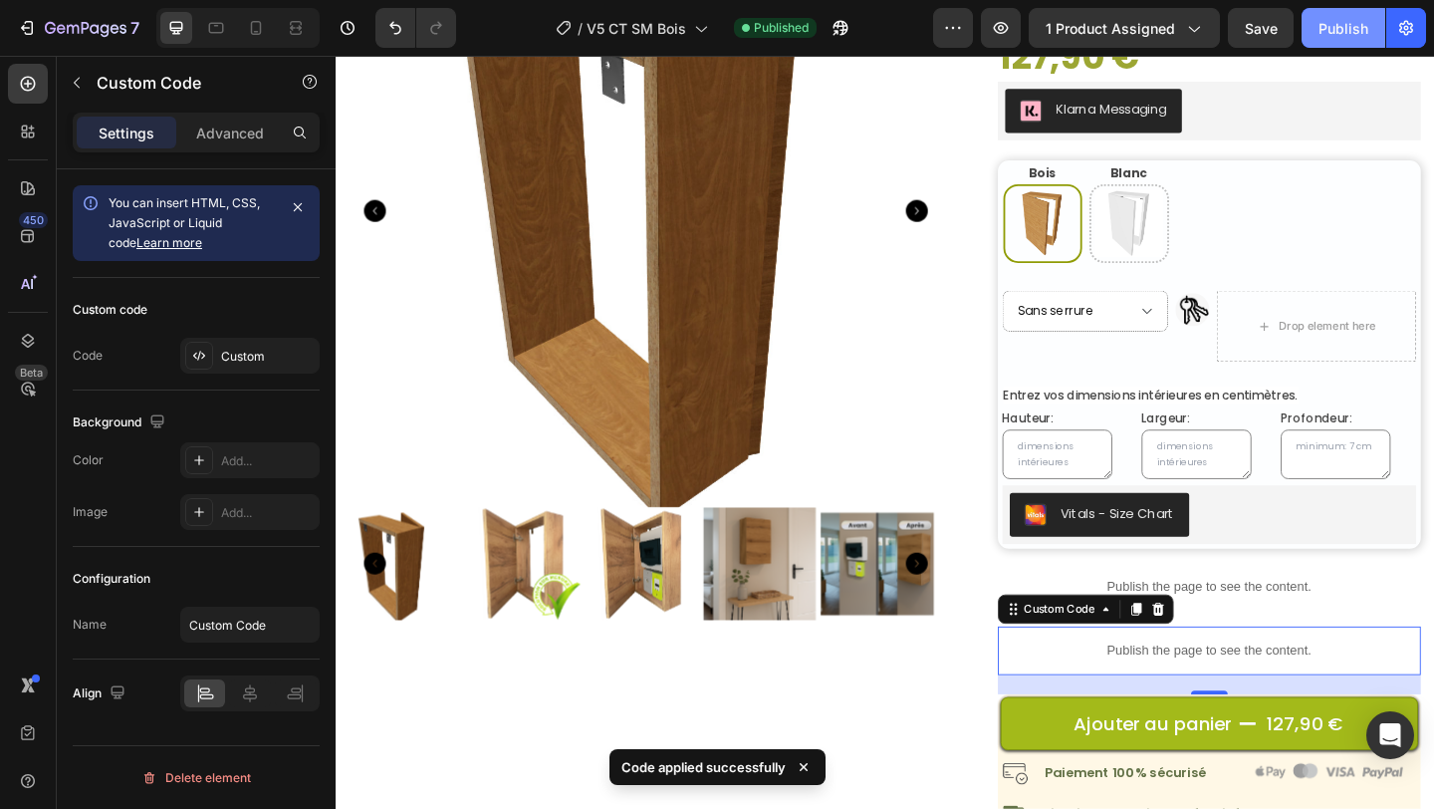
click at [1353, 34] on div "Publish" at bounding box center [1343, 28] width 50 height 21
